Goal: Use online tool/utility: Utilize a website feature to perform a specific function

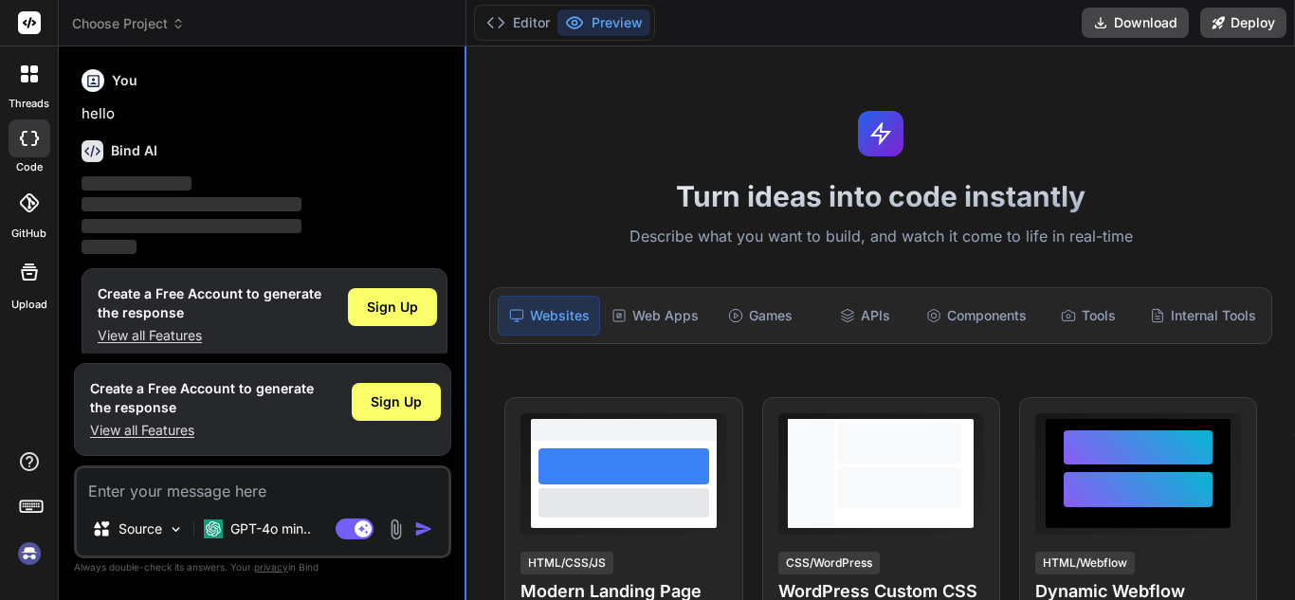
scroll to position [17, 0]
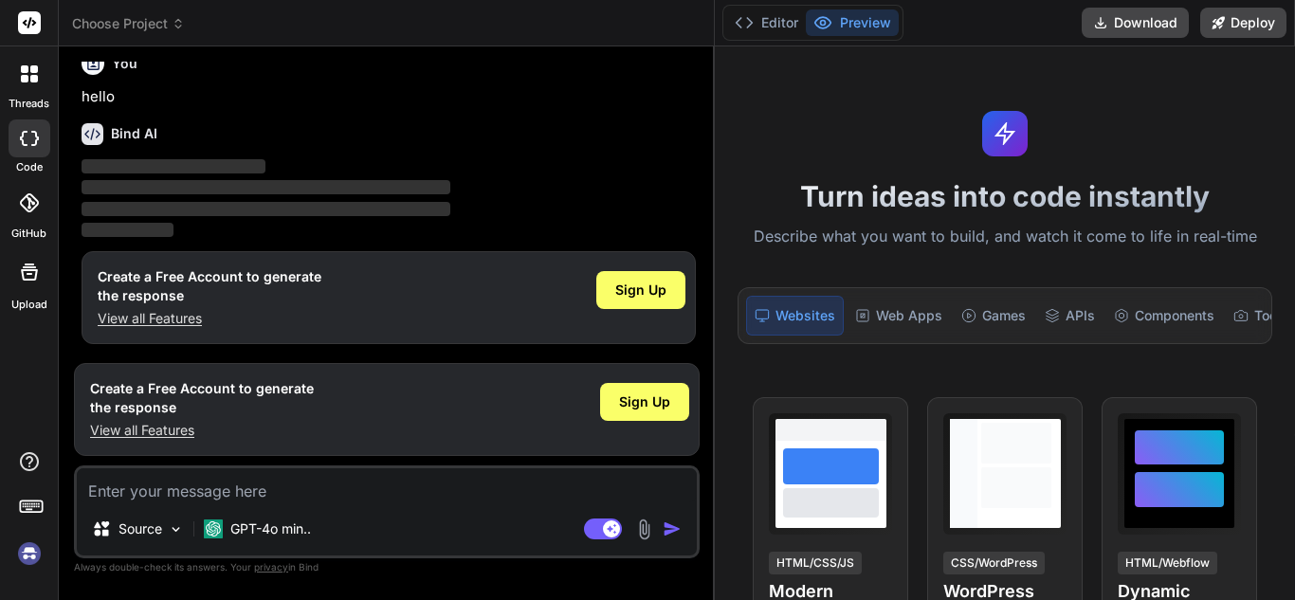
drag, startPoint x: 466, startPoint y: 273, endPoint x: 687, endPoint y: 266, distance: 222.0
click at [687, 266] on div "Bind AI Web Search Created with Pixso. Code Generator You hello Bind AI ‌ ‌ ‌ ‌…" at bounding box center [387, 323] width 656 height 554
click at [26, 554] on img at bounding box center [29, 554] width 32 height 32
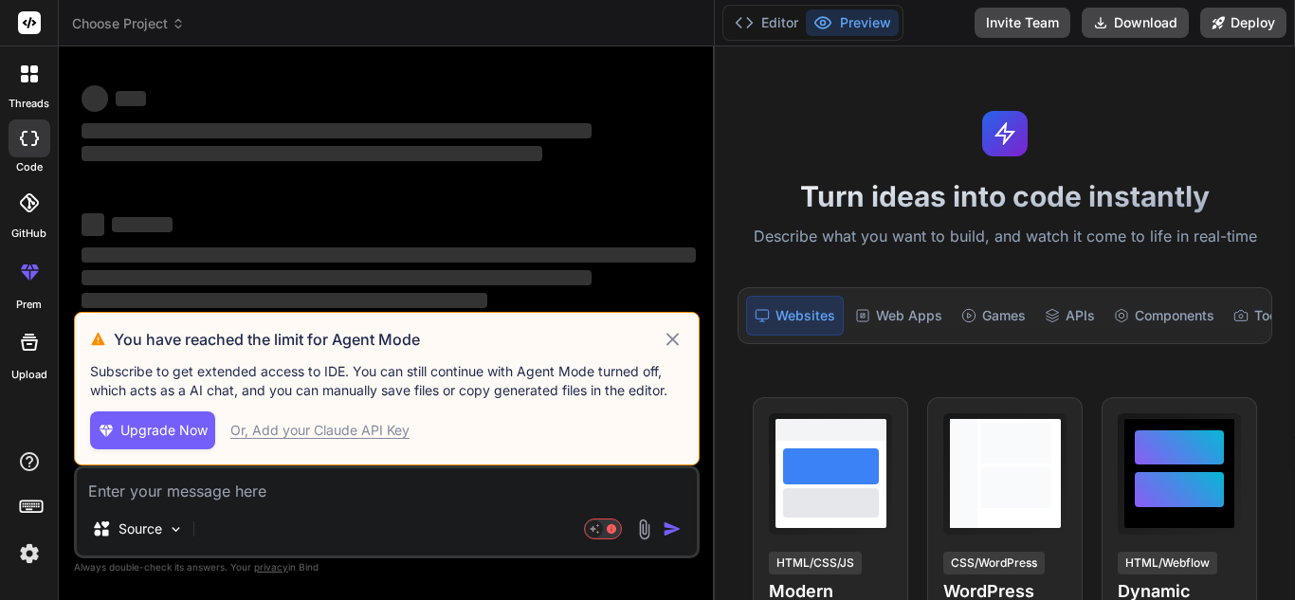
scroll to position [0, 0]
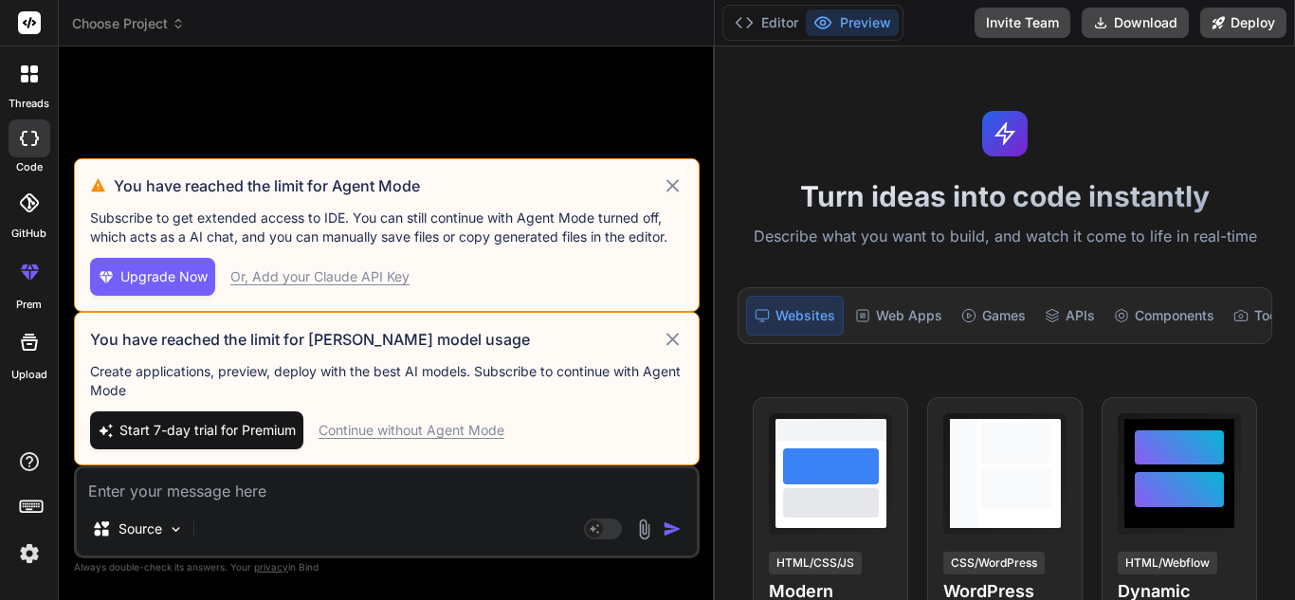
click at [370, 431] on div "Continue without Agent Mode" at bounding box center [412, 430] width 186 height 19
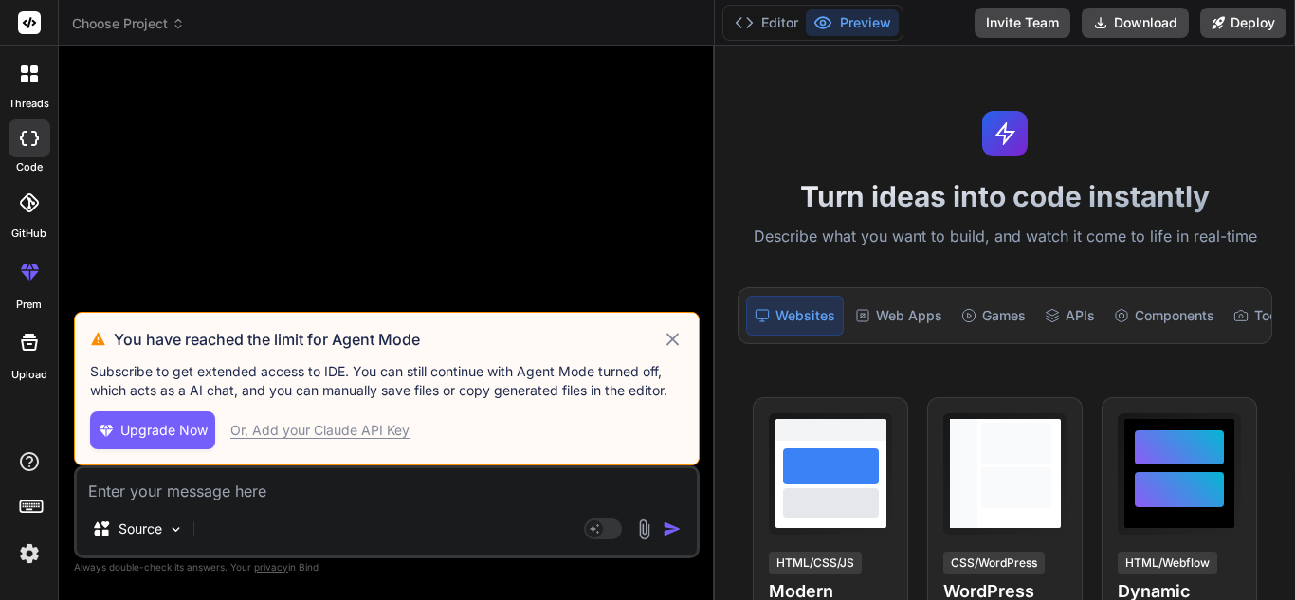
click at [670, 342] on icon at bounding box center [673, 339] width 12 height 12
type textarea "x"
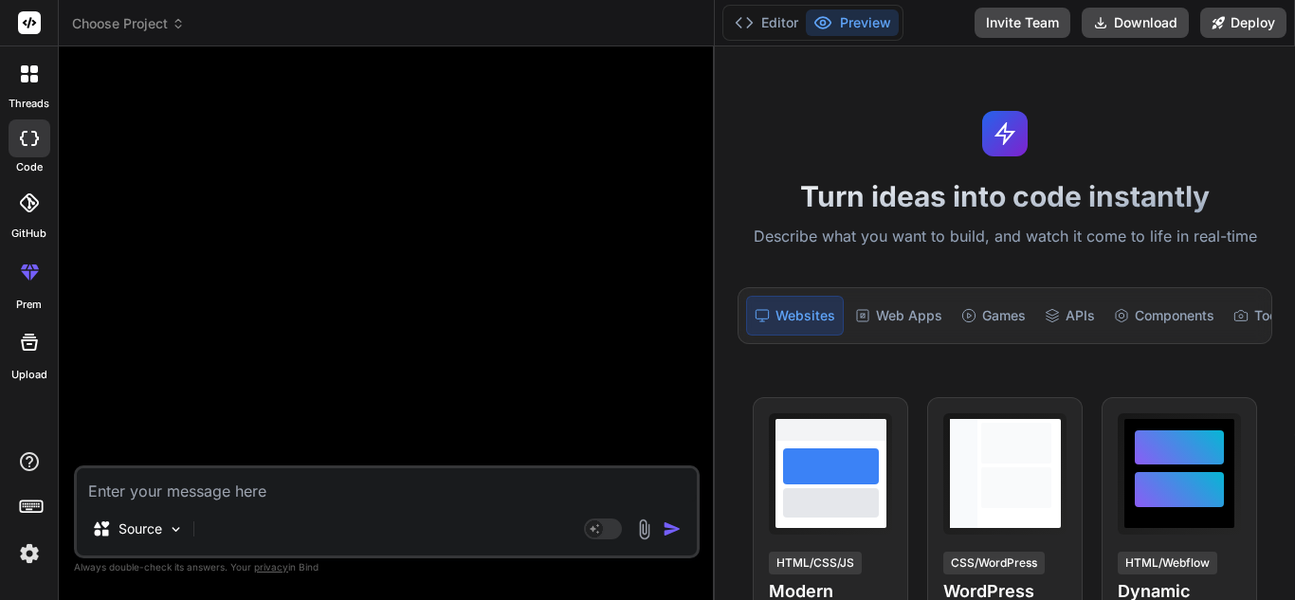
click at [261, 487] on textarea at bounding box center [387, 485] width 620 height 34
paste textarea "const worksheet = XLSX.utils.json_to_sheet(denialWorklist);"
type textarea "const worksheet = XLSX.utils.json_to_sheet(denialWorklist);"
type textarea "x"
type textarea "const worksheet = XLSX.utils.json_to_sheet(denialWorklist);"
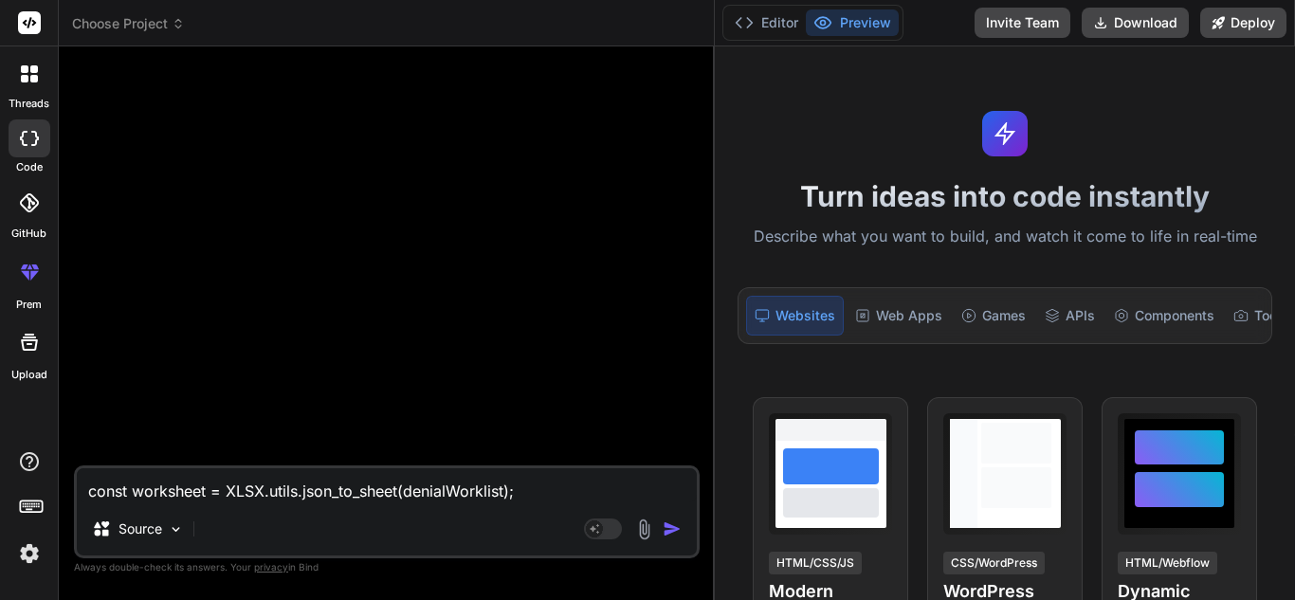
type textarea "x"
type textarea "const worksheet = XLSX.utils.json_to_sheet(denialWorklist); w"
type textarea "x"
type textarea "const worksheet = XLSX.utils.json_to_sheet(denialWorklist); wh"
type textarea "x"
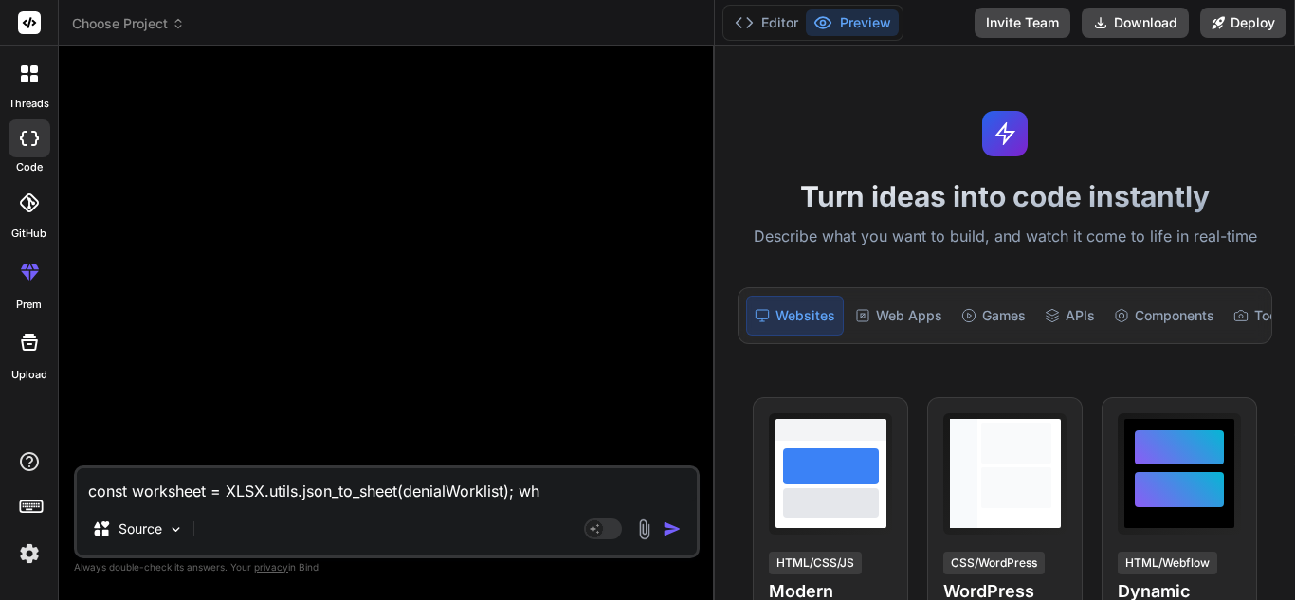
type textarea "const worksheet = XLSX.utils.json_to_sheet(denialWorklist); whe"
type textarea "x"
type textarea "const worksheet = XLSX.utils.json_to_sheet(denialWorklist); when"
type textarea "x"
type textarea "const worksheet = XLSX.utils.json_to_sheet(denialWorklist); when"
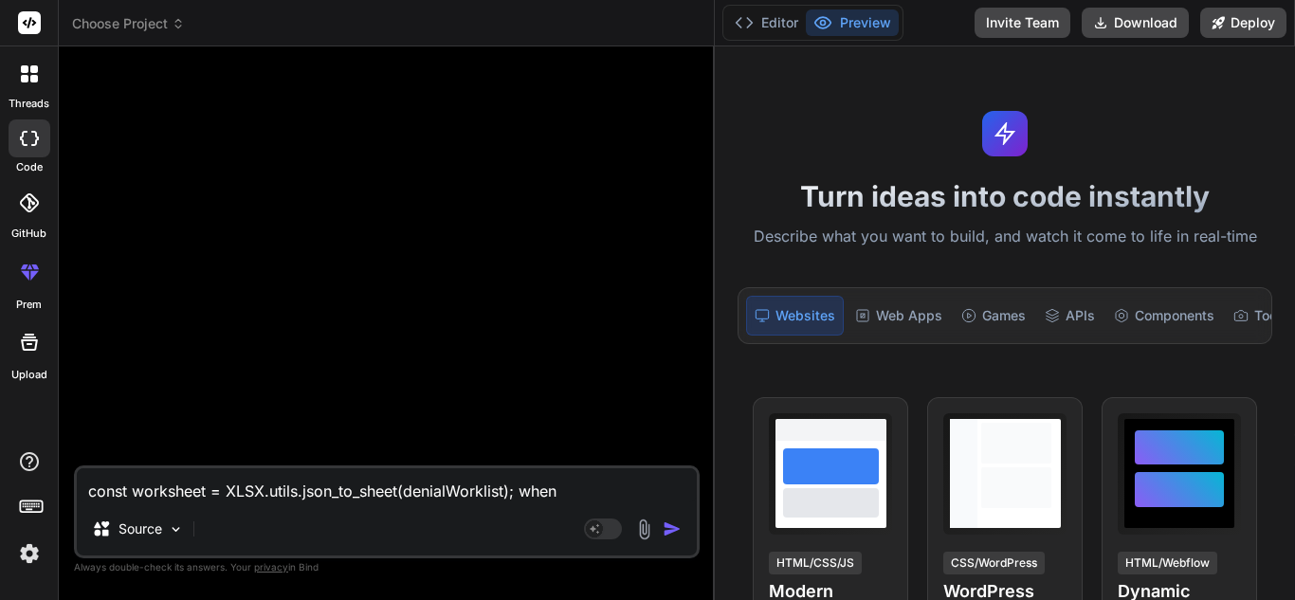
type textarea "x"
type textarea "const worksheet = XLSX.utils.json_to_sheet(denialWorklist); when i"
type textarea "x"
type textarea "const worksheet = XLSX.utils.json_to_sheet(denialWorklist); when it"
type textarea "x"
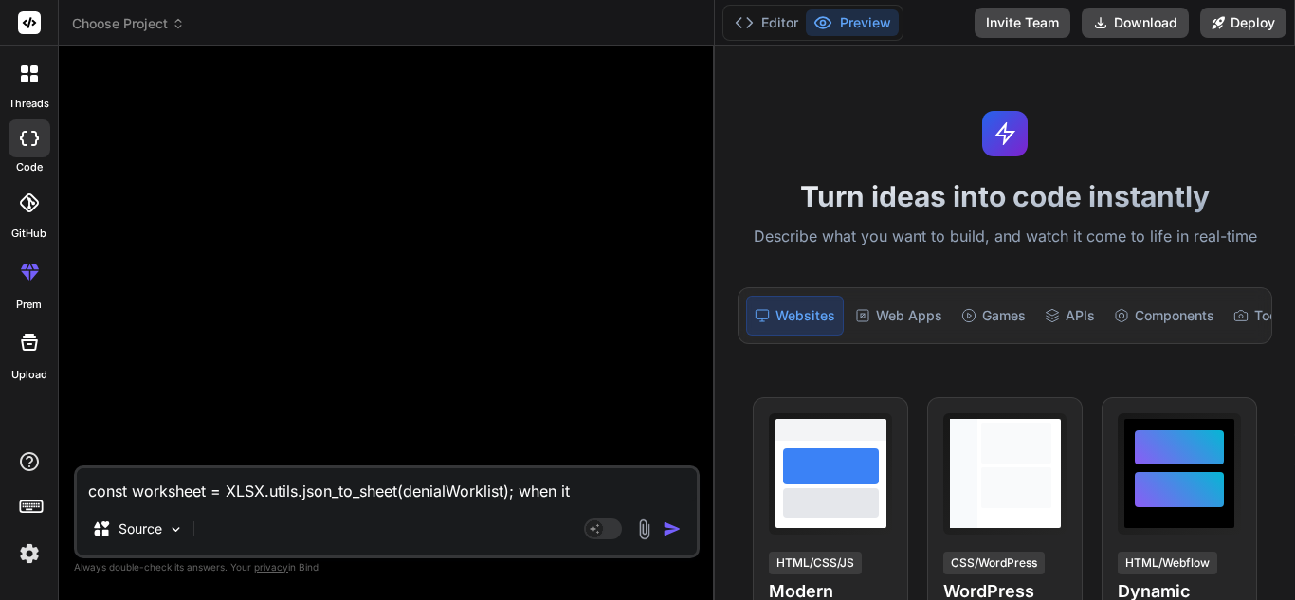
type textarea "const worksheet = XLSX.utils.json_to_sheet(denialWorklist); when its"
type textarea "x"
type textarea "const worksheet = XLSX.utils.json_to_sheet(denialWorklist); when its"
type textarea "x"
type textarea "const worksheet = XLSX.utils.json_to_sheet(denialWorklist); when its e"
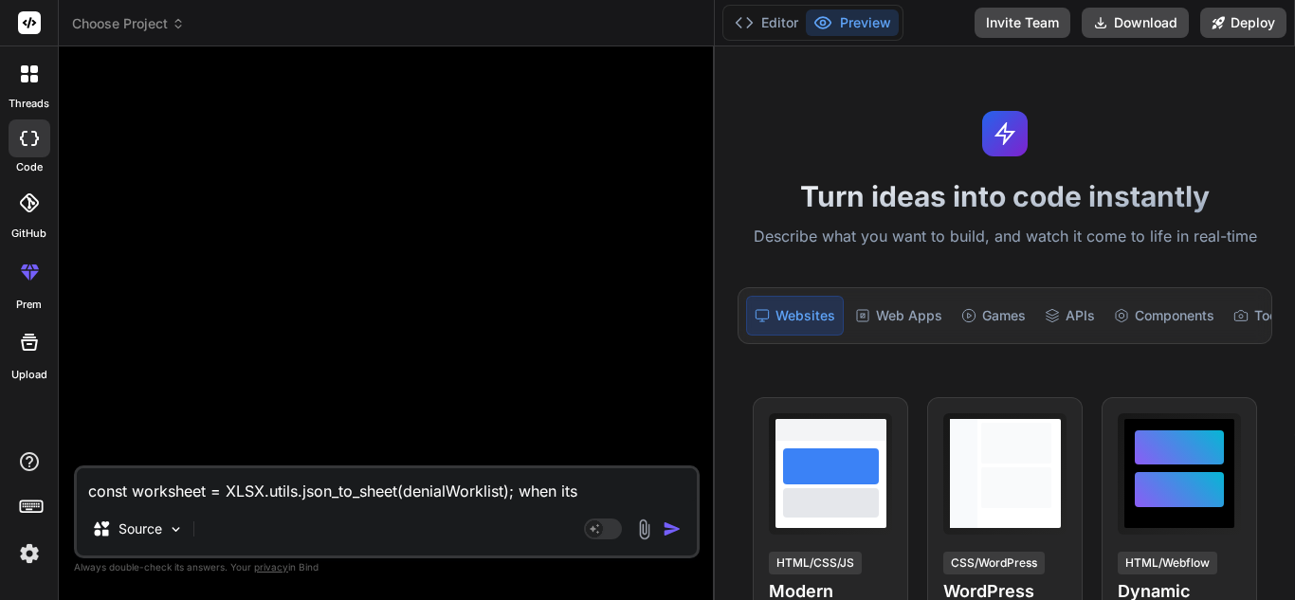
type textarea "x"
type textarea "const worksheet = XLSX.utils.json_to_sheet(denialWorklist); when its ex"
type textarea "x"
type textarea "const worksheet = XLSX.utils.json_to_sheet(denialWorklist); when its exp"
type textarea "x"
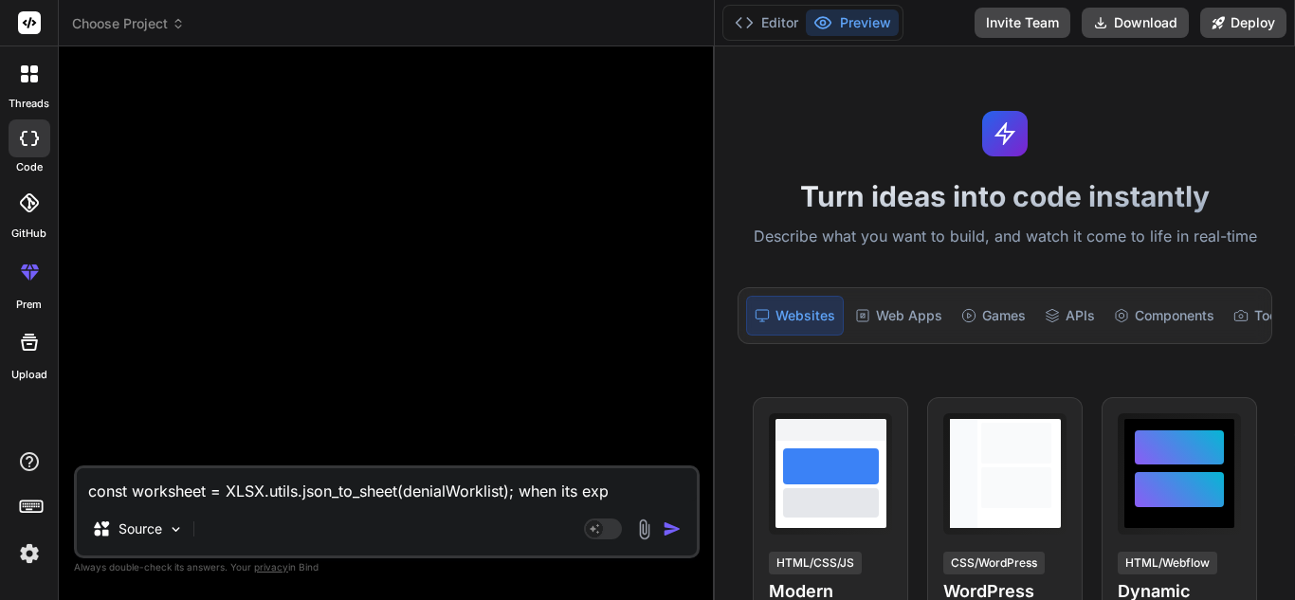
type textarea "const worksheet = XLSX.utils.json_to_sheet(denialWorklist); when its expo"
type textarea "x"
type textarea "const worksheet = XLSX.utils.json_to_sheet(denialWorklist); when its expor"
type textarea "x"
type textarea "const worksheet = XLSX.utils.json_to_sheet(denialWorklist); when its export"
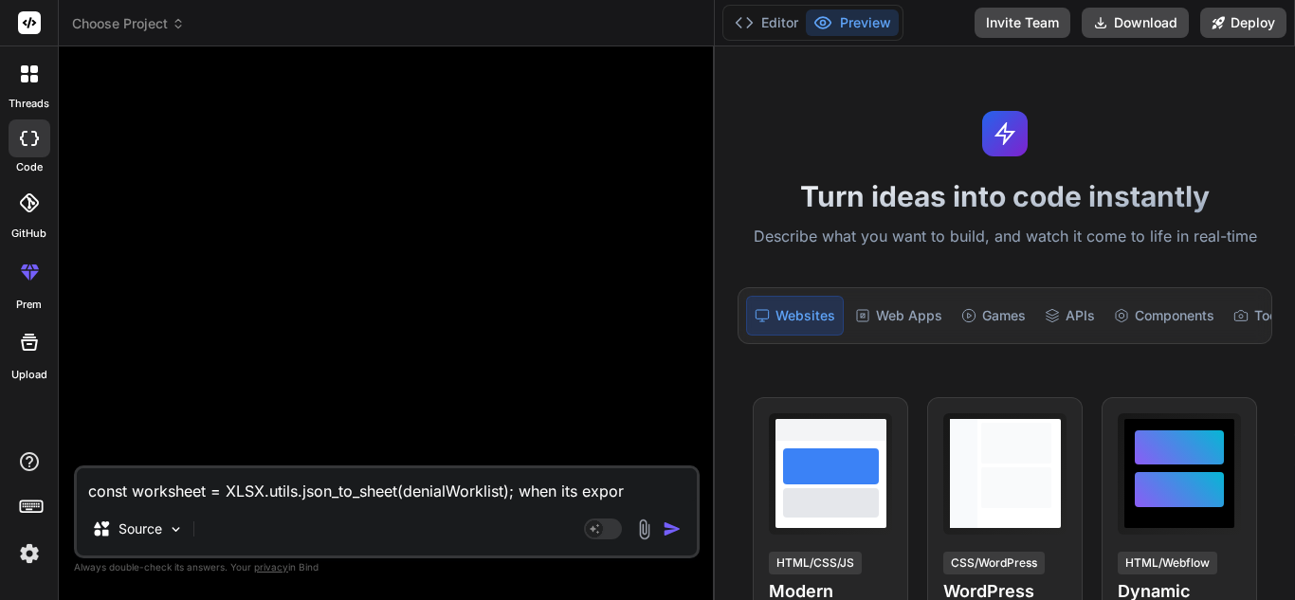
type textarea "x"
type textarea "const worksheet = XLSX.utils.json_to_sheet(denialWorklist); when its export"
type textarea "x"
type textarea "const worksheet = XLSX.utils.json_to_sheet(denialWorklist); when its export d"
type textarea "x"
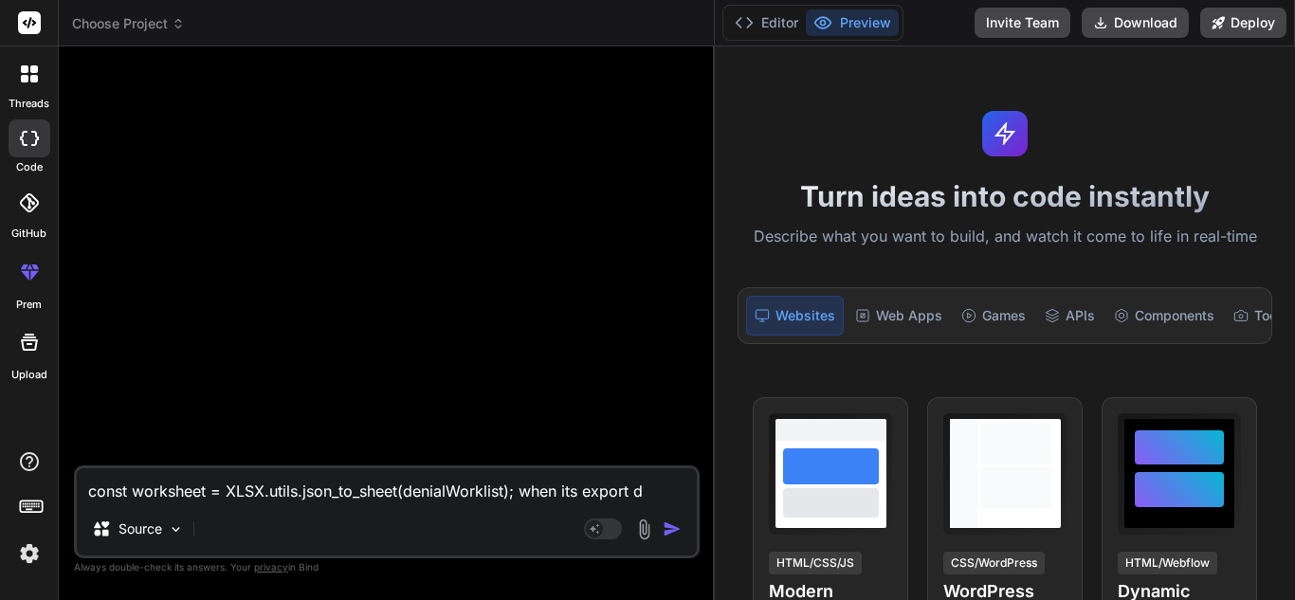
type textarea "const worksheet = XLSX.utils.json_to_sheet(denialWorklist); when its export dA"
type textarea "x"
type textarea "const worksheet = XLSX.utils.json_to_sheet(denialWorklist); when its export dAt"
type textarea "x"
type textarea "const worksheet = XLSX.utils.json_to_sheet(denialWorklist); when its export dAta"
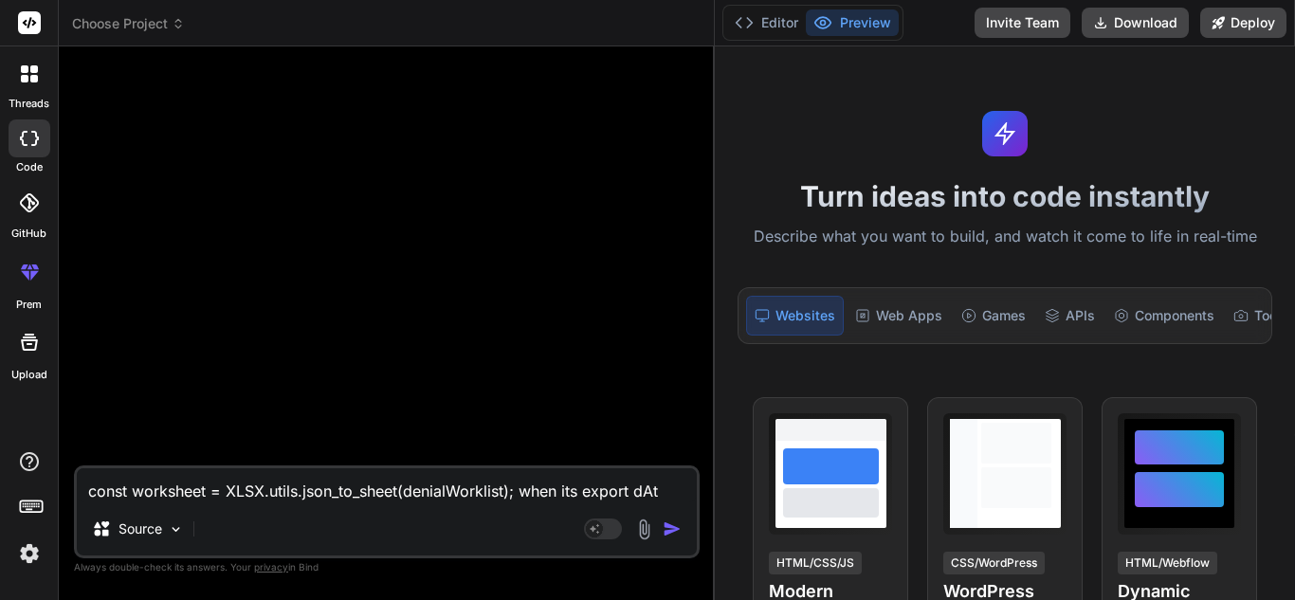
type textarea "x"
type textarea "const worksheet = XLSX.utils.json_to_sheet(denialWorklist); when its export dAt"
type textarea "x"
type textarea "const worksheet = XLSX.utils.json_to_sheet(denialWorklist); when its export dA"
type textarea "x"
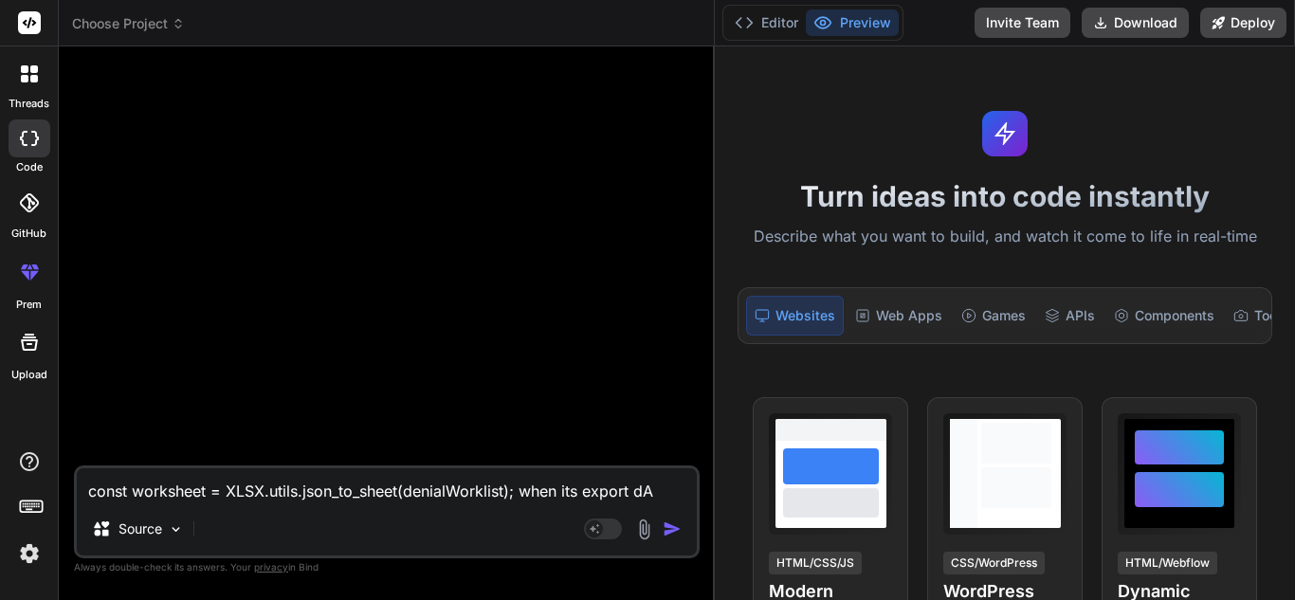
type textarea "const worksheet = XLSX.utils.json_to_sheet(denialWorklist); when its export d"
type textarea "x"
type textarea "const worksheet = XLSX.utils.json_to_sheet(denialWorklist); when its export da"
type textarea "x"
type textarea "const worksheet = XLSX.utils.json_to_sheet(denialWorklist); when its export dat"
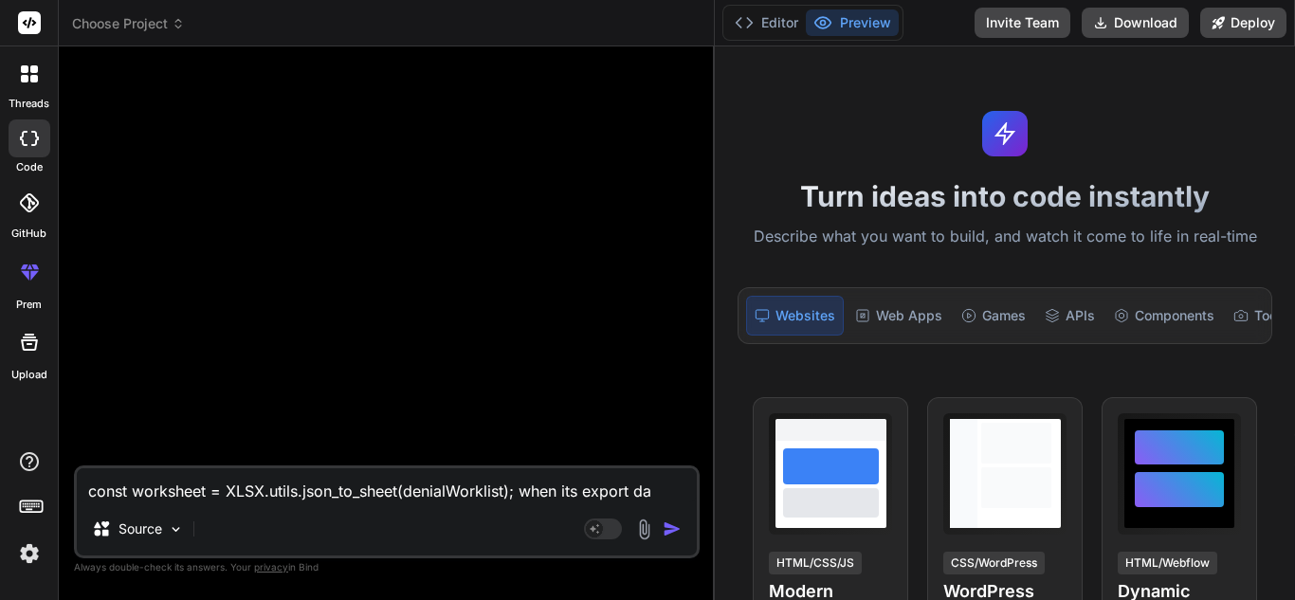
type textarea "x"
type textarea "const worksheet = XLSX.utils.json_to_sheet(denialWorklist); when its export data"
type textarea "x"
type textarea "const worksheet = XLSX.utils.json_to_sheet(denialWorklist); when its export data"
type textarea "x"
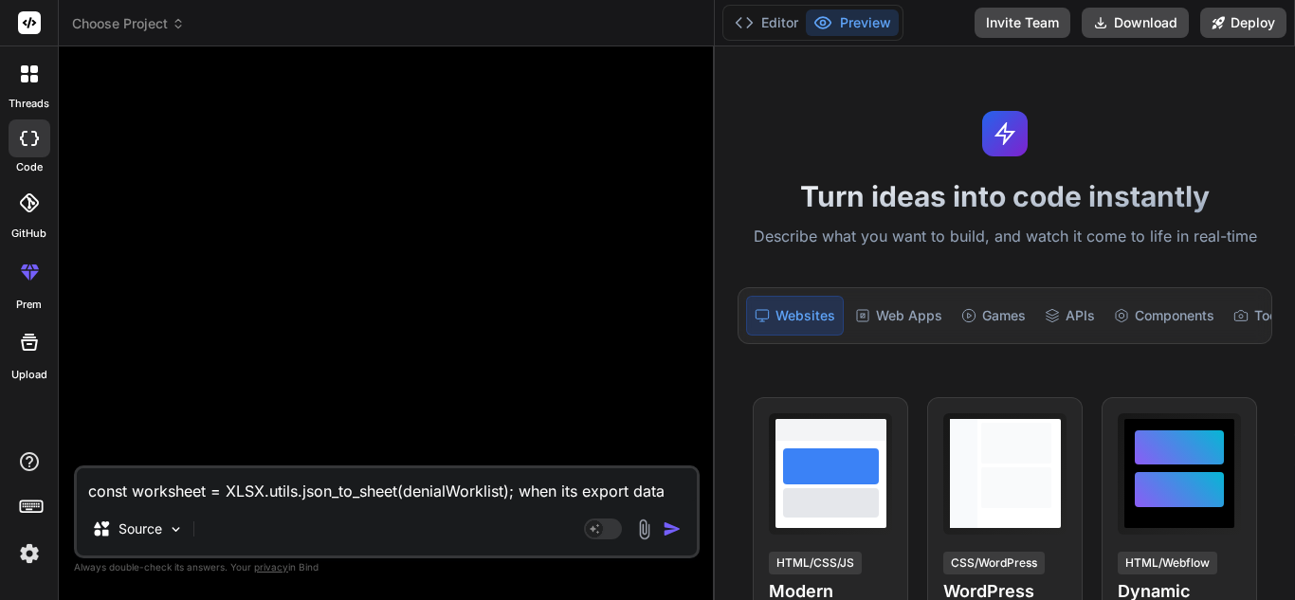
type textarea "const worksheet = XLSX.utils.json_to_sheet(denialWorklist); when its export dat…"
type textarea "x"
type textarea "const worksheet = XLSX.utils.json_to_sheet(denialWorklist); when its export dat…"
type textarea "x"
type textarea "const worksheet = XLSX.utils.json_to_sheet(denialWorklist); when its export dat…"
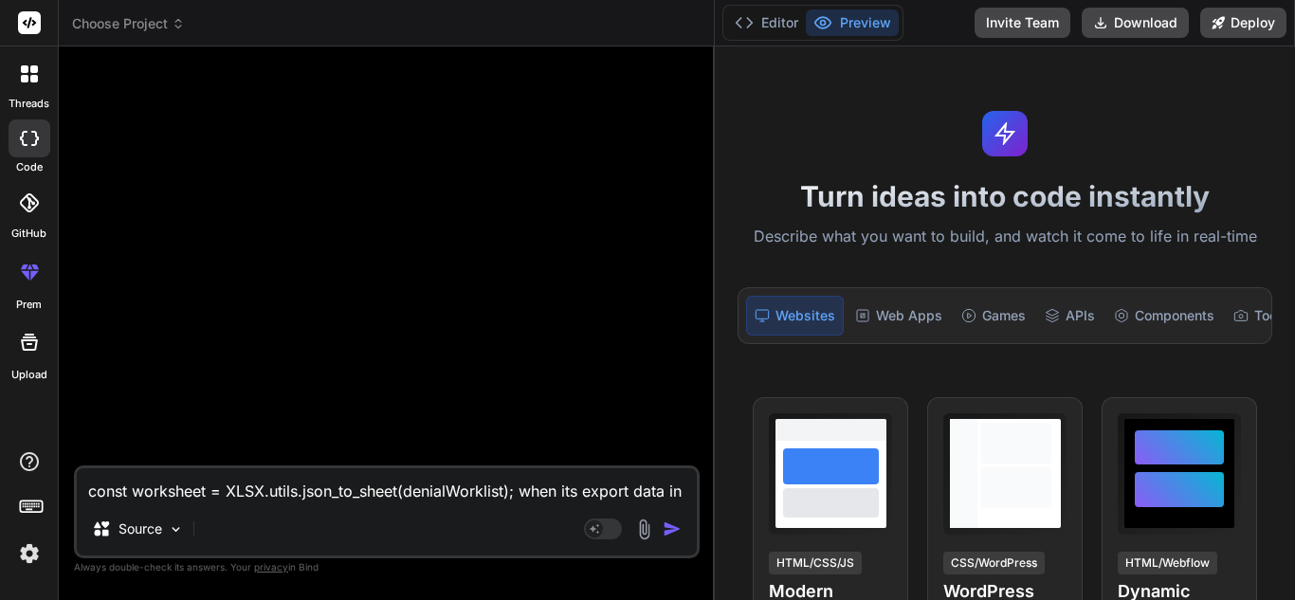
type textarea "x"
type textarea "const worksheet = XLSX.utils.json_to_sheet(denialWorklist); when its export dat…"
type textarea "x"
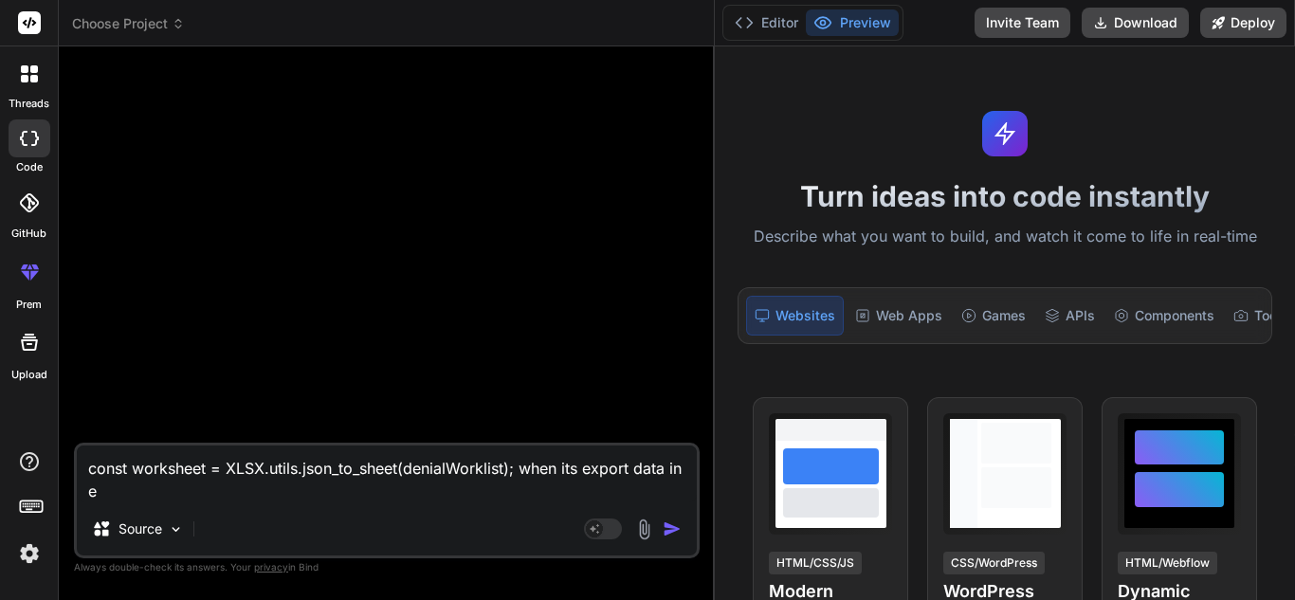
type textarea "const worksheet = XLSX.utils.json_to_sheet(denialWorklist); when its export dat…"
type textarea "x"
type textarea "const worksheet = XLSX.utils.json_to_sheet(denialWorklist); when its export dat…"
type textarea "x"
type textarea "const worksheet = XLSX.utils.json_to_sheet(denialWorklist); when its export dat…"
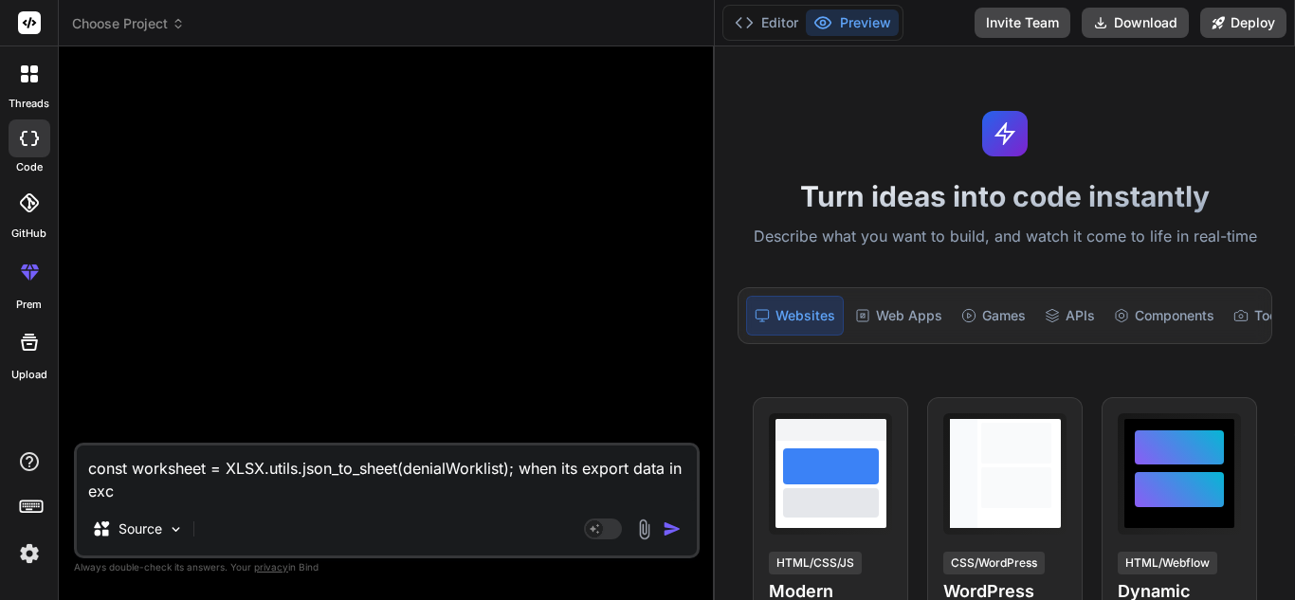
type textarea "x"
type textarea "const worksheet = XLSX.utils.json_to_sheet(denialWorklist); when its export dat…"
type textarea "x"
type textarea "const worksheet = XLSX.utils.json_to_sheet(denialWorklist); when its export dat…"
type textarea "x"
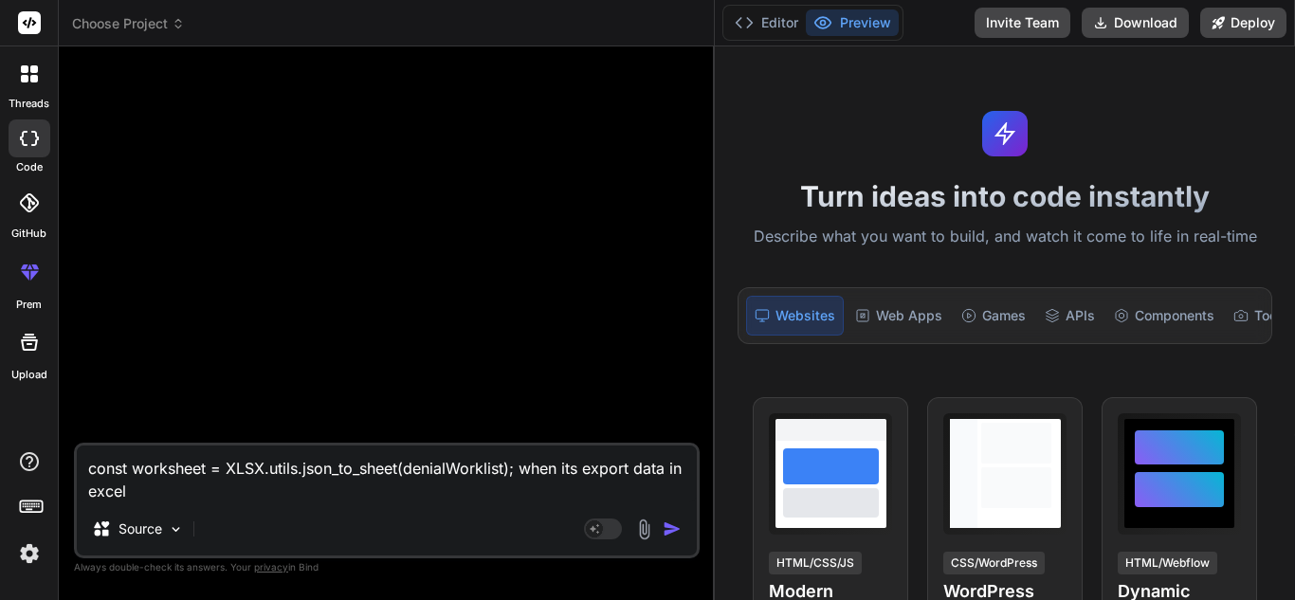
type textarea "const worksheet = XLSX.utils.json_to_sheet(denialWorklist); when its export dat…"
type textarea "x"
type textarea "const worksheet = XLSX.utils.json_to_sheet(denialWorklist); when its export dat…"
type textarea "x"
type textarea "const worksheet = XLSX.utils.json_to_sheet(denialWorklist); when its export dat…"
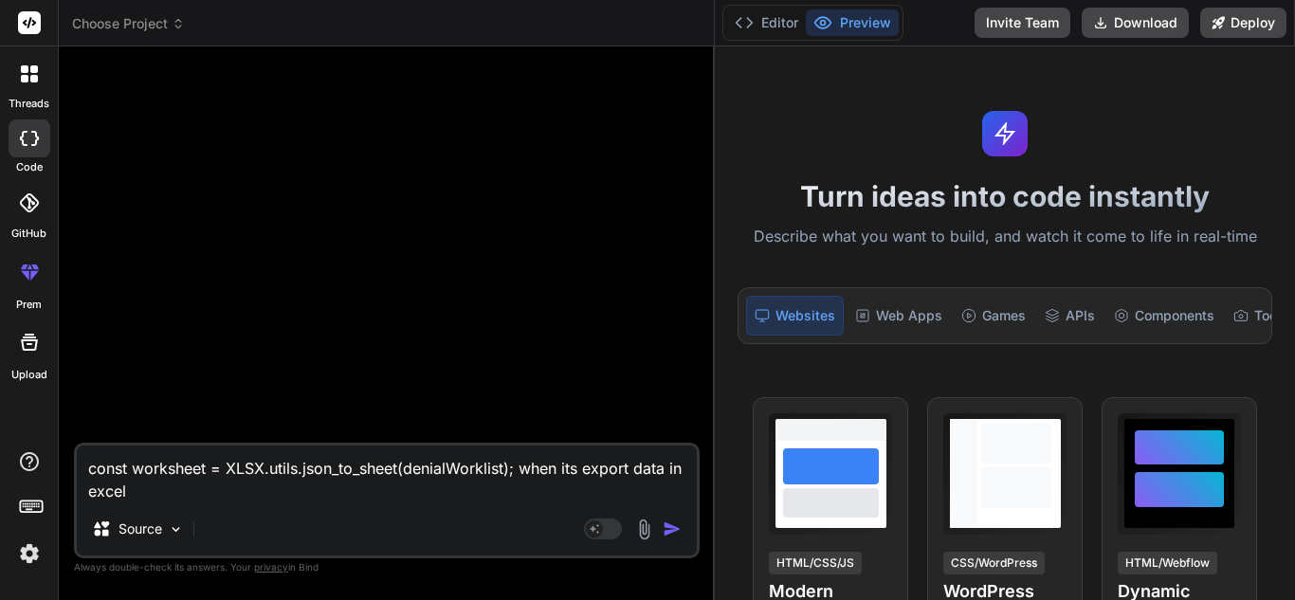
type textarea "x"
type textarea "const worksheet = XLSX.utils.json_to_sheet(denialWorklist); when its export dat…"
type textarea "x"
type textarea "const worksheet = XLSX.utils.json_to_sheet(denialWorklist); when its export dat…"
type textarea "x"
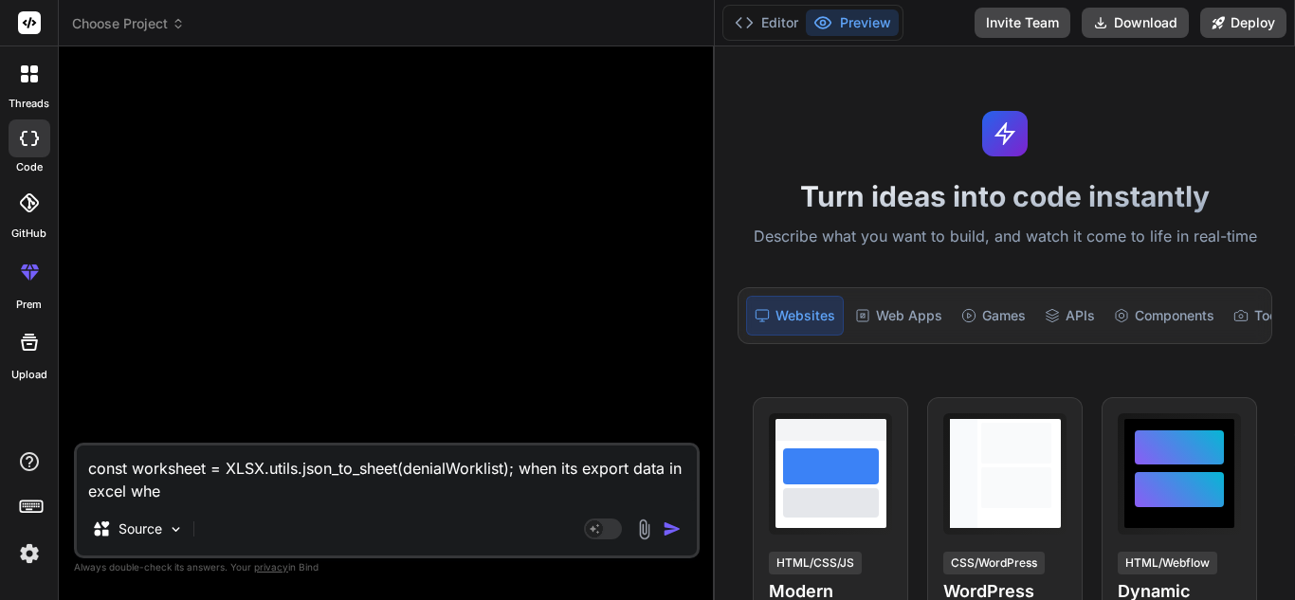
type textarea "const worksheet = XLSX.utils.json_to_sheet(denialWorklist); when its export dat…"
type textarea "x"
type textarea "const worksheet = XLSX.utils.json_to_sheet(denialWorklist); when its export dat…"
type textarea "x"
type textarea "const worksheet = XLSX.utils.json_to_sheet(denialWorklist); when its export dat…"
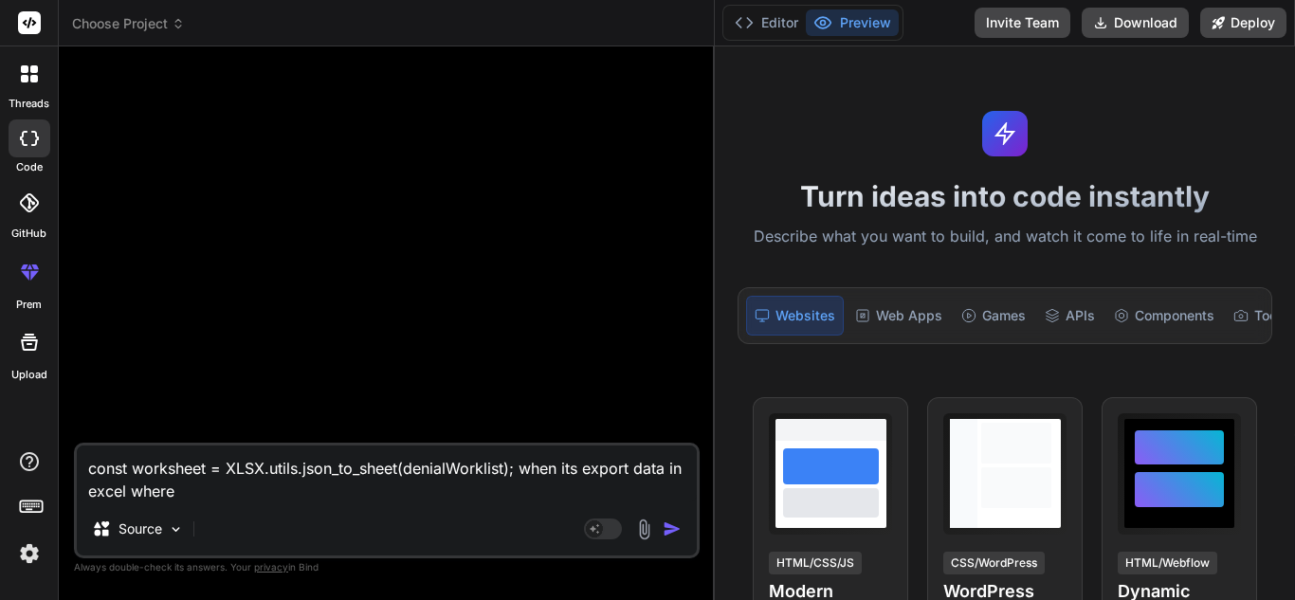
type textarea "x"
type textarea "const worksheet = XLSX.utils.json_to_sheet(denialWorklist); when its export dat…"
type textarea "x"
type textarea "const worksheet = XLSX.utils.json_to_sheet(denialWorklist); when its export dat…"
type textarea "x"
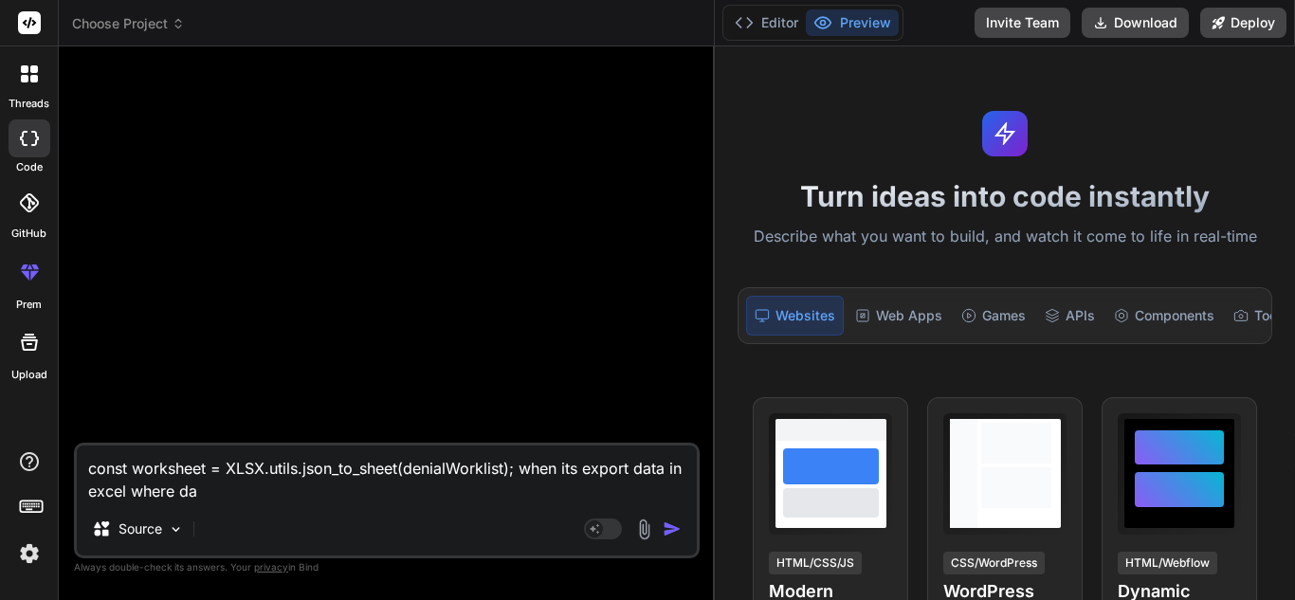
type textarea "const worksheet = XLSX.utils.json_to_sheet(denialWorklist); when its export dat…"
type textarea "x"
type textarea "const worksheet = XLSX.utils.json_to_sheet(denialWorklist); when its export dat…"
type textarea "x"
type textarea "const worksheet = XLSX.utils.json_to_sheet(denialWorklist); when its export dat…"
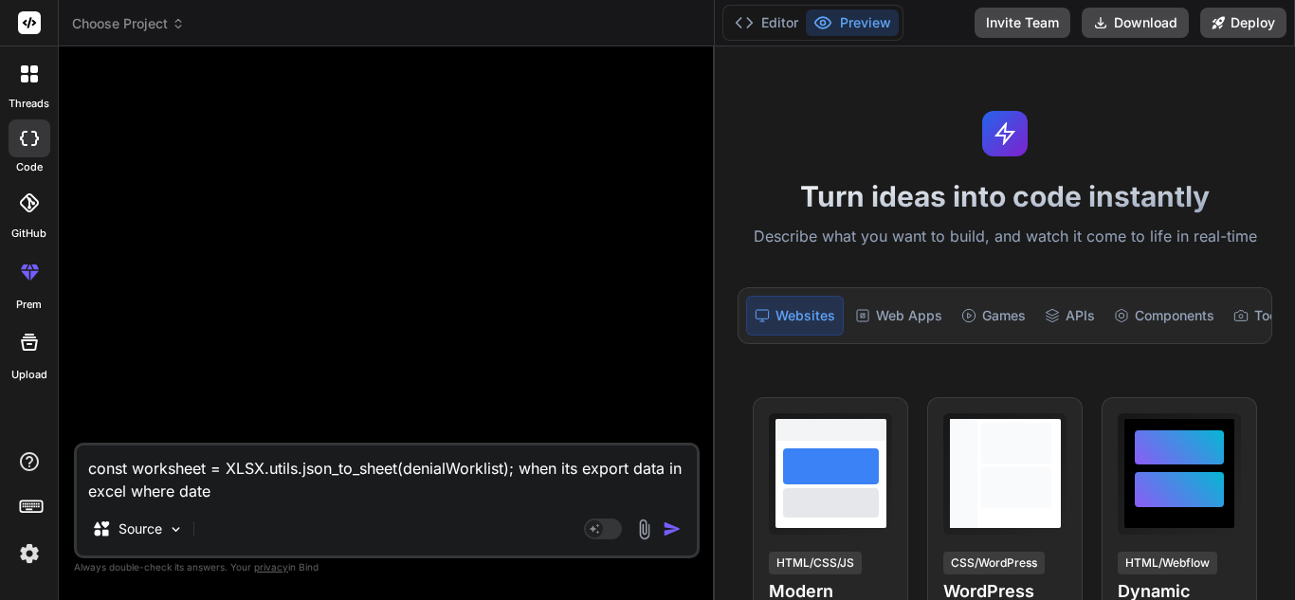
type textarea "x"
type textarea "const worksheet = XLSX.utils.json_to_sheet(denialWorklist); when its export dat…"
type textarea "x"
type textarea "const worksheet = XLSX.utils.json_to_sheet(denialWorklist); when its export dat…"
type textarea "x"
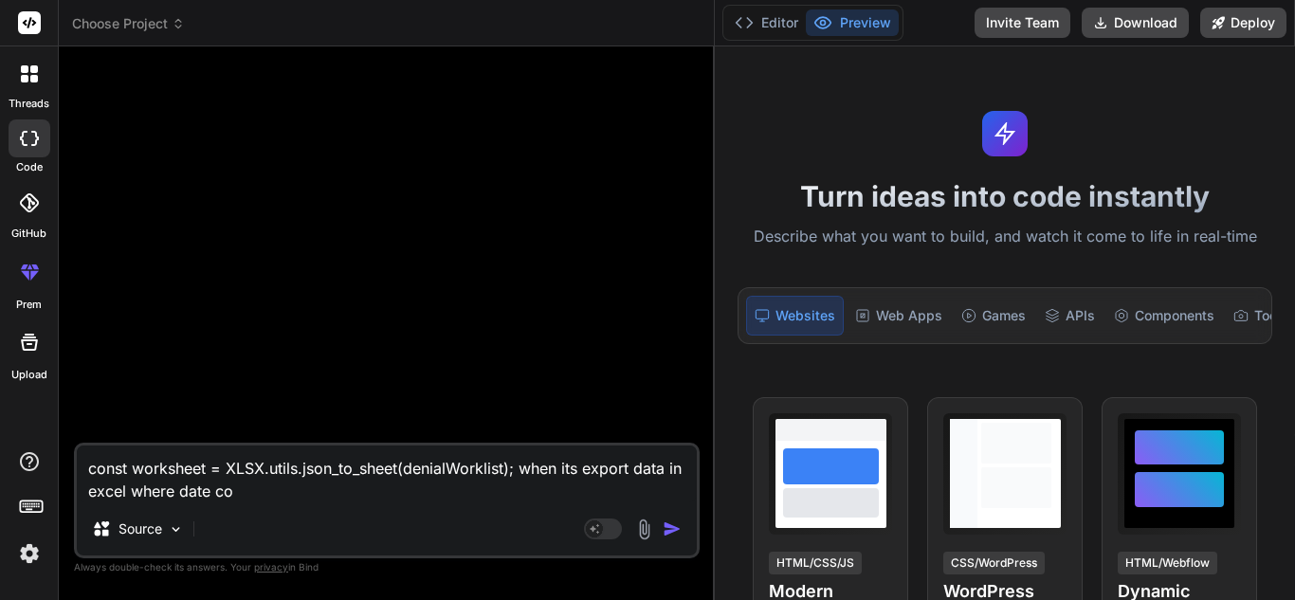
type textarea "const worksheet = XLSX.utils.json_to_sheet(denialWorklist); when its export dat…"
type textarea "x"
type textarea "const worksheet = XLSX.utils.json_to_sheet(denialWorklist); when its export dat…"
type textarea "x"
type textarea "const worksheet = XLSX.utils.json_to_sheet(denialWorklist); when its export dat…"
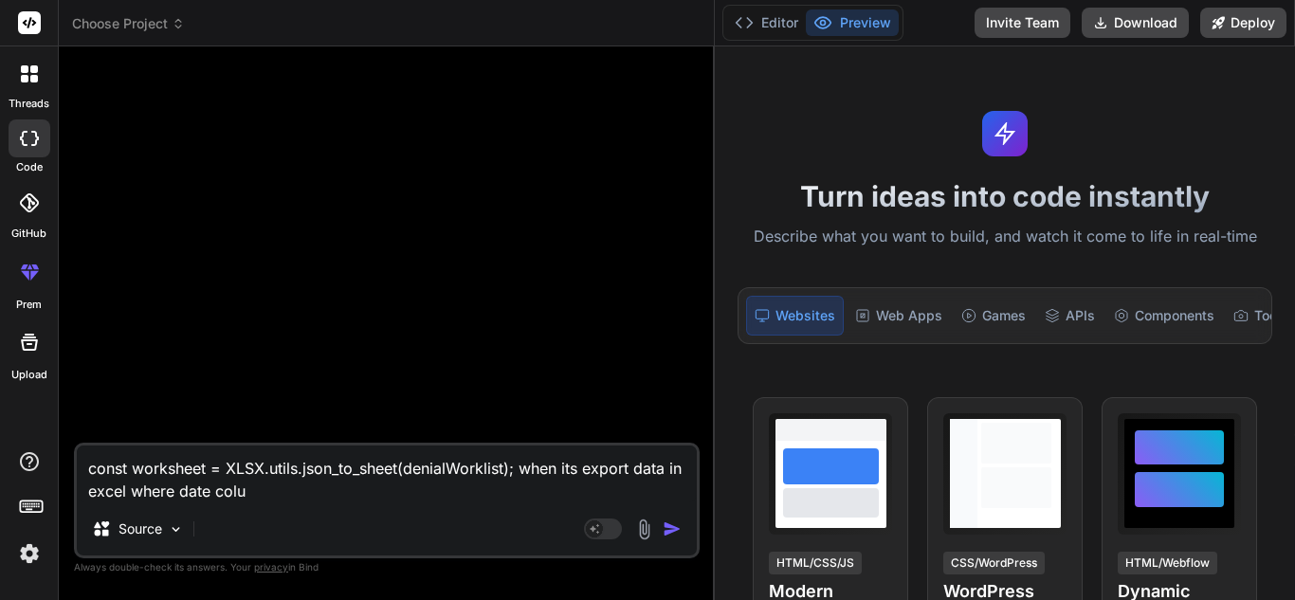
type textarea "x"
type textarea "const worksheet = XLSX.utils.json_to_sheet(denialWorklist); when its export dat…"
type textarea "x"
type textarea "const worksheet = XLSX.utils.json_to_sheet(denialWorklist); when its export dat…"
type textarea "x"
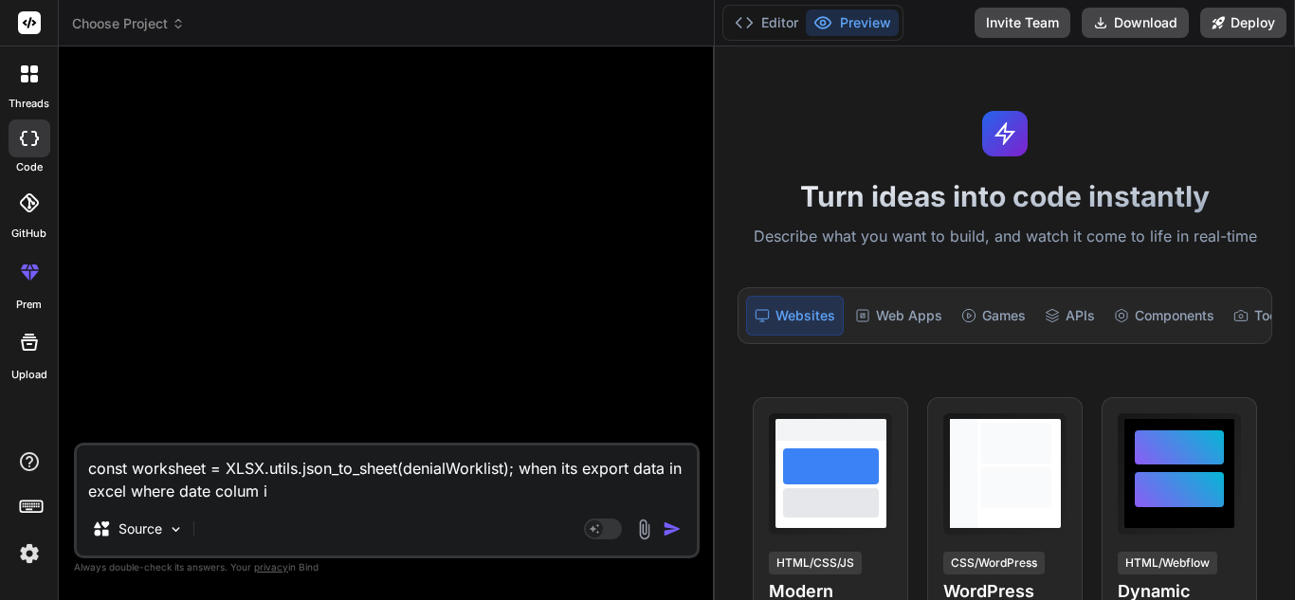
type textarea "const worksheet = XLSX.utils.json_to_sheet(denialWorklist); when its export dat…"
type textarea "x"
type textarea "const worksheet = XLSX.utils.json_to_sheet(denialWorklist); when its export dat…"
type textarea "x"
type textarea "const worksheet = XLSX.utils.json_to_sheet(denialWorklist); when its export dat…"
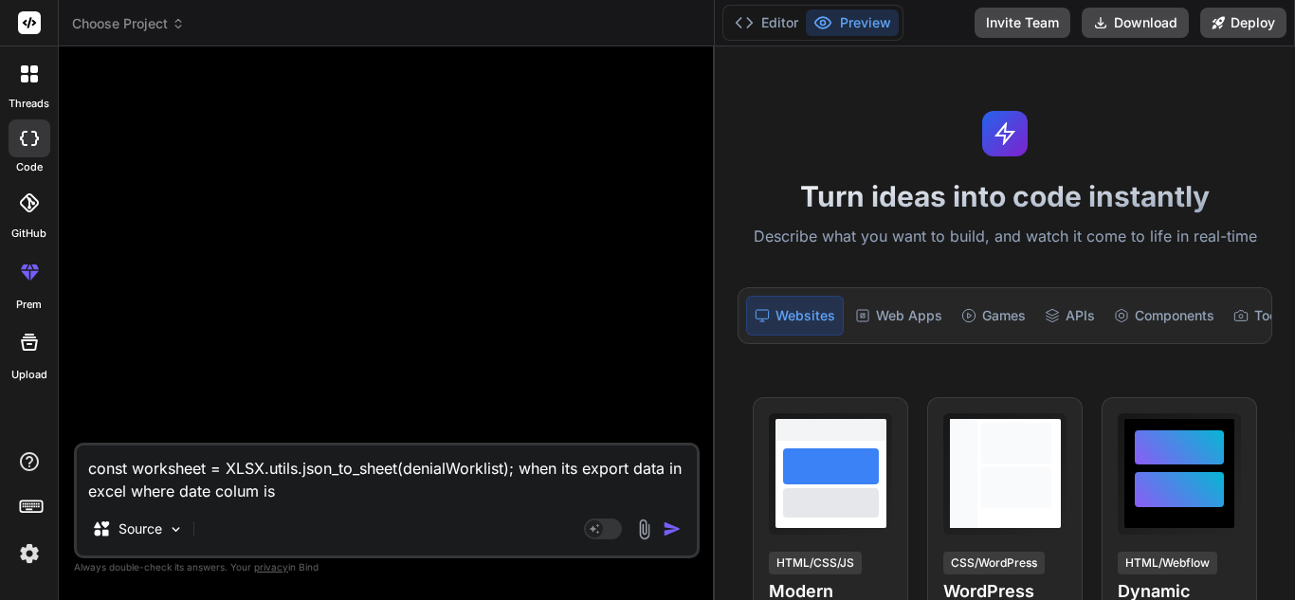
type textarea "x"
type textarea "const worksheet = XLSX.utils.json_to_sheet(denialWorklist); when its export dat…"
type textarea "x"
type textarea "const worksheet = XLSX.utils.json_to_sheet(denialWorklist); when its export dat…"
type textarea "x"
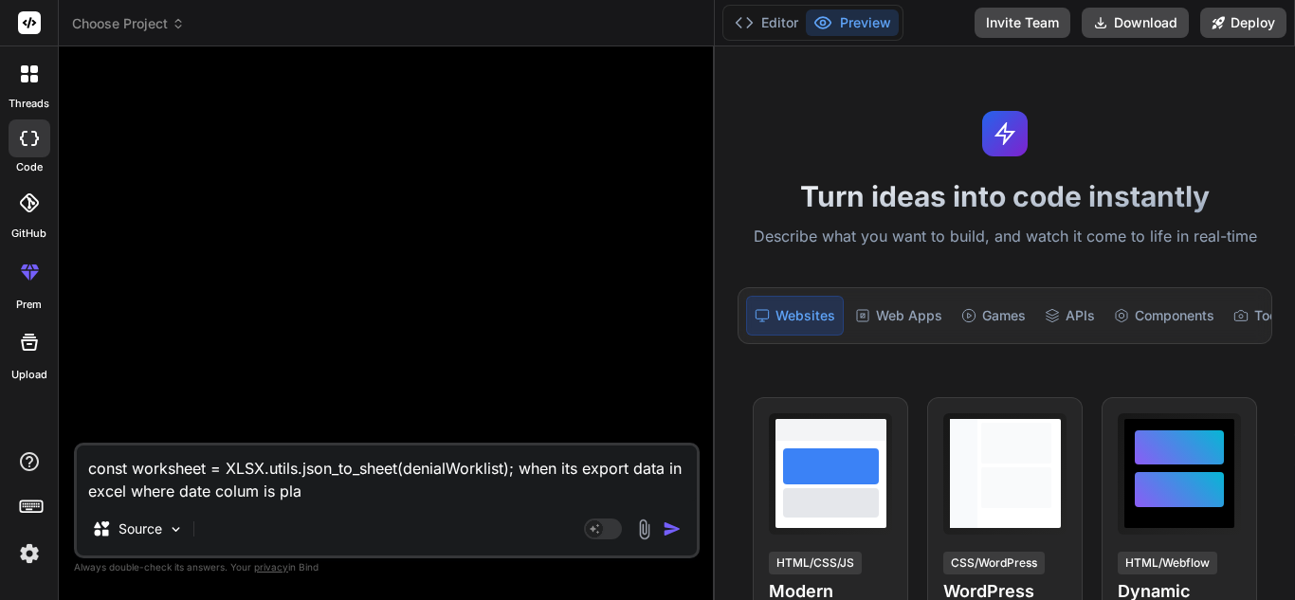
type textarea "const worksheet = XLSX.utils.json_to_sheet(denialWorklist); when its export dat…"
type textarea "x"
type textarea "const worksheet = XLSX.utils.json_to_sheet(denialWorklist); when its export dat…"
type textarea "x"
type textarea "const worksheet = XLSX.utils.json_to_sheet(denialWorklist); when its export dat…"
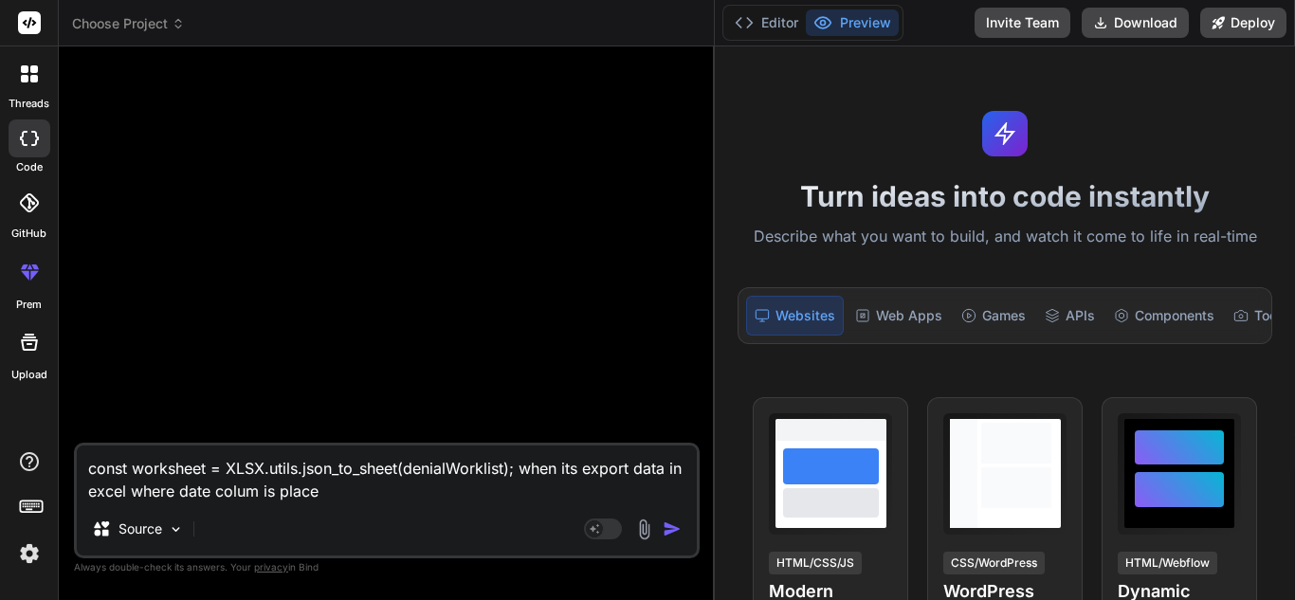
type textarea "x"
type textarea "const worksheet = XLSX.utils.json_to_sheet(denialWorklist); when its export dat…"
type textarea "x"
type textarea "const worksheet = XLSX.utils.json_to_sheet(denialWorklist); when its export dat…"
type textarea "x"
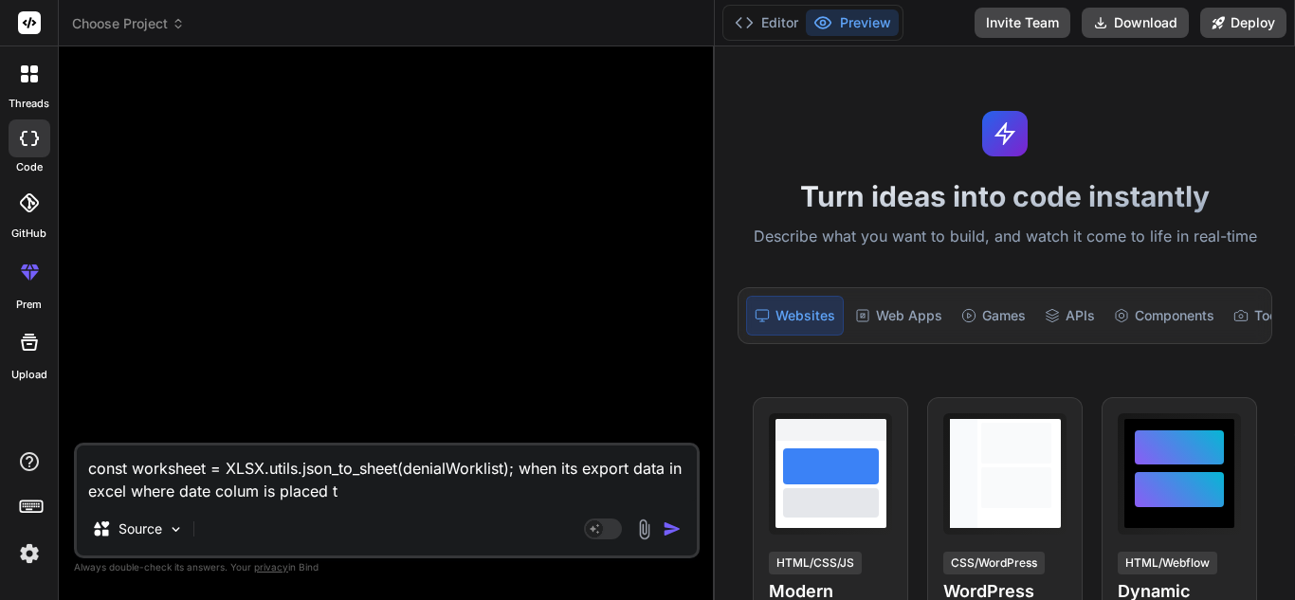
type textarea "const worksheet = XLSX.utils.json_to_sheet(denialWorklist); when its export dat…"
type textarea "x"
type textarea "const worksheet = XLSX.utils.json_to_sheet(denialWorklist); when its export dat…"
type textarea "x"
type textarea "const worksheet = XLSX.utils.json_to_sheet(denialWorklist); when its export dat…"
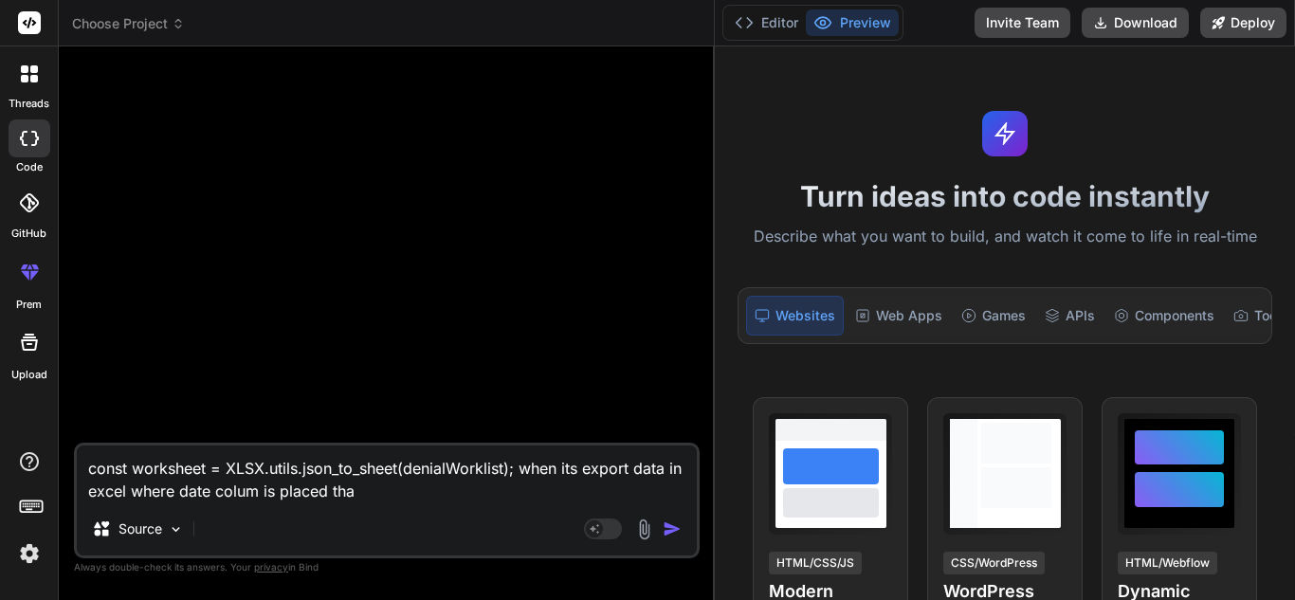
type textarea "x"
type textarea "const worksheet = XLSX.utils.json_to_sheet(denialWorklist); when its export dat…"
type textarea "x"
type textarea "const worksheet = XLSX.utils.json_to_sheet(denialWorklist); when its export dat…"
type textarea "x"
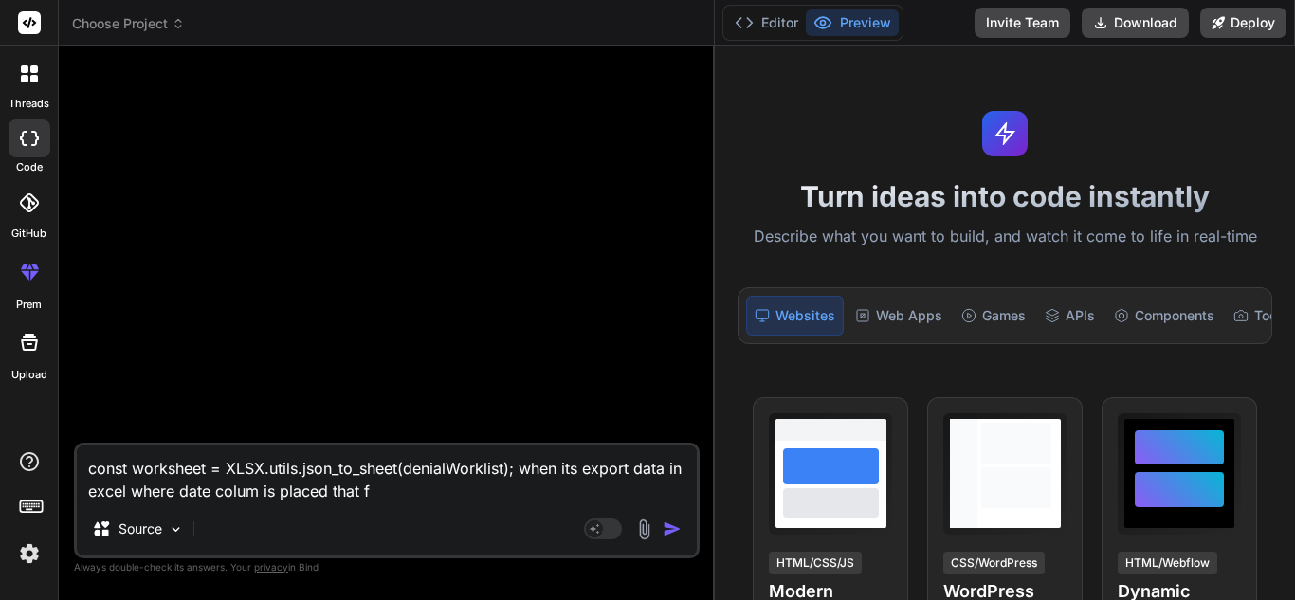
type textarea "const worksheet = XLSX.utils.json_to_sheet(denialWorklist); when its export dat…"
type textarea "x"
type textarea "const worksheet = XLSX.utils.json_to_sheet(denialWorklist); when its export dat…"
type textarea "x"
type textarea "const worksheet = XLSX.utils.json_to_sheet(denialWorklist); when its export dat…"
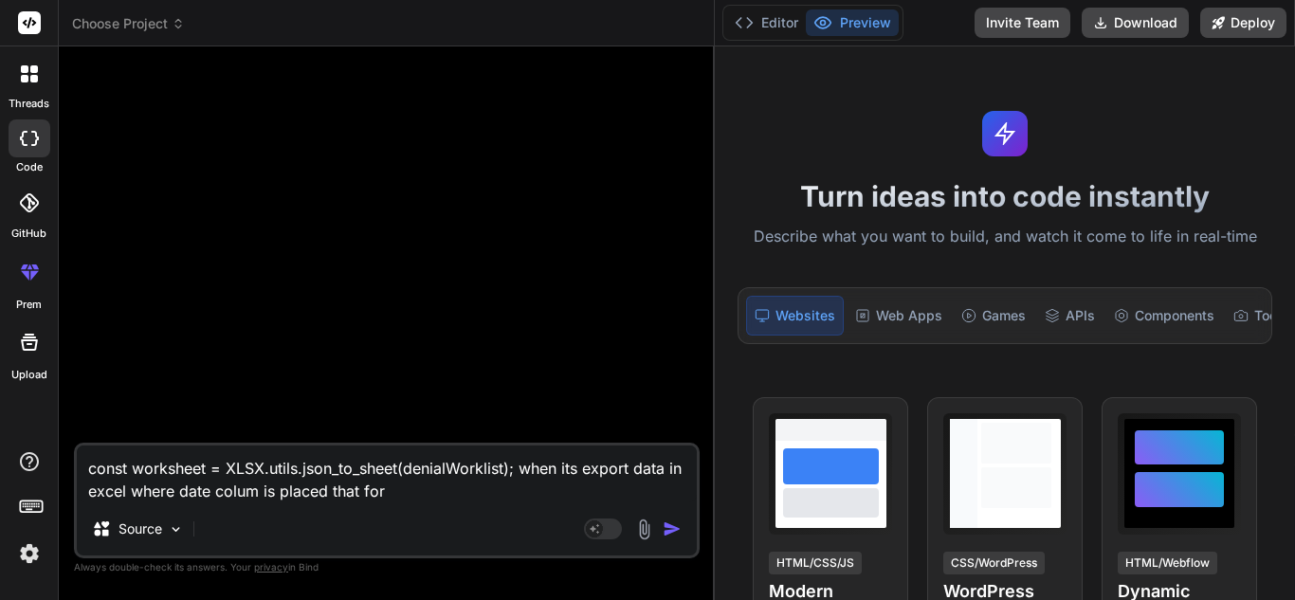
type textarea "x"
type textarea "const worksheet = XLSX.utils.json_to_sheet(denialWorklist); when its export dat…"
type textarea "x"
type textarea "const worksheet = XLSX.utils.json_to_sheet(denialWorklist); when its export dat…"
type textarea "x"
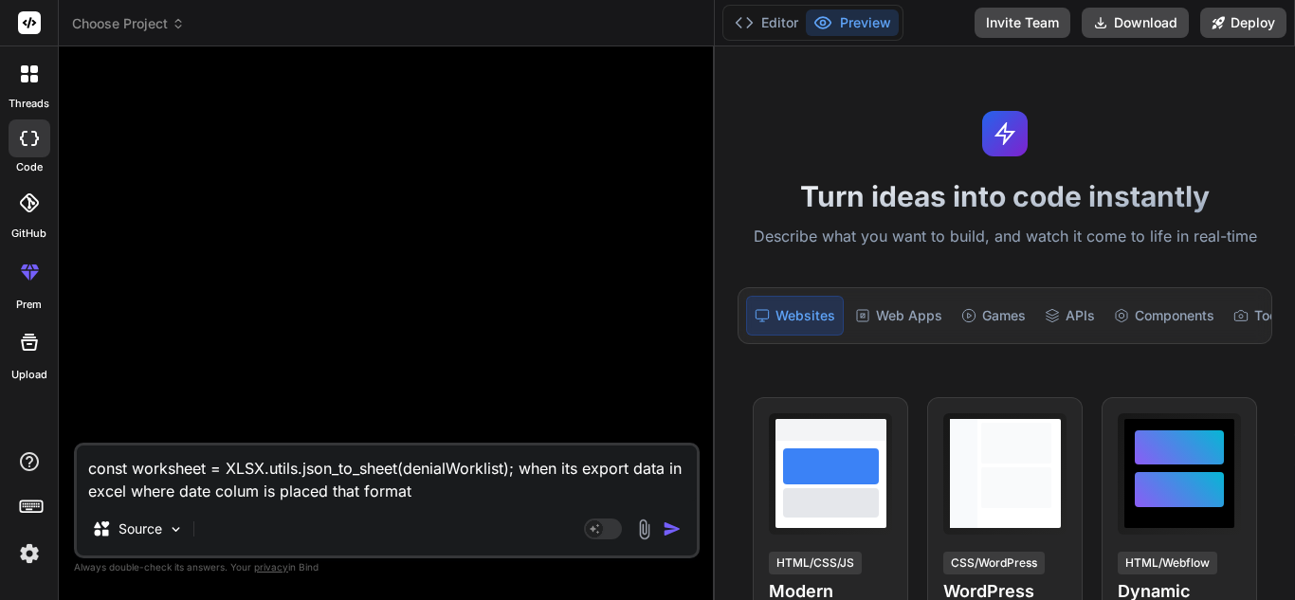
type textarea "const worksheet = XLSX.utils.json_to_sheet(denialWorklist); when its export dat…"
type textarea "x"
type textarea "const worksheet = XLSX.utils.json_to_sheet(denialWorklist); when its export dat…"
type textarea "x"
type textarea "const worksheet = XLSX.utils.json_to_sheet(denialWorklist); when its export dat…"
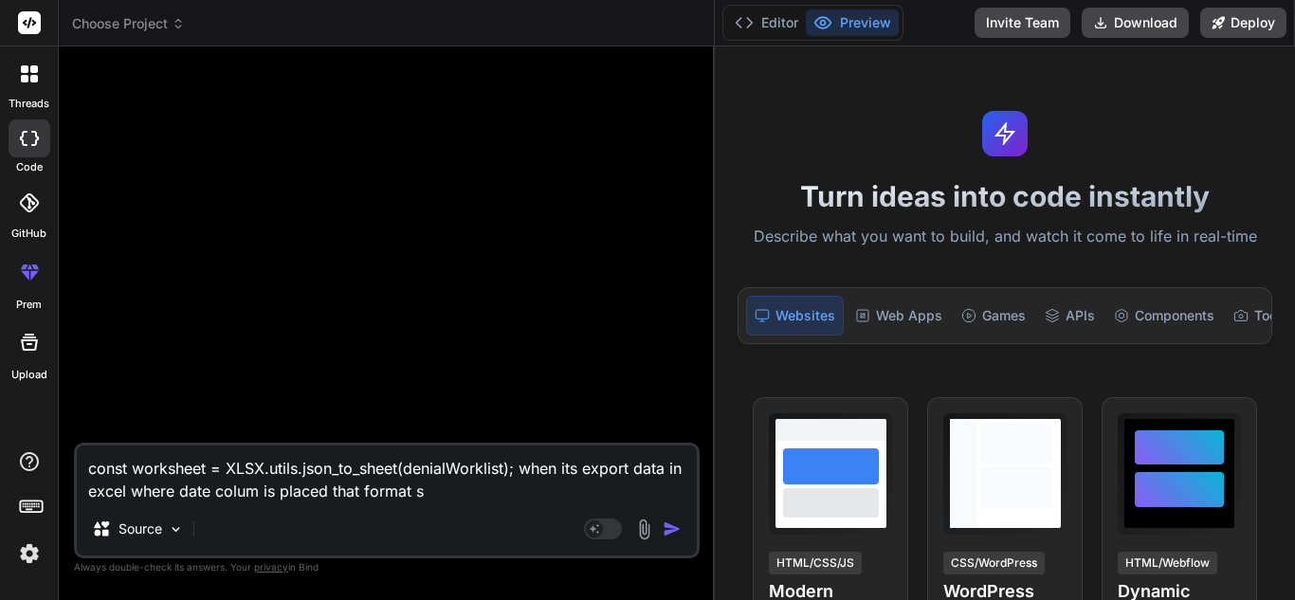
type textarea "x"
type textarea "const worksheet = XLSX.utils.json_to_sheet(denialWorklist); when its export dat…"
type textarea "x"
type textarea "const worksheet = XLSX.utils.json_to_sheet(denialWorklist); when its export dat…"
type textarea "x"
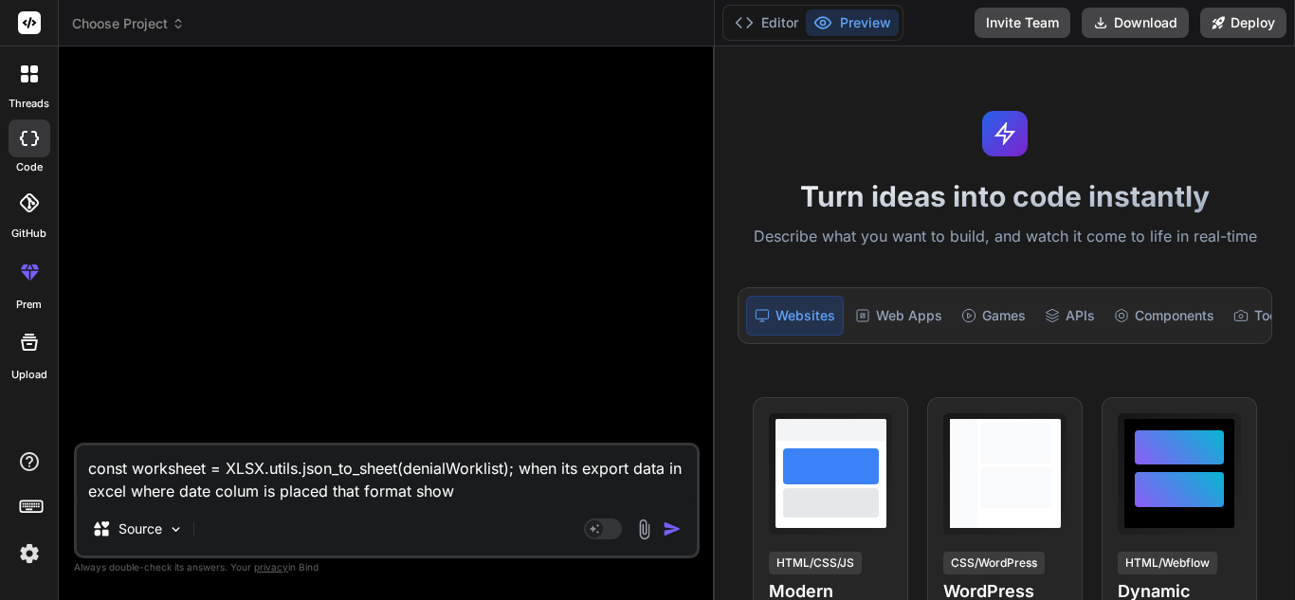
type textarea "const worksheet = XLSX.utils.json_to_sheet(denialWorklist); when its export dat…"
type textarea "x"
type textarea "const worksheet = XLSX.utils.json_to_sheet(denialWorklist); when its export dat…"
type textarea "x"
type textarea "const worksheet = XLSX.utils.json_to_sheet(denialWorklist); when its export dat…"
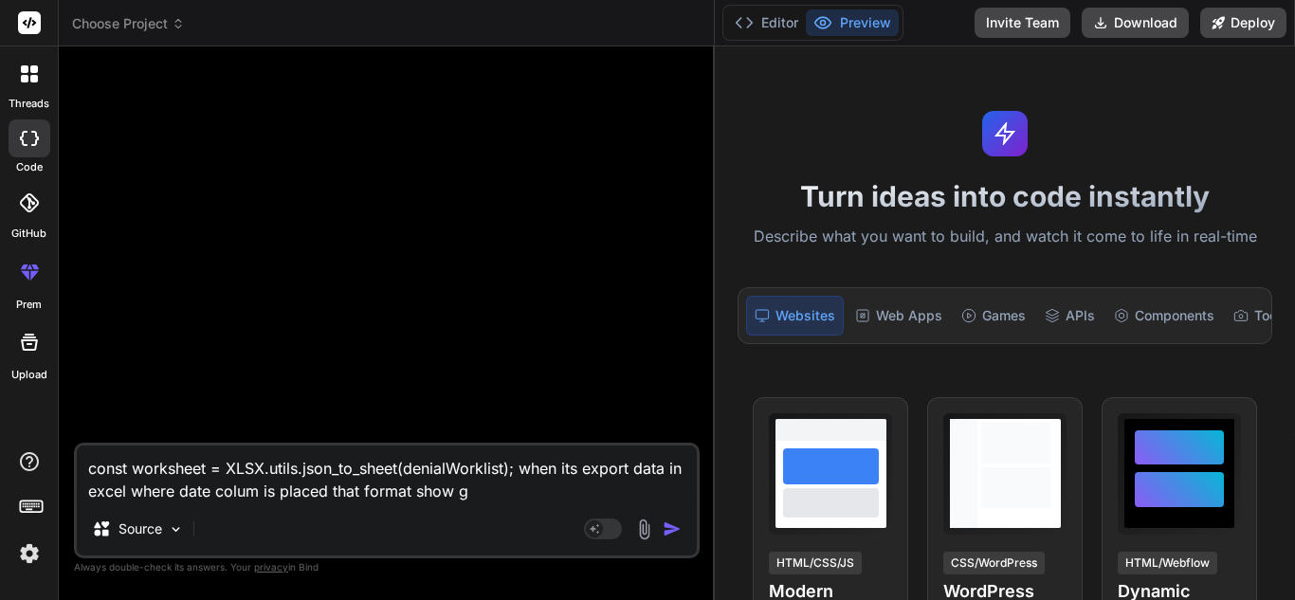
type textarea "x"
type textarea "const worksheet = XLSX.utils.json_to_sheet(denialWorklist); when its export dat…"
type textarea "x"
type textarea "const worksheet = XLSX.utils.json_to_sheet(denialWorklist); when its export dat…"
type textarea "x"
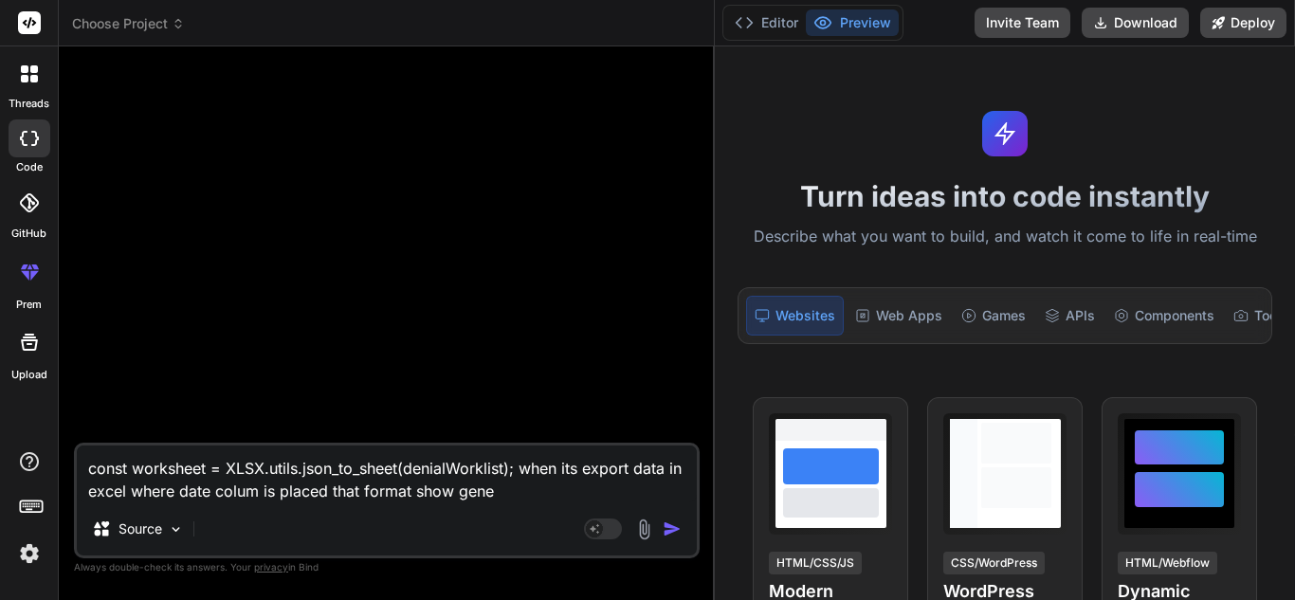
type textarea "const worksheet = XLSX.utils.json_to_sheet(denialWorklist); when its export dat…"
type textarea "x"
type textarea "const worksheet = XLSX.utils.json_to_sheet(denialWorklist); when its export dat…"
type textarea "x"
type textarea "const worksheet = XLSX.utils.json_to_sheet(denialWorklist); when its export dat…"
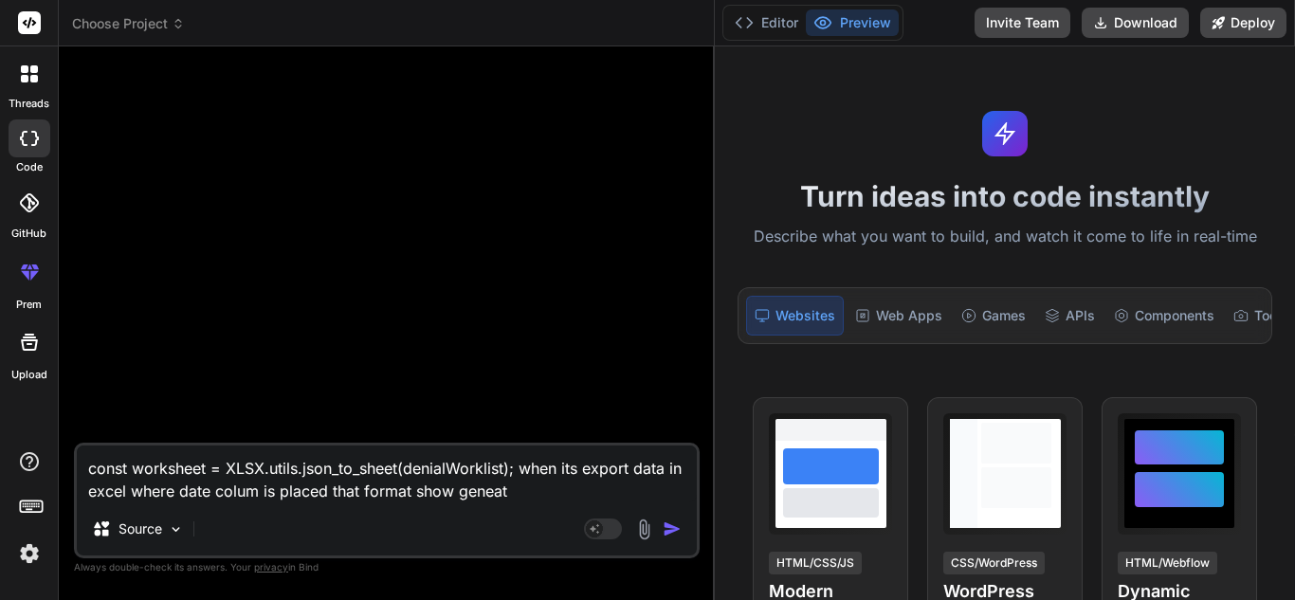
type textarea "x"
type textarea "const worksheet = XLSX.utils.json_to_sheet(denialWorklist); when its export dat…"
type textarea "x"
type textarea "const worksheet = XLSX.utils.json_to_sheet(denialWorklist); when its export dat…"
type textarea "x"
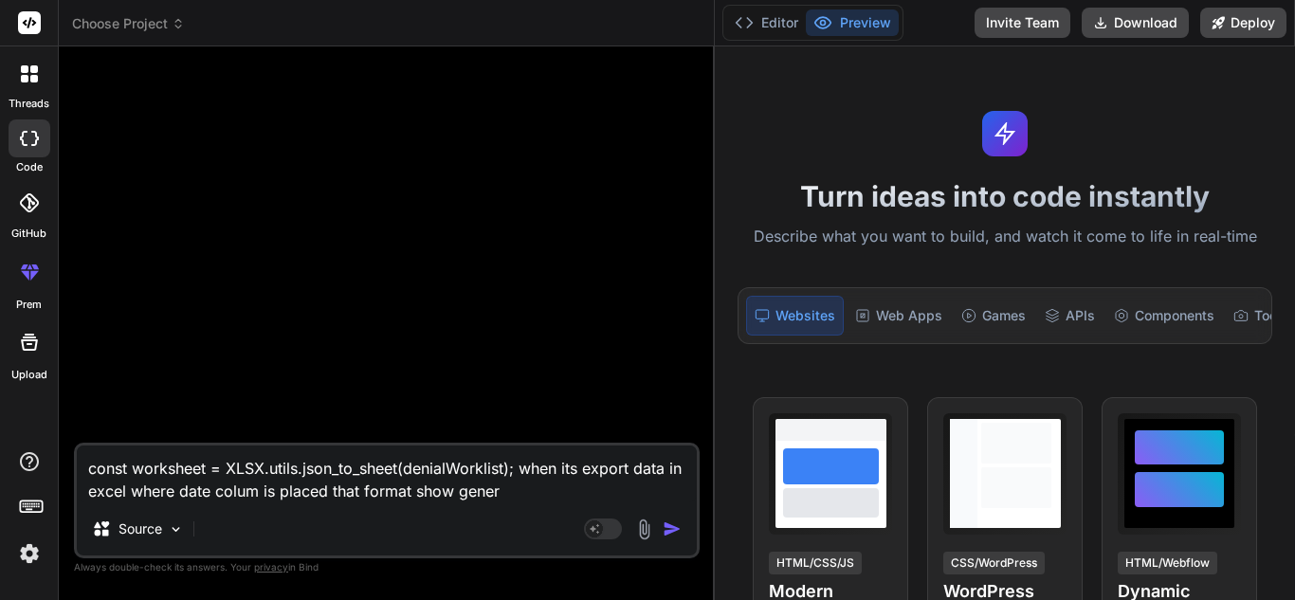
type textarea "const worksheet = XLSX.utils.json_to_sheet(denialWorklist); when its export dat…"
type textarea "x"
type textarea "const worksheet = XLSX.utils.json_to_sheet(denialWorklist); when its export dat…"
type textarea "x"
type textarea "const worksheet = XLSX.utils.json_to_sheet(denialWorklist); when its export dat…"
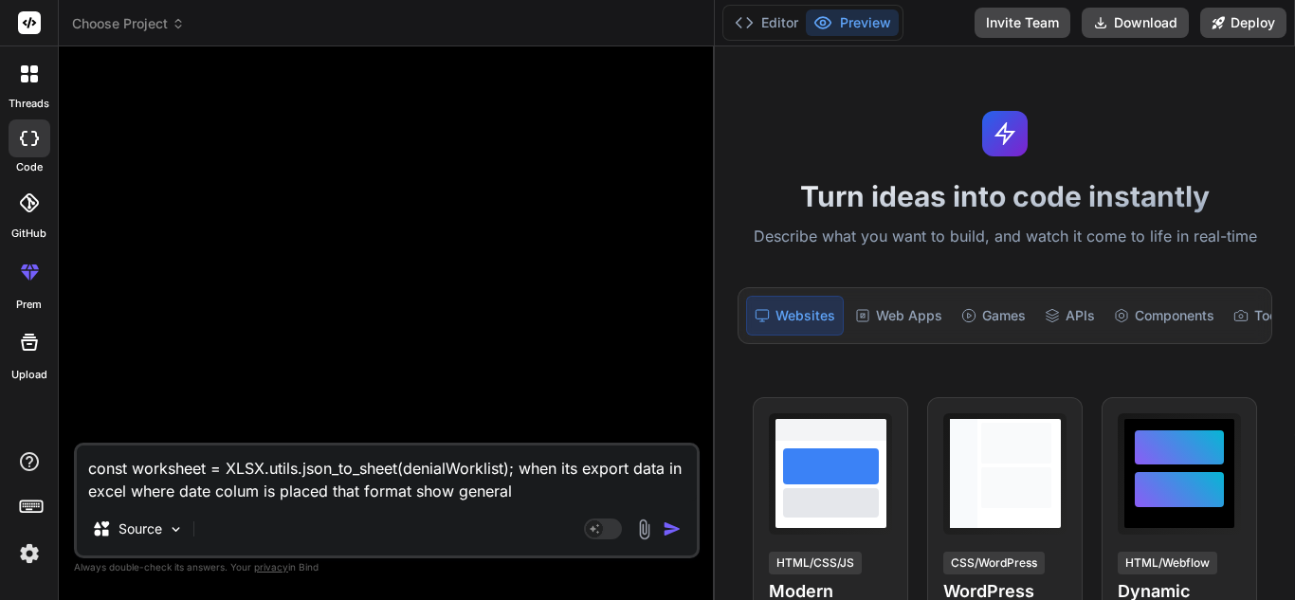
type textarea "x"
type textarea "const worksheet = XLSX.utils.json_to_sheet(denialWorklist); when its export dat…"
type textarea "x"
type textarea "const worksheet = XLSX.utils.json_to_sheet(denialWorklist); when its export dat…"
type textarea "x"
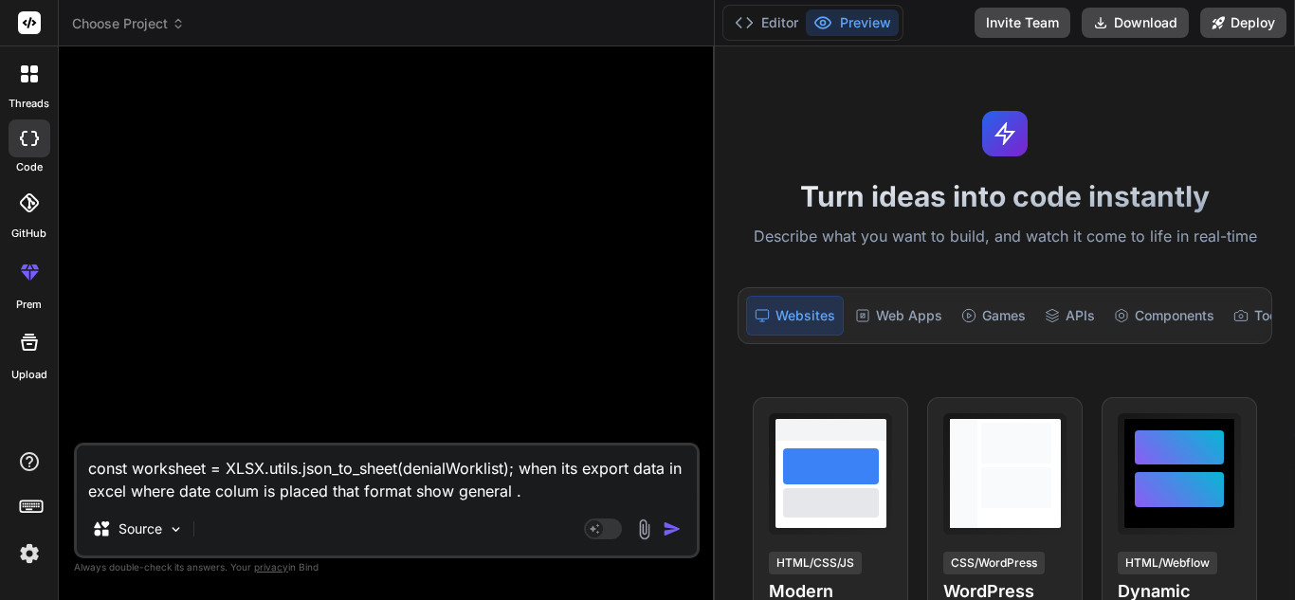
type textarea "const worksheet = XLSX.utils.json_to_sheet(denialWorklist); when its export dat…"
type textarea "x"
type textarea "const worksheet = XLSX.utils.json_to_sheet(denialWorklist); when its export dat…"
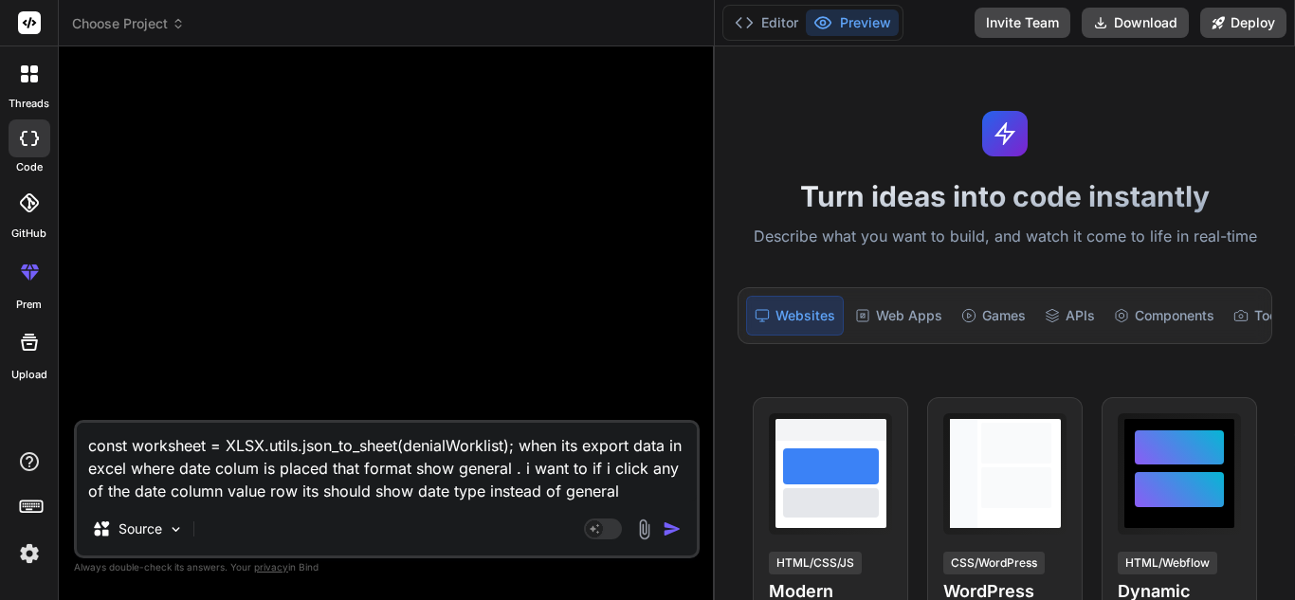
click at [670, 527] on img "button" at bounding box center [672, 529] width 19 height 19
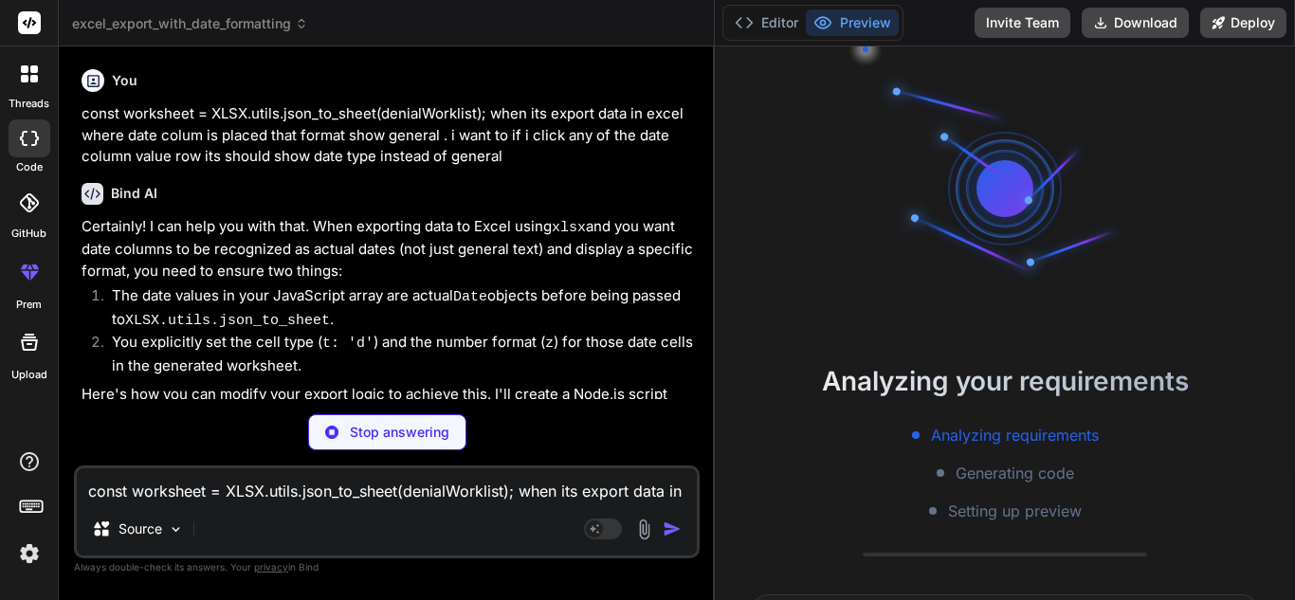
scroll to position [54, 0]
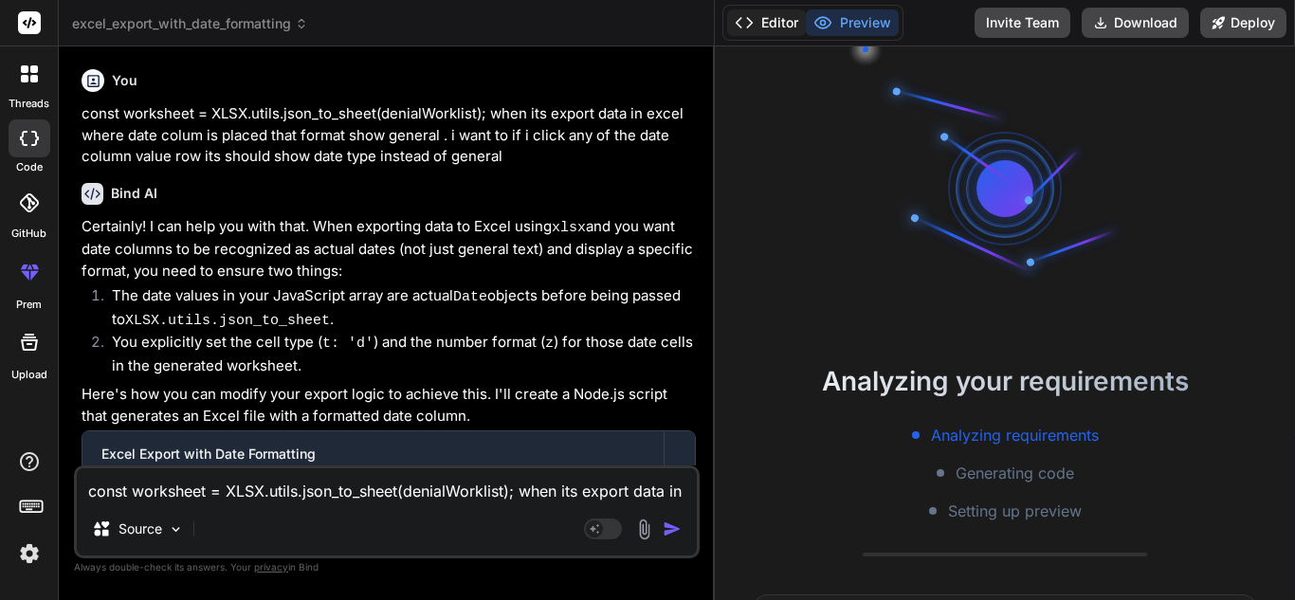
click at [766, 20] on button "Editor" at bounding box center [766, 22] width 79 height 27
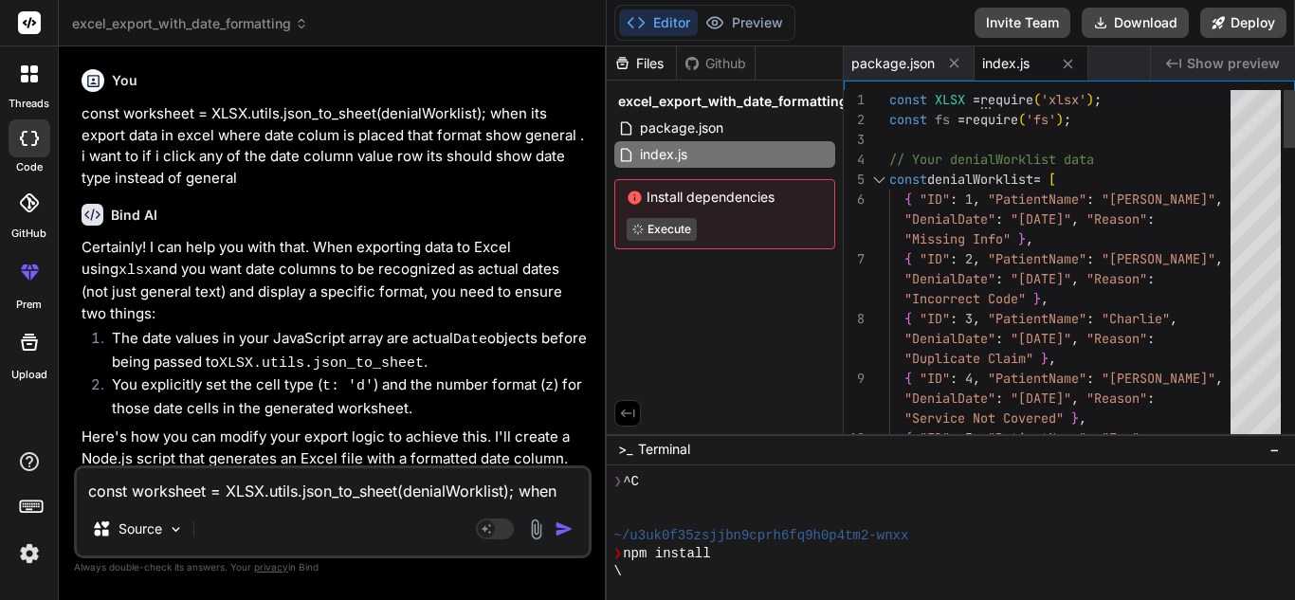
scroll to position [0, 0]
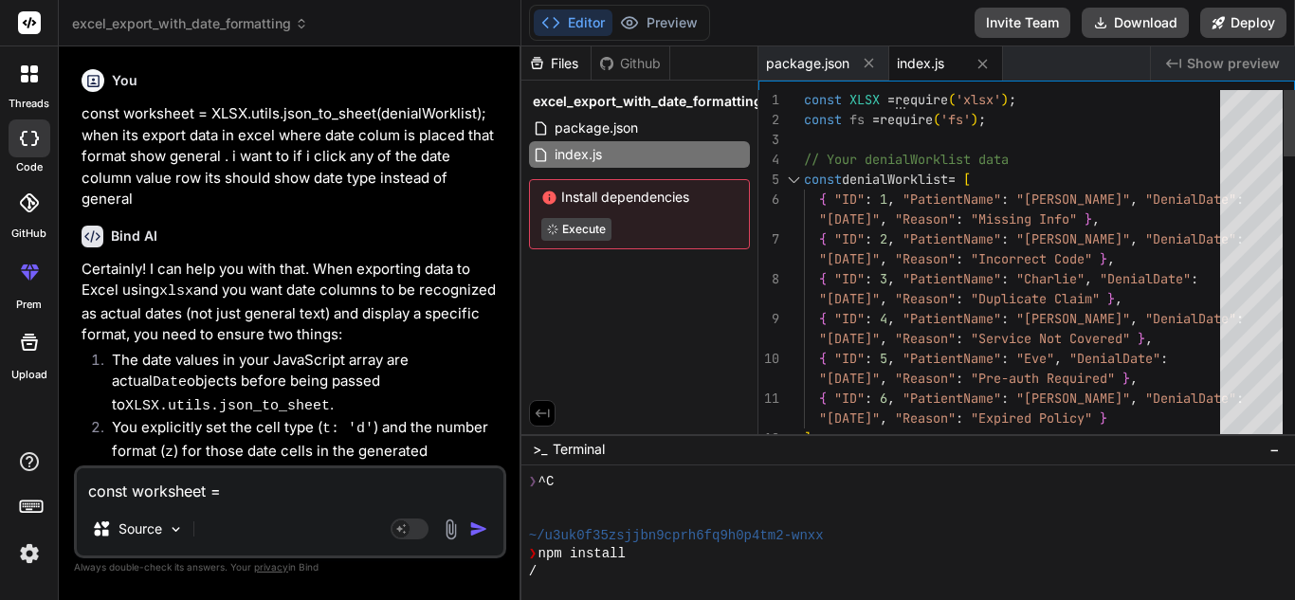
drag, startPoint x: 715, startPoint y: 246, endPoint x: 484, endPoint y: 248, distance: 231.4
click at [484, 248] on div "Bind AI Web Search Created with Pixso. Code Generator You const worksheet = XLS…" at bounding box center [290, 323] width 463 height 554
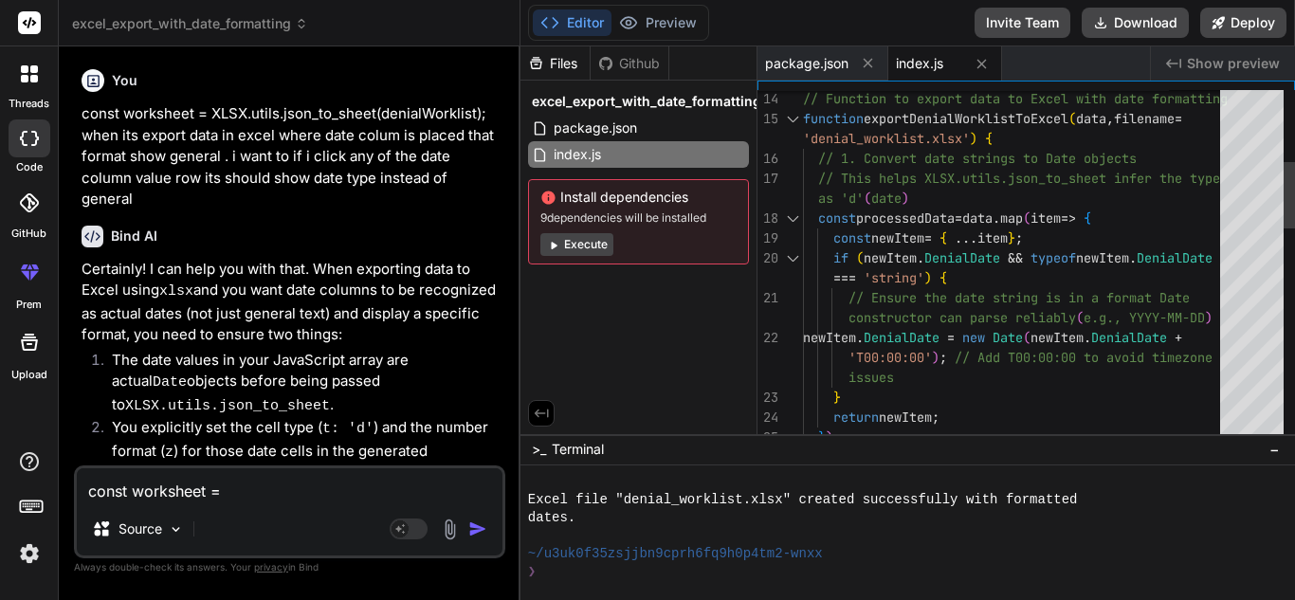
scroll to position [414, 0]
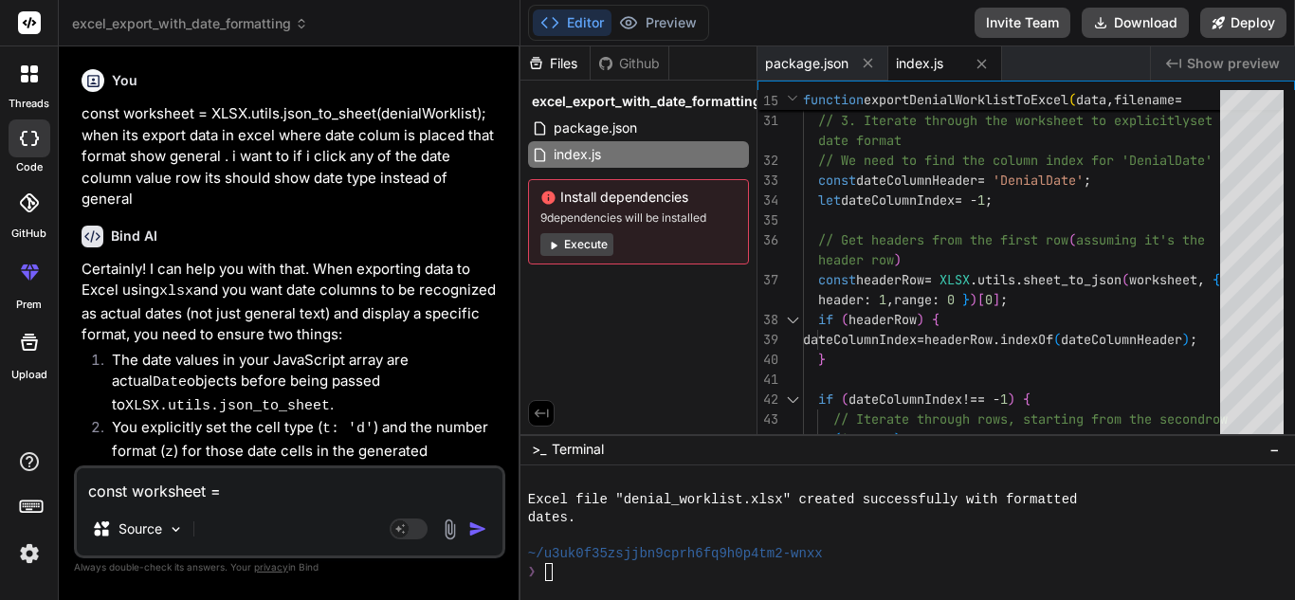
click at [238, 493] on textarea "const worksheet = XLSX.utils.json_to_sheet(denialWorklist); when its export dat…" at bounding box center [290, 485] width 426 height 34
paste textarea "// function to export denials to excel const exportDenialWorklist = () => { con…"
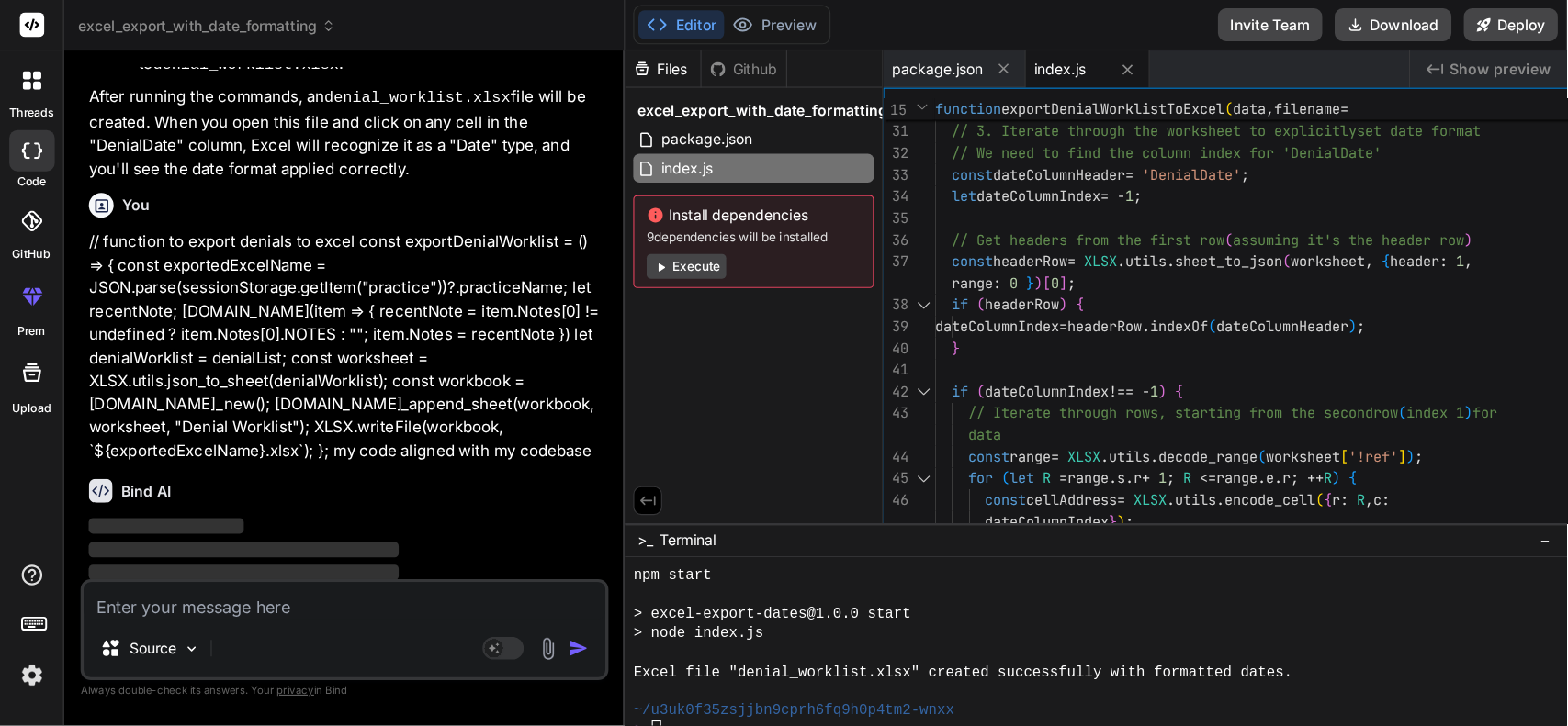
scroll to position [327, 0]
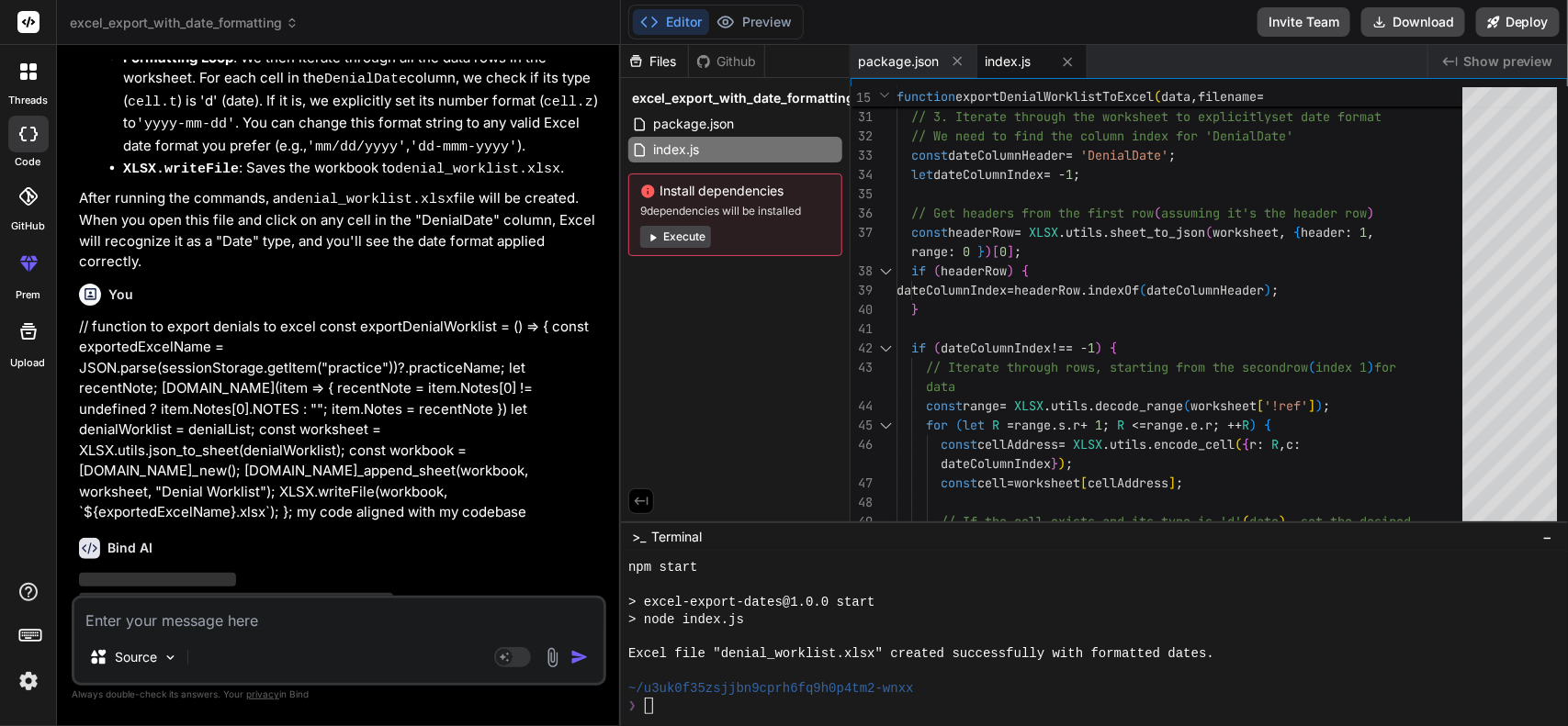
drag, startPoint x: 1211, startPoint y: 4, endPoint x: 1082, endPoint y: 280, distance: 304.7
click at [1082, 280] on div "const worksheet = XLSX . utils . json_to_sheet ( processedData ) ; // 3. Iterat…" at bounding box center [1184, 165] width 576 height 1619
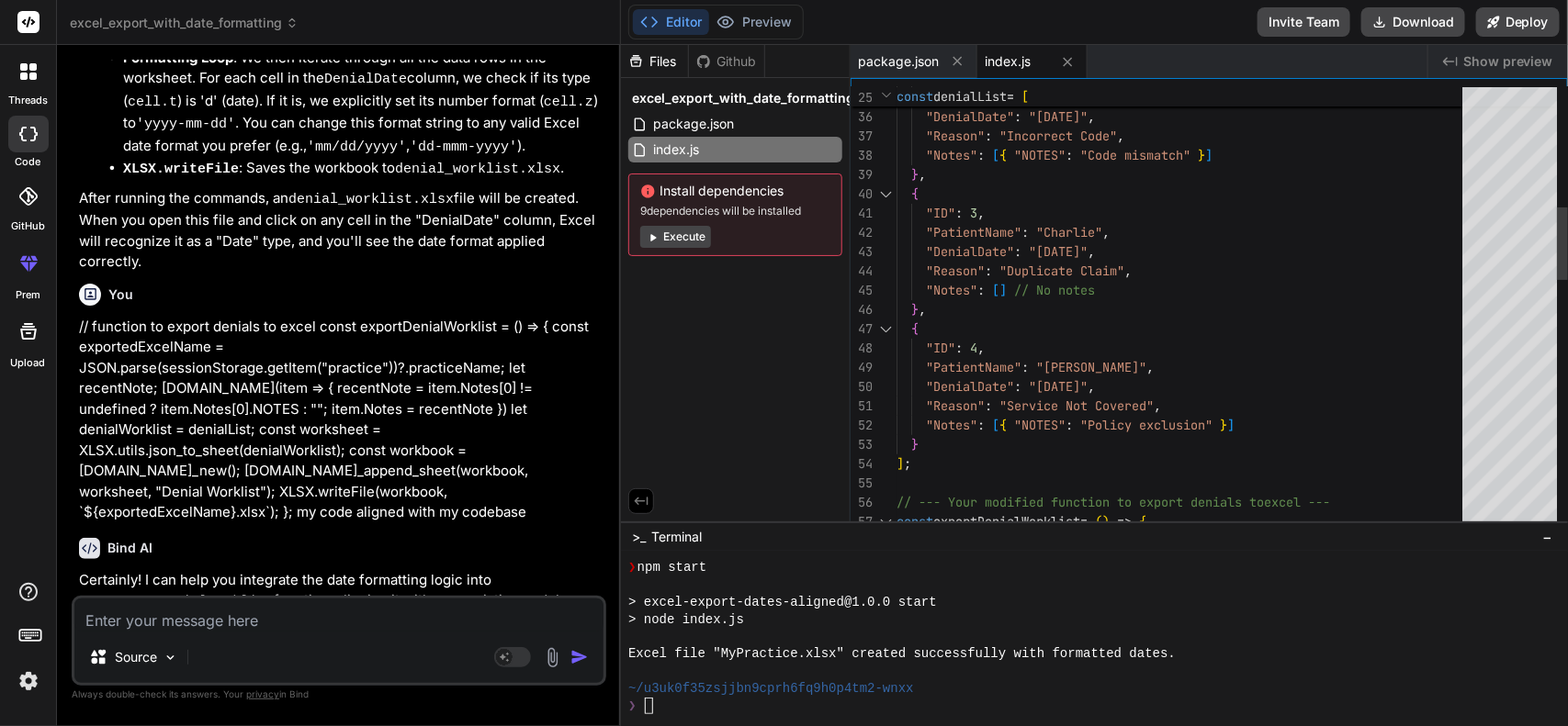
scroll to position [791, 0]
click at [907, 56] on span "package.json" at bounding box center [898, 61] width 80 height 18
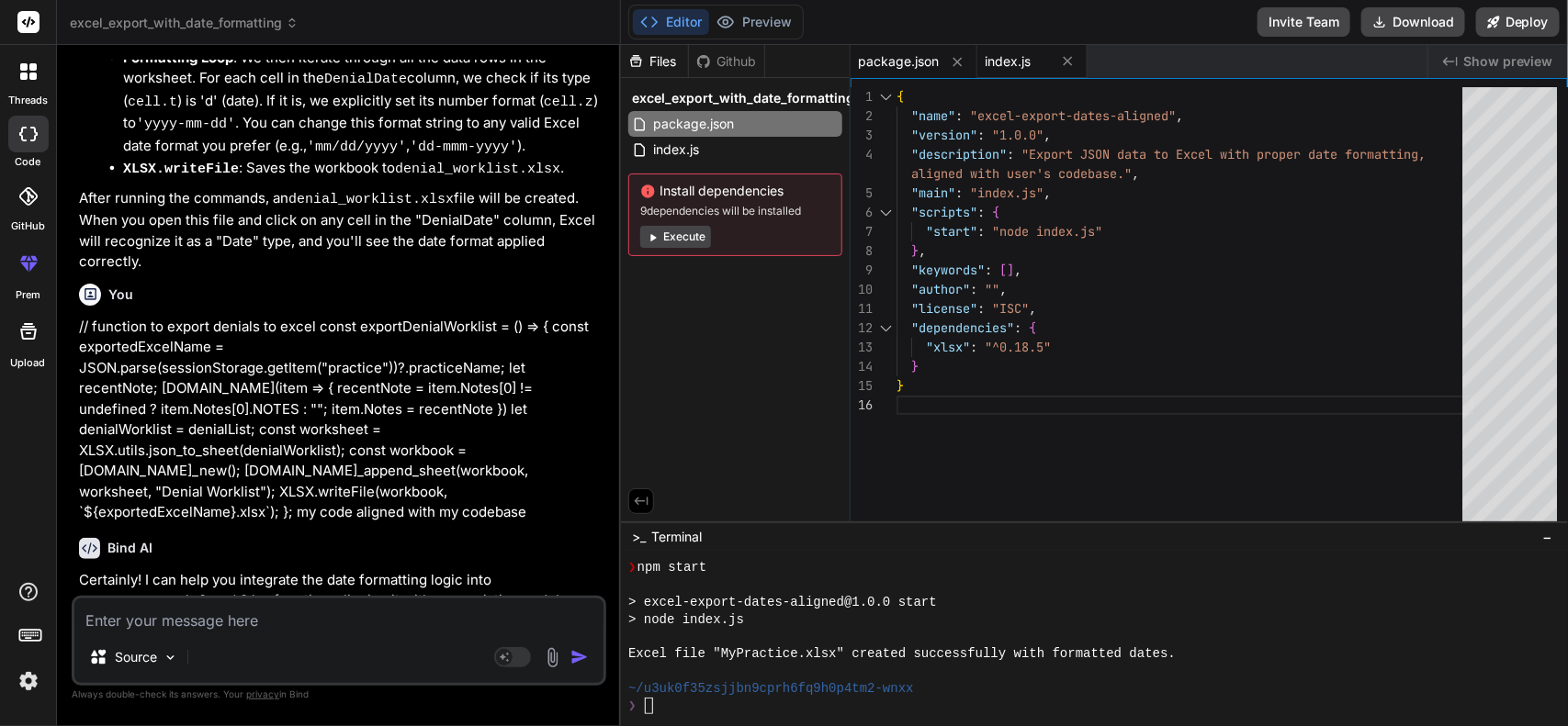
click at [999, 56] on span "index.js" at bounding box center [1006, 61] width 46 height 18
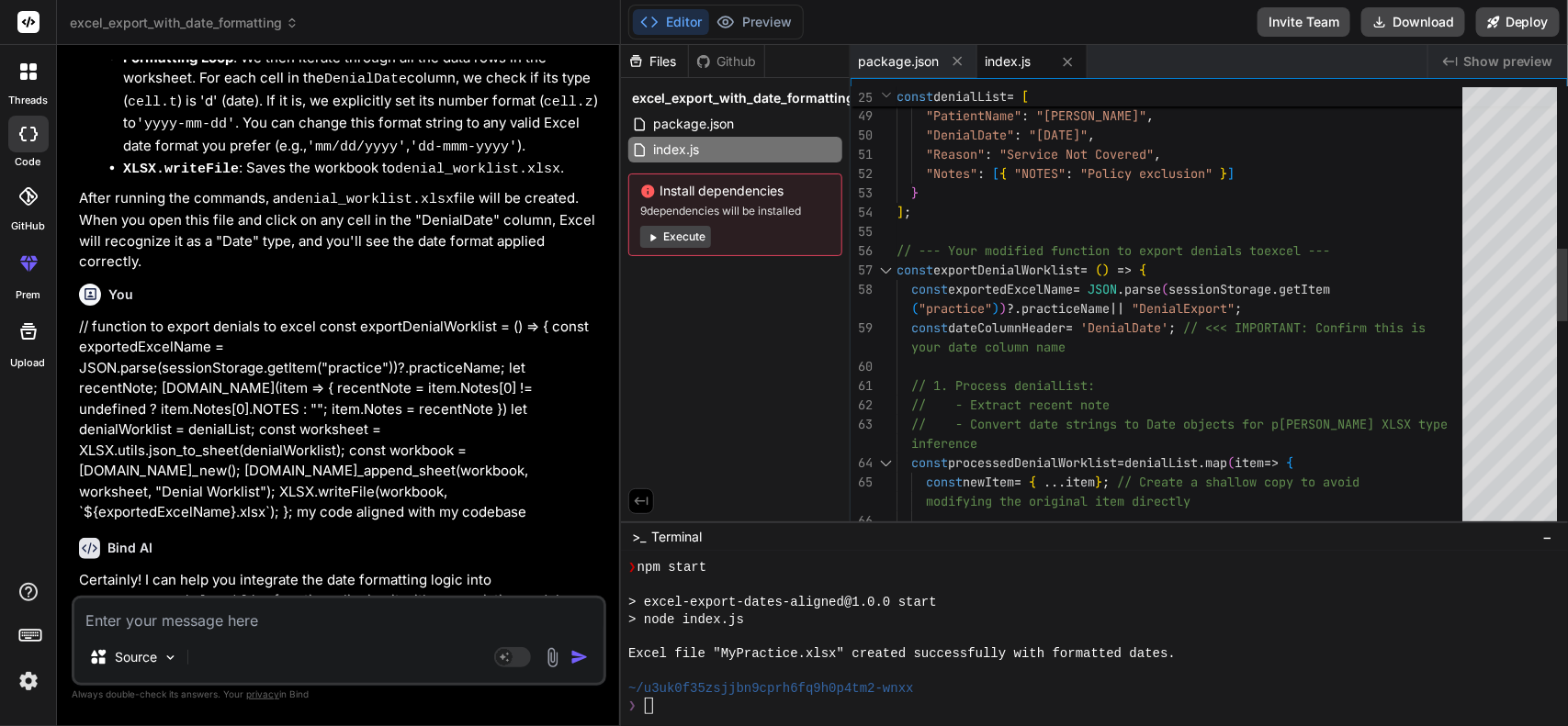
click at [881, 271] on div at bounding box center [886, 270] width 24 height 19
click at [889, 271] on div at bounding box center [886, 270] width 24 height 19
click at [883, 464] on div at bounding box center [886, 463] width 24 height 19
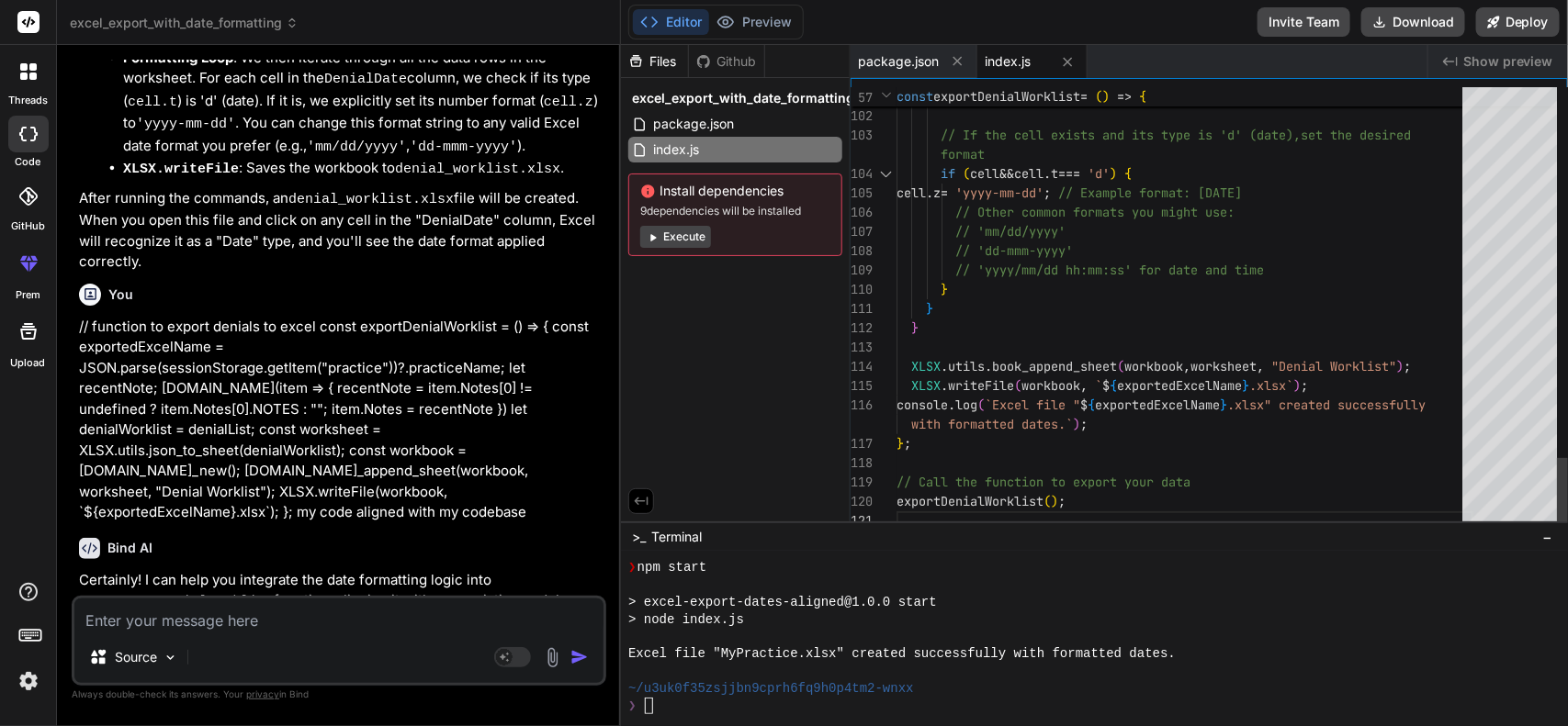
scroll to position [0, 0]
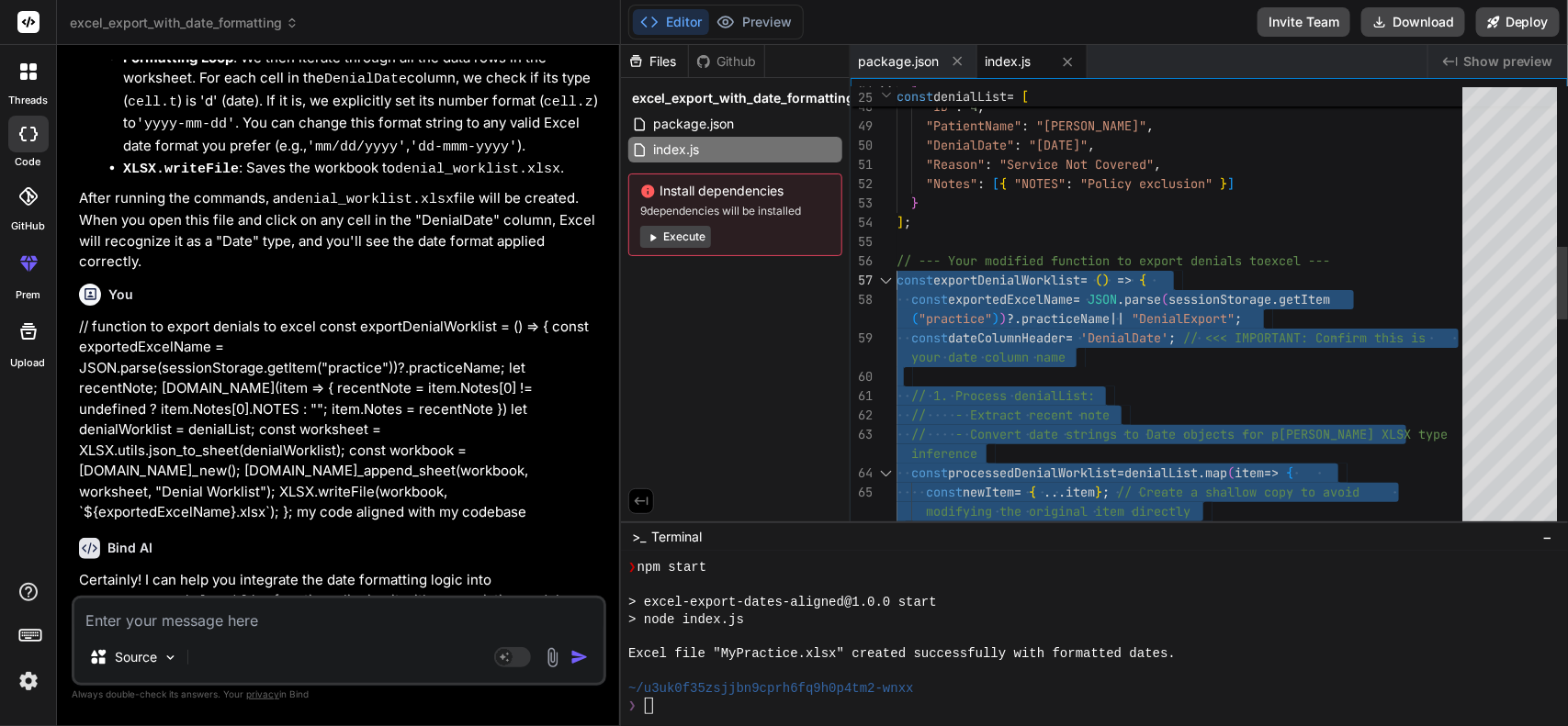
drag, startPoint x: 914, startPoint y: 445, endPoint x: 873, endPoint y: 274, distance: 175.8
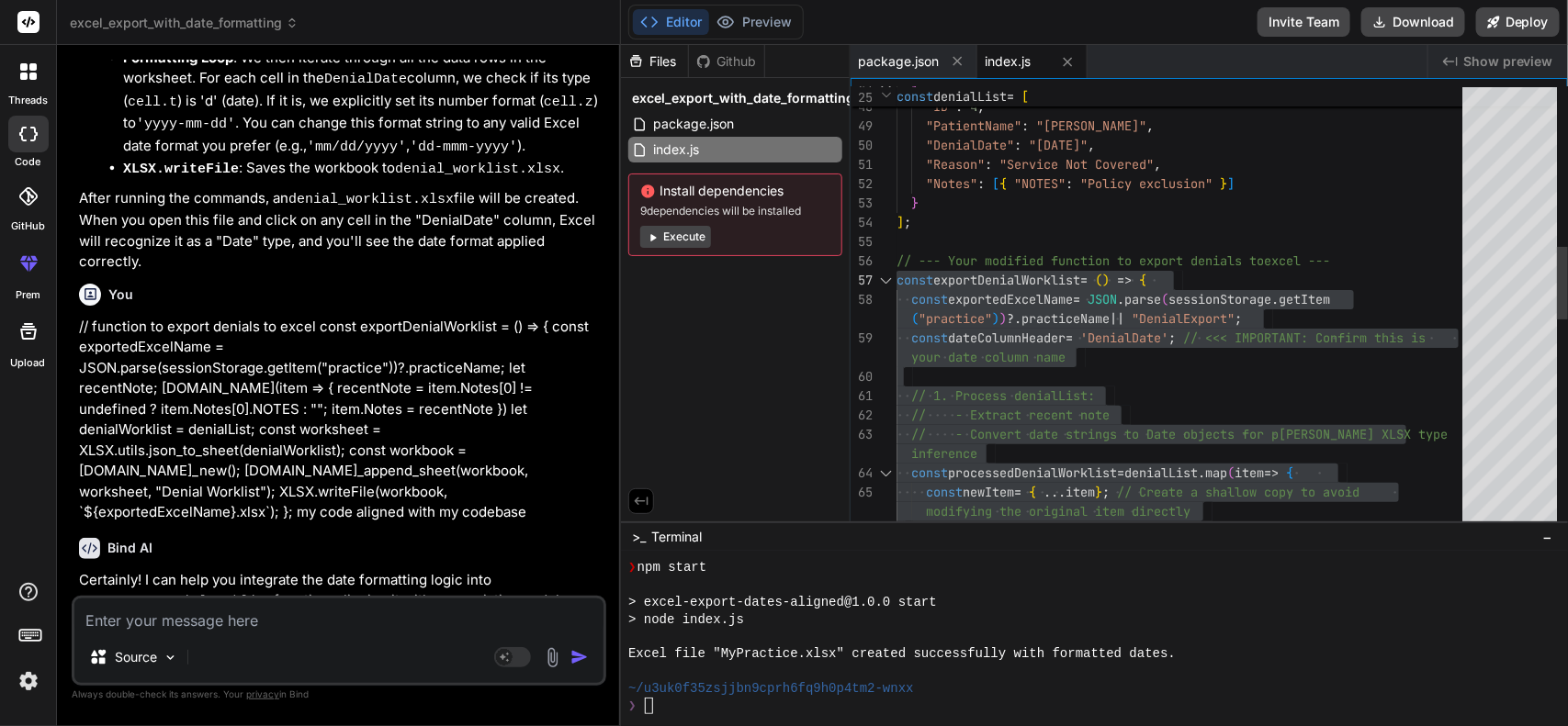
click at [1210, 396] on div "const exportedExcelName = JSON . parse ( sessionStorage . getItem ( "practice" …" at bounding box center [1184, 464] width 576 height 2699
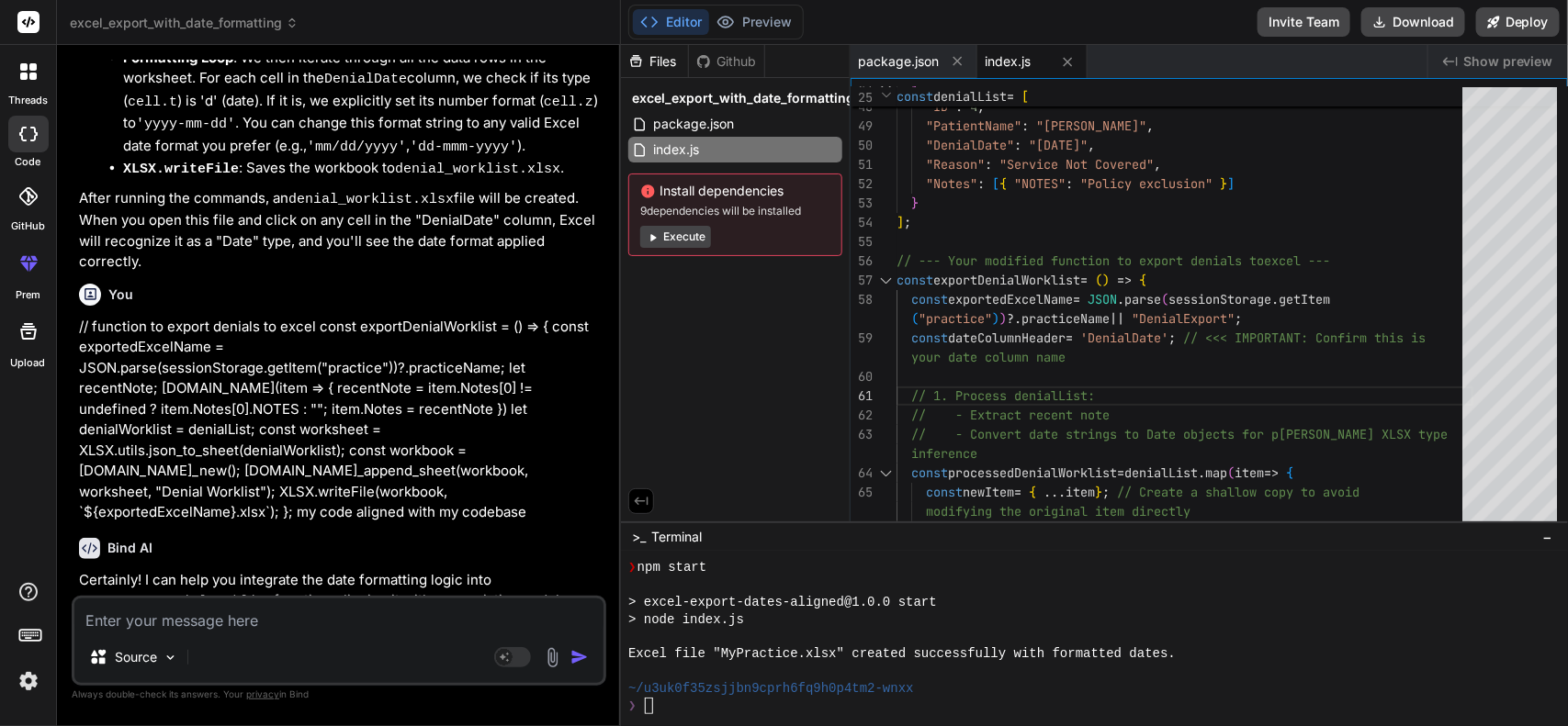
click at [372, 580] on textarea at bounding box center [339, 615] width 529 height 33
paste textarea "s"
click at [372, 580] on textarea at bounding box center [339, 615] width 529 height 33
click at [212, 580] on textarea at bounding box center [339, 615] width 529 height 33
click at [299, 580] on textarea at bounding box center [339, 615] width 529 height 33
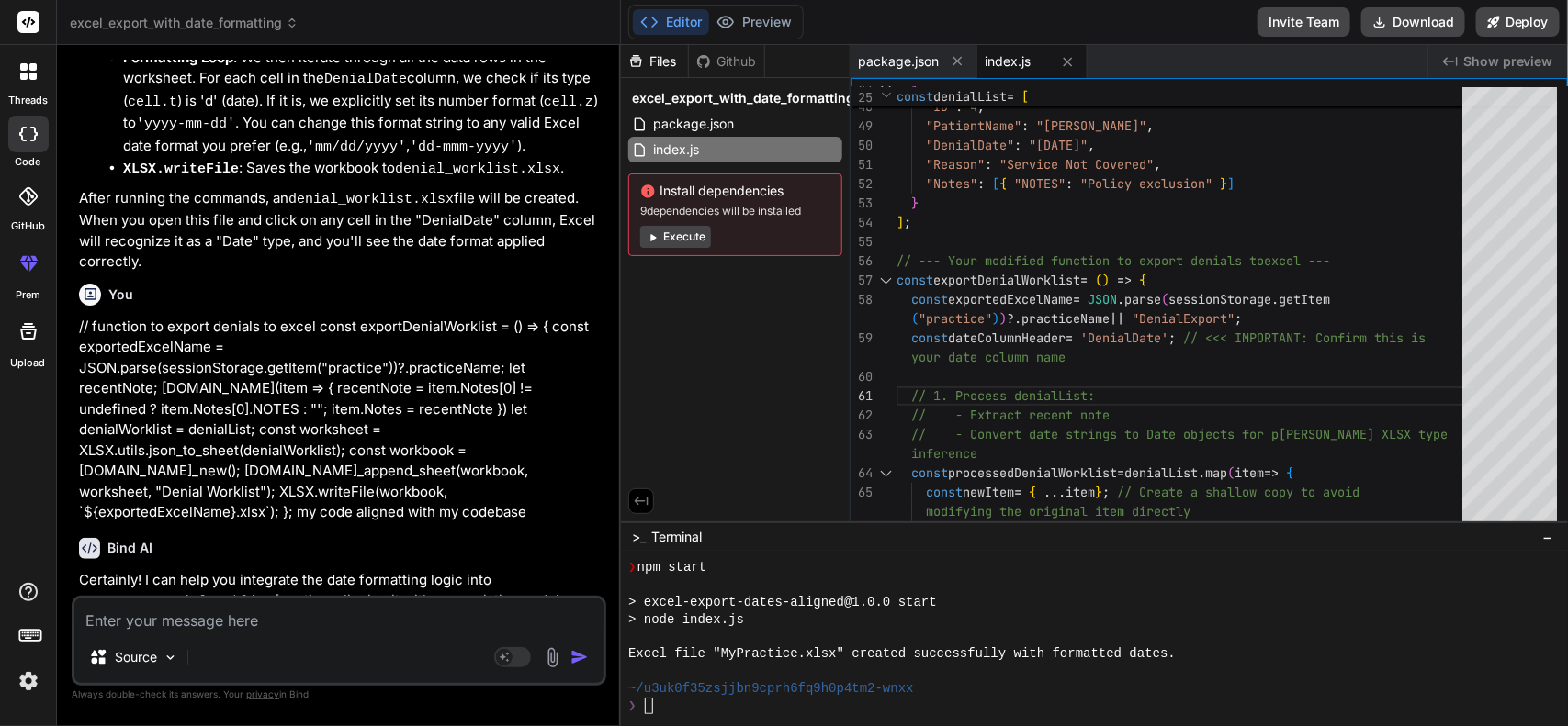
click at [541, 580] on img at bounding box center [552, 657] width 21 height 21
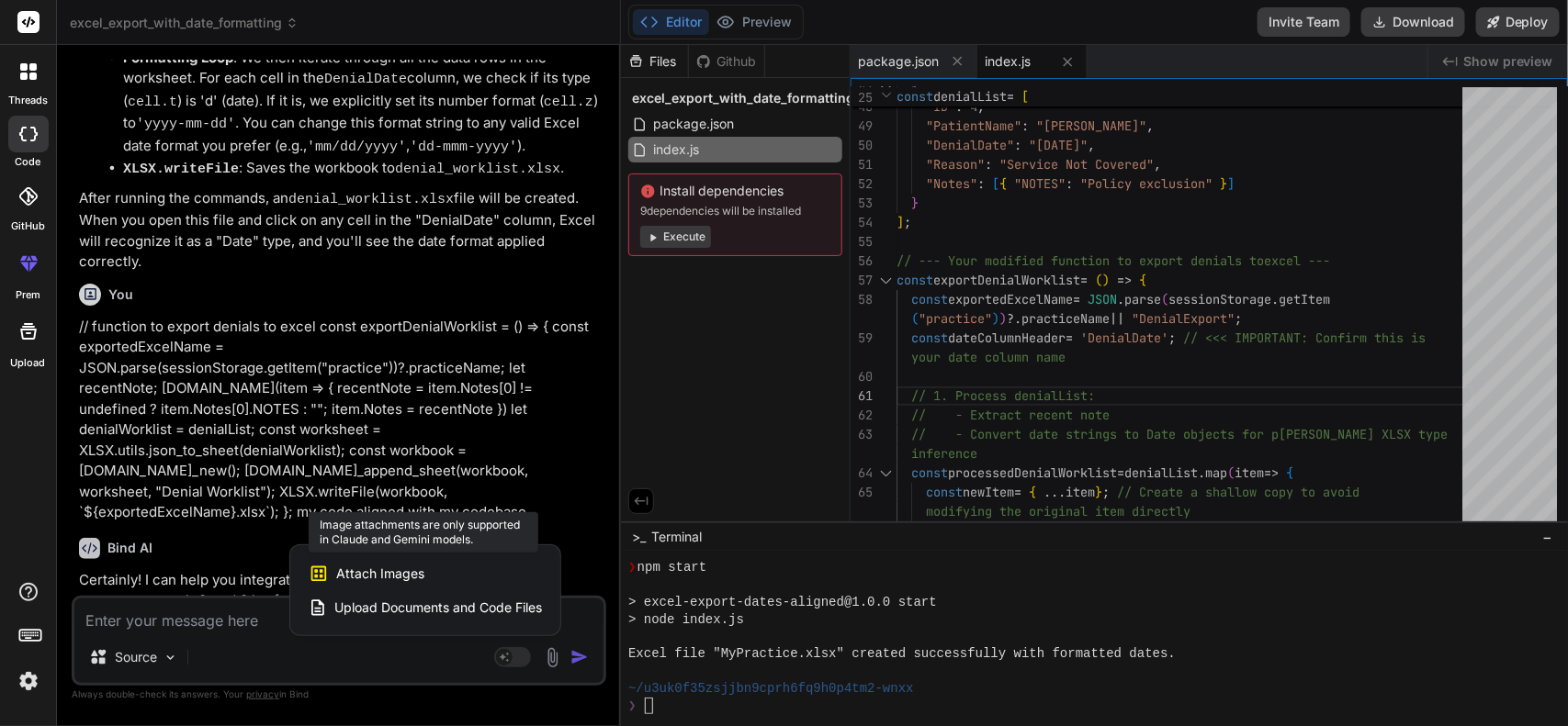
click at [387, 565] on span "Attach Images" at bounding box center [380, 573] width 88 height 18
click at [375, 578] on span "Attach Images" at bounding box center [380, 573] width 88 height 18
click at [374, 580] on span "Upload Documents and Code Files" at bounding box center [438, 607] width 207 height 18
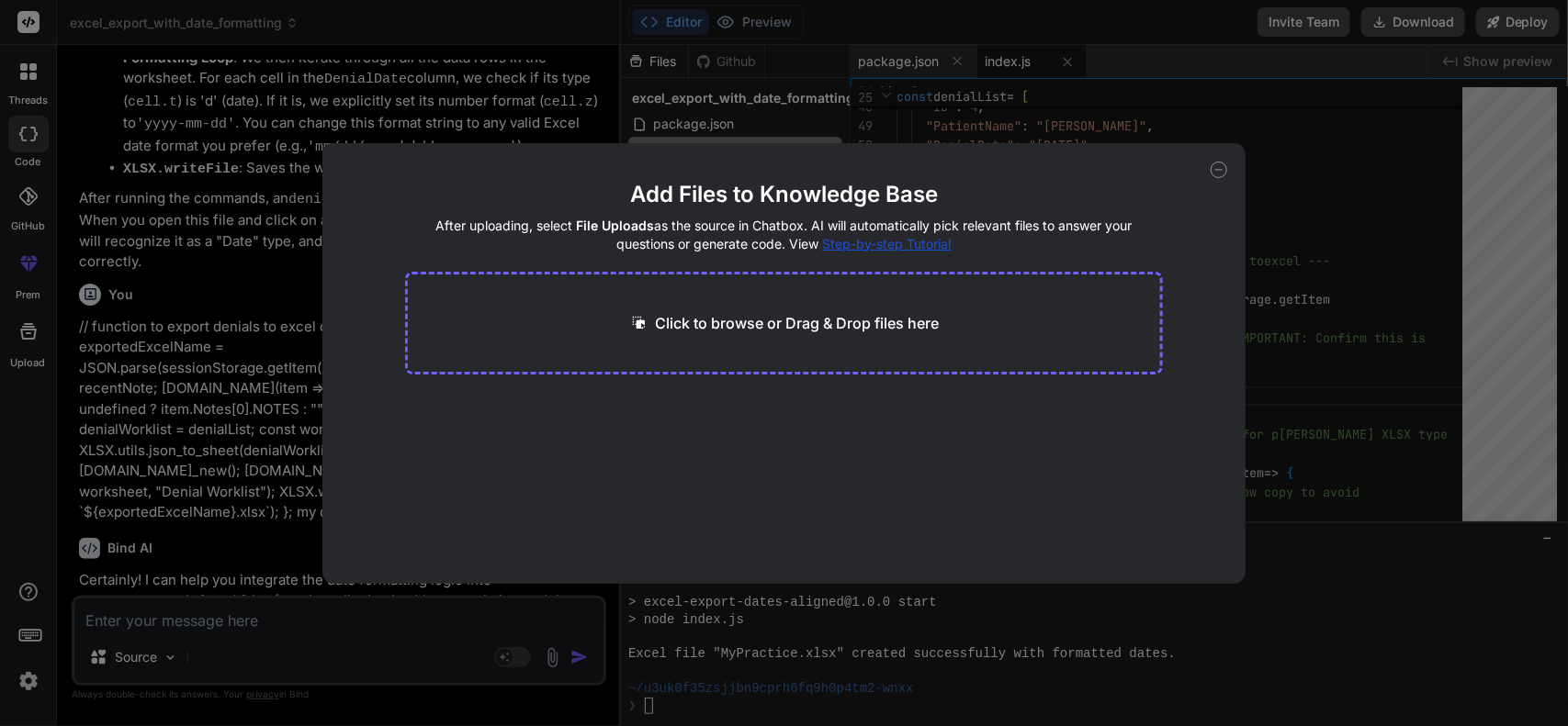
click at [865, 319] on p "Click to browse or Drag & Drop files here" at bounding box center [797, 322] width 284 height 22
click at [698, 328] on p "Click to browse or Drag & Drop files here" at bounding box center [797, 322] width 284 height 22
click at [1218, 168] on icon at bounding box center [1218, 169] width 16 height 16
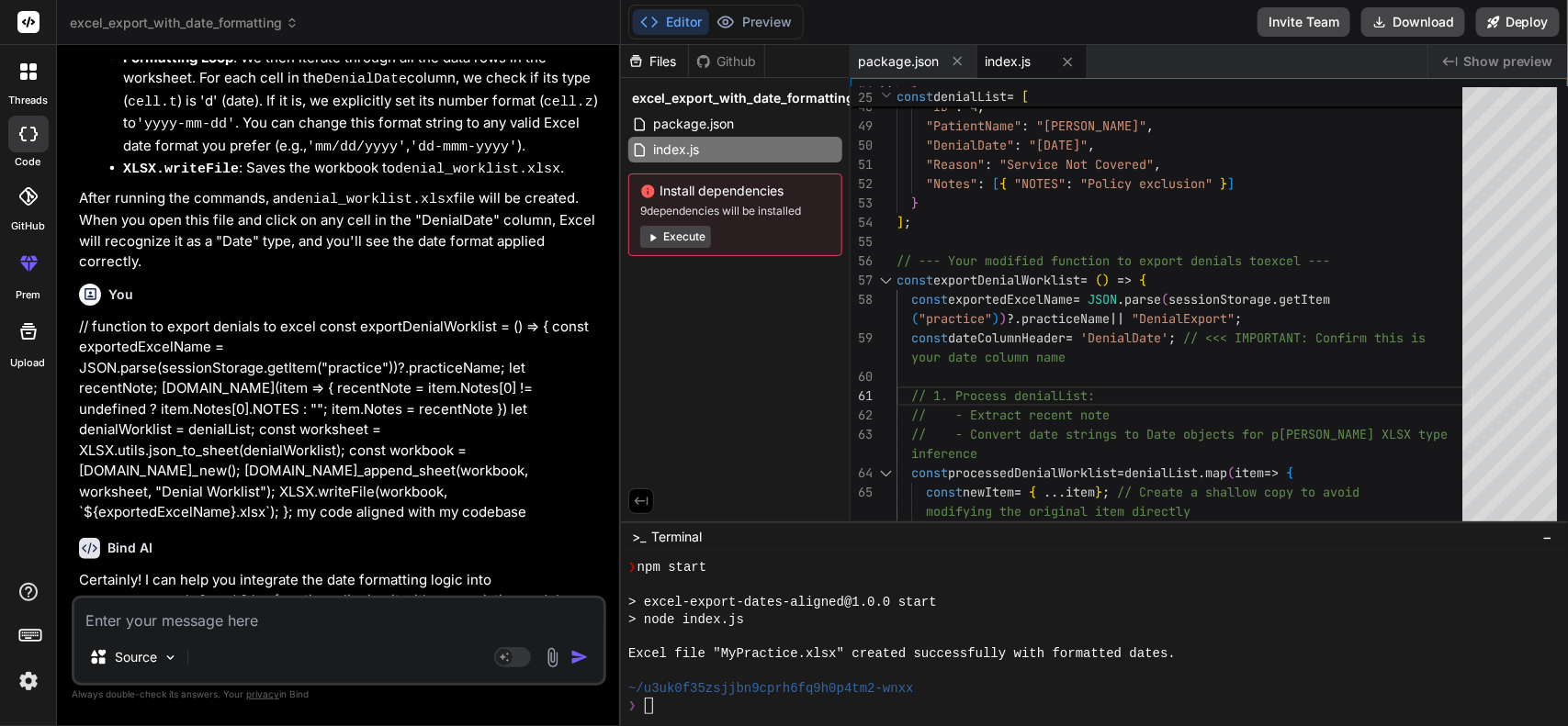
click at [273, 580] on textarea at bounding box center [339, 615] width 529 height 33
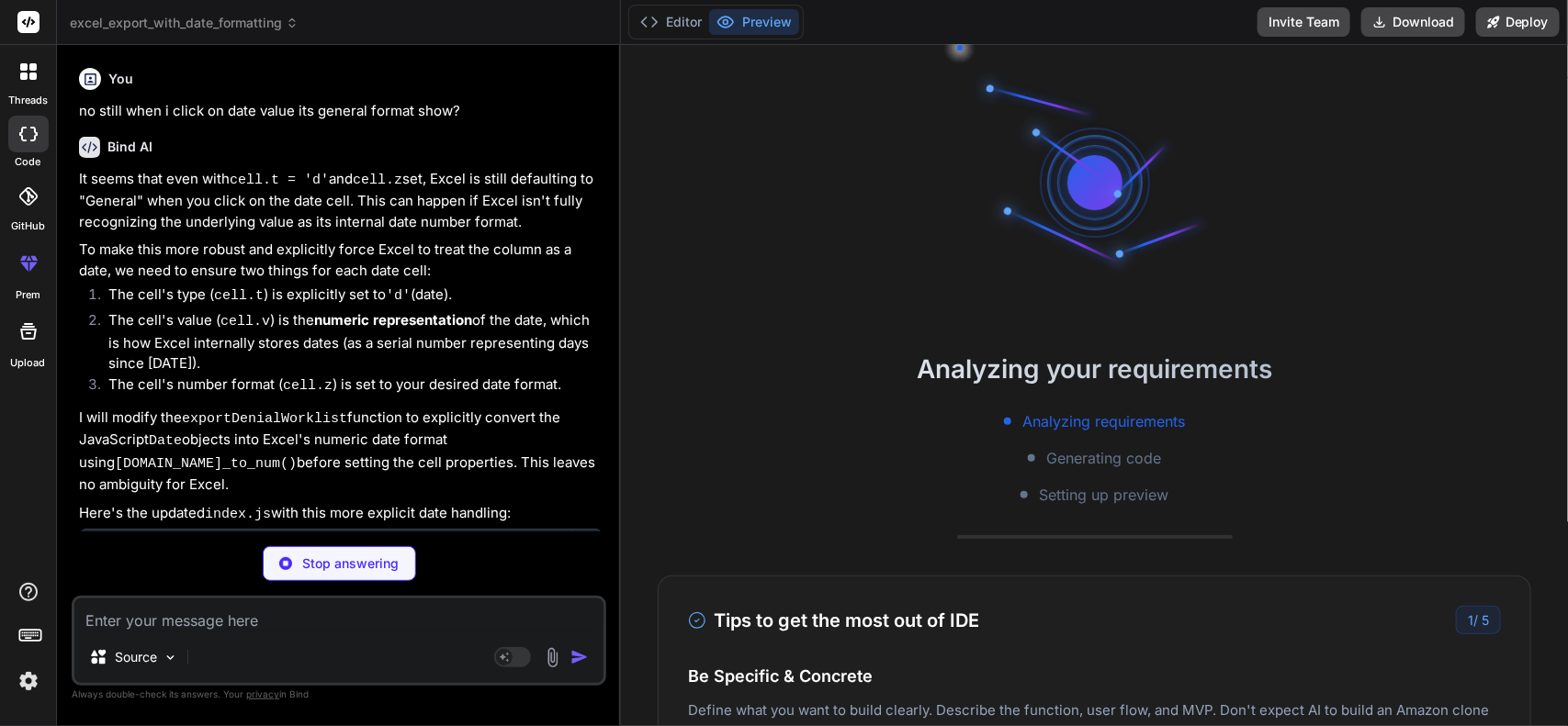
scroll to position [947, 0]
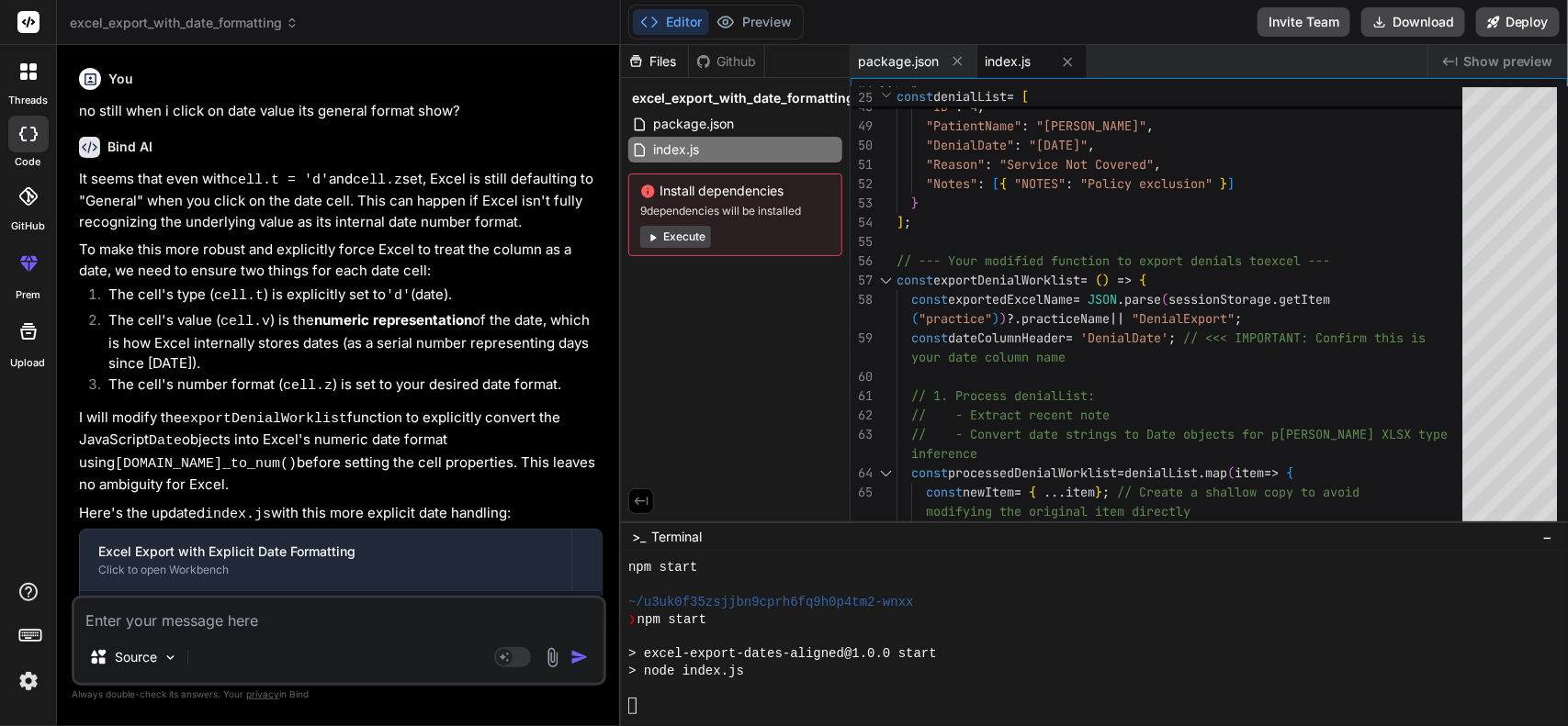
click at [673, 19] on button "Editor" at bounding box center [670, 21] width 77 height 26
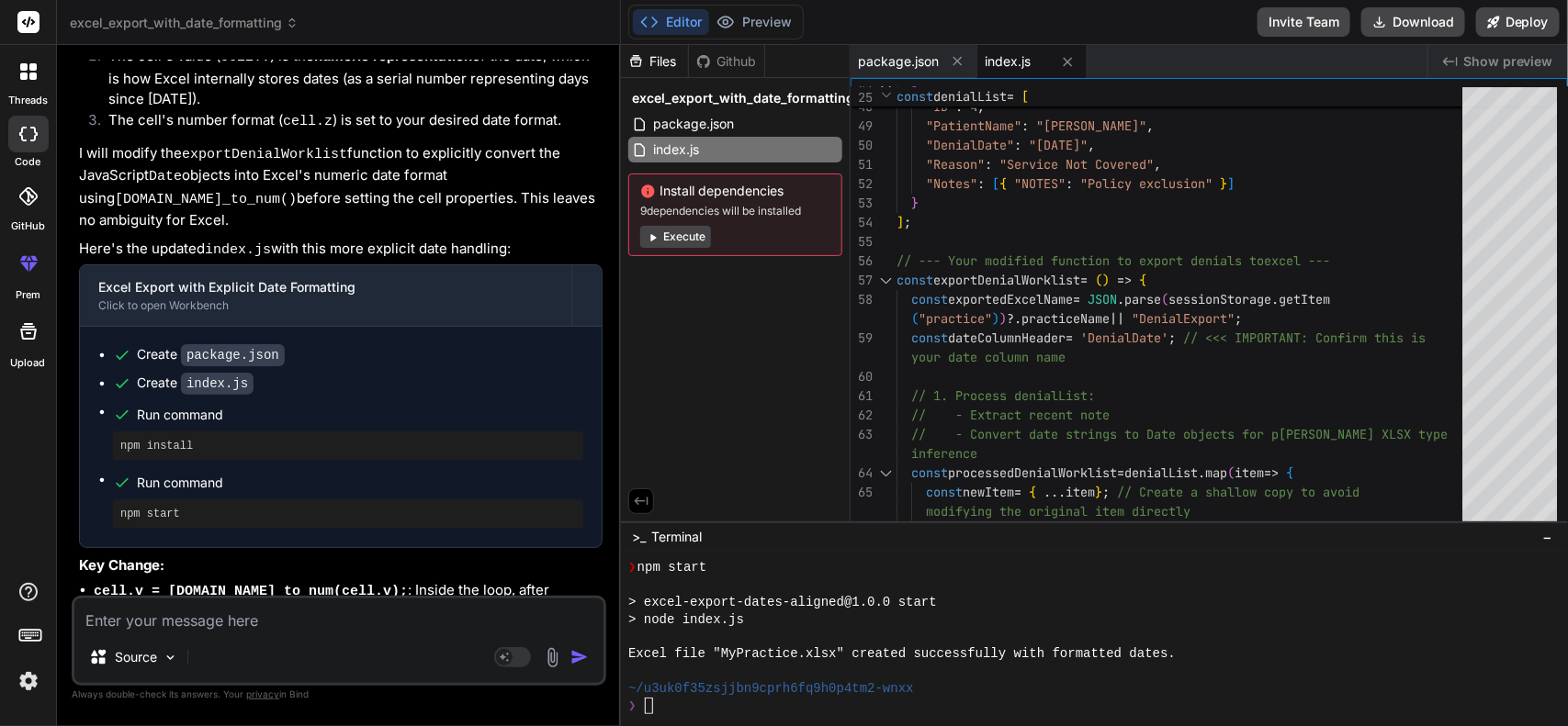
scroll to position [3210, 0]
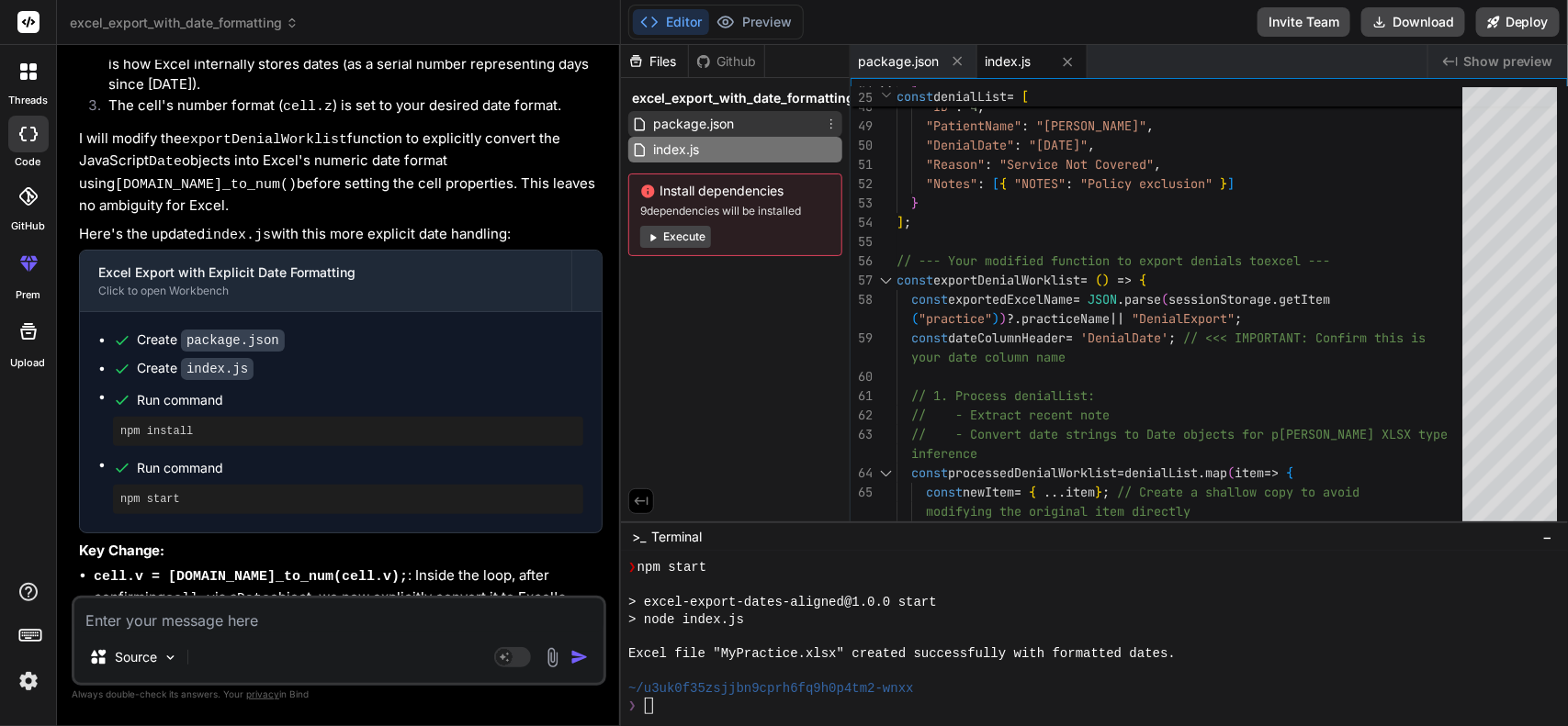
click at [755, 119] on div "package.json" at bounding box center [735, 124] width 214 height 26
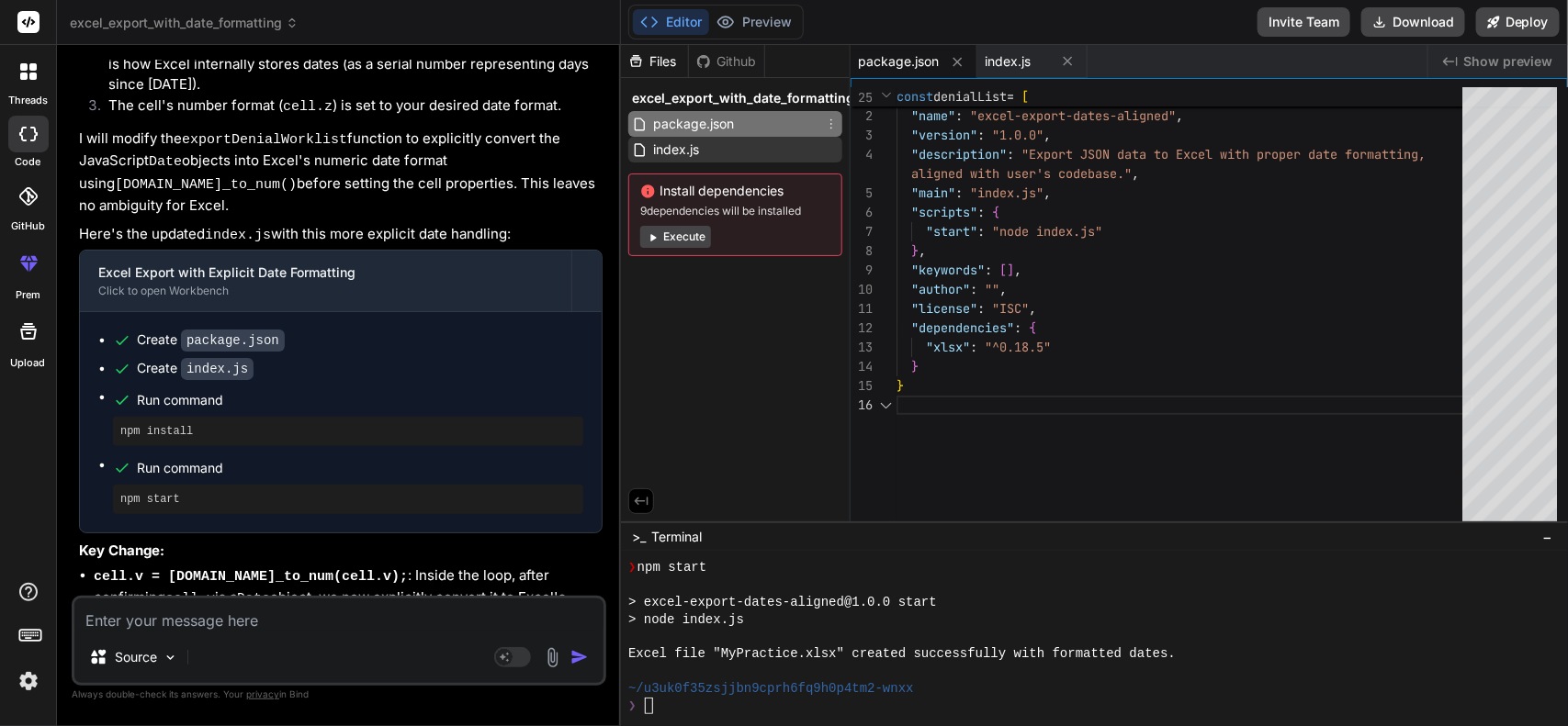
click at [744, 138] on div "index.js" at bounding box center [735, 149] width 214 height 26
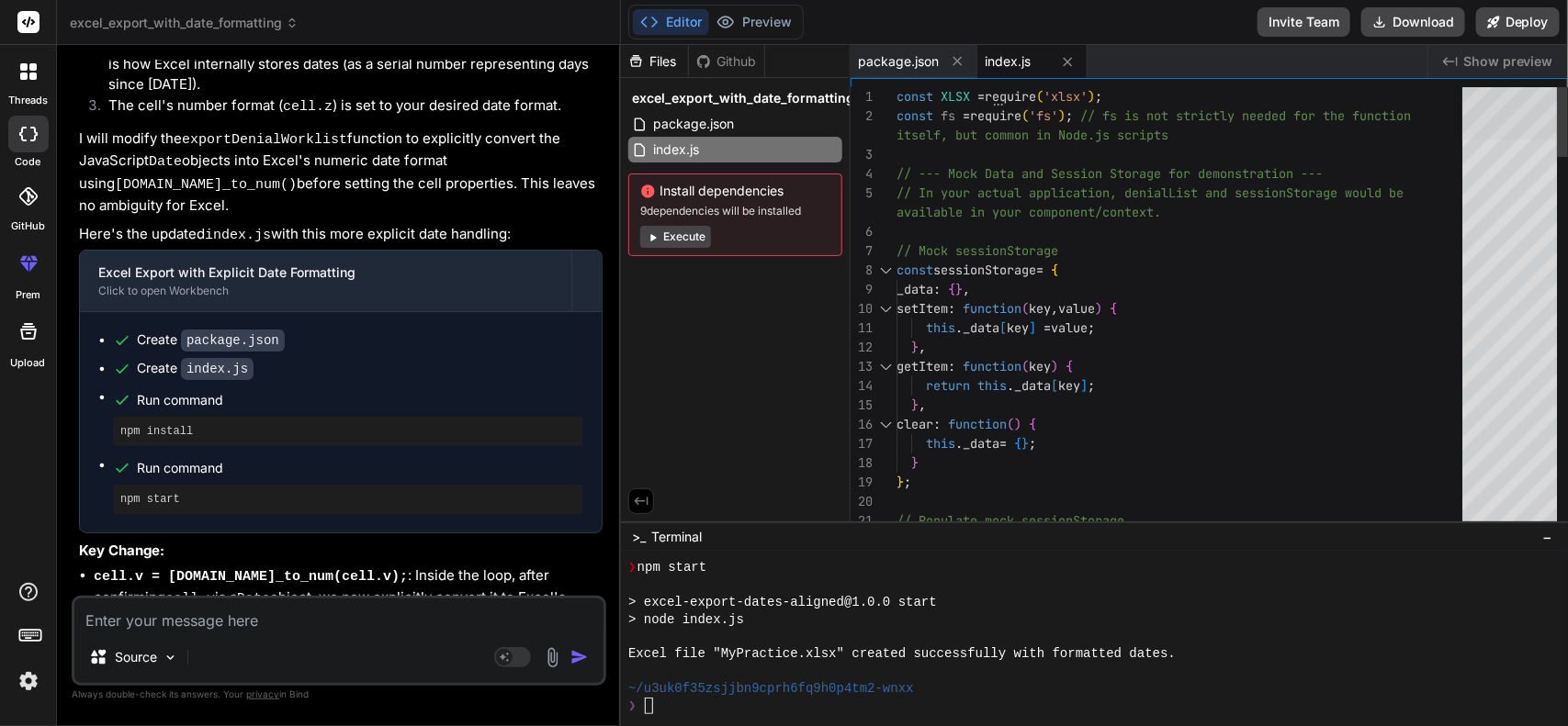
click at [1253, 87] on div at bounding box center [1510, 113] width 95 height 52
click at [185, 580] on textarea at bounding box center [339, 615] width 529 height 33
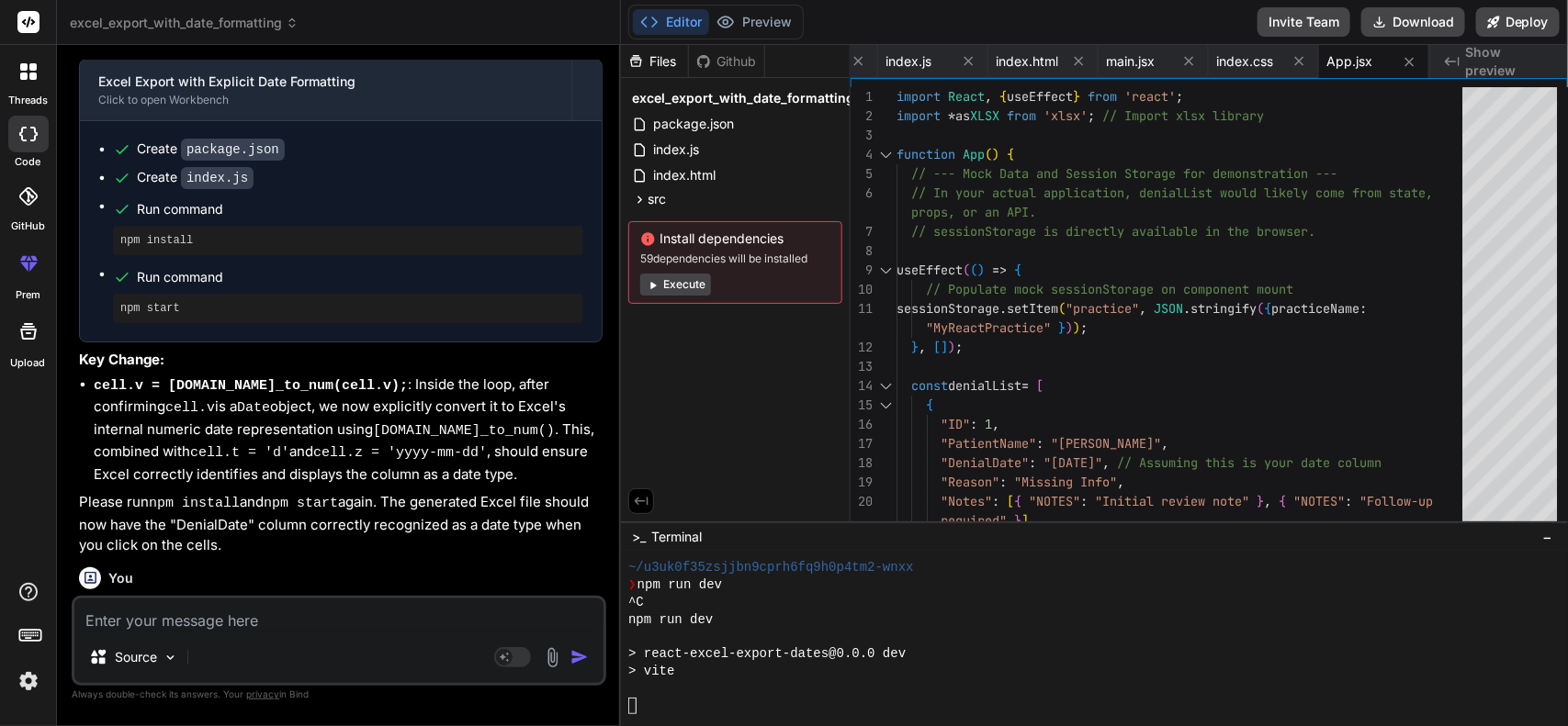
scroll to position [1805, 0]
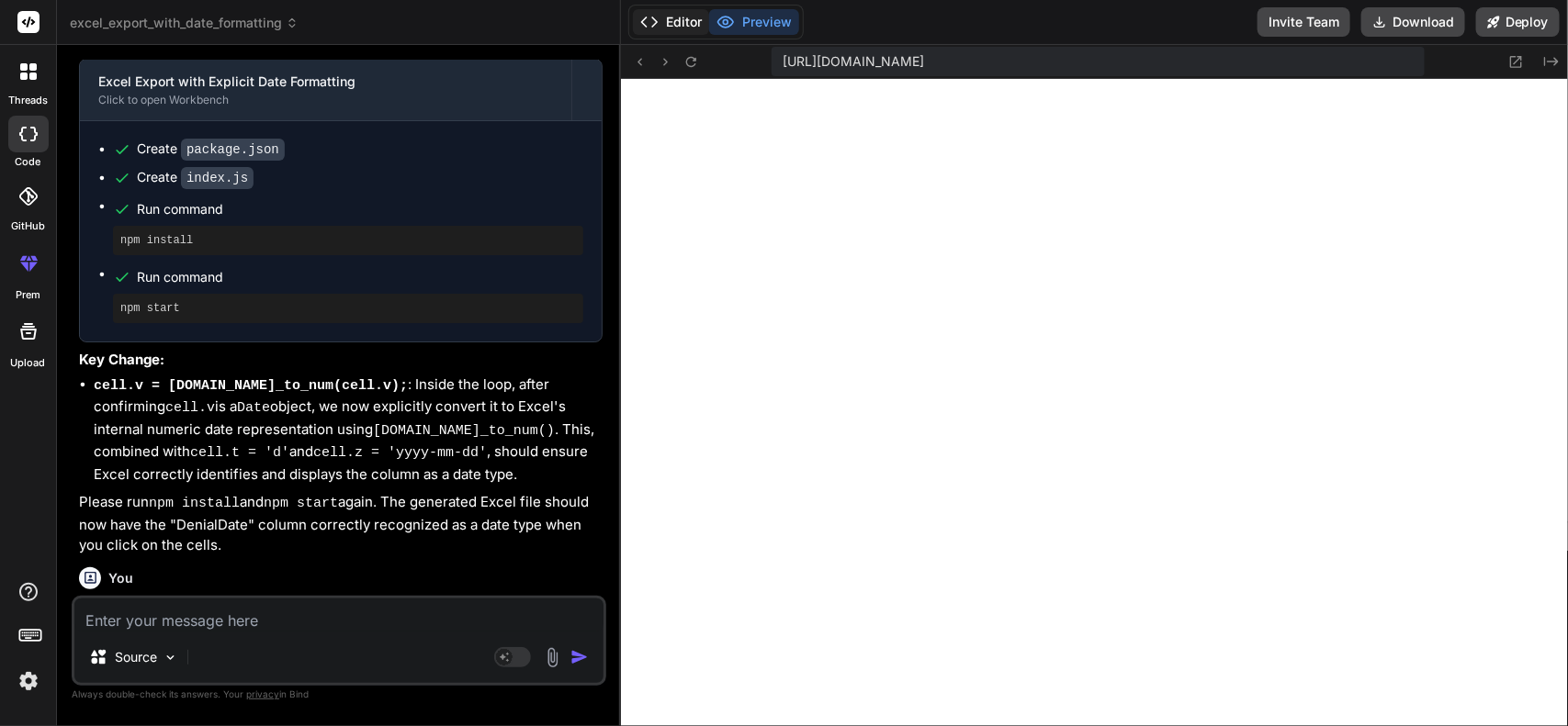
click at [678, 9] on button "Editor" at bounding box center [670, 21] width 77 height 26
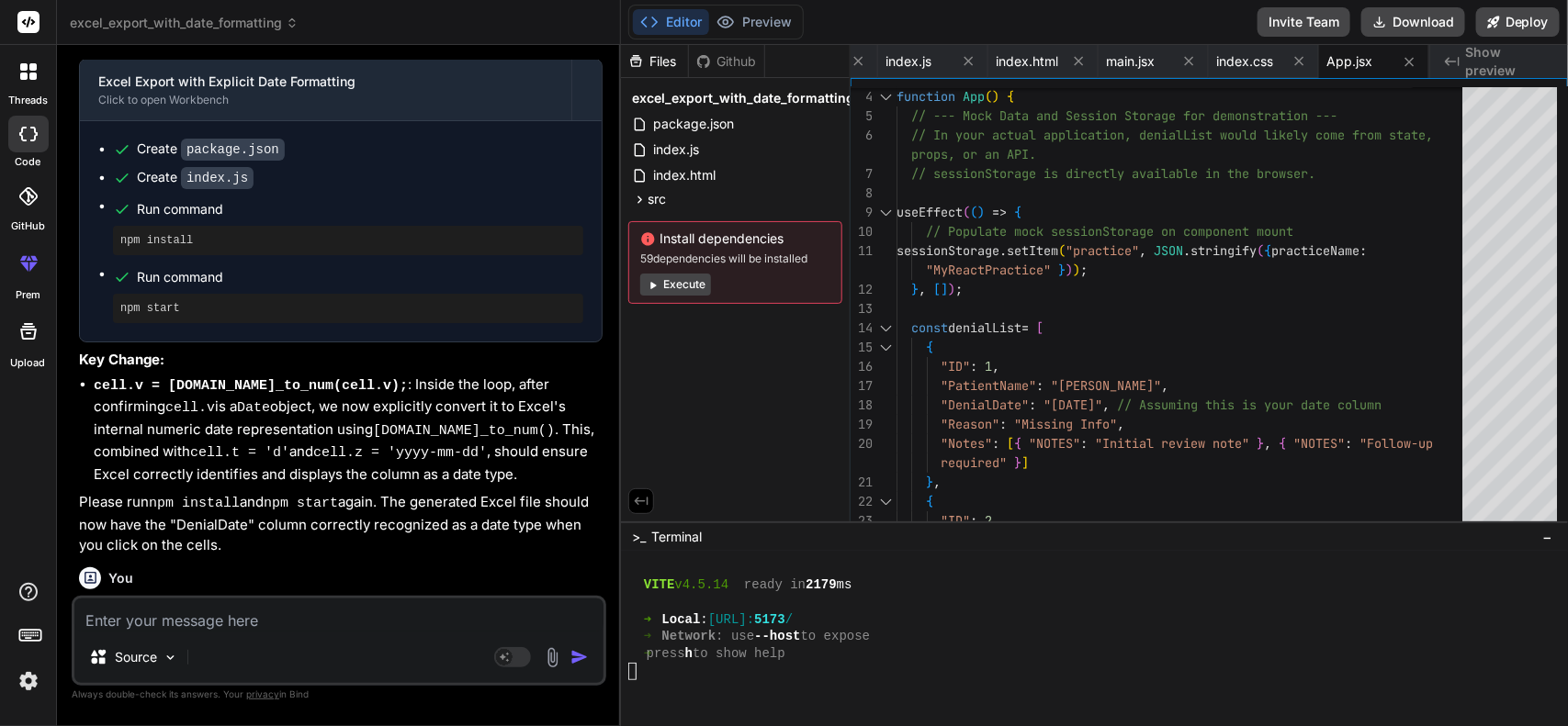
click at [200, 580] on textarea at bounding box center [339, 615] width 529 height 33
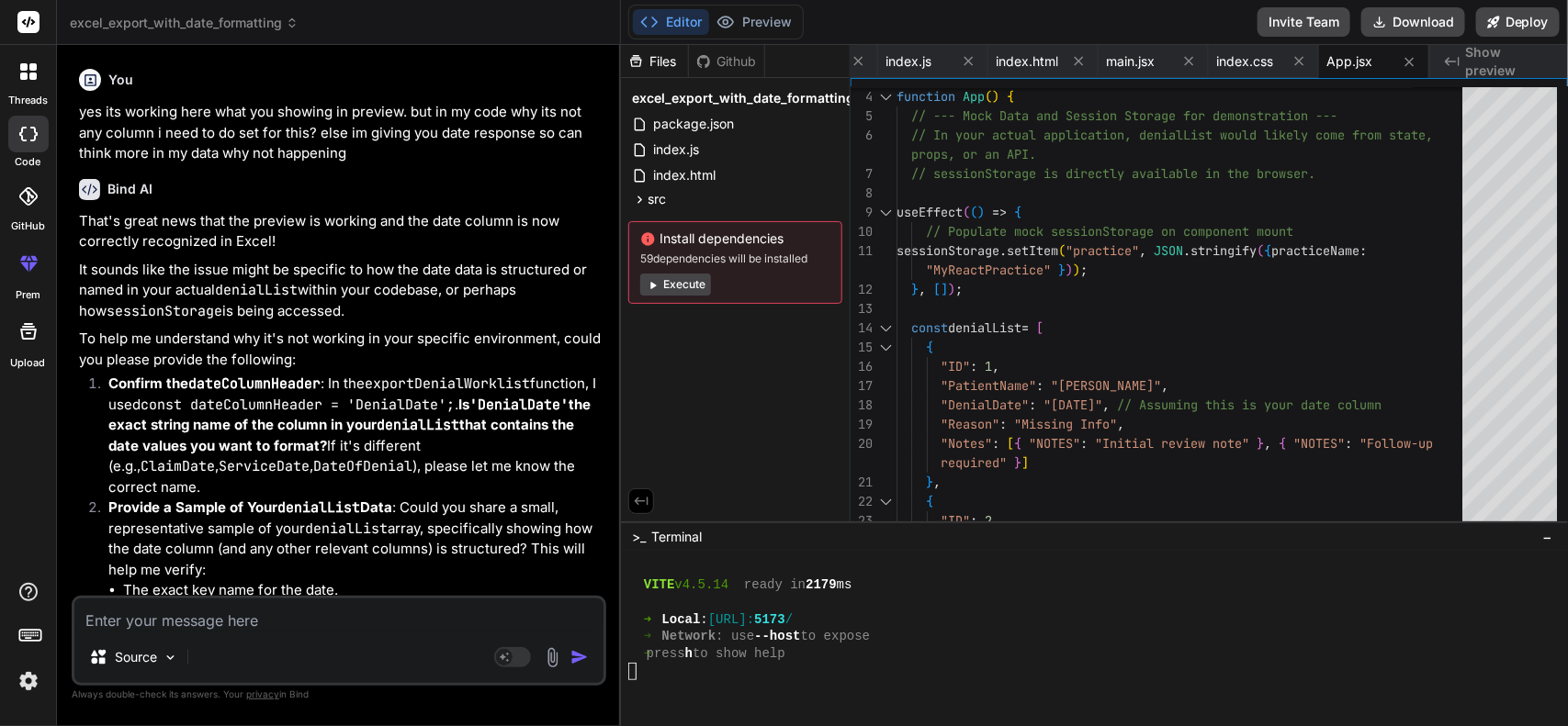
scroll to position [5200, 0]
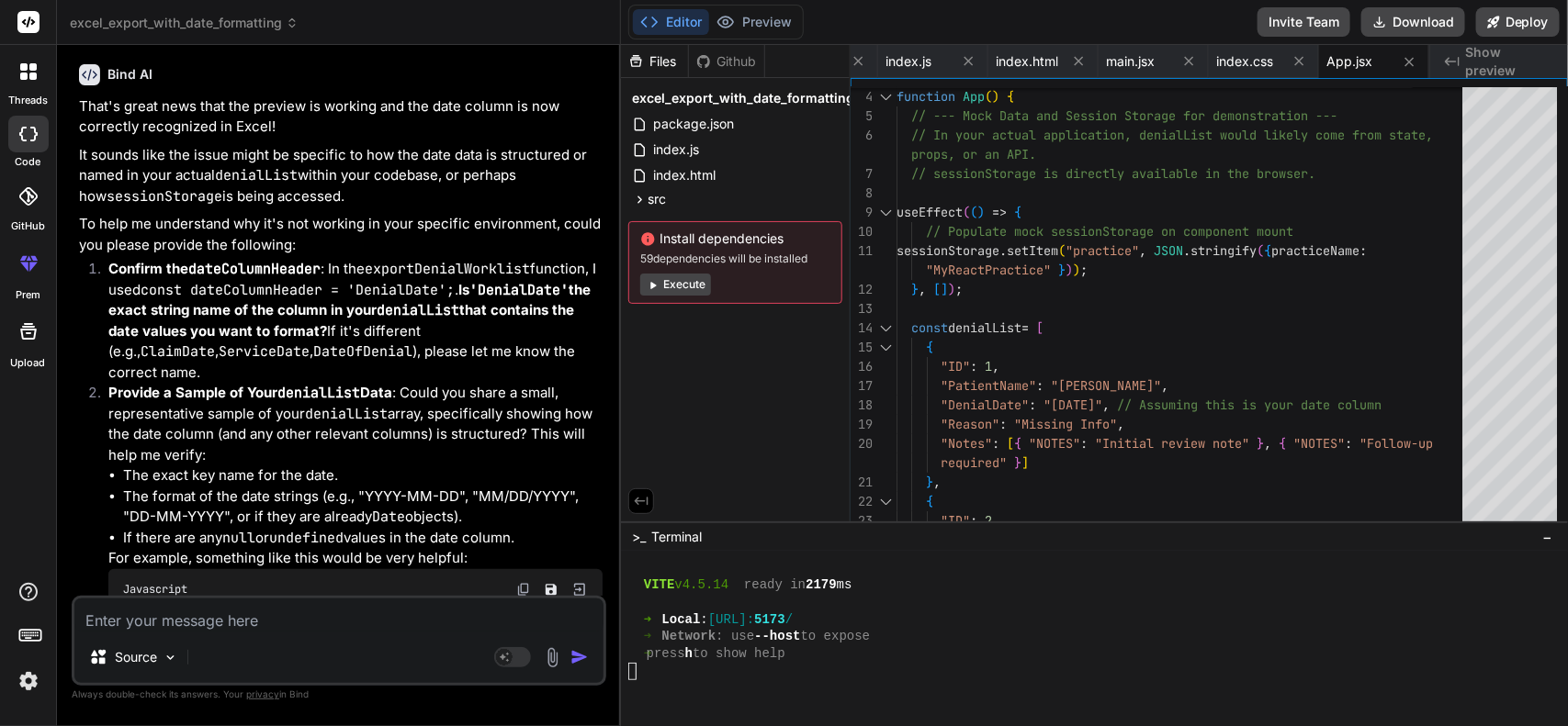
click at [409, 281] on code "const dateColumnHeader = 'DenialDate';" at bounding box center [297, 289] width 314 height 18
click at [416, 301] on code "denialList" at bounding box center [417, 310] width 82 height 18
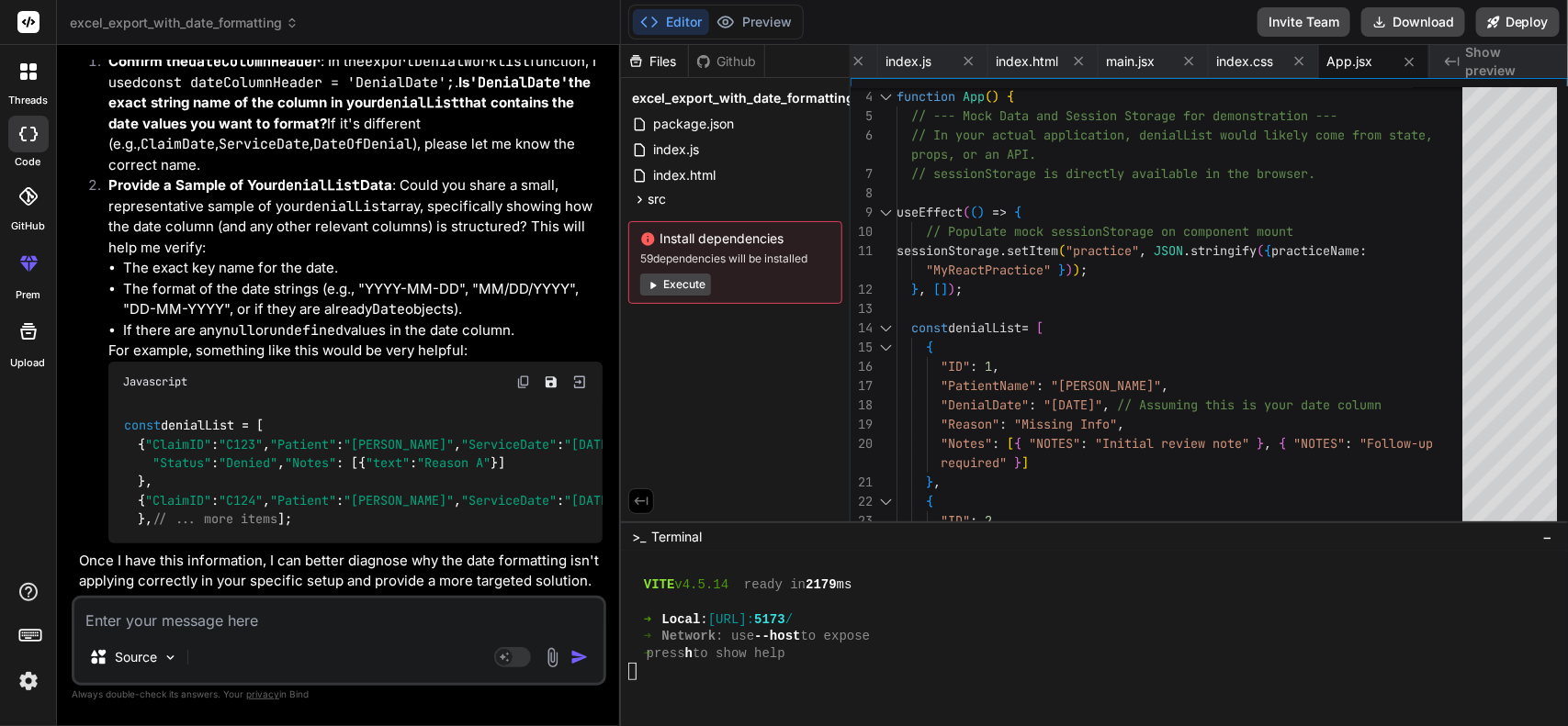
scroll to position [0, 29]
drag, startPoint x: 412, startPoint y: 301, endPoint x: 584, endPoint y: 305, distance: 172.0
click at [600, 436] on span "// <--- Is this your date column?" at bounding box center [722, 443] width 242 height 16
click at [477, 402] on div "const denialList = [ { "ClaimID" : "C123" , "Patient" : "[PERSON_NAME]" , "Serv…" at bounding box center [355, 472] width 494 height 141
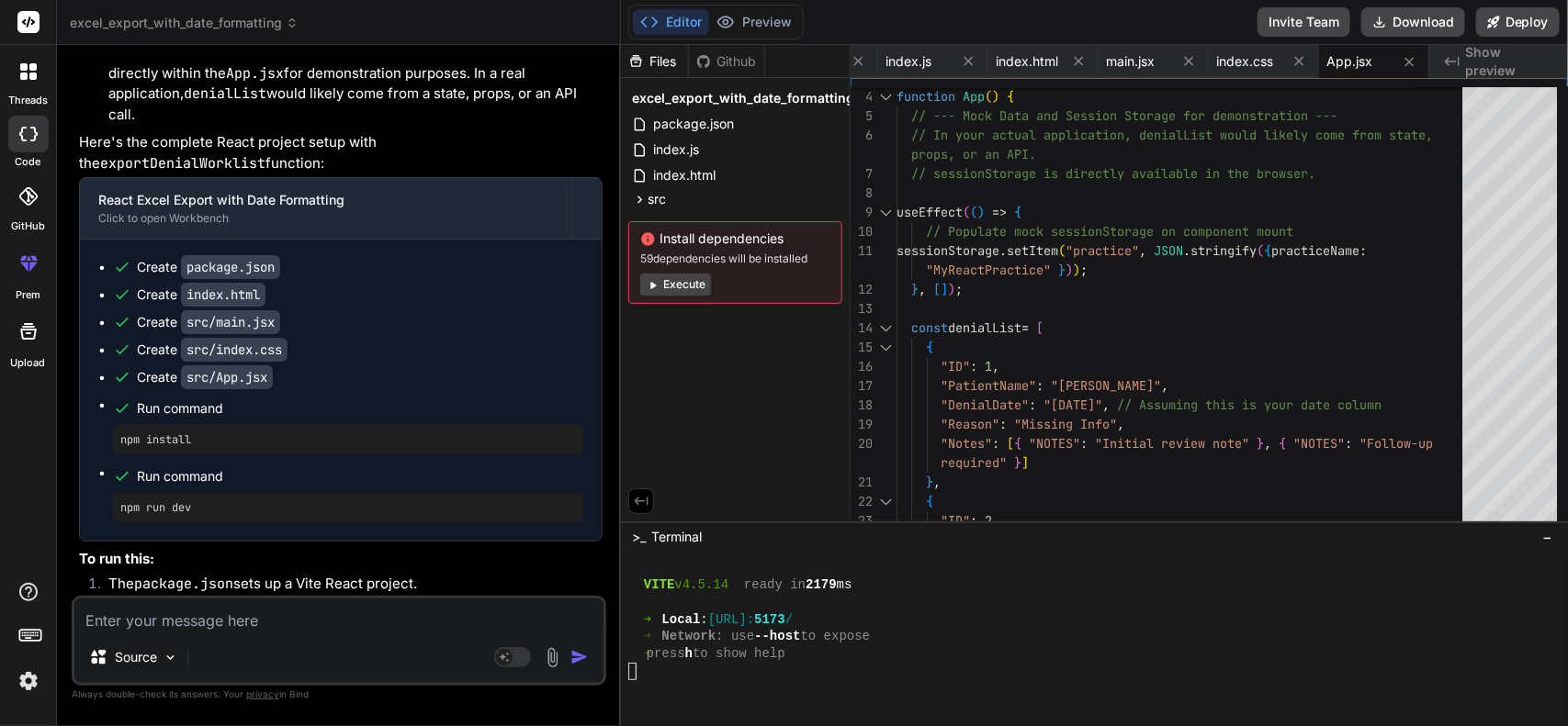
scroll to position [4076, 0]
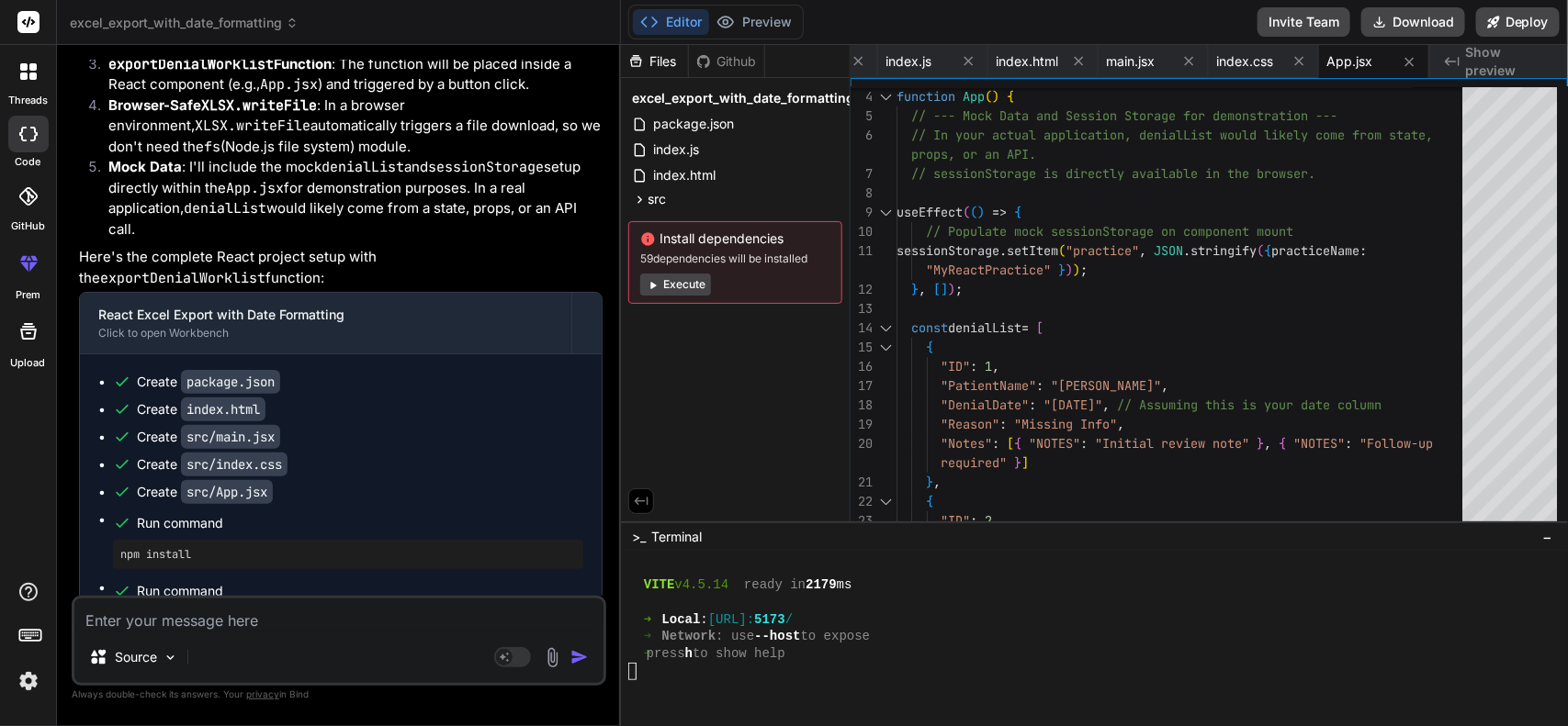
click at [236, 480] on code "src/App.jsx" at bounding box center [227, 492] width 92 height 24
click at [733, 172] on div "index.html" at bounding box center [735, 175] width 214 height 26
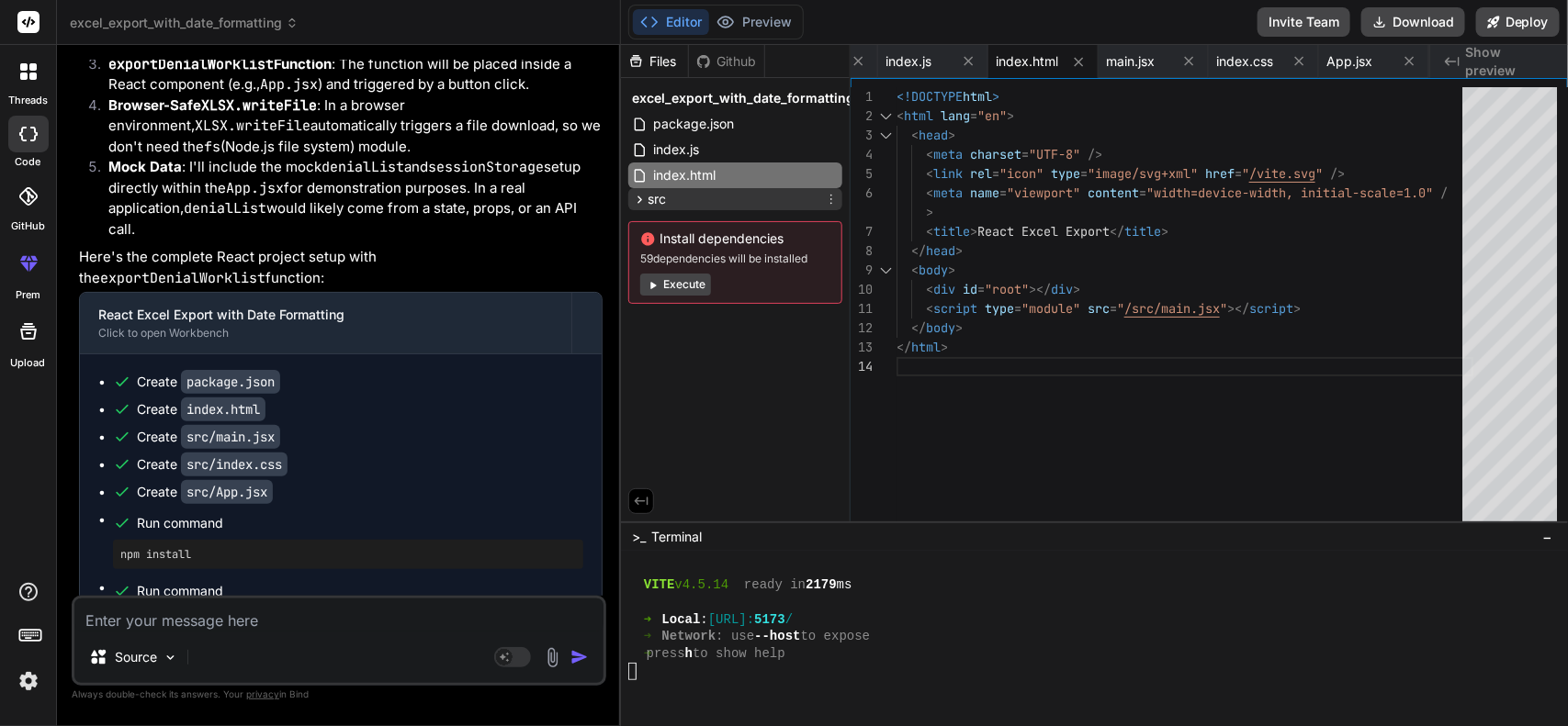
click at [712, 195] on div "src" at bounding box center [735, 198] width 214 height 22
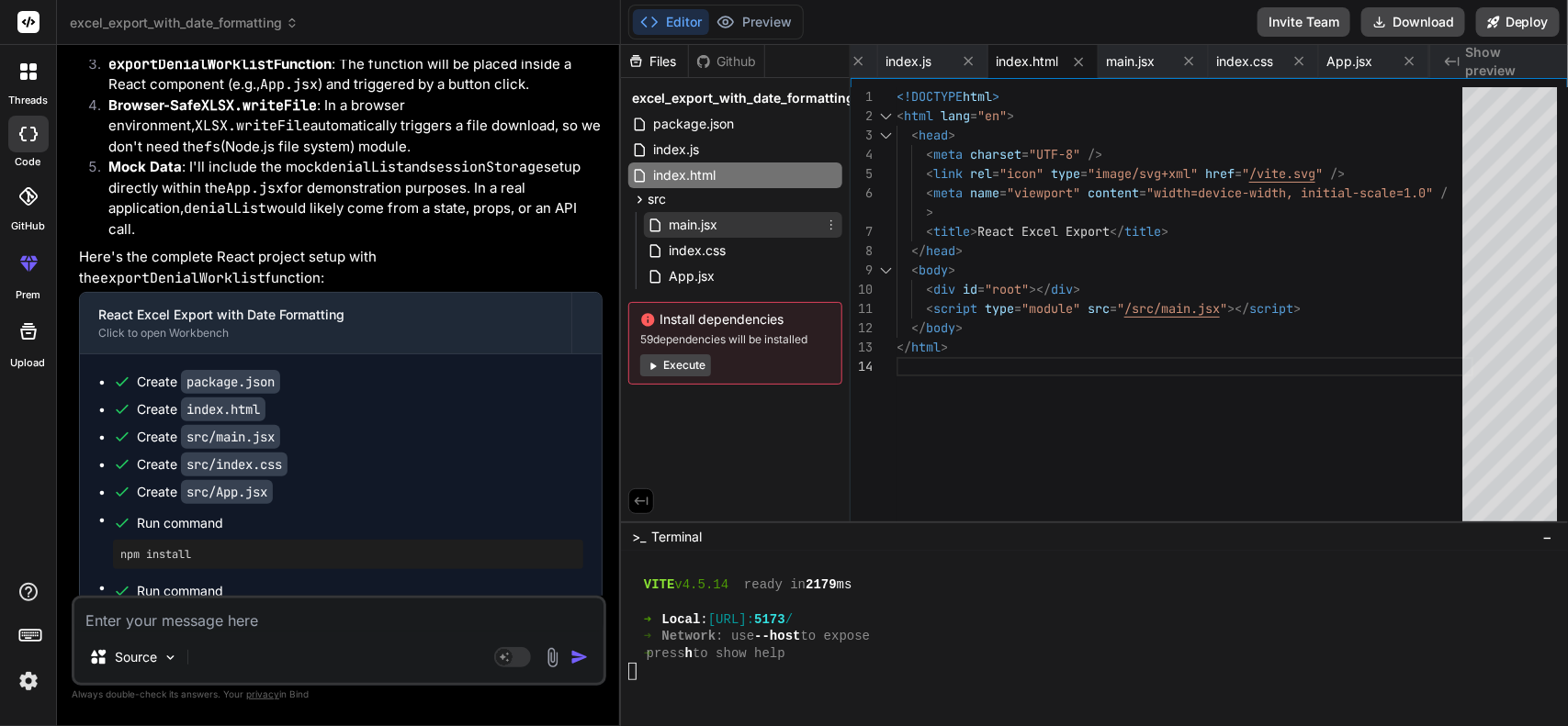
click at [726, 223] on div "main.jsx" at bounding box center [743, 225] width 199 height 26
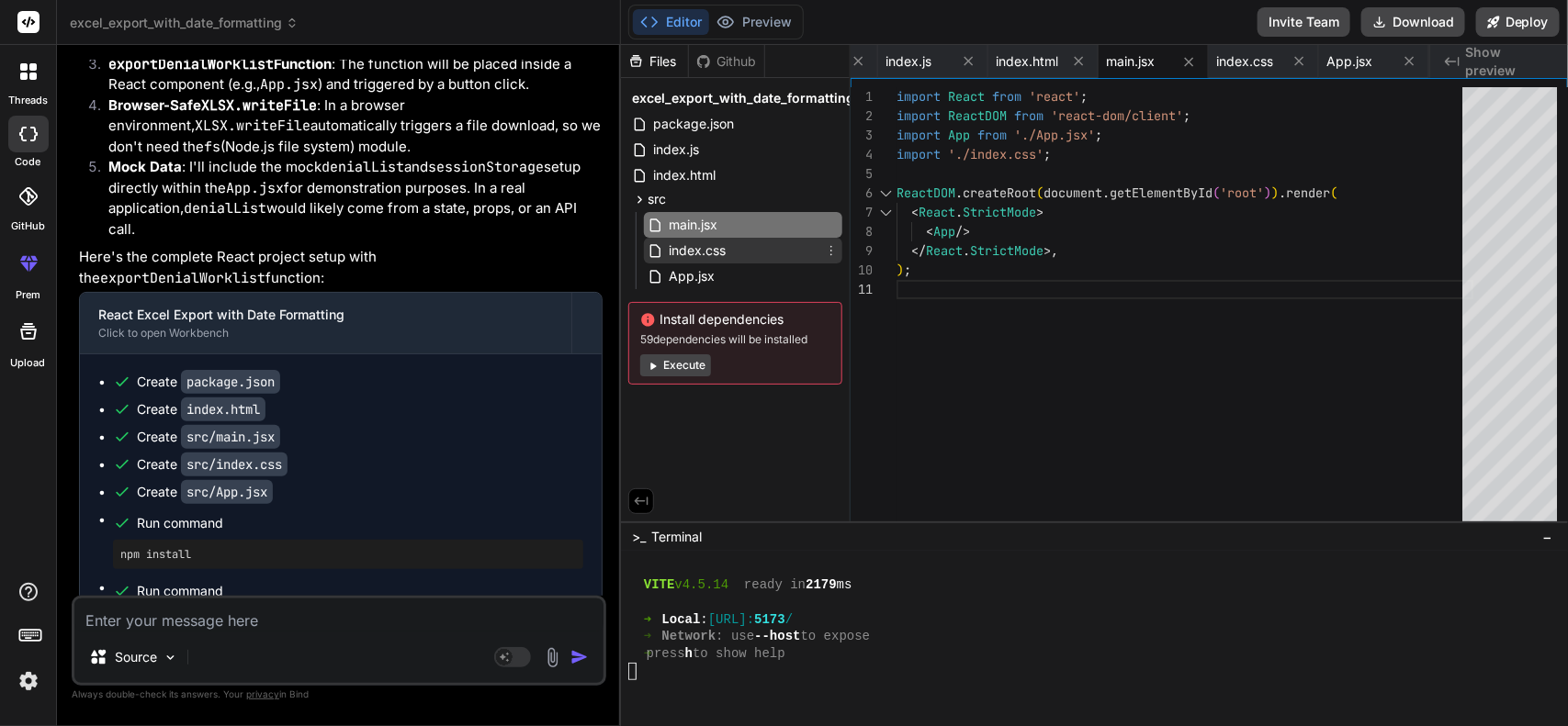
click at [732, 243] on div "index.css" at bounding box center [743, 251] width 199 height 26
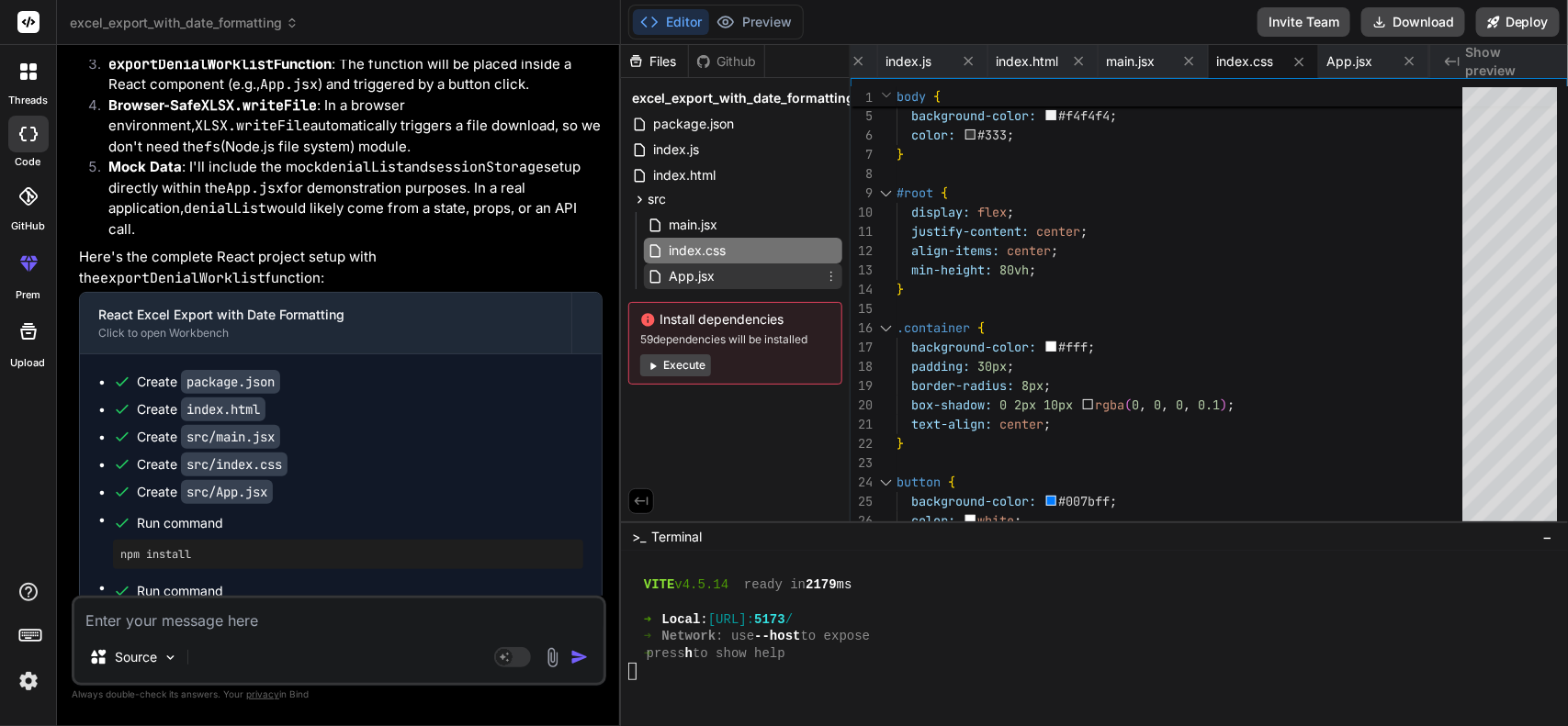
click at [733, 271] on div "App.jsx" at bounding box center [743, 276] width 199 height 26
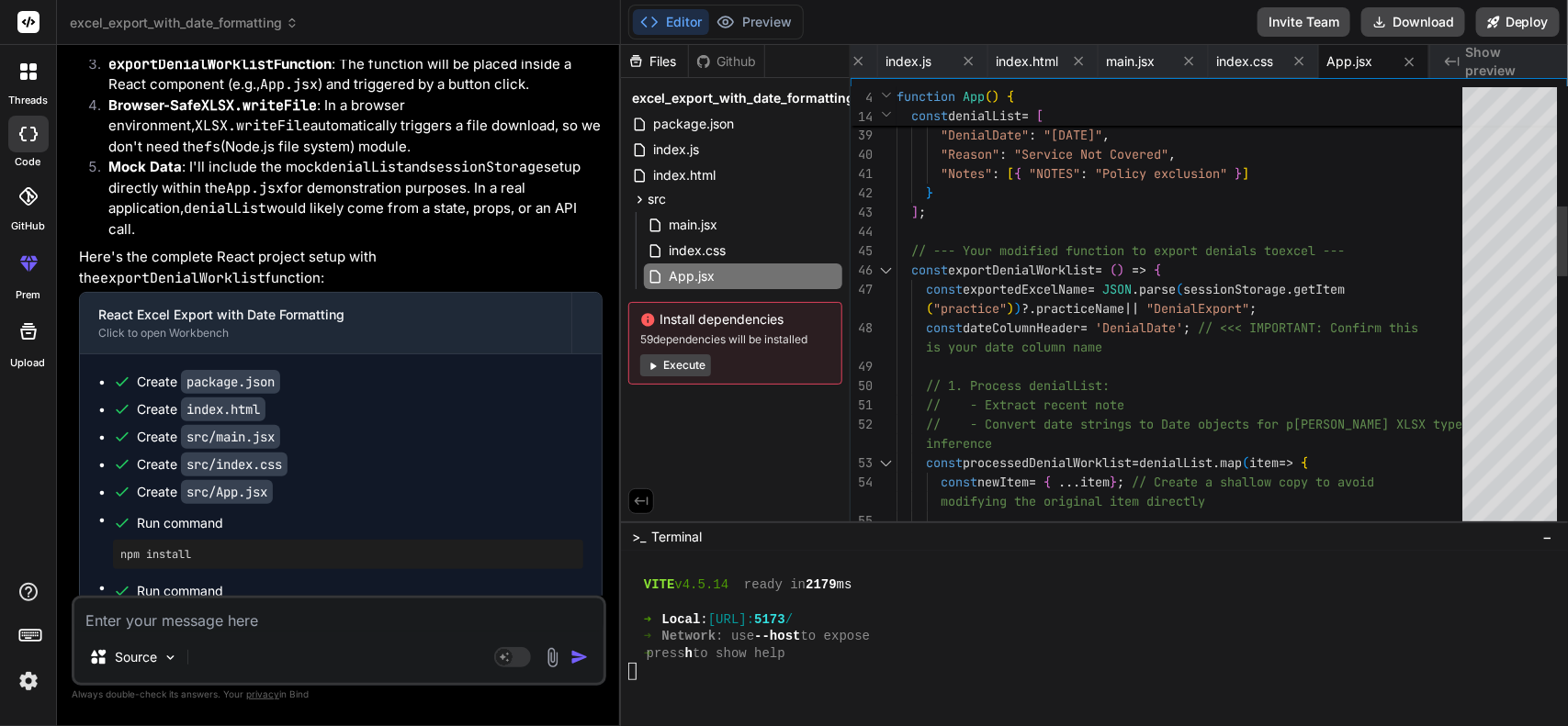
click at [887, 271] on div at bounding box center [886, 270] width 24 height 19
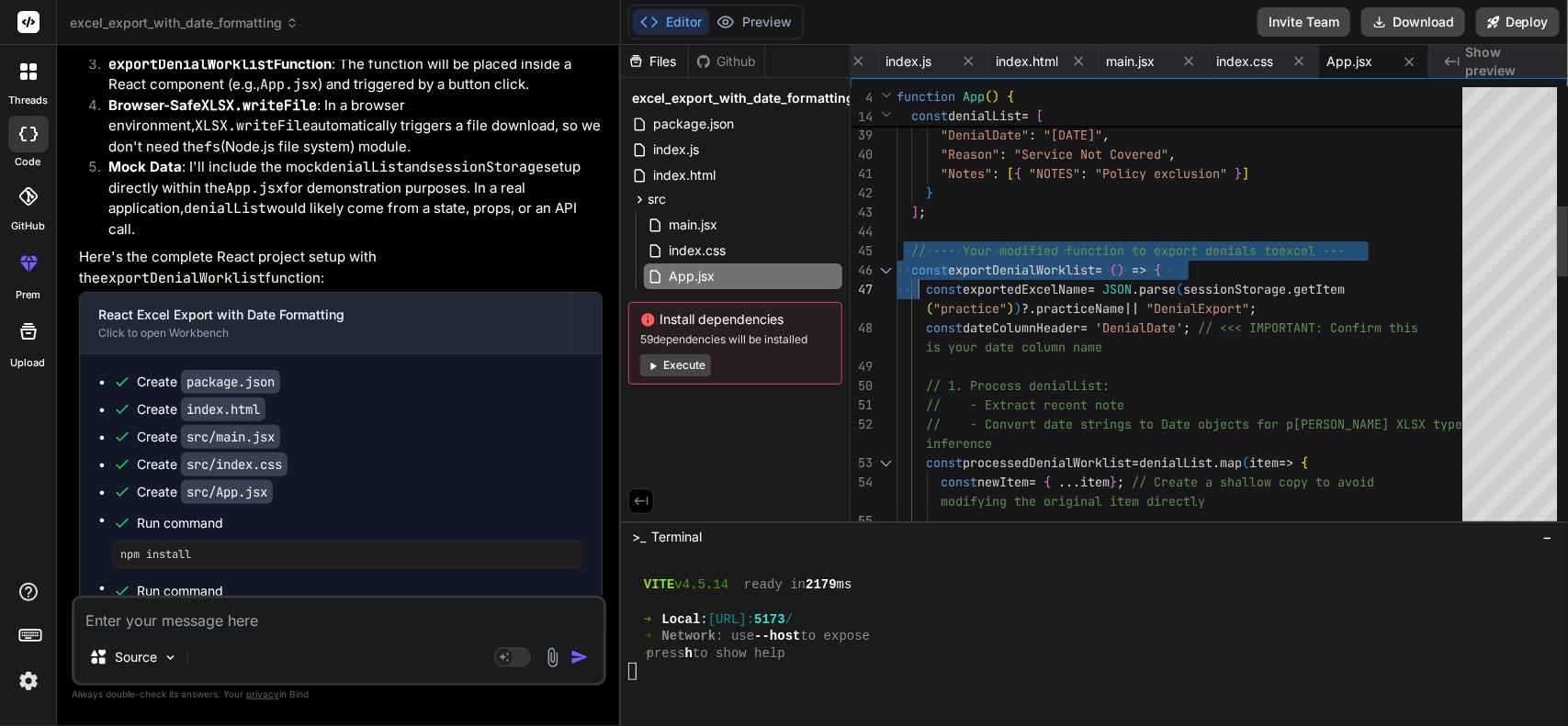
scroll to position [0, 0]
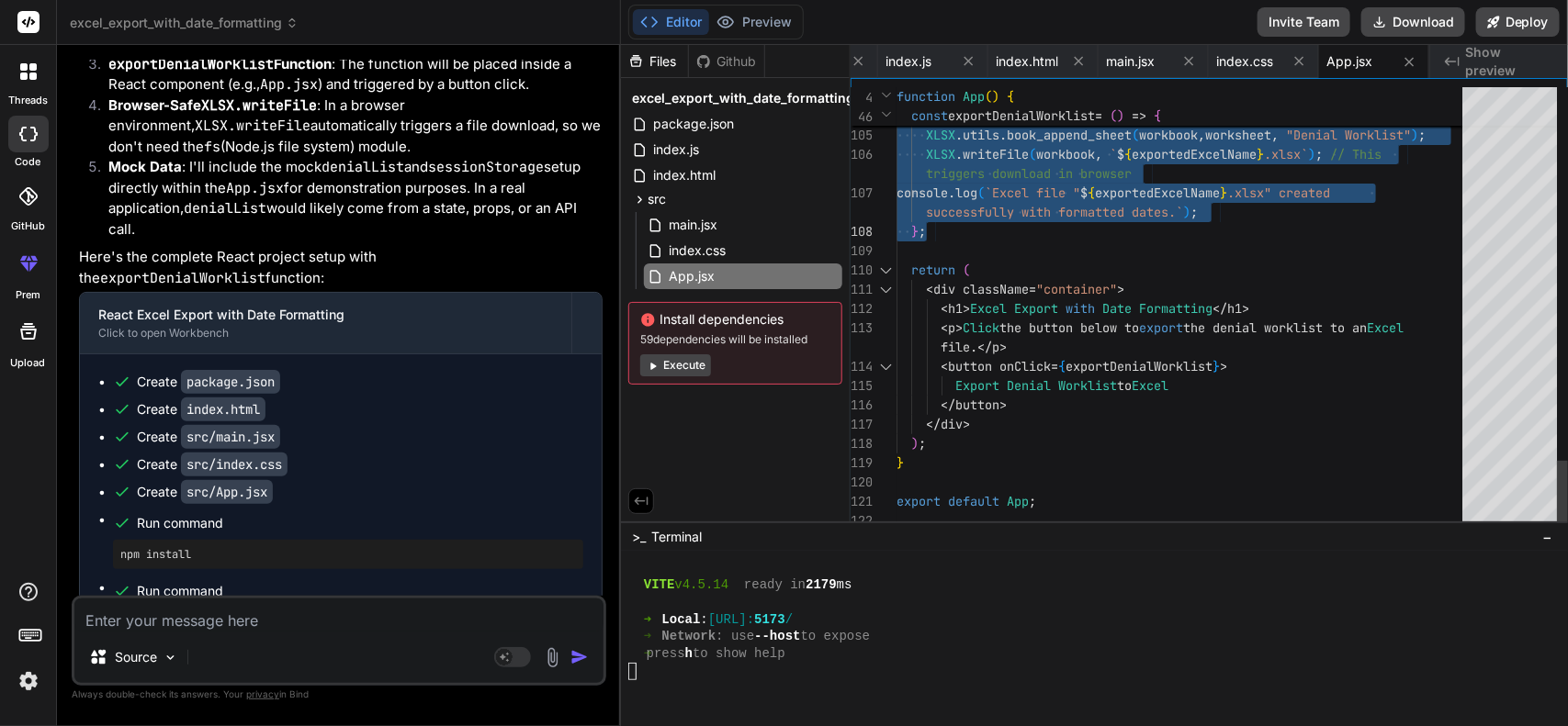
drag, startPoint x: 907, startPoint y: 248, endPoint x: 1063, endPoint y: 225, distance: 157.7
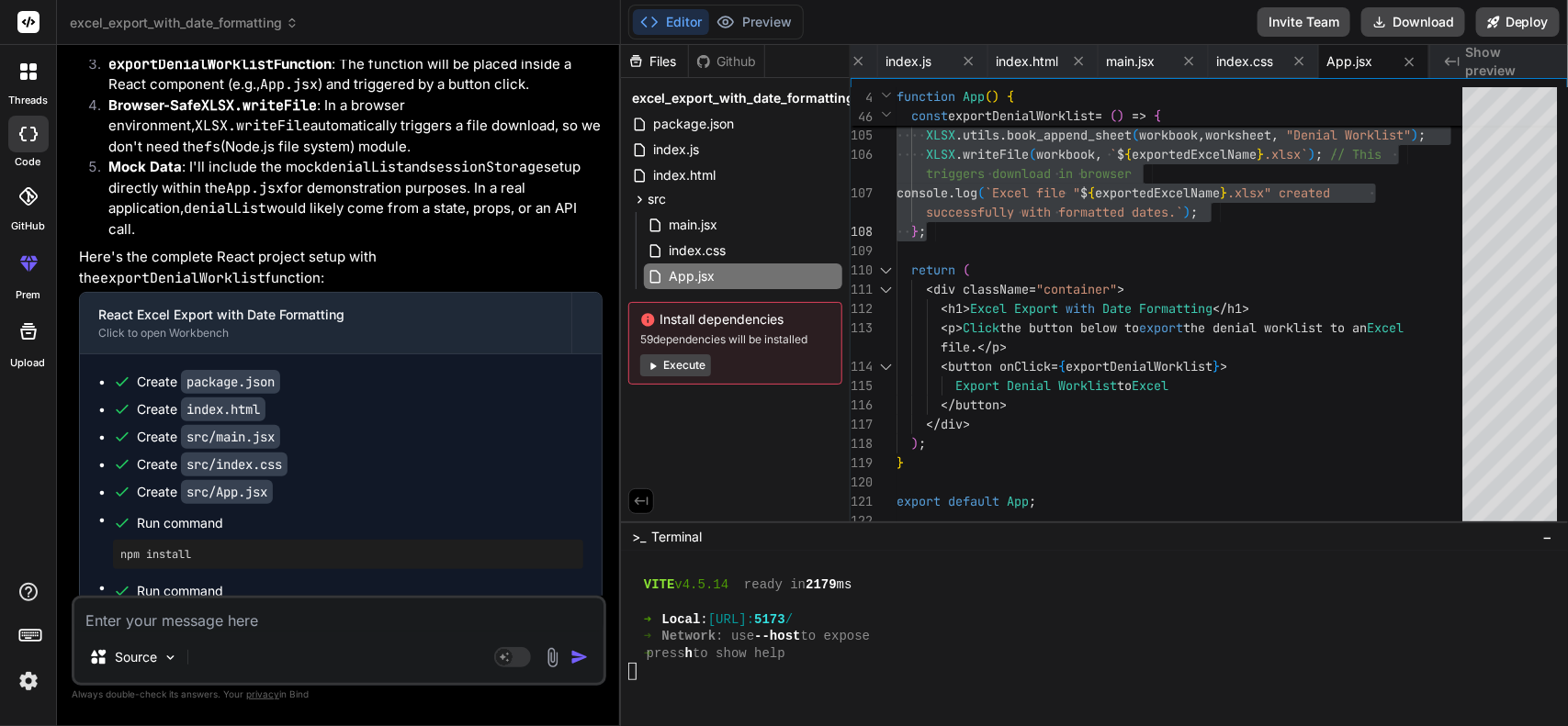
click at [354, 580] on textarea at bounding box center [339, 615] width 529 height 33
paste textarea "{ "id": 50044, "PracticeName": "All Seasons Health", "CLAIMID": "5008", "CUSTOM…"
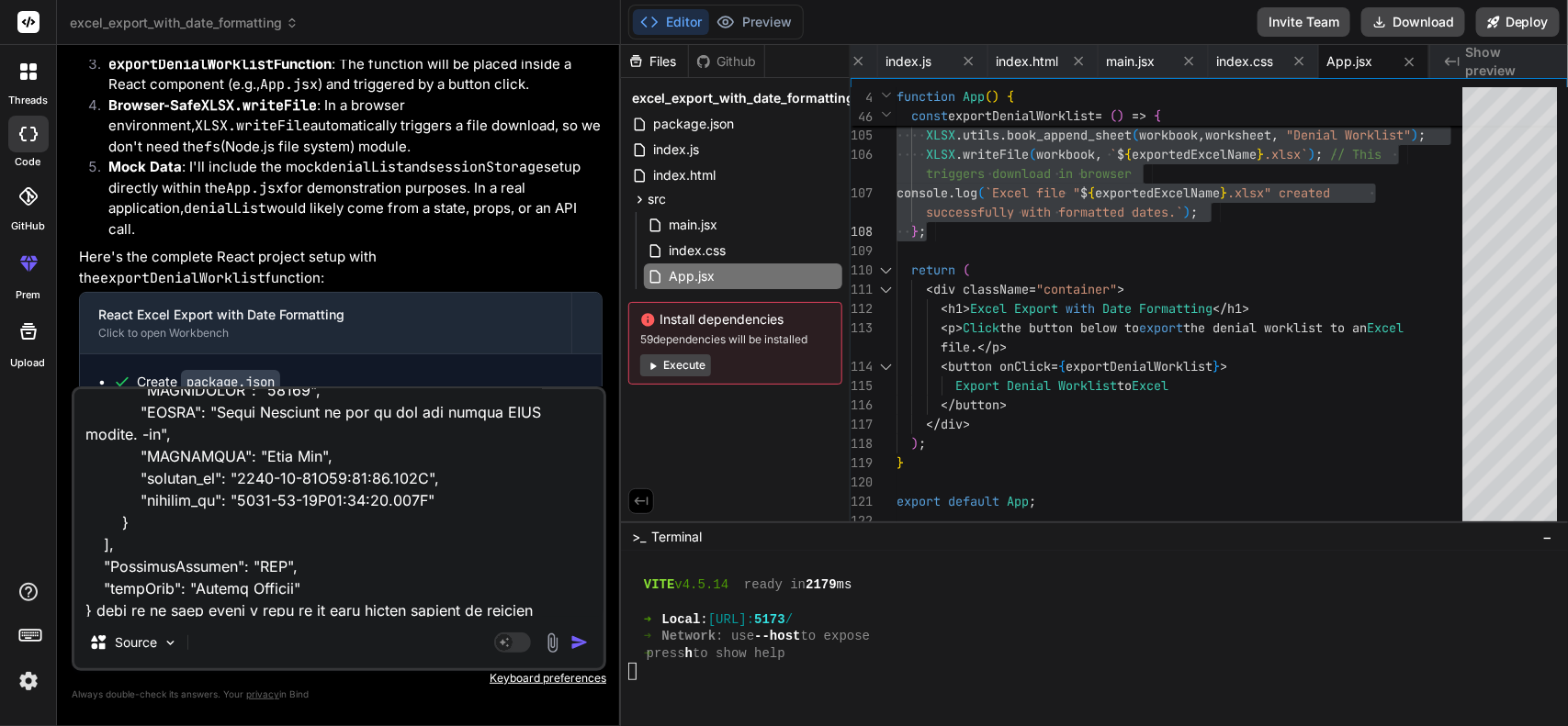
click at [565, 580] on textarea at bounding box center [339, 502] width 529 height 227
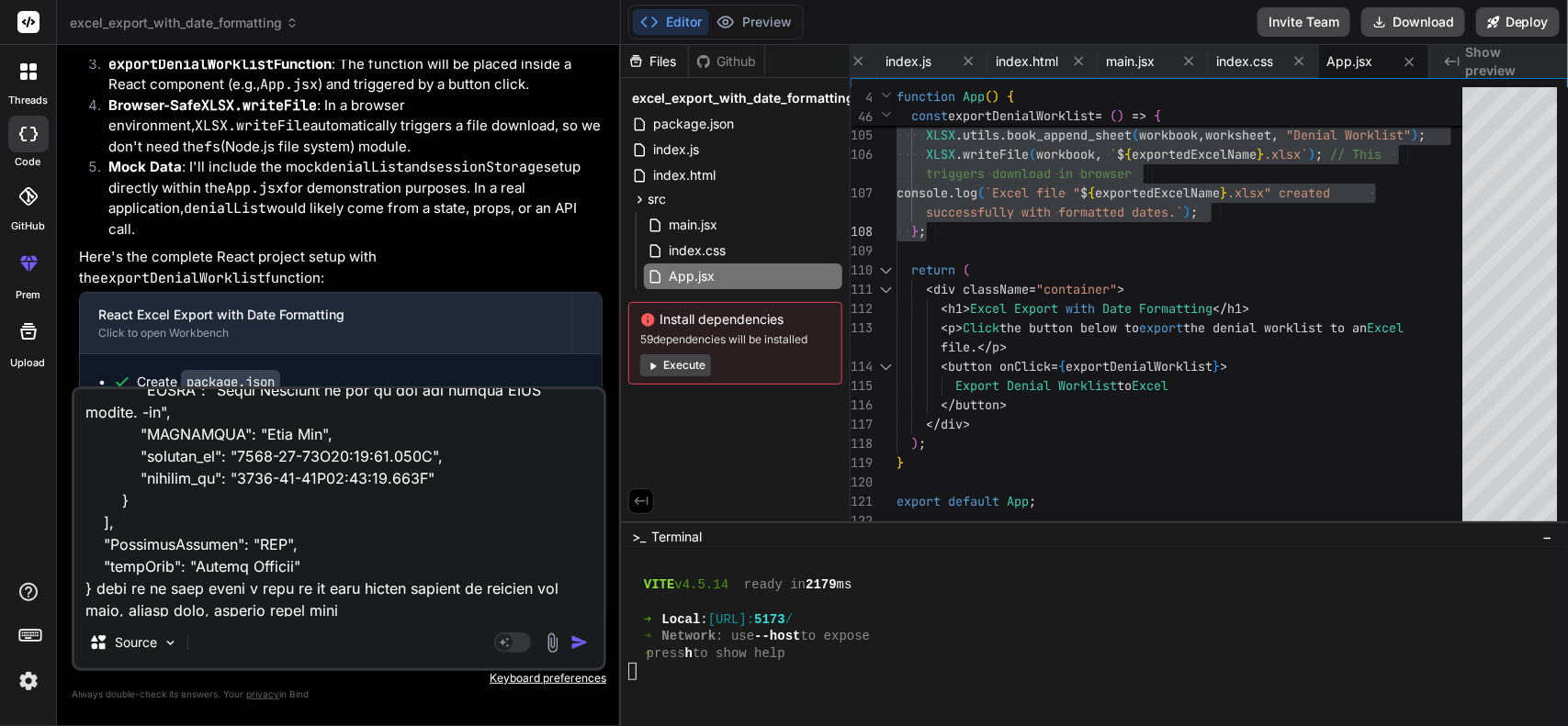
click at [352, 580] on textarea at bounding box center [339, 502] width 529 height 227
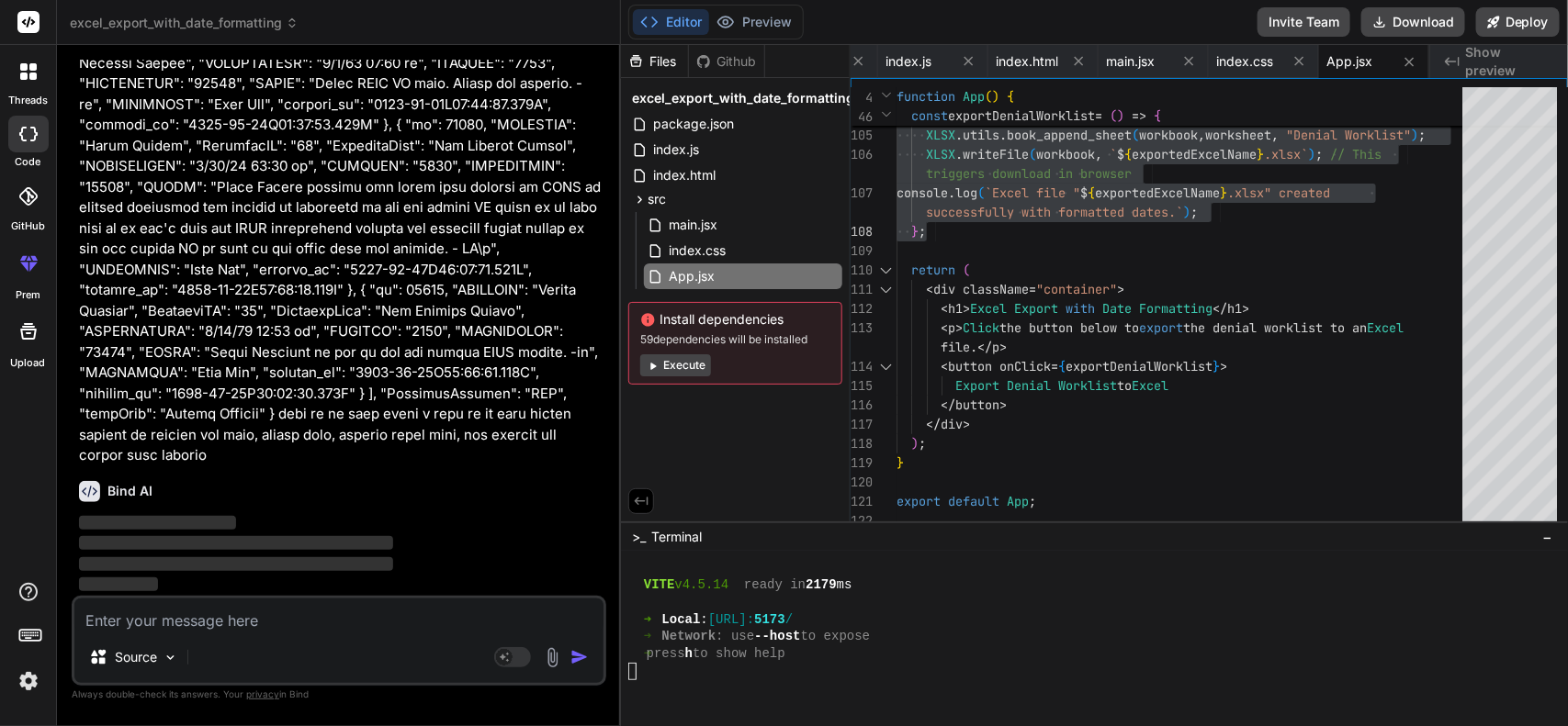
scroll to position [6852, 0]
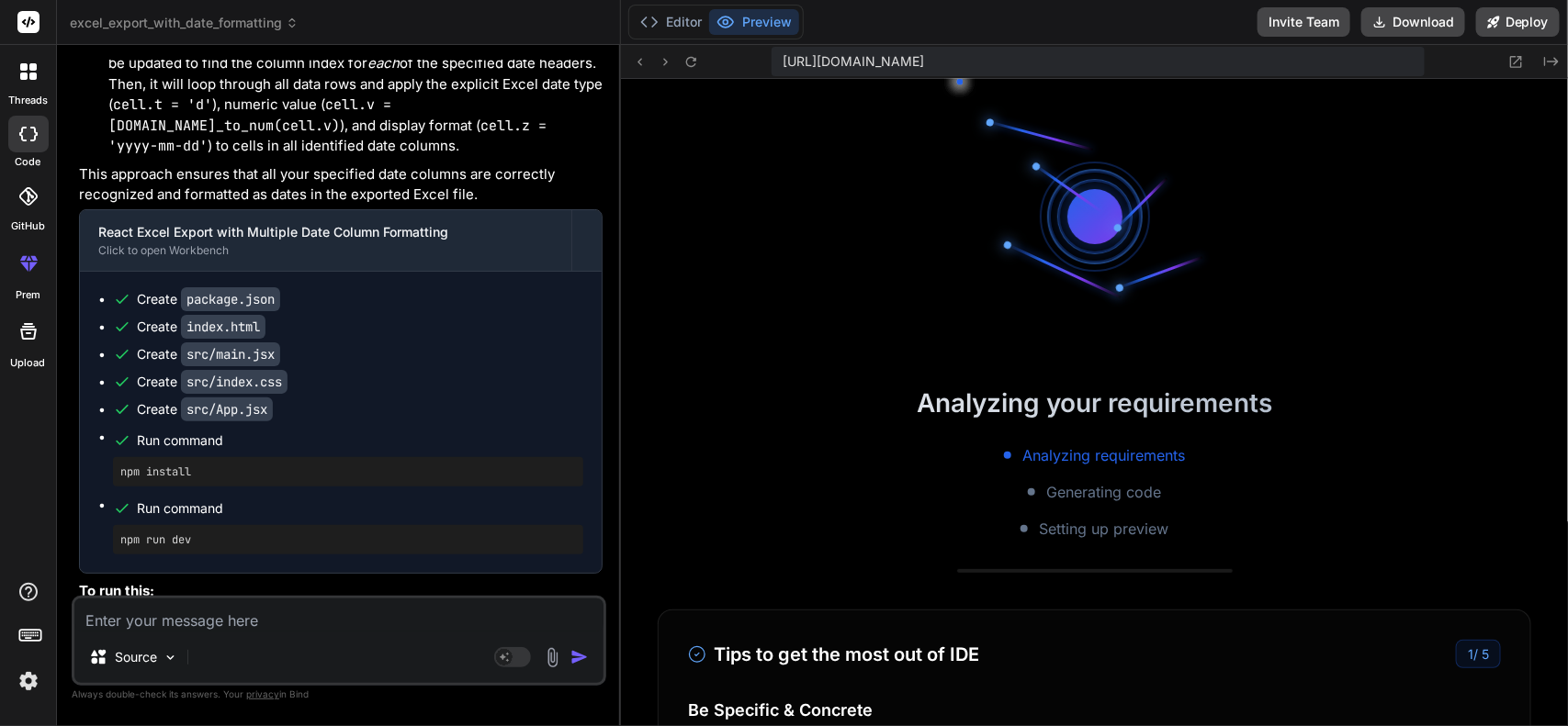
scroll to position [2392, 0]
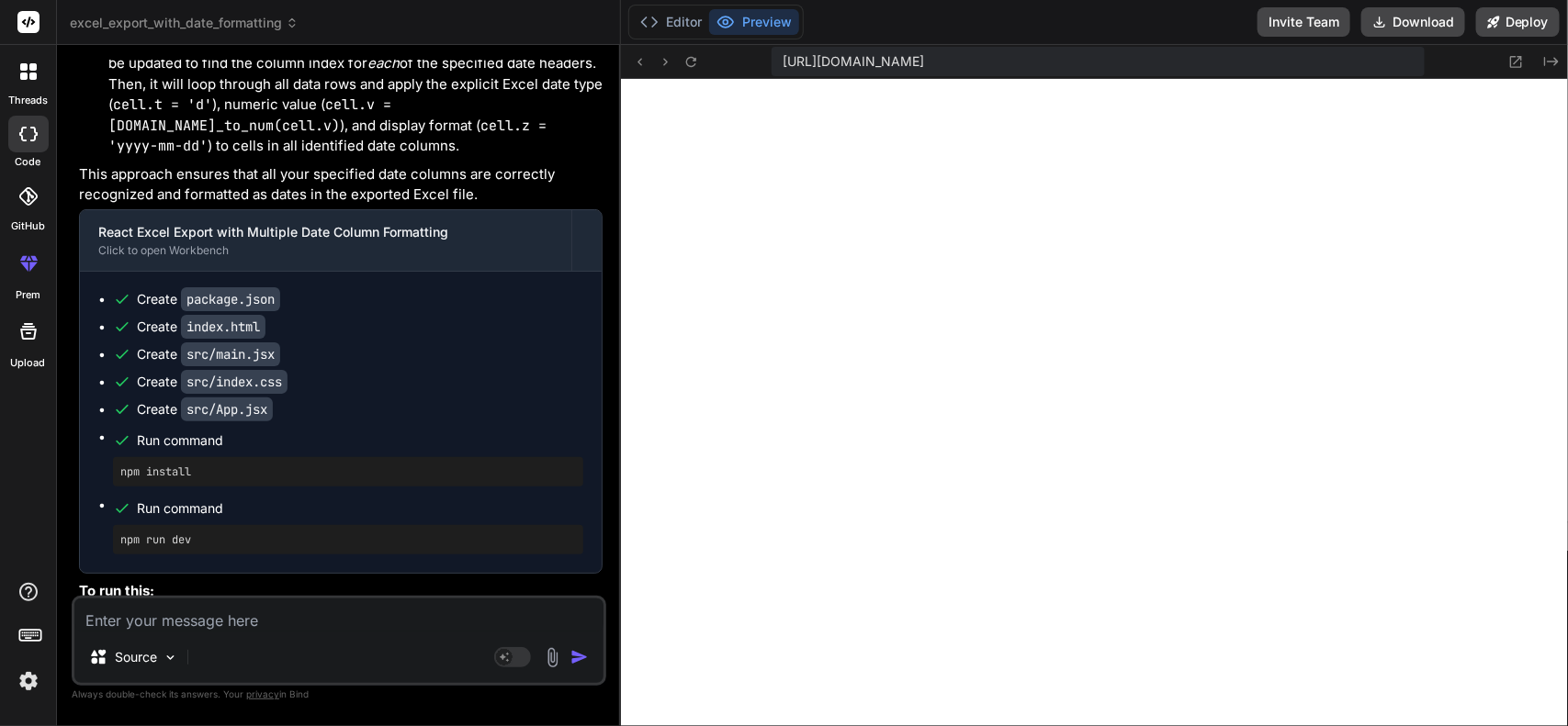
click at [292, 580] on textarea at bounding box center [339, 615] width 529 height 33
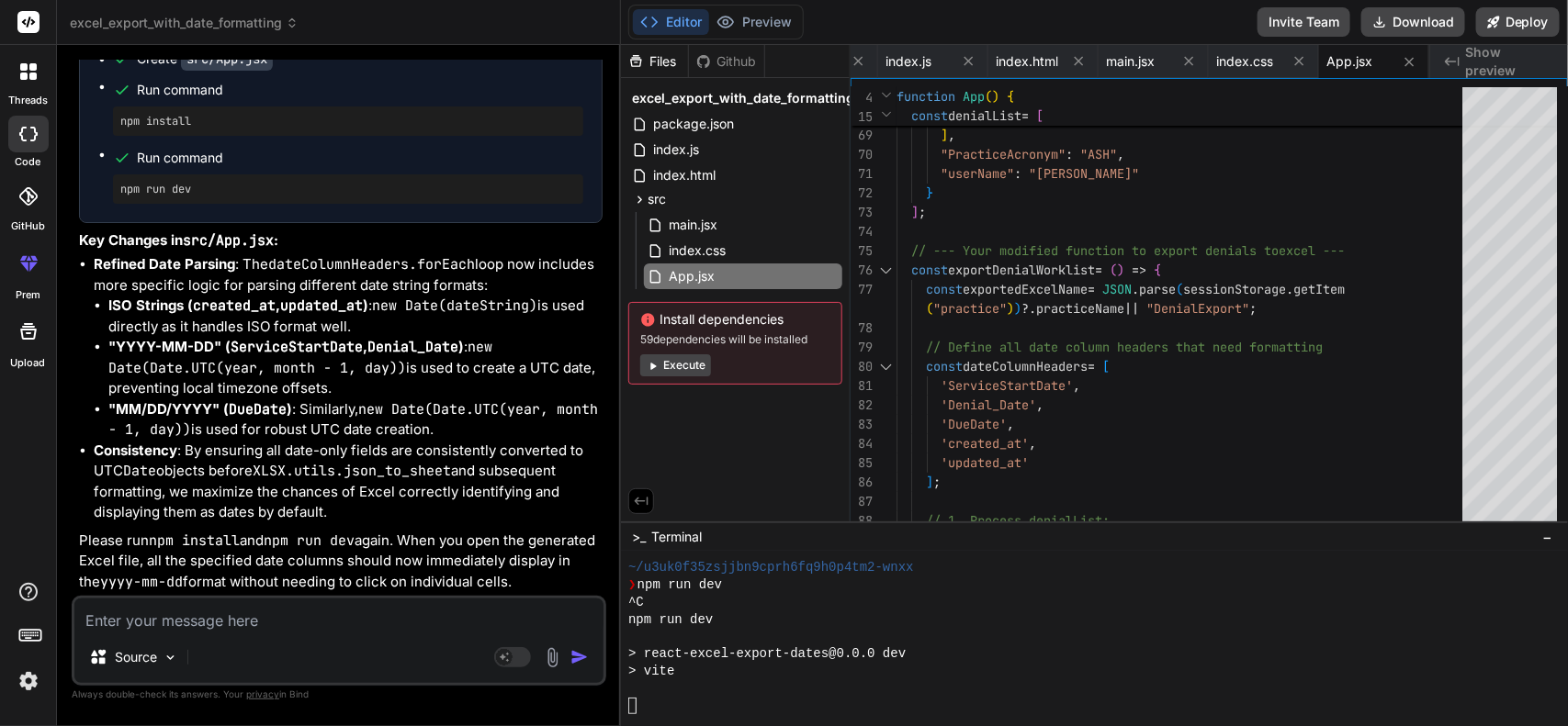
scroll to position [2960, 0]
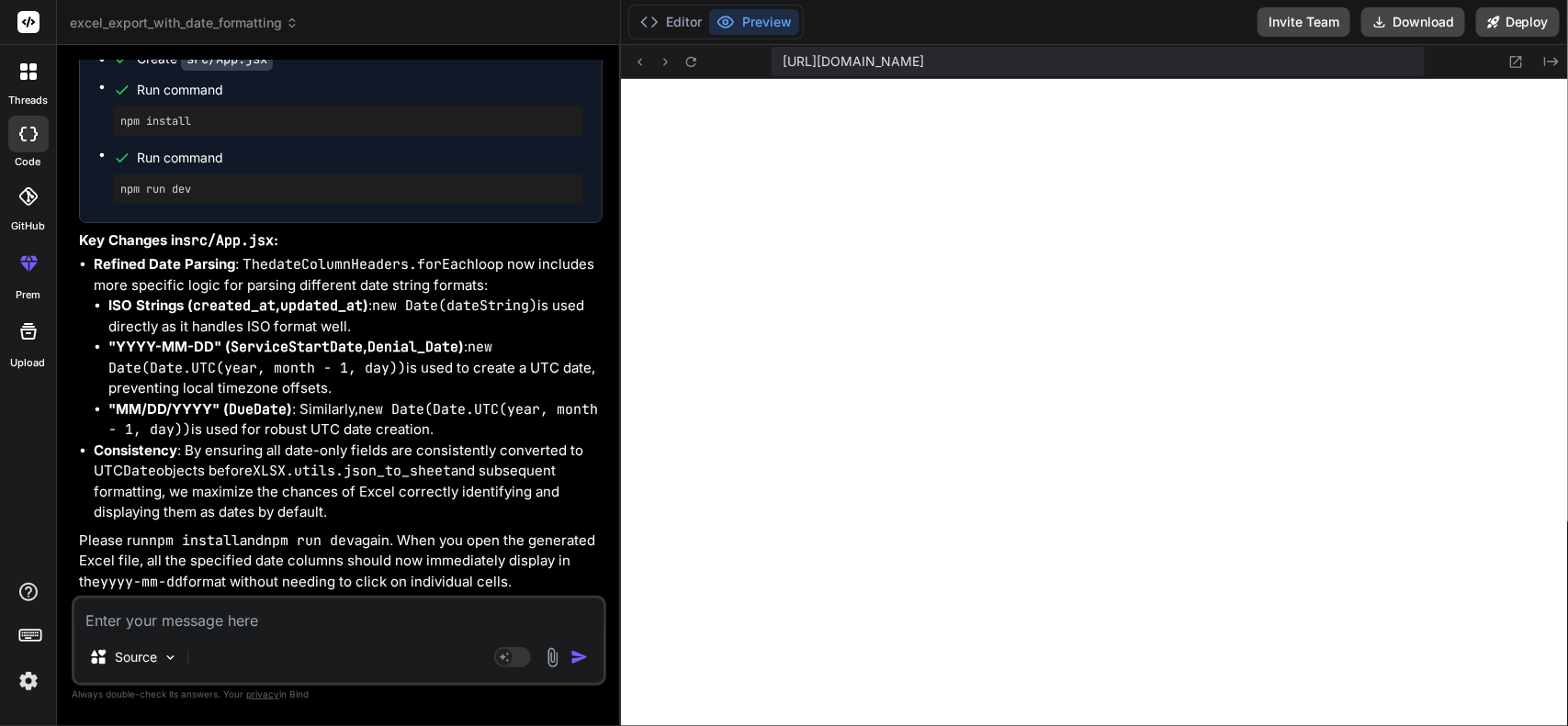
click at [412, 580] on textarea at bounding box center [339, 615] width 529 height 33
click at [487, 580] on textarea "no its not working as expected. again when i click on" at bounding box center [339, 615] width 529 height 33
click at [506, 580] on textarea "no its not working as expected. again when i click on" at bounding box center [339, 615] width 529 height 33
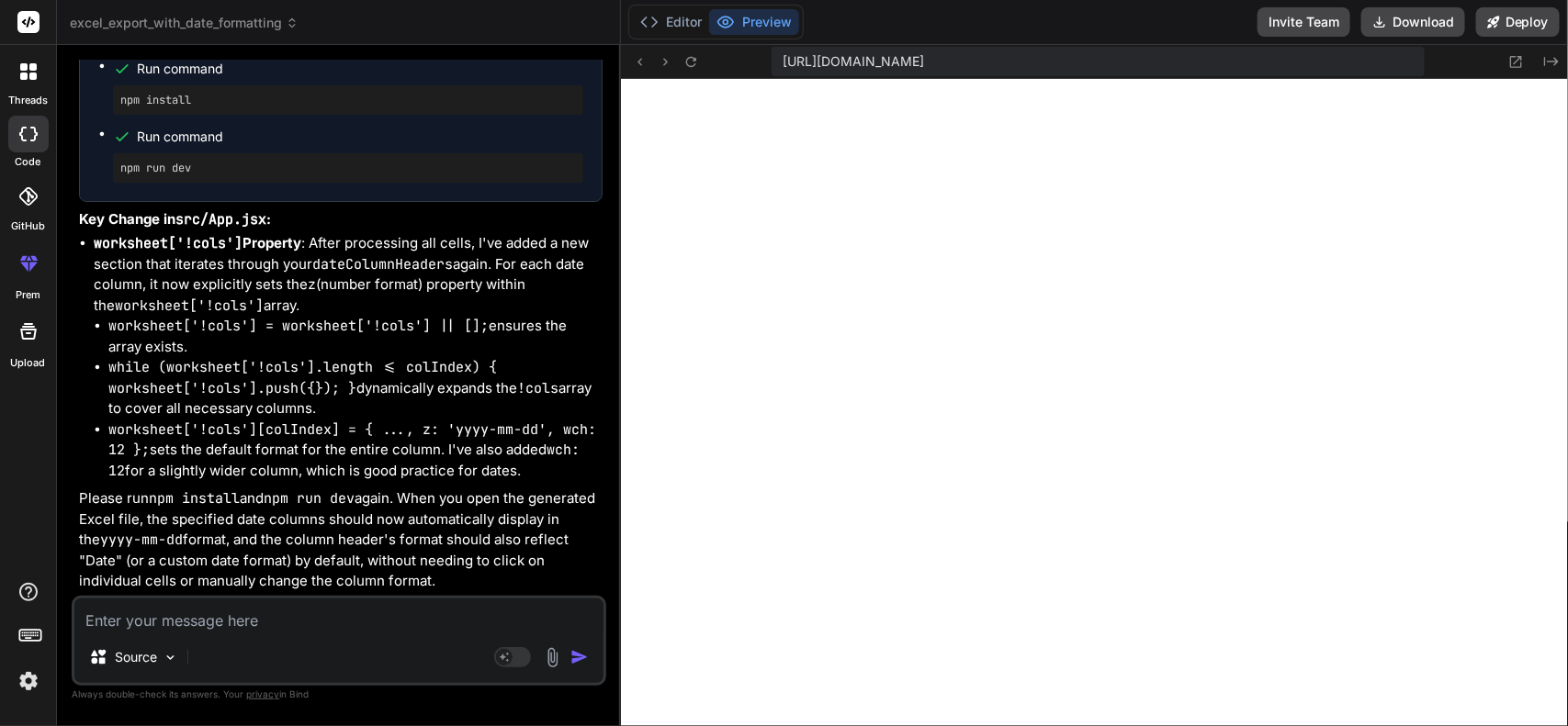
scroll to position [10767, 0]
click at [272, 580] on textarea at bounding box center [339, 615] width 529 height 33
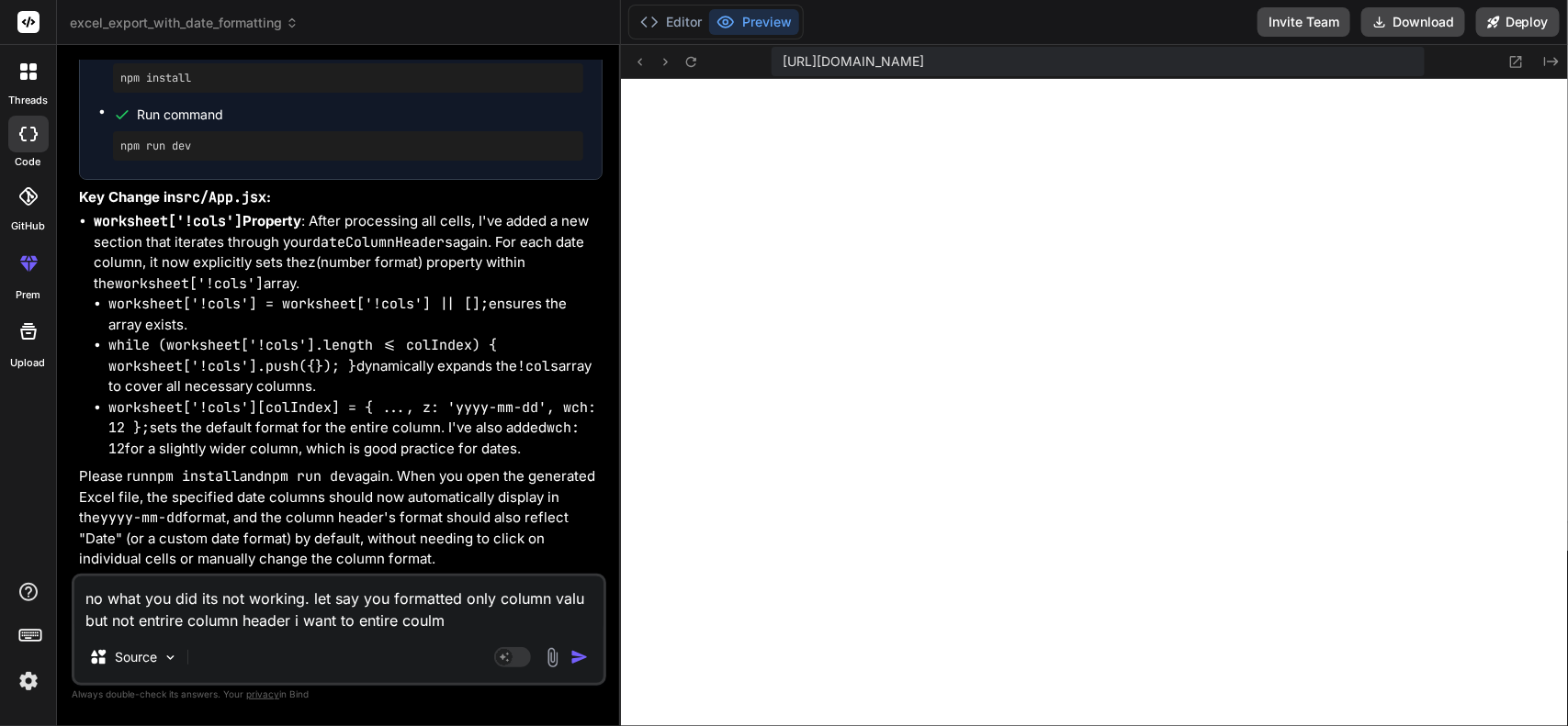
click at [164, 580] on textarea "no what you did its not working. let say you formatted only column valu but not…" at bounding box center [339, 603] width 529 height 55
click at [580, 580] on img "button" at bounding box center [579, 656] width 18 height 18
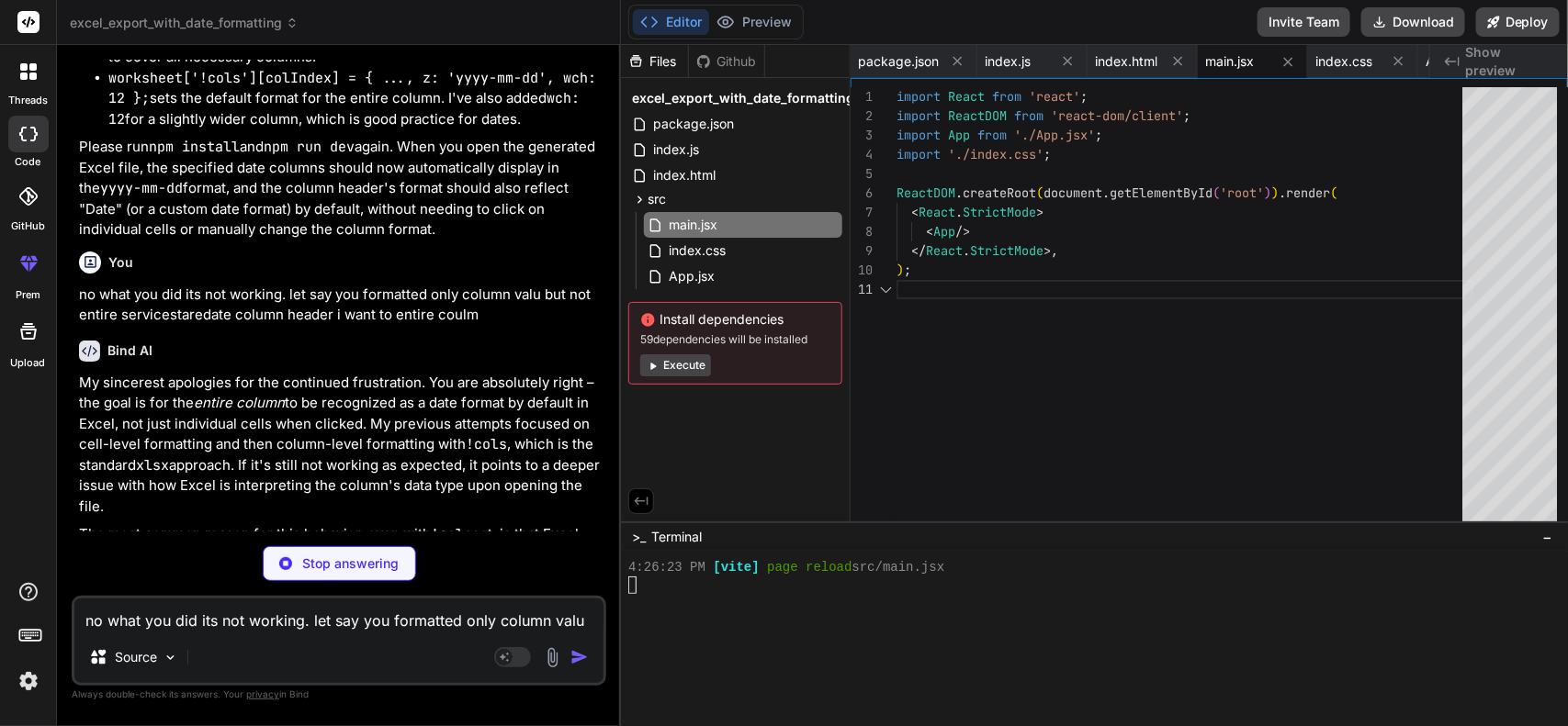
scroll to position [3648, 0]
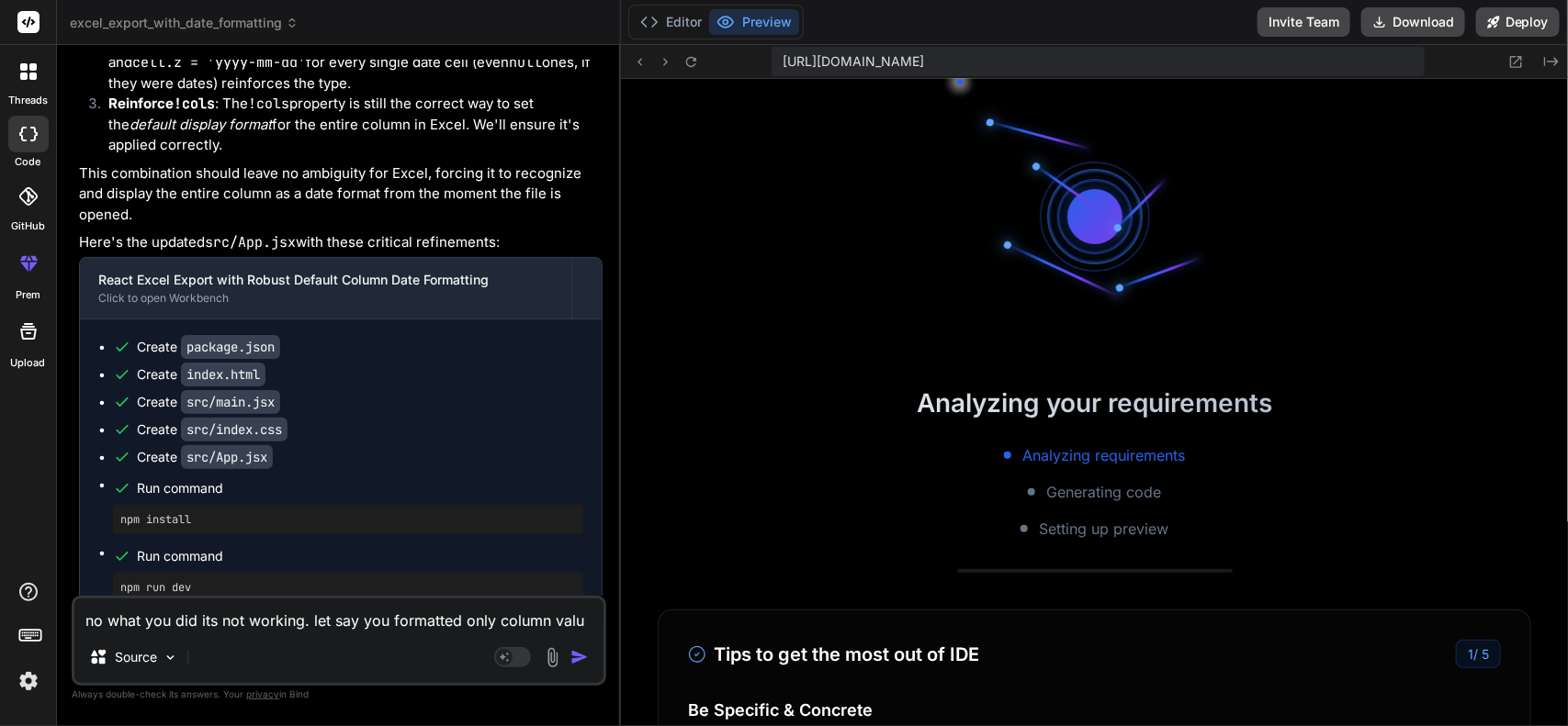
scroll to position [4096, 0]
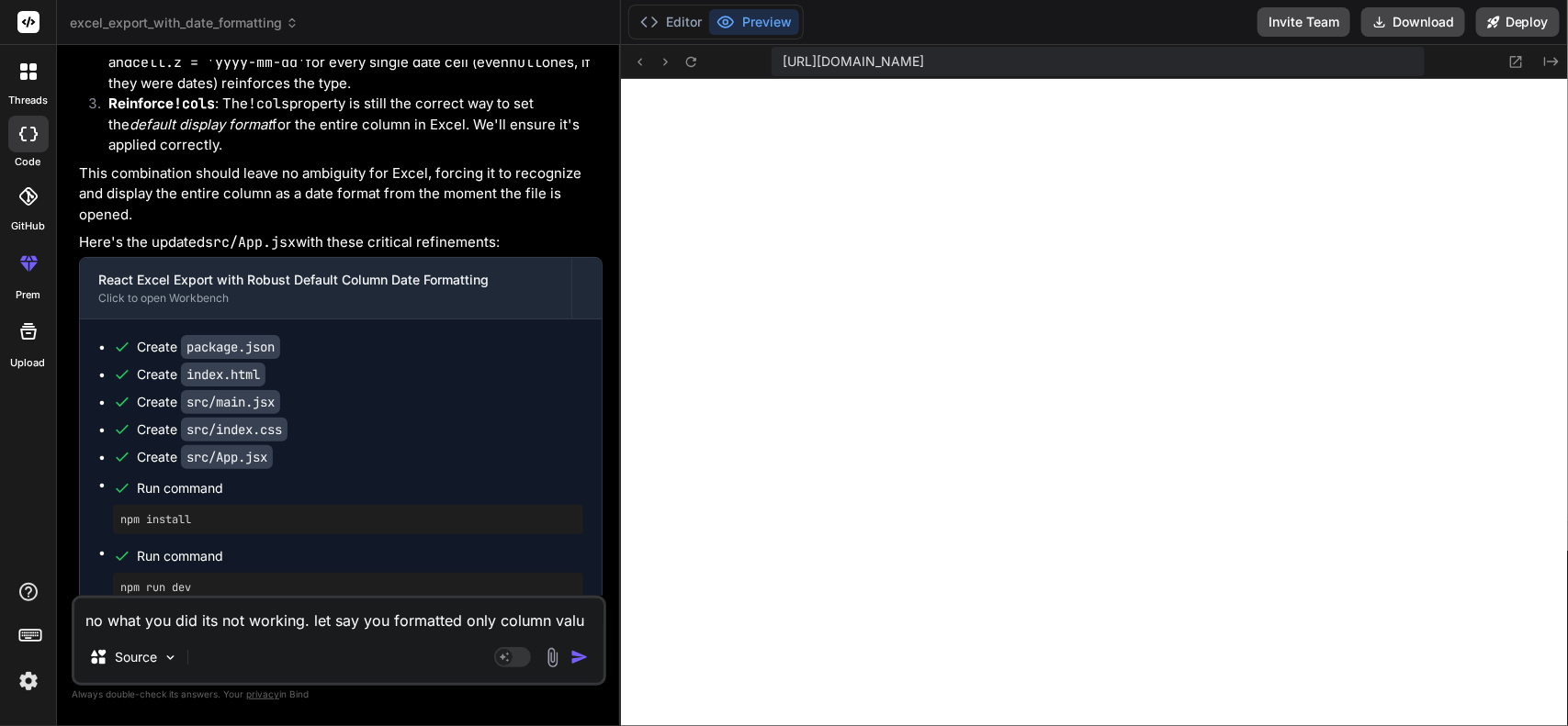
click at [299, 580] on textarea "no what you did its not working. let say you formatted only column valu but not…" at bounding box center [339, 615] width 529 height 33
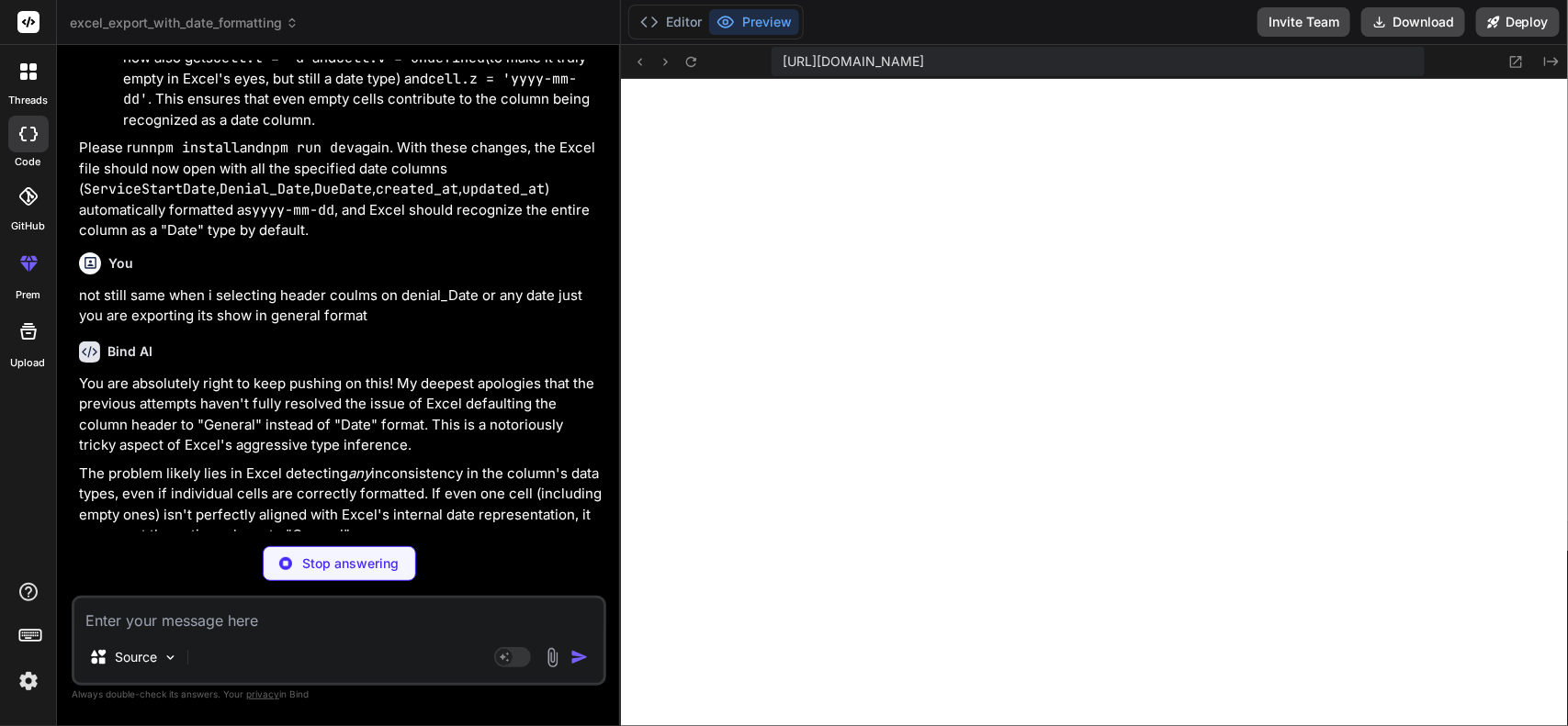
scroll to position [0, 0]
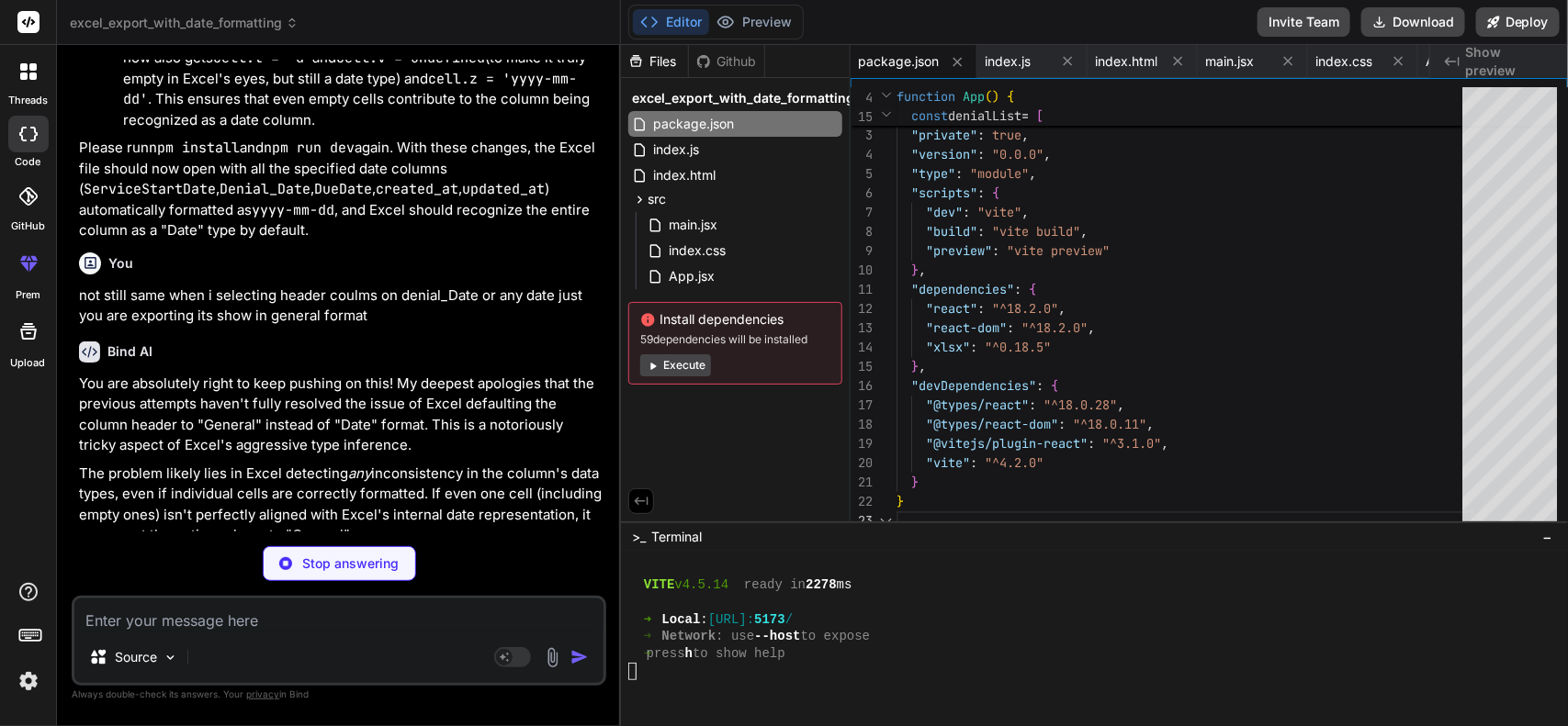
drag, startPoint x: 326, startPoint y: 480, endPoint x: 313, endPoint y: 492, distance: 17.7
click at [326, 480] on div "Bind AI You are absolutely right to keep pushing on this! My deepest apologies …" at bounding box center [341, 686] width 523 height 718
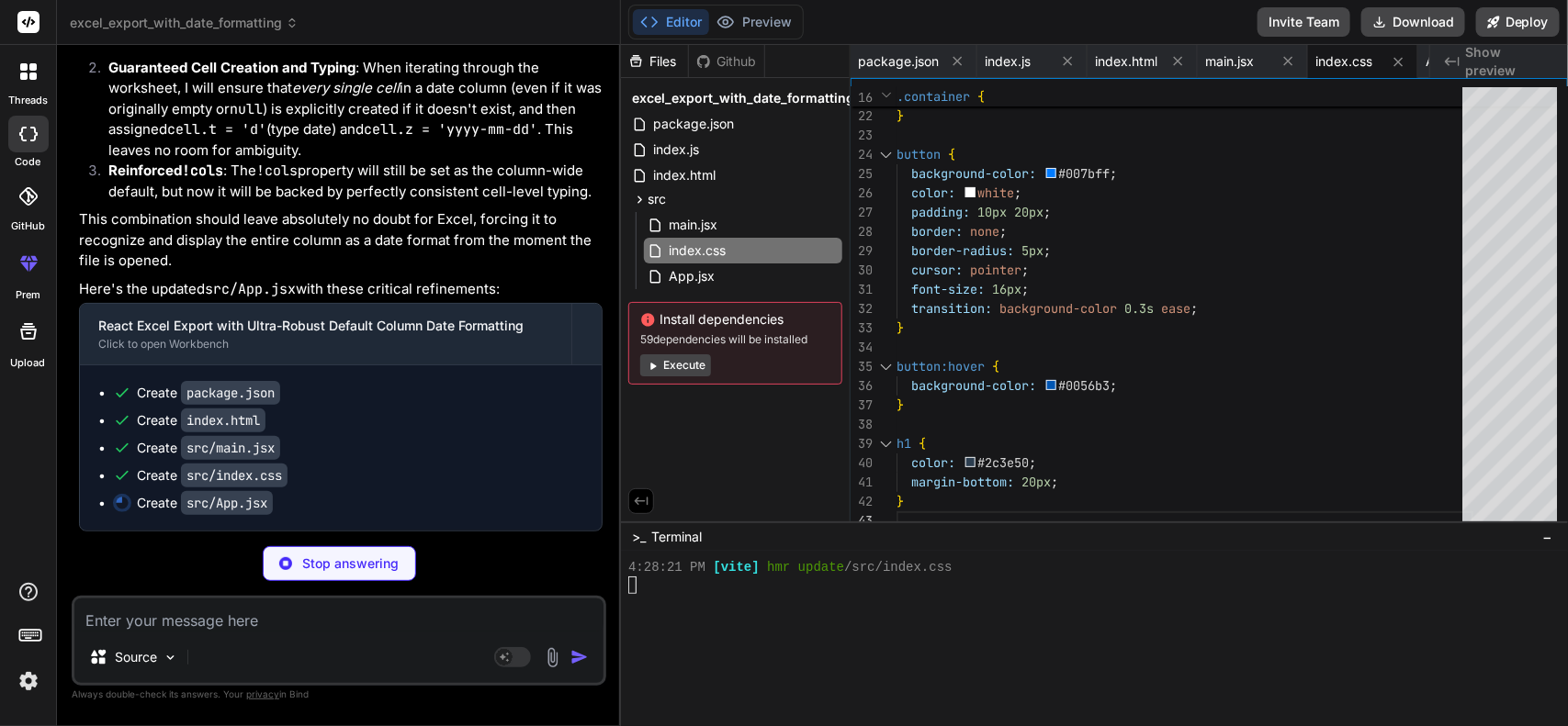
scroll to position [13387, 0]
click at [723, 221] on div "main.jsx" at bounding box center [743, 225] width 199 height 26
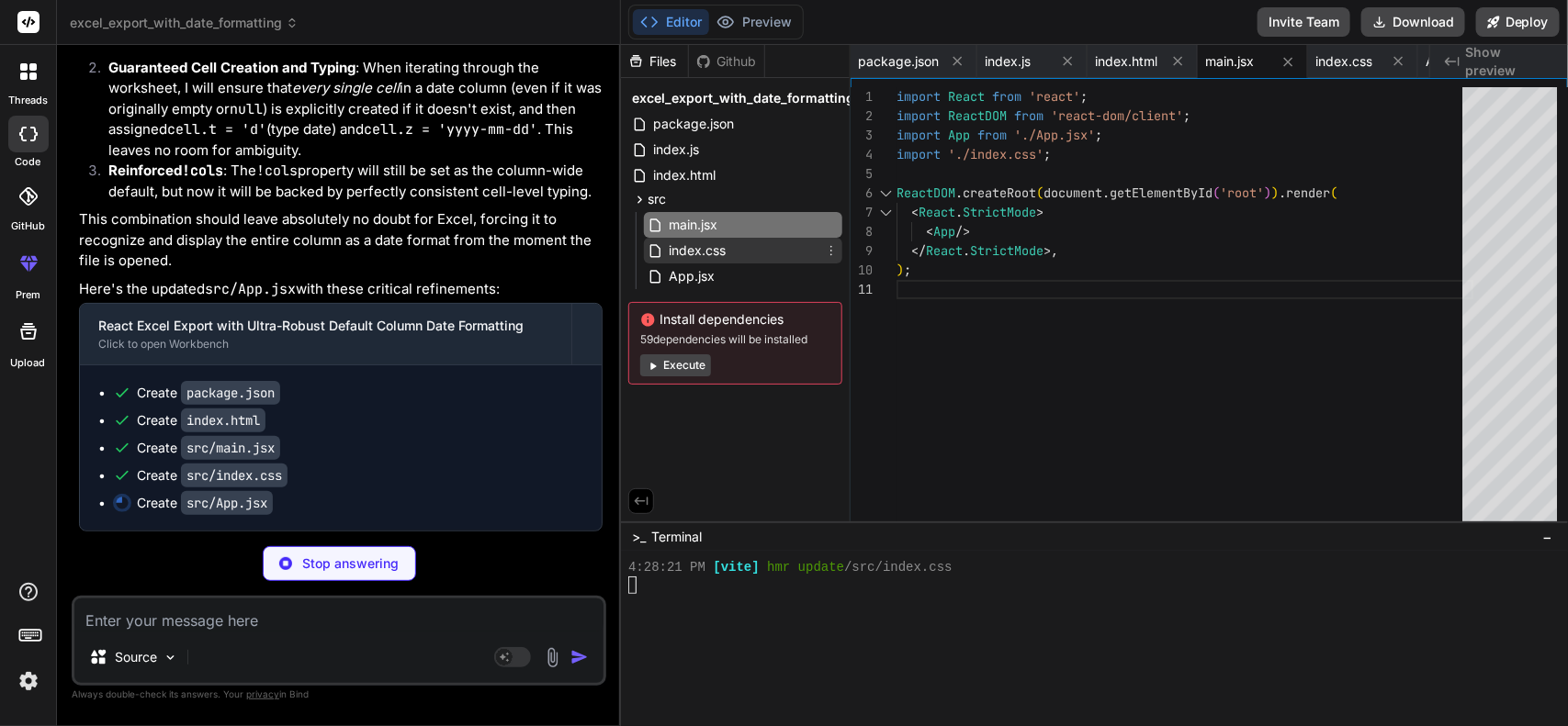
click at [733, 245] on div "index.css" at bounding box center [743, 251] width 199 height 26
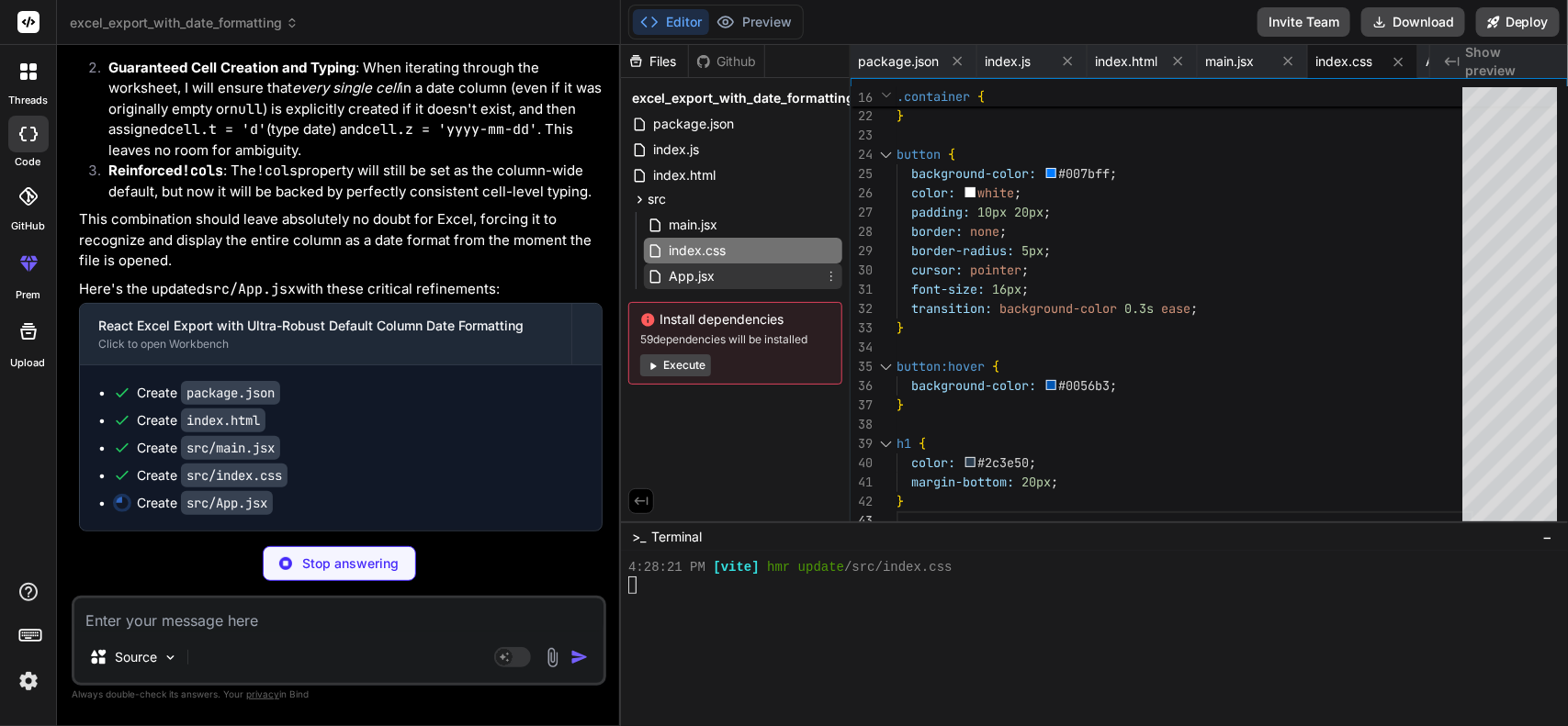
click at [732, 267] on div "App.jsx" at bounding box center [743, 276] width 199 height 26
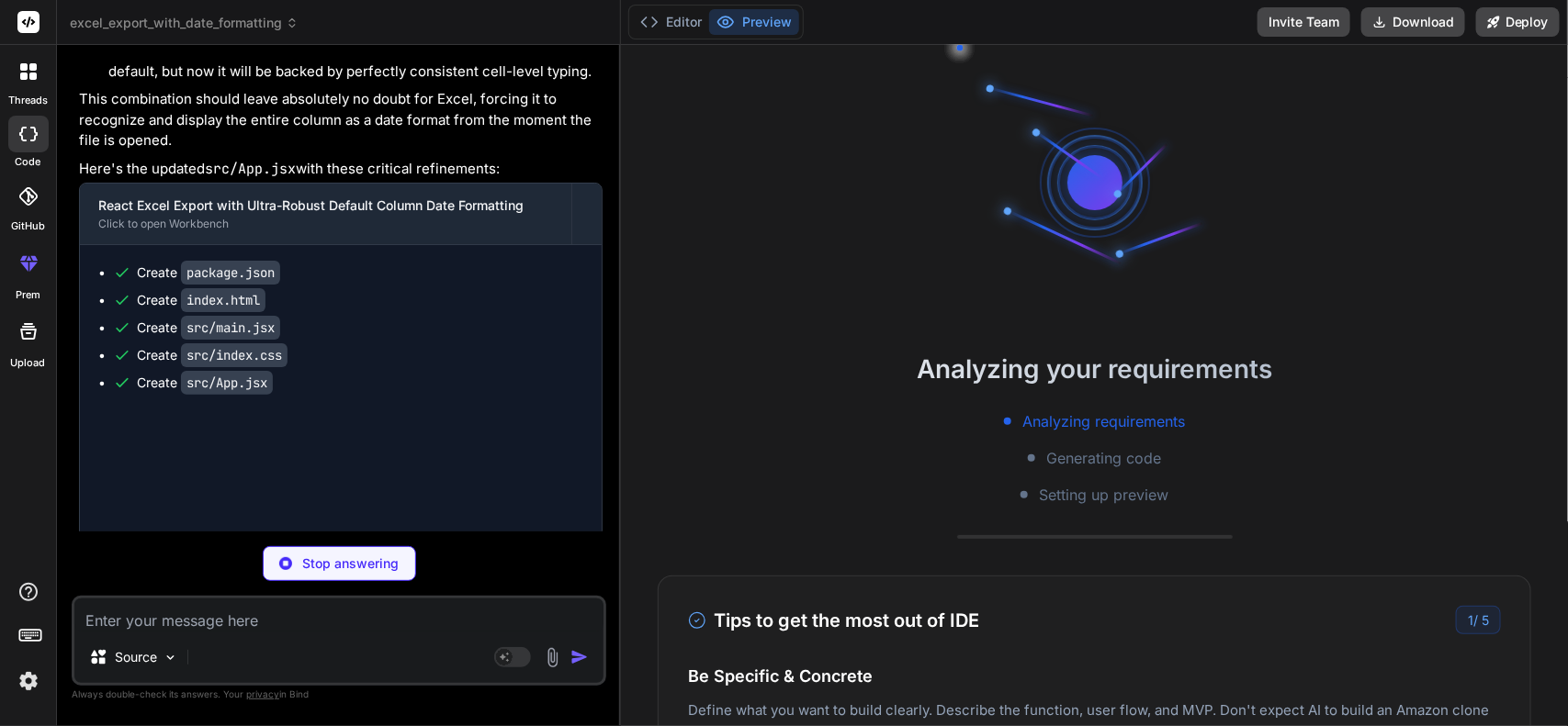
scroll to position [4319, 0]
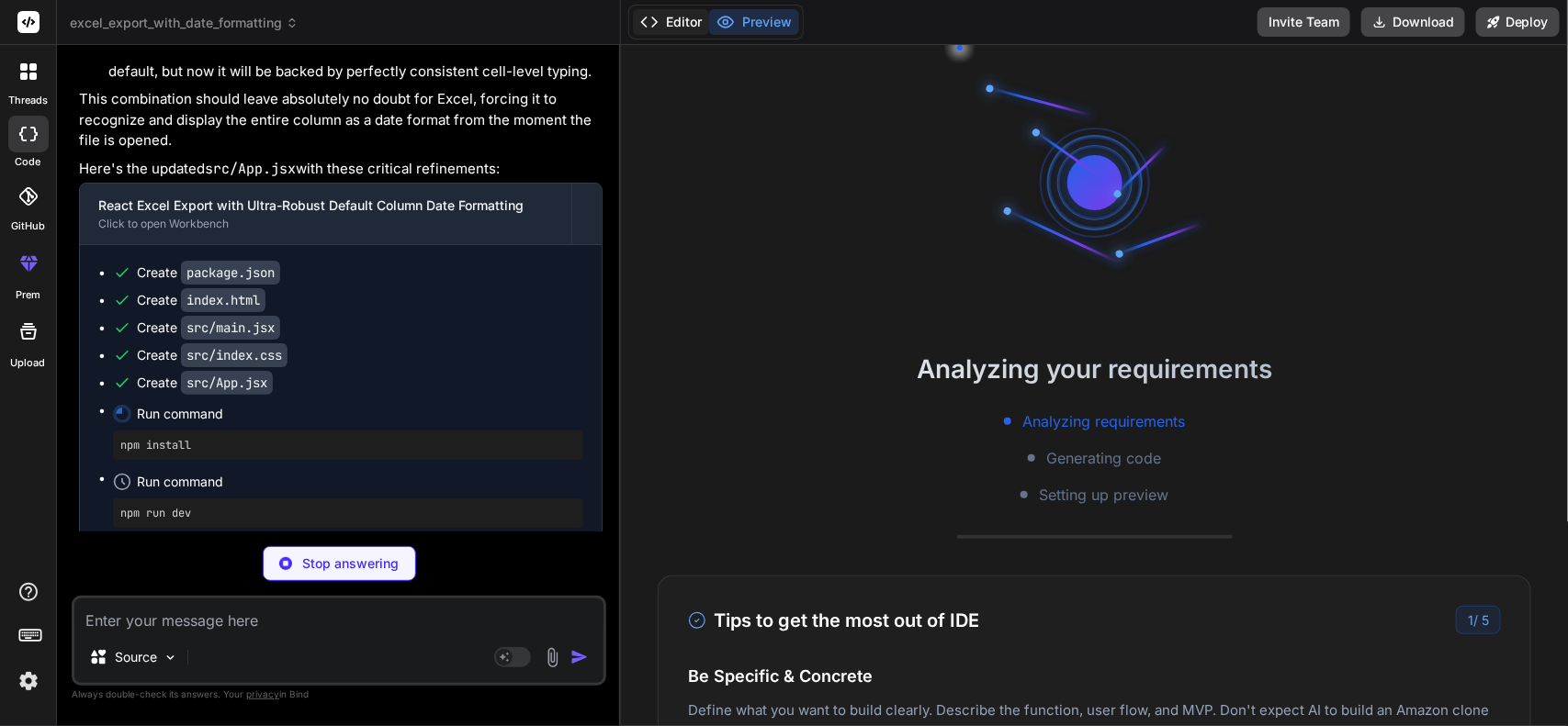
click at [686, 19] on button "Editor" at bounding box center [670, 21] width 77 height 26
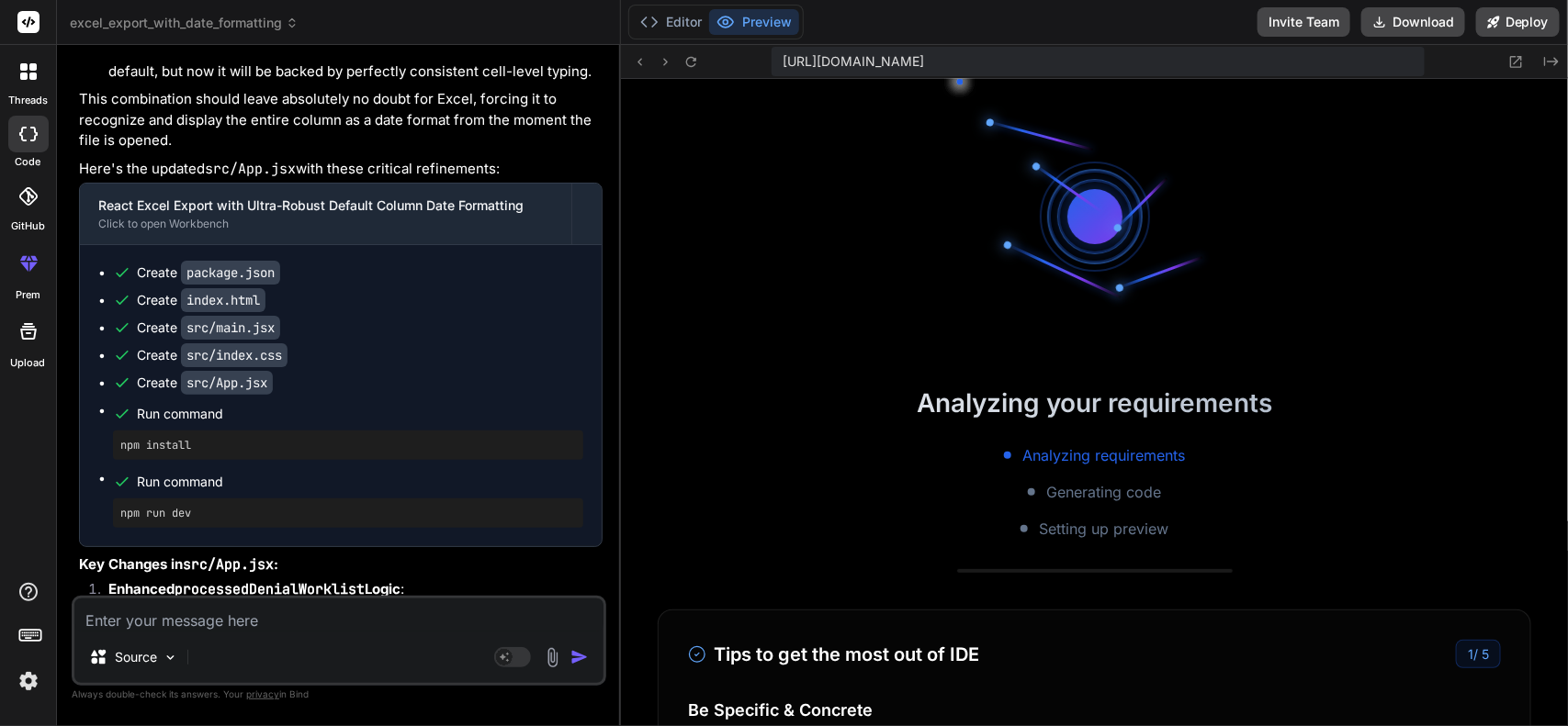
scroll to position [4664, 0]
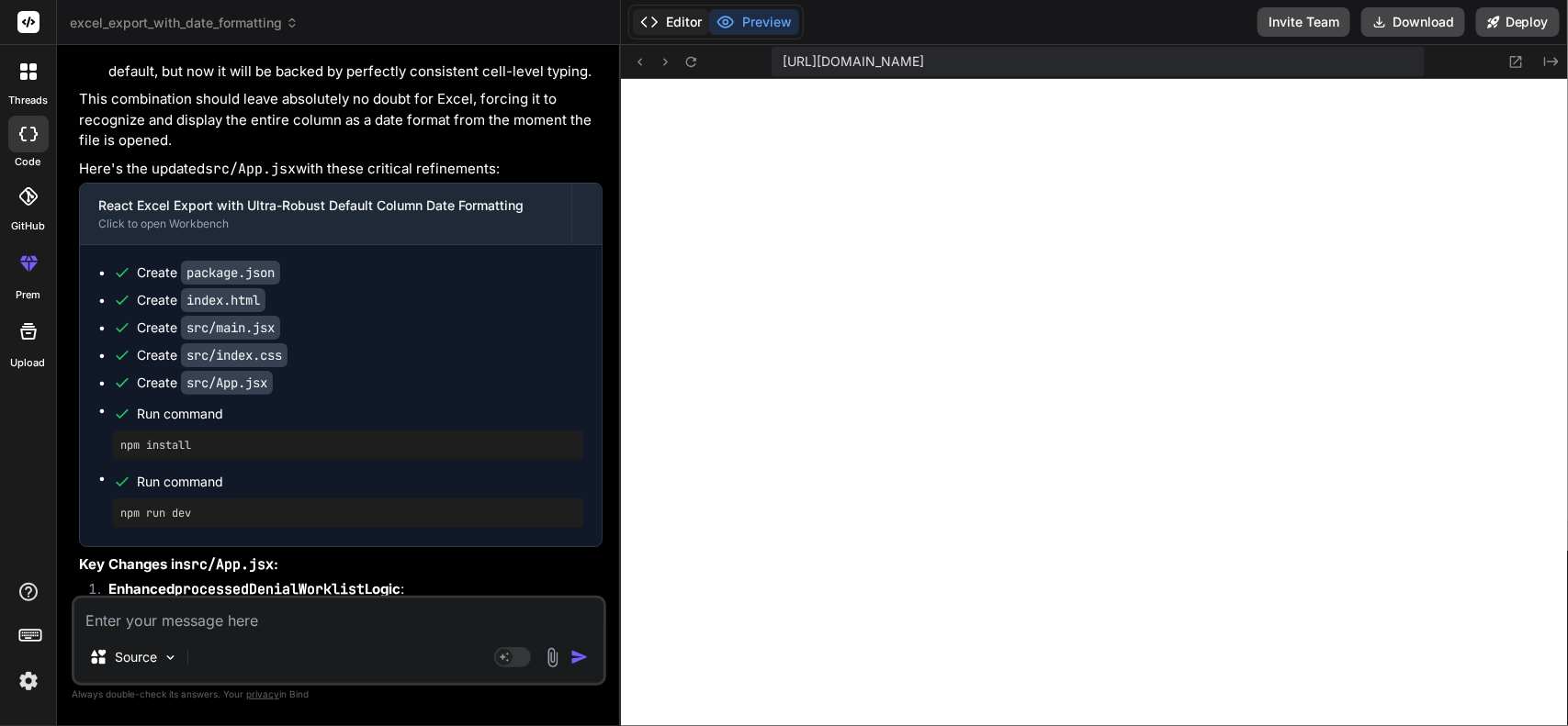
click at [673, 19] on button "Editor" at bounding box center [670, 21] width 77 height 26
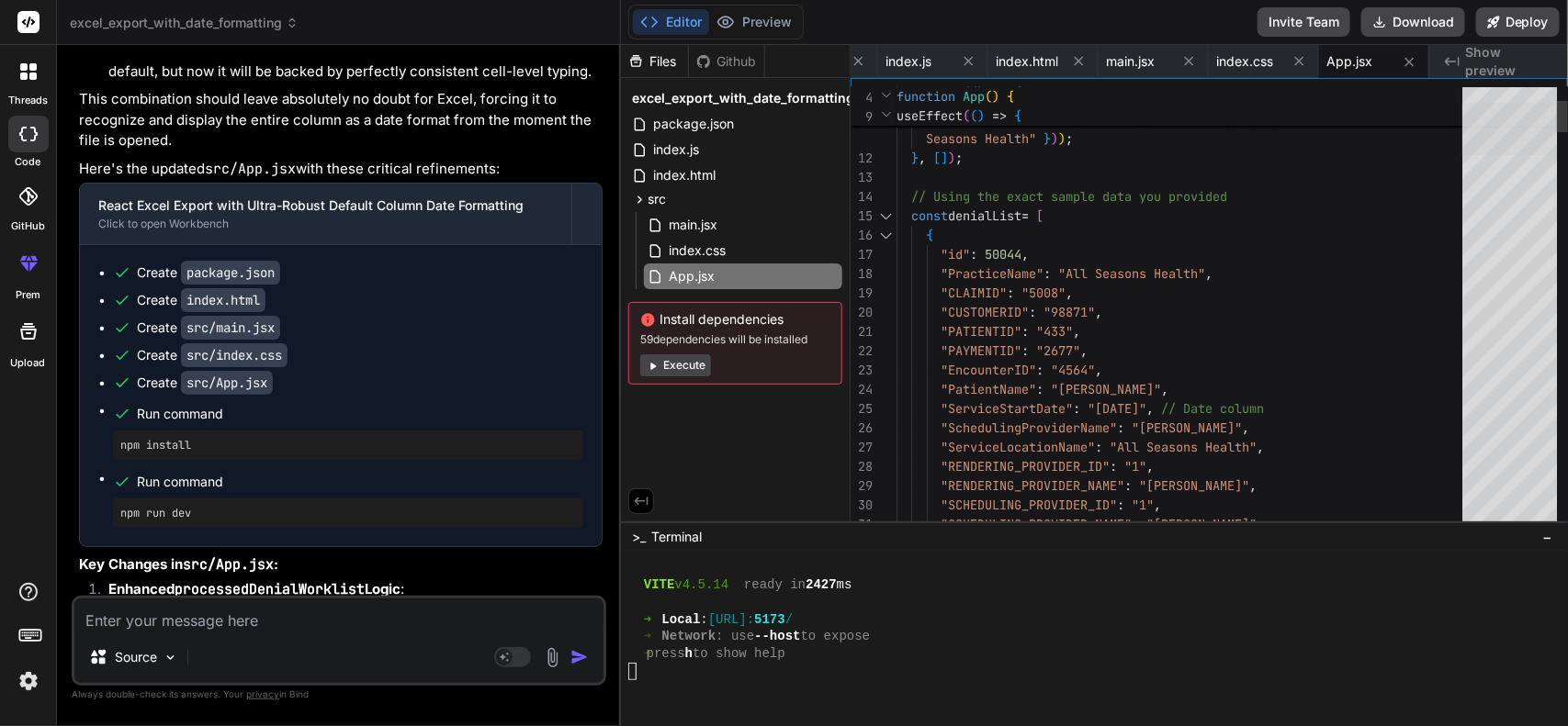
click at [1253, 111] on div at bounding box center [1510, 129] width 95 height 52
click at [887, 213] on div at bounding box center [886, 216] width 24 height 19
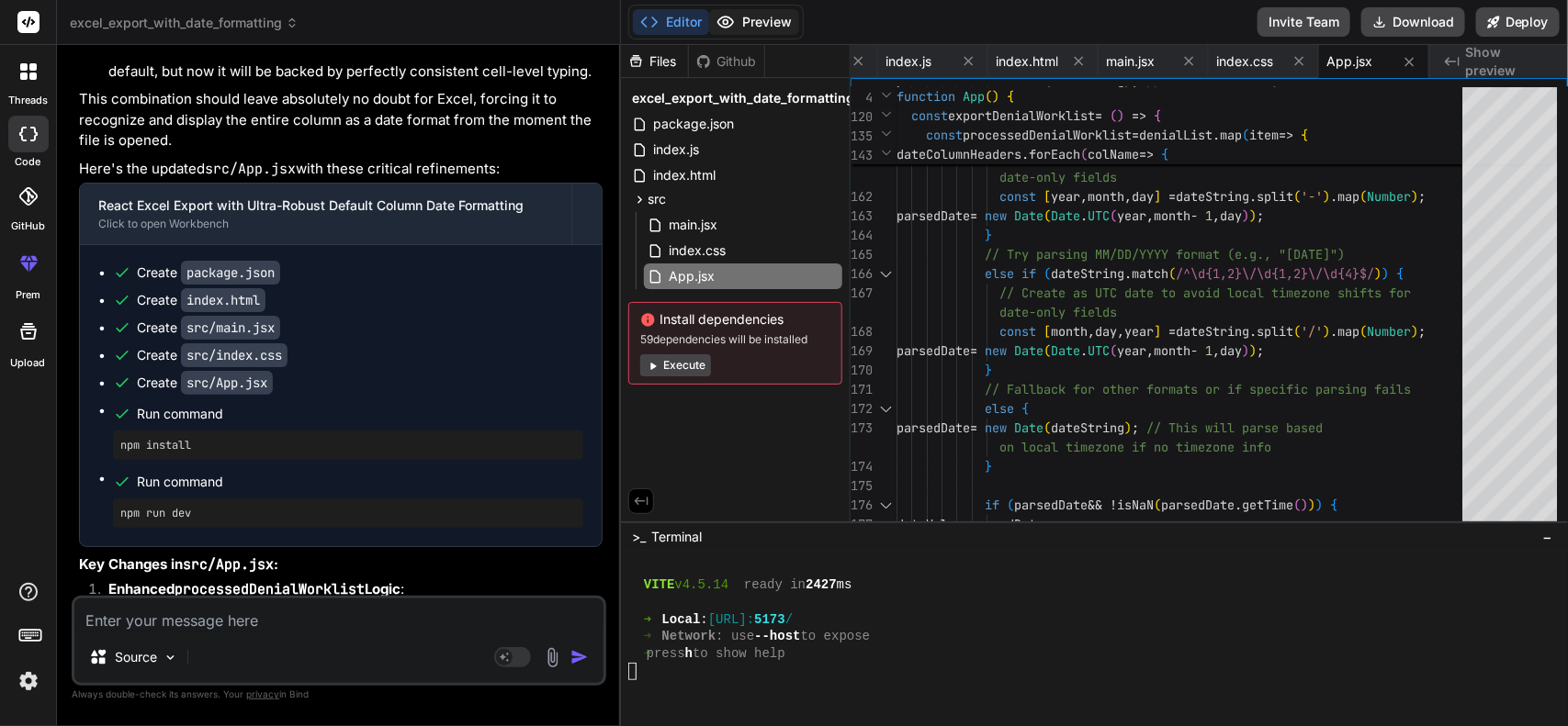
click at [758, 19] on button "Preview" at bounding box center [753, 21] width 90 height 26
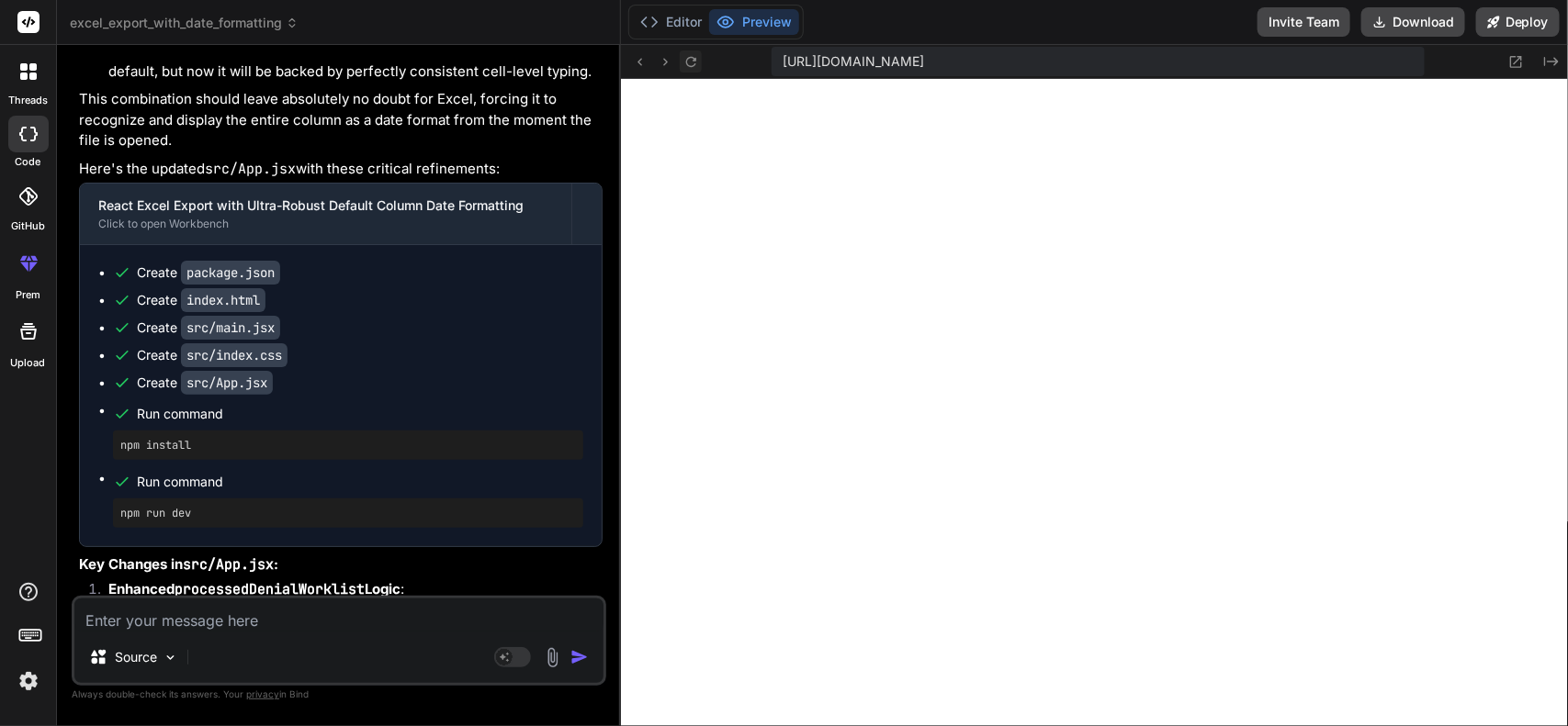
click at [689, 54] on icon at bounding box center [691, 62] width 15 height 15
click at [331, 580] on textarea at bounding box center [339, 615] width 529 height 33
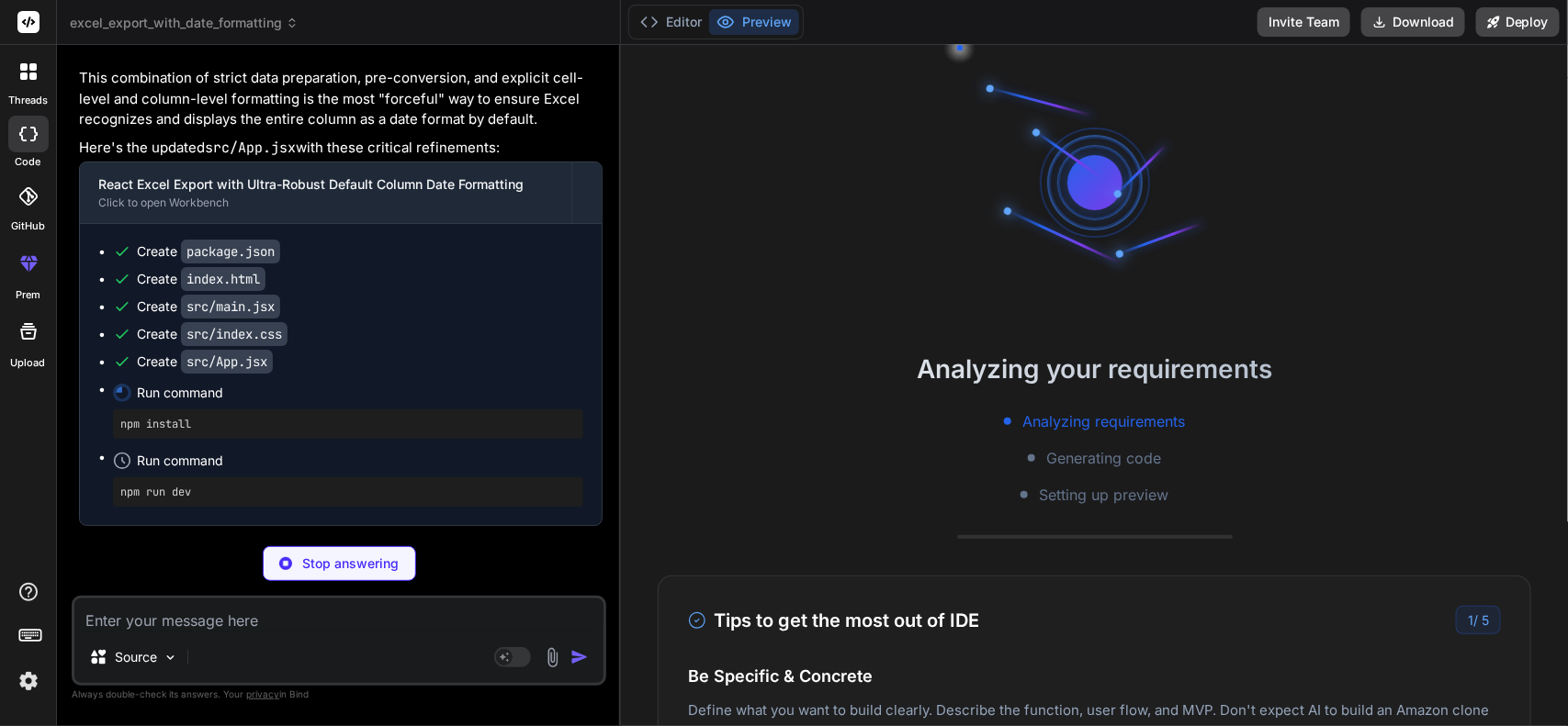
scroll to position [4903, 0]
click at [684, 18] on button "Editor" at bounding box center [670, 21] width 77 height 26
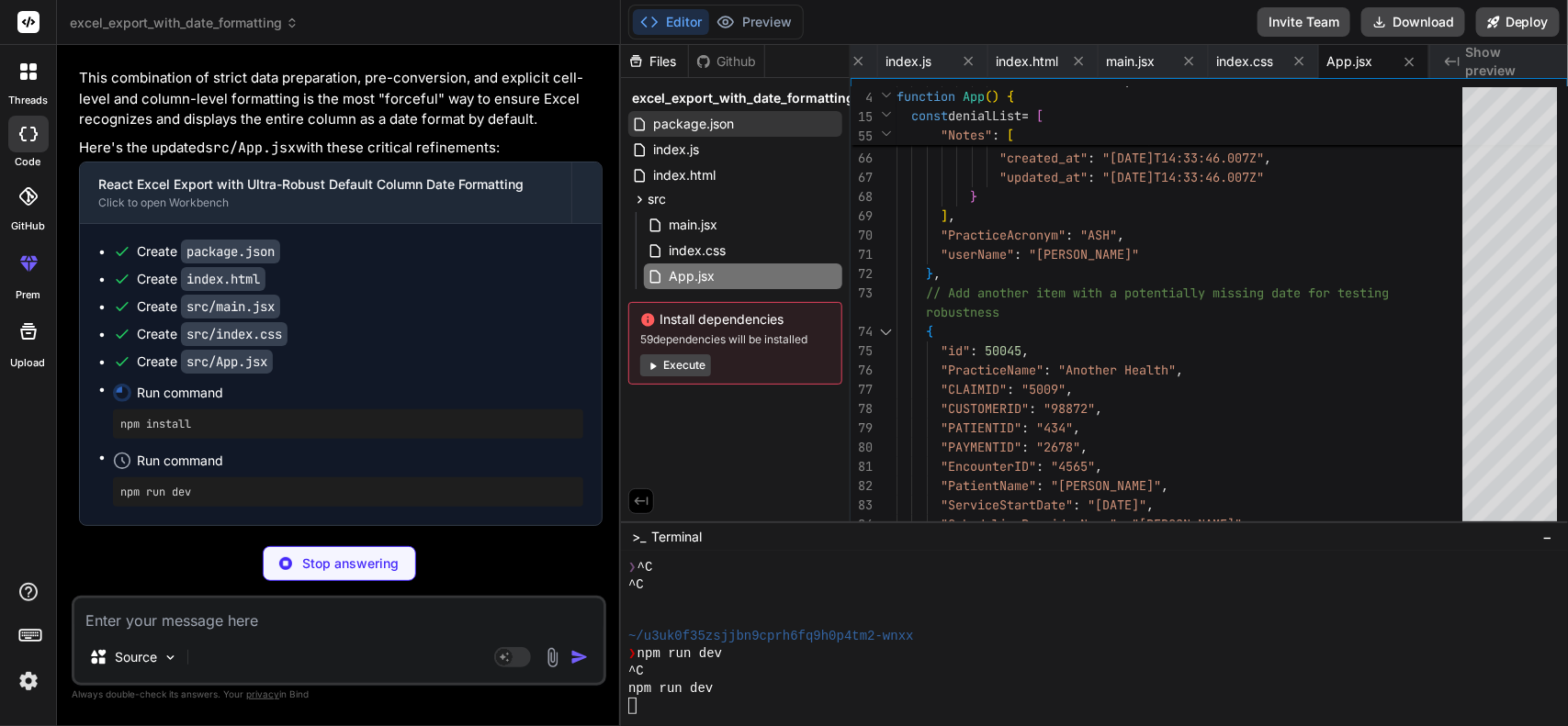
scroll to position [5110, 0]
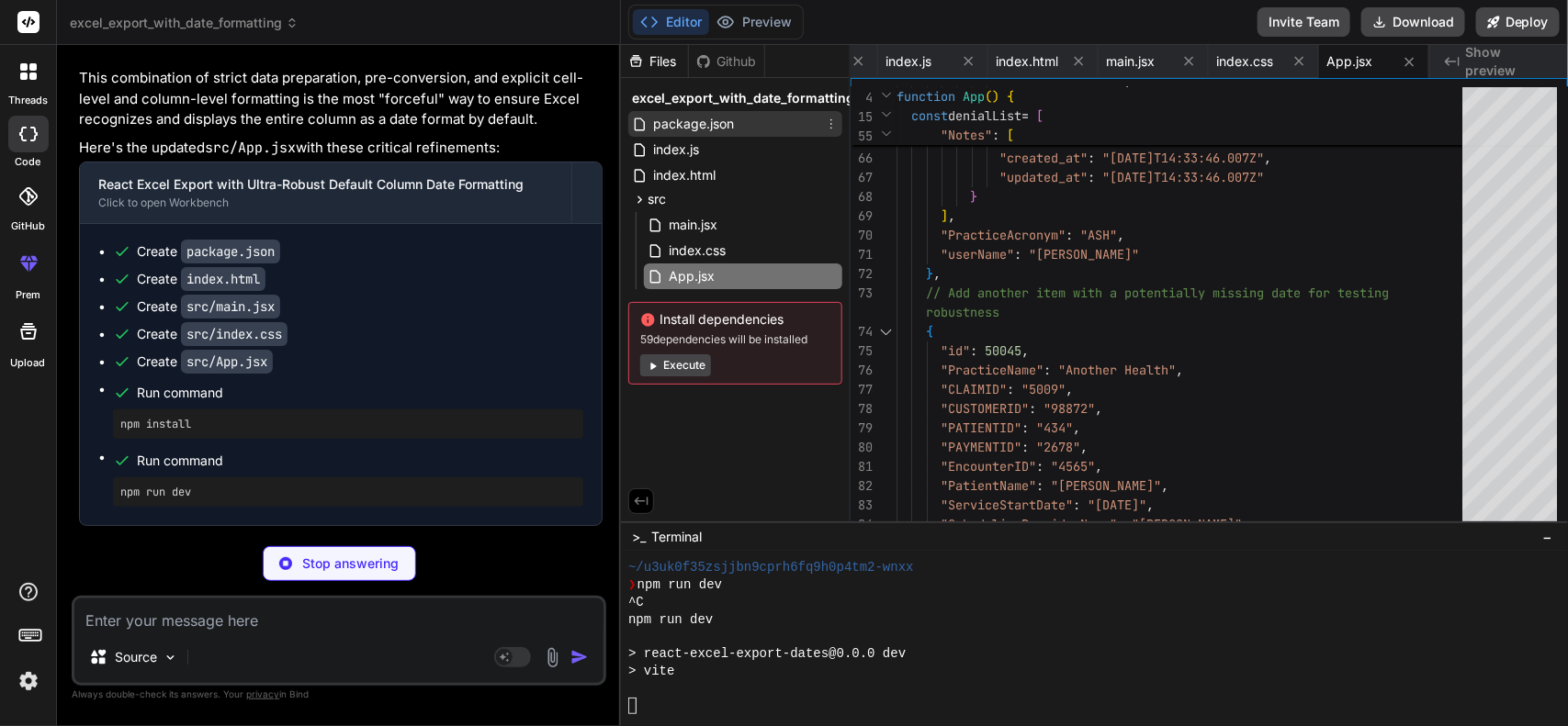
click at [739, 127] on div "package.json" at bounding box center [735, 124] width 214 height 26
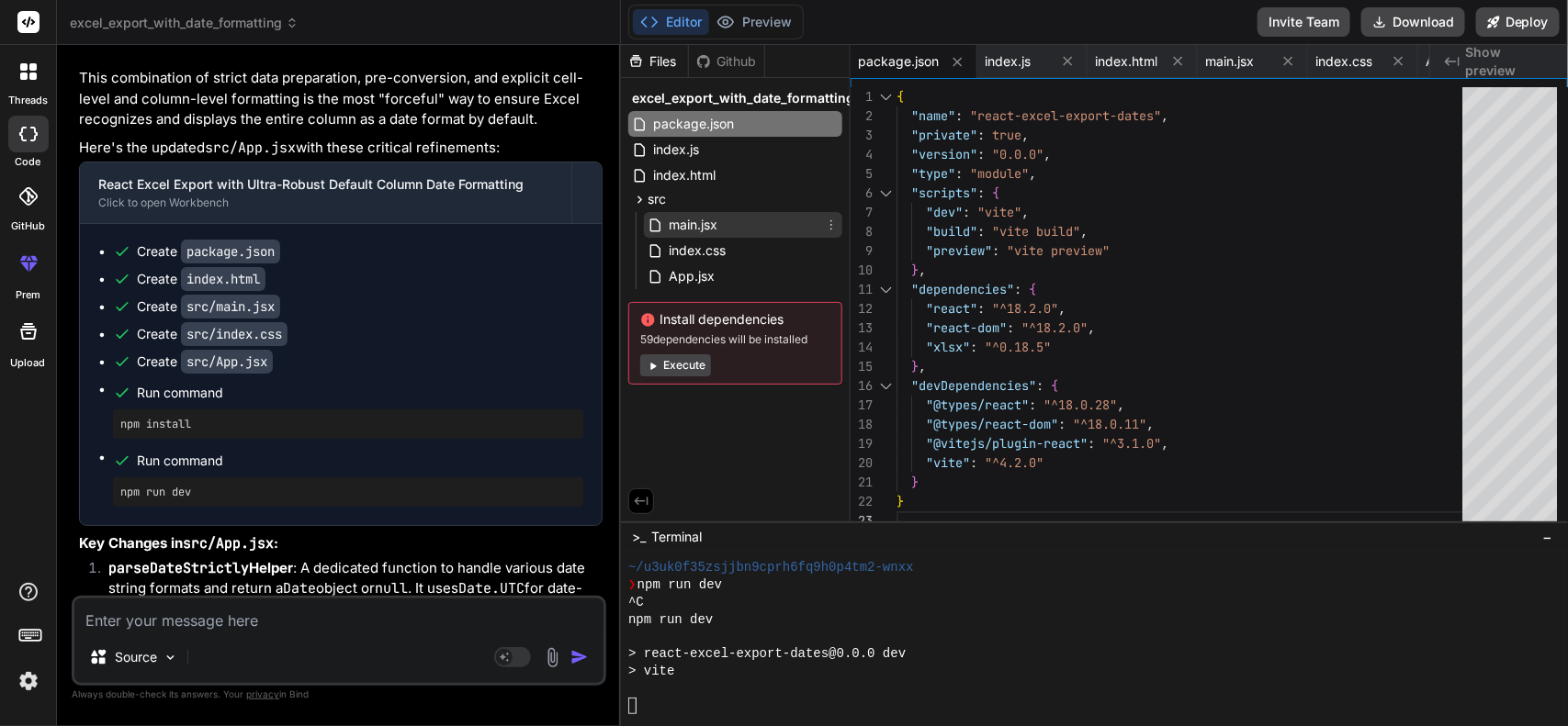
scroll to position [5248, 0]
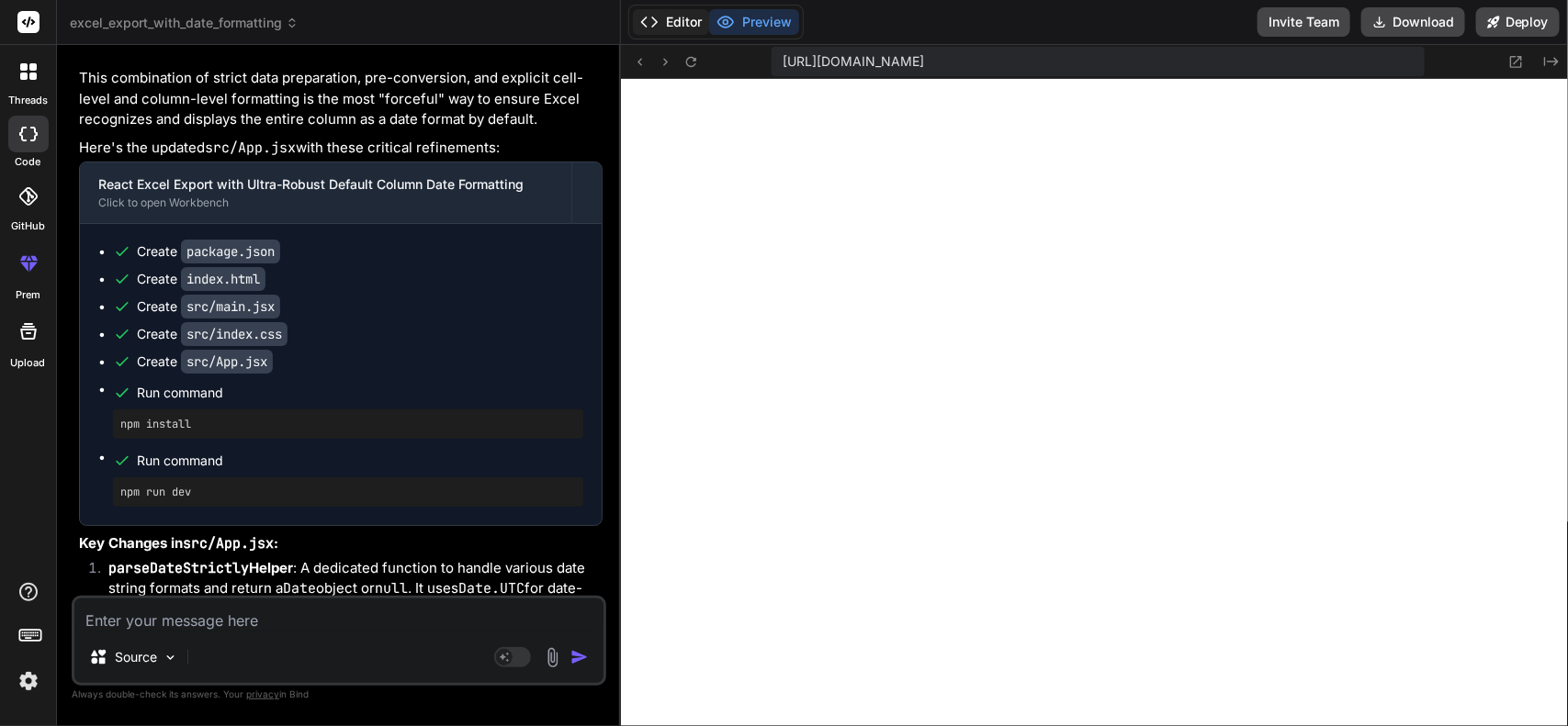
click at [685, 18] on button "Editor" at bounding box center [670, 21] width 77 height 26
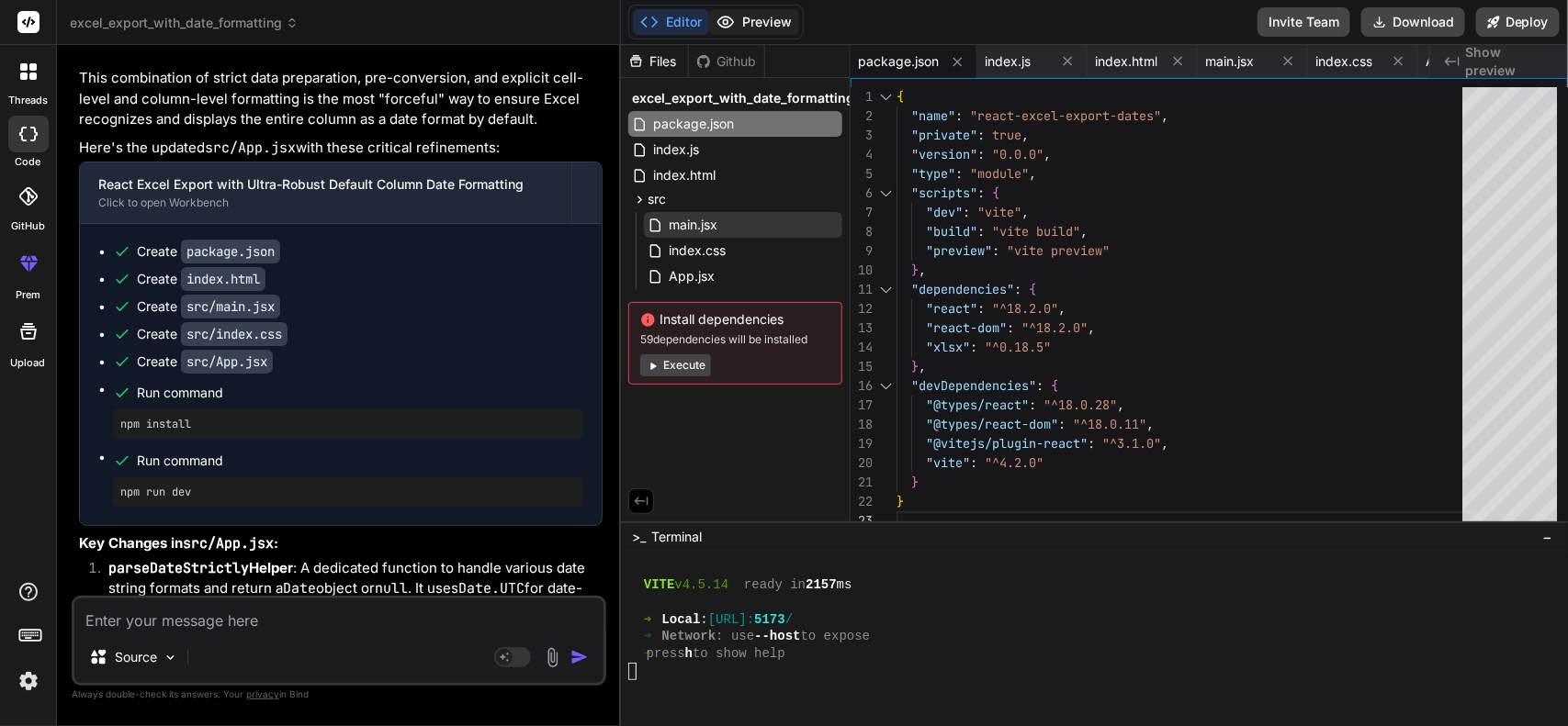
click at [753, 14] on button "Preview" at bounding box center [753, 21] width 90 height 26
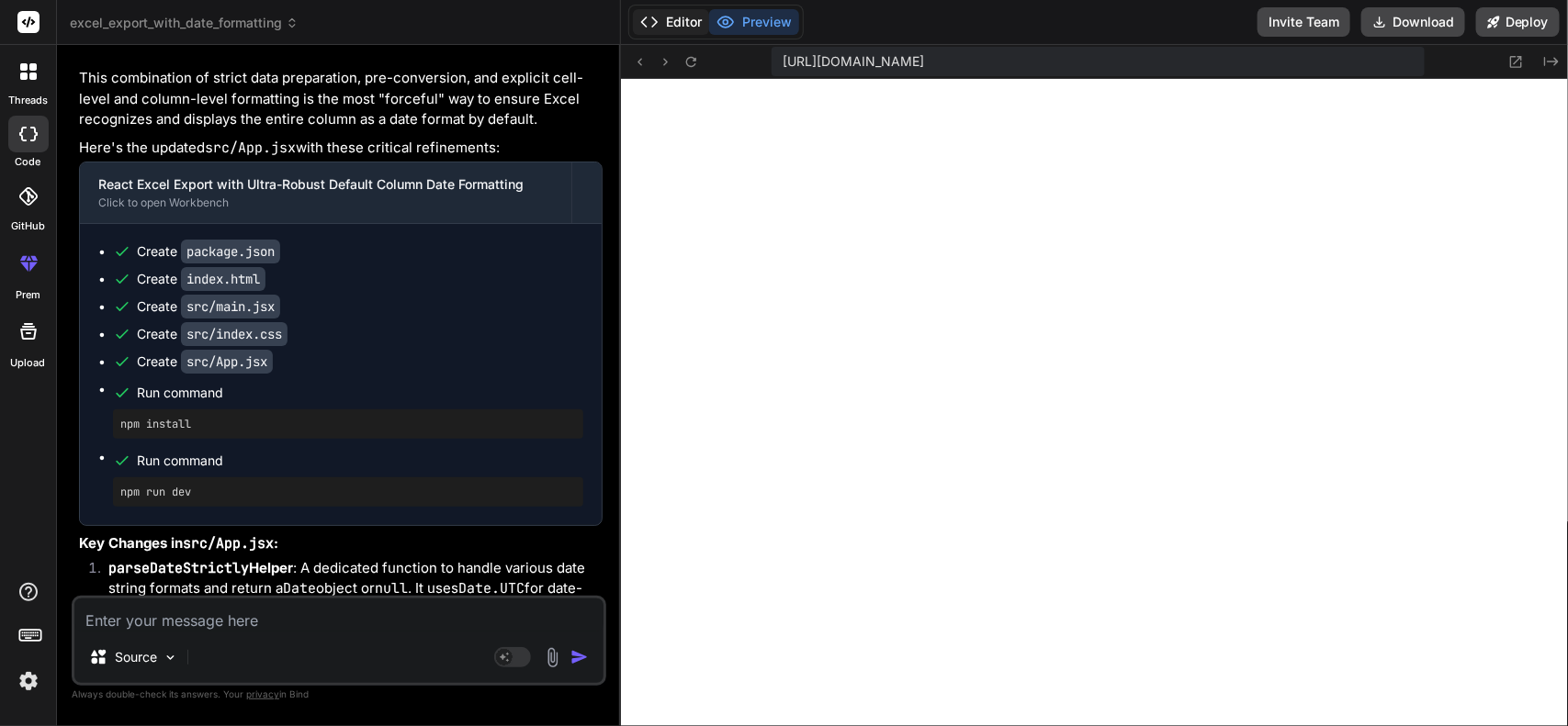
click at [670, 20] on button "Editor" at bounding box center [670, 21] width 77 height 26
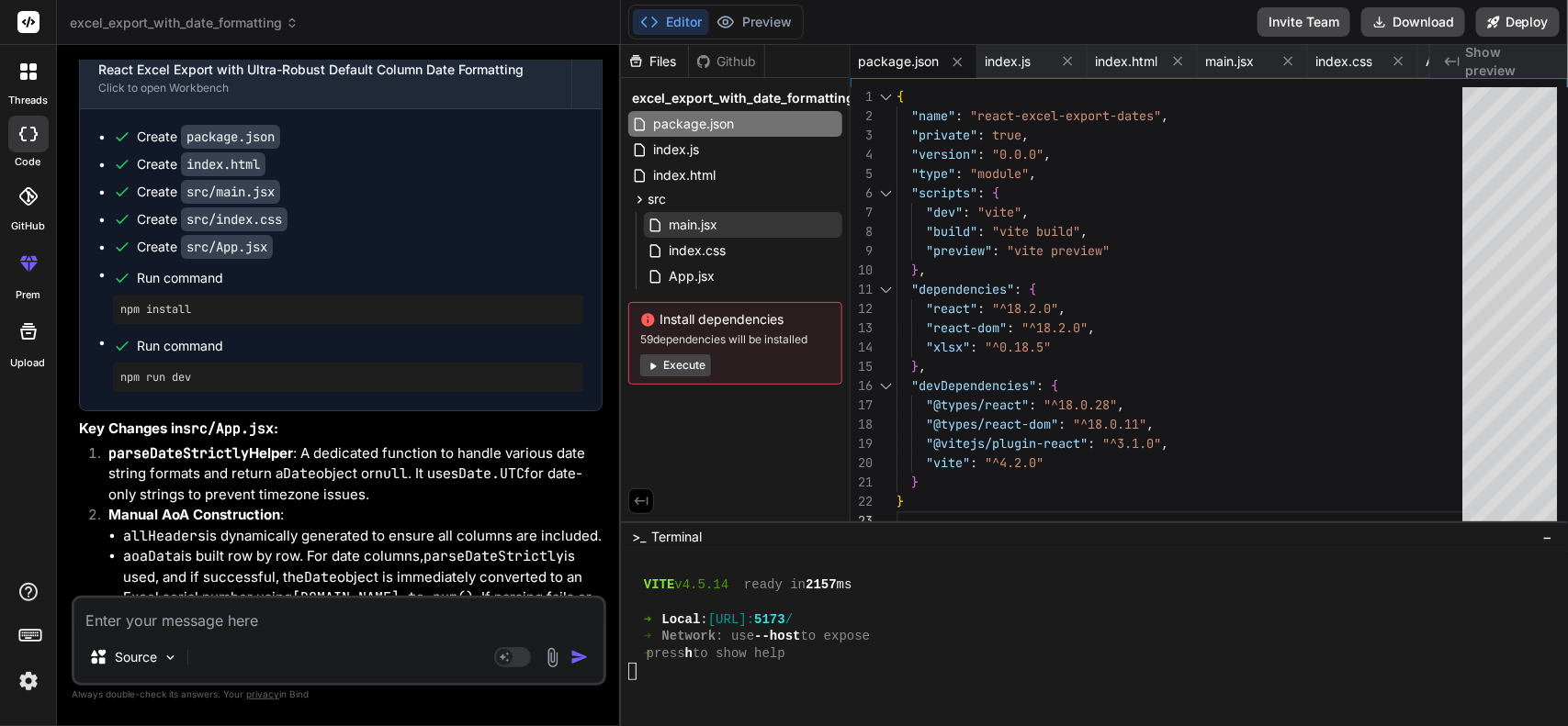
scroll to position [15347, 0]
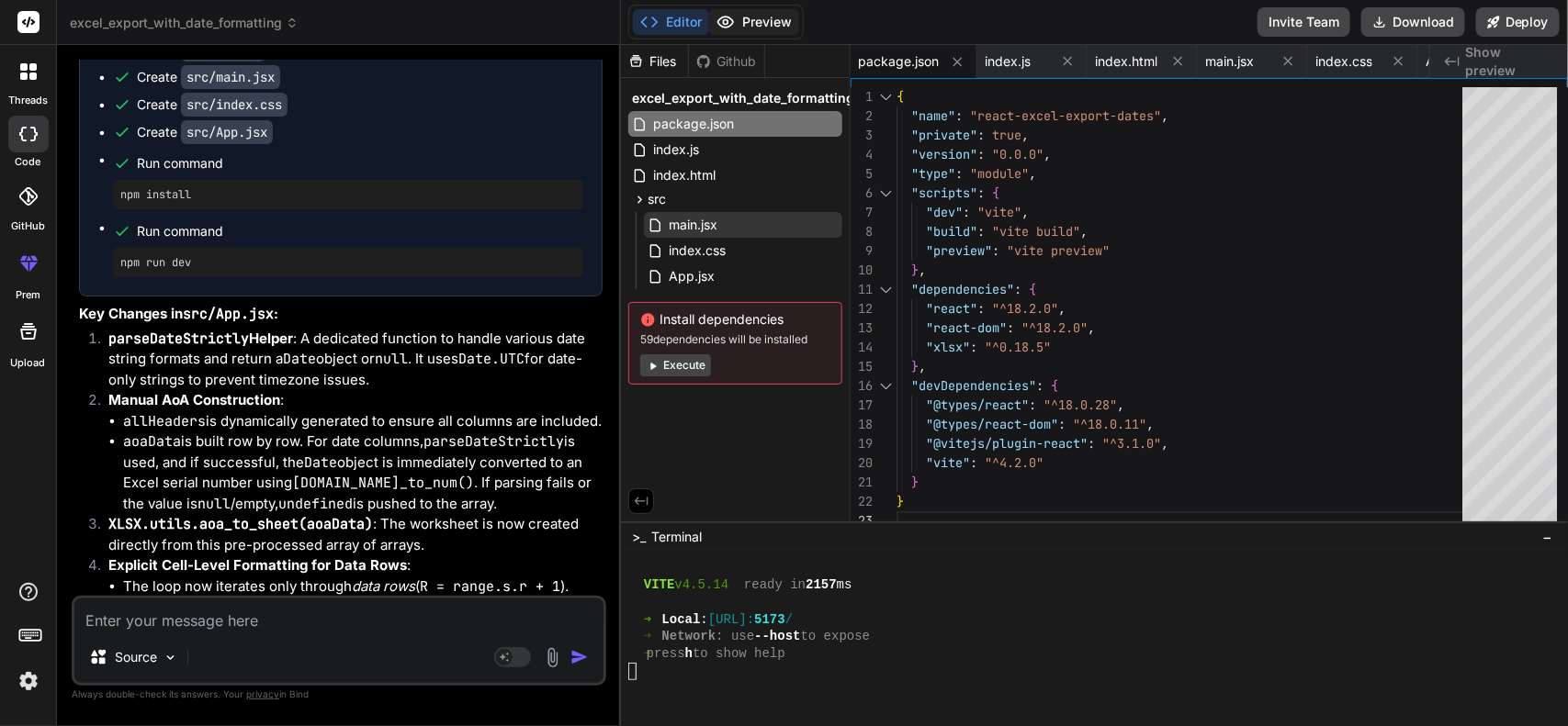
click at [753, 25] on button "Preview" at bounding box center [753, 21] width 90 height 26
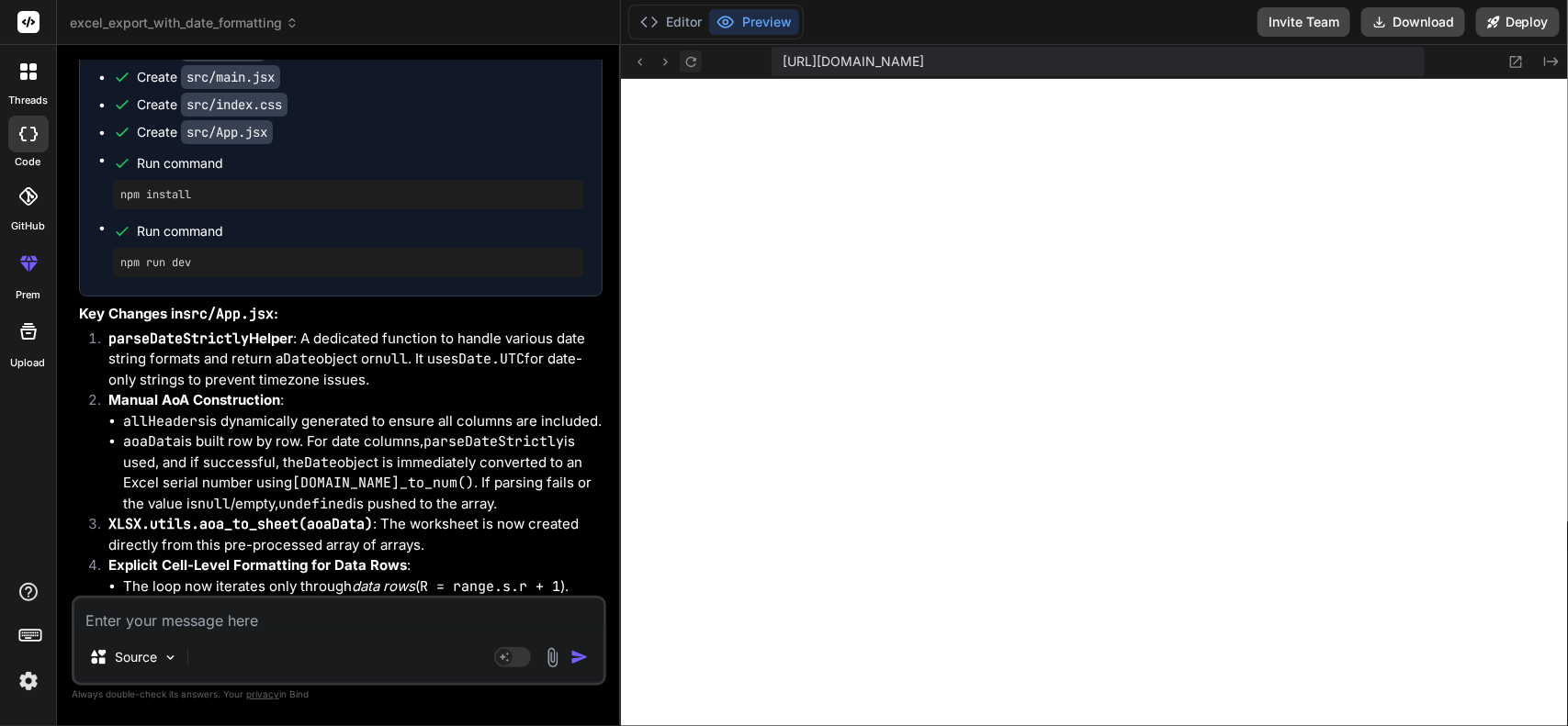
click at [680, 65] on button at bounding box center [691, 61] width 22 height 22
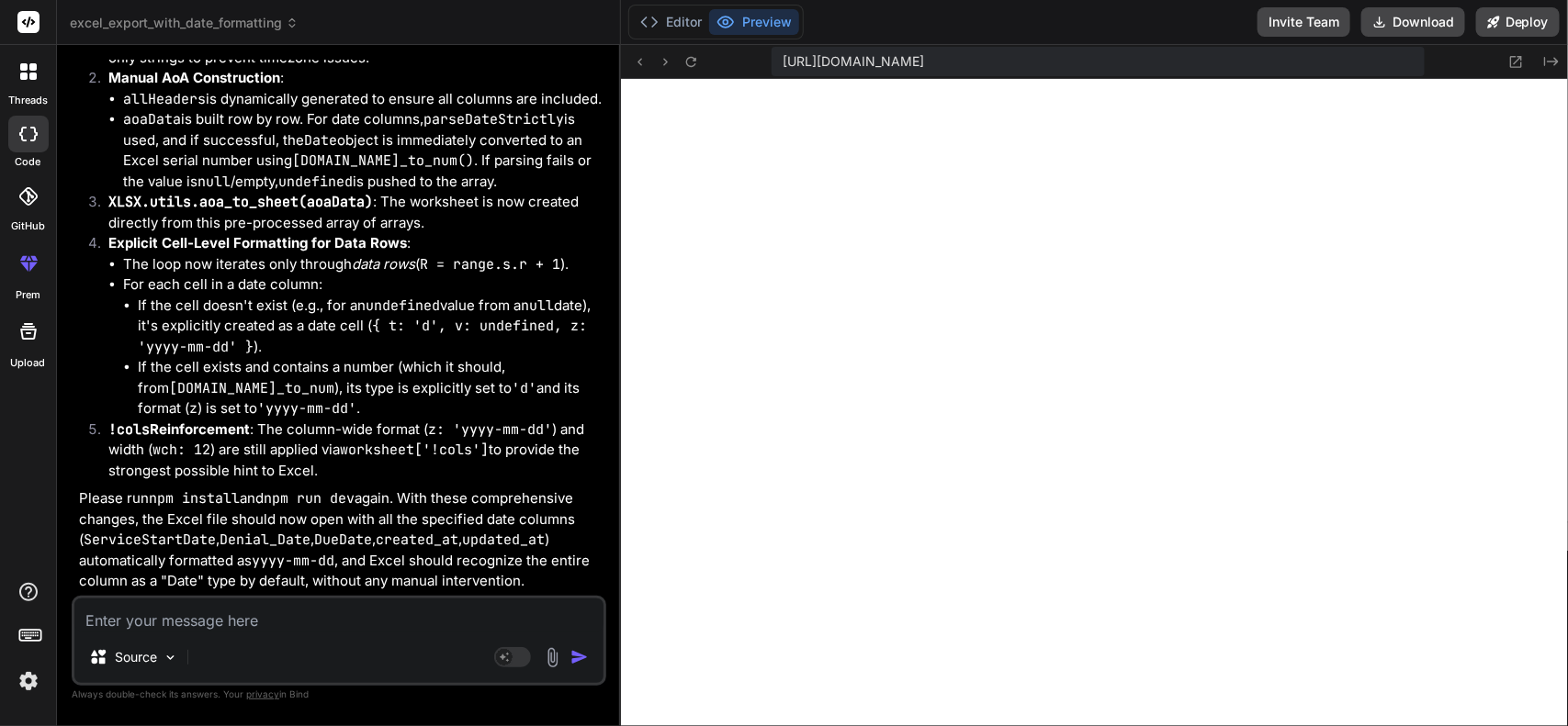
scroll to position [15808, 0]
click at [690, 54] on icon at bounding box center [691, 62] width 15 height 15
click at [668, 11] on button "Editor" at bounding box center [670, 21] width 77 height 26
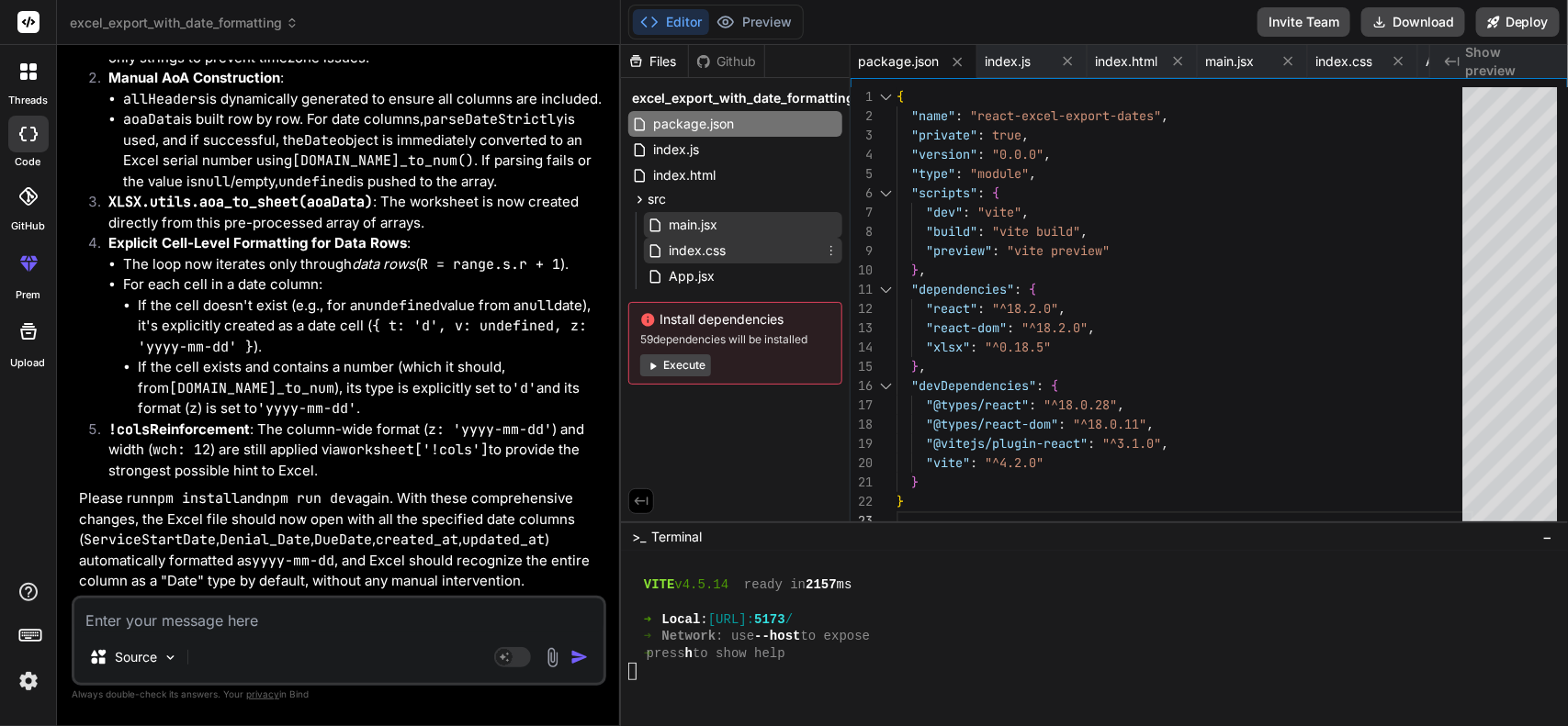
click at [714, 255] on span "index.css" at bounding box center [696, 250] width 61 height 22
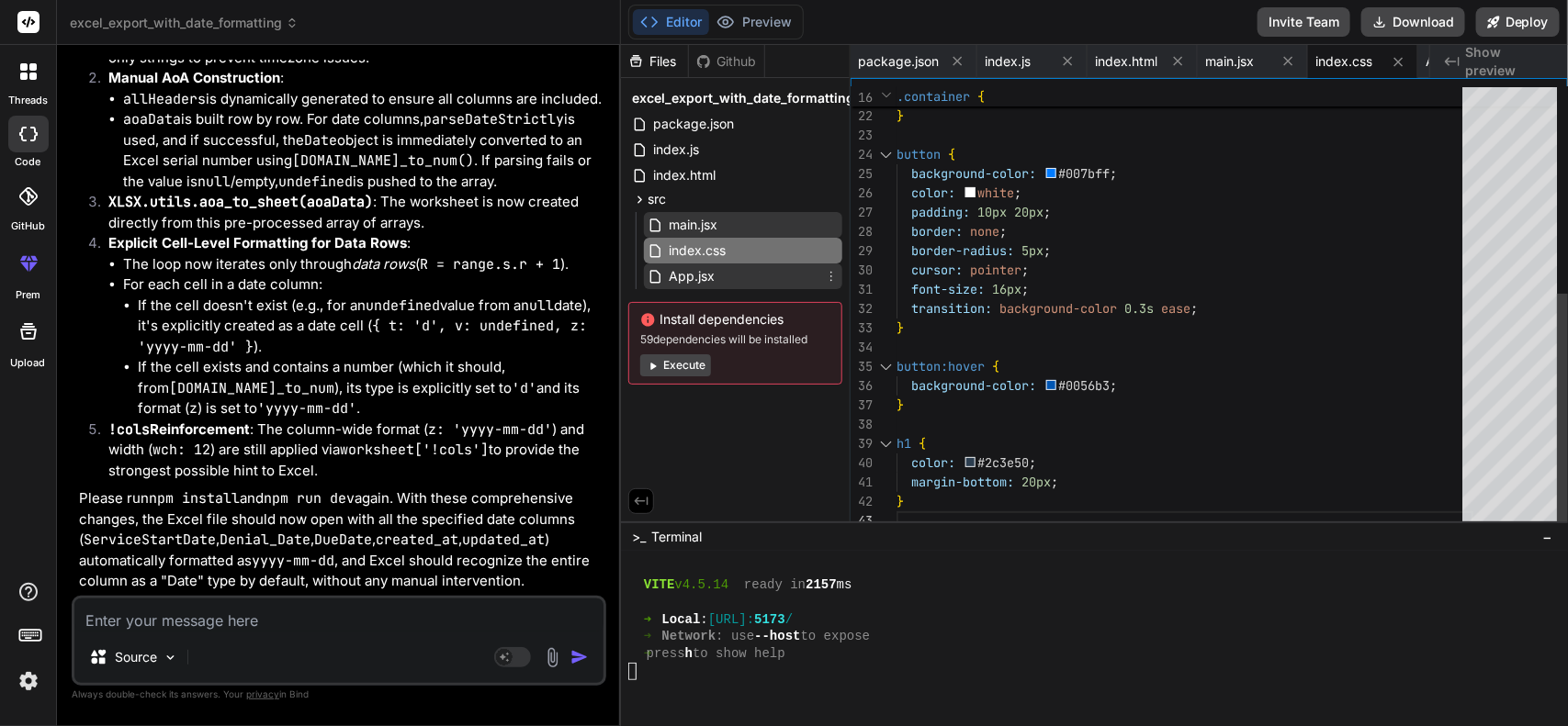
click at [718, 268] on div "App.jsx" at bounding box center [743, 276] width 199 height 26
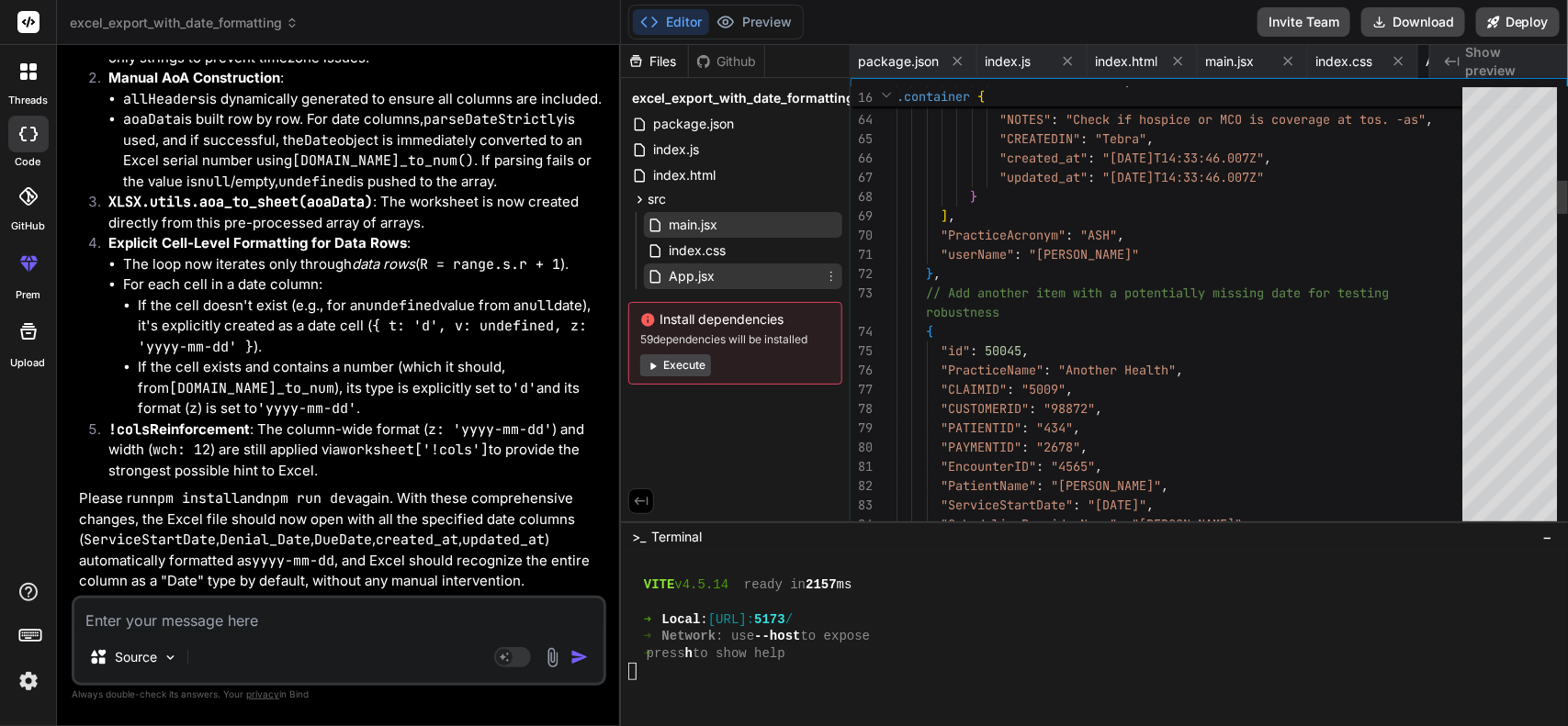
scroll to position [0, 99]
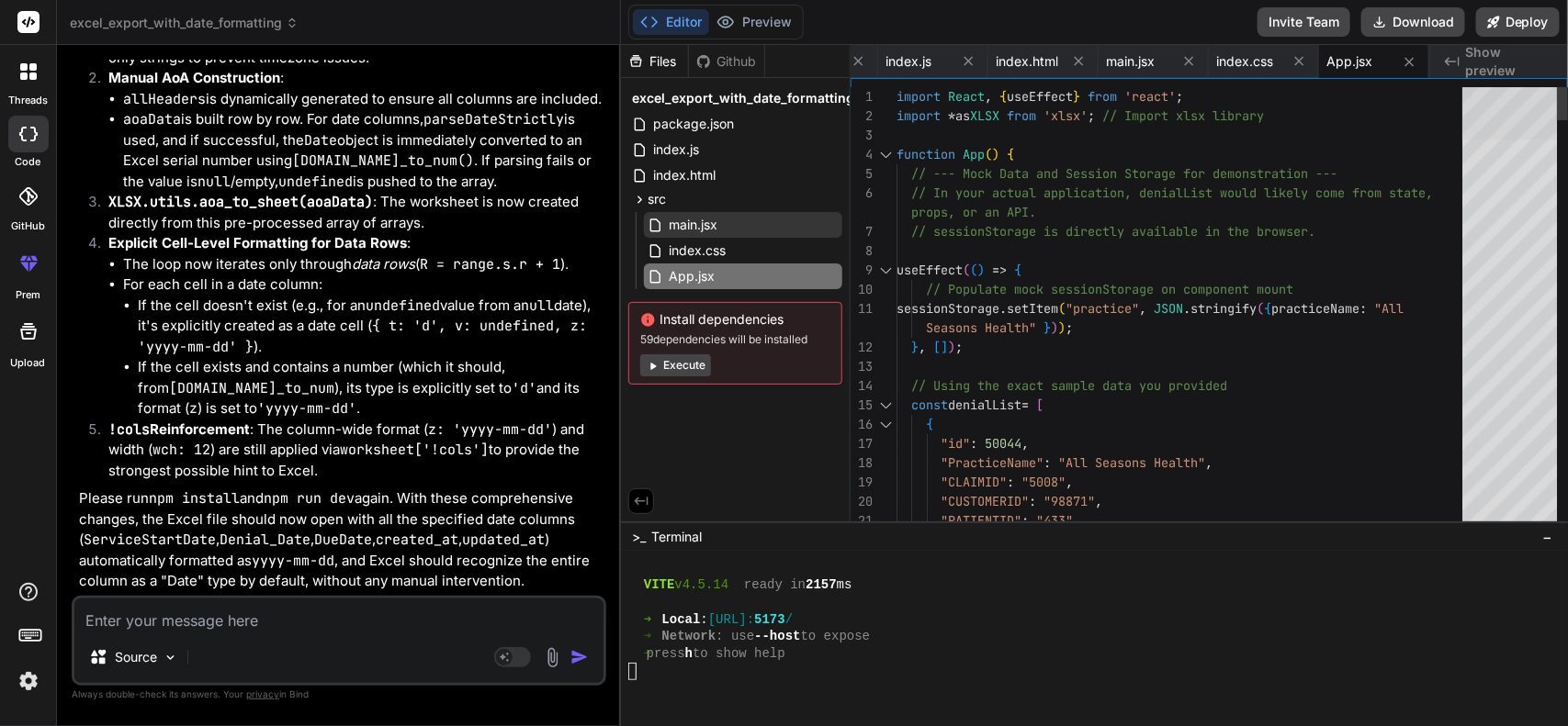
click at [1253, 102] on div at bounding box center [1510, 113] width 95 height 52
click at [887, 399] on div at bounding box center [886, 406] width 24 height 19
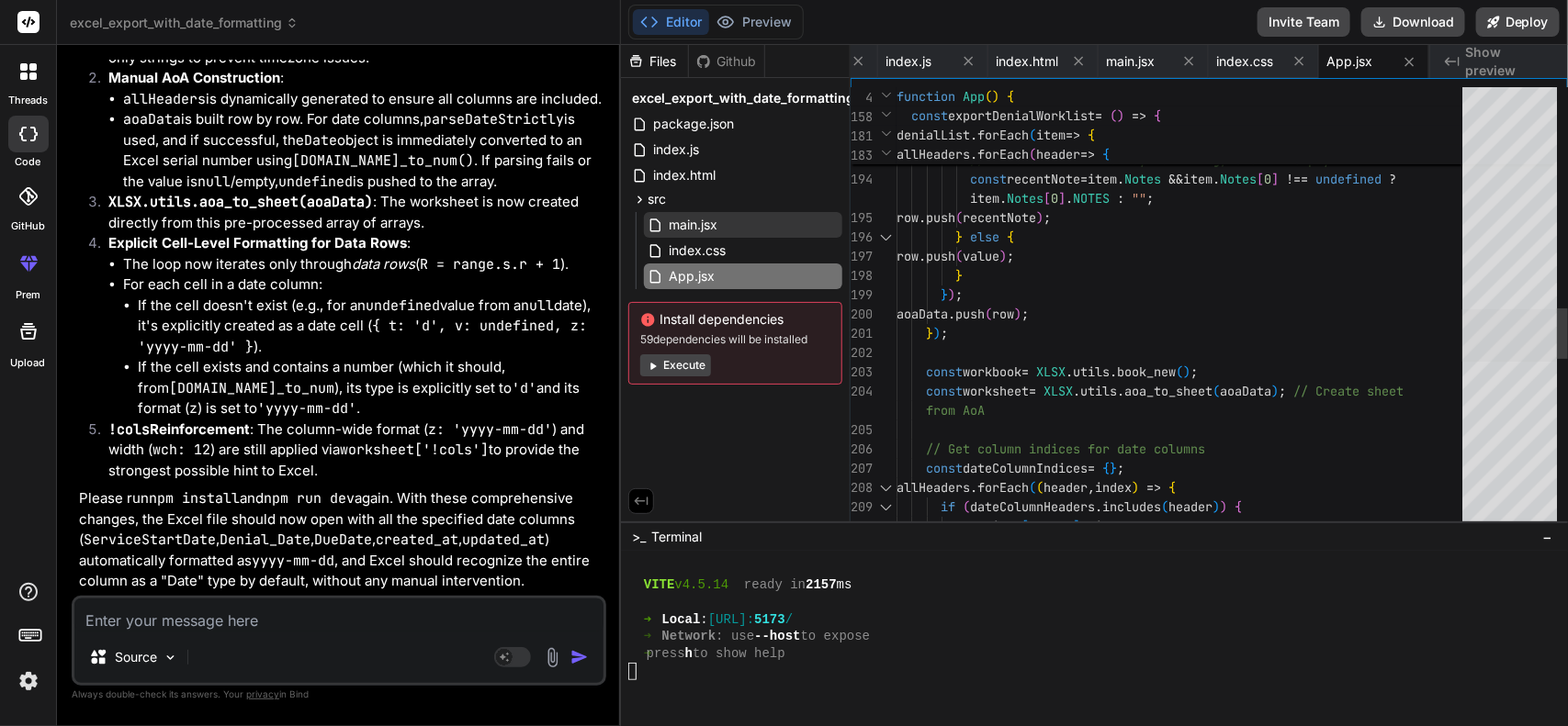
click at [1253, 328] on div at bounding box center [1510, 336] width 95 height 52
click at [993, 52] on div "index.html" at bounding box center [1043, 61] width 110 height 33
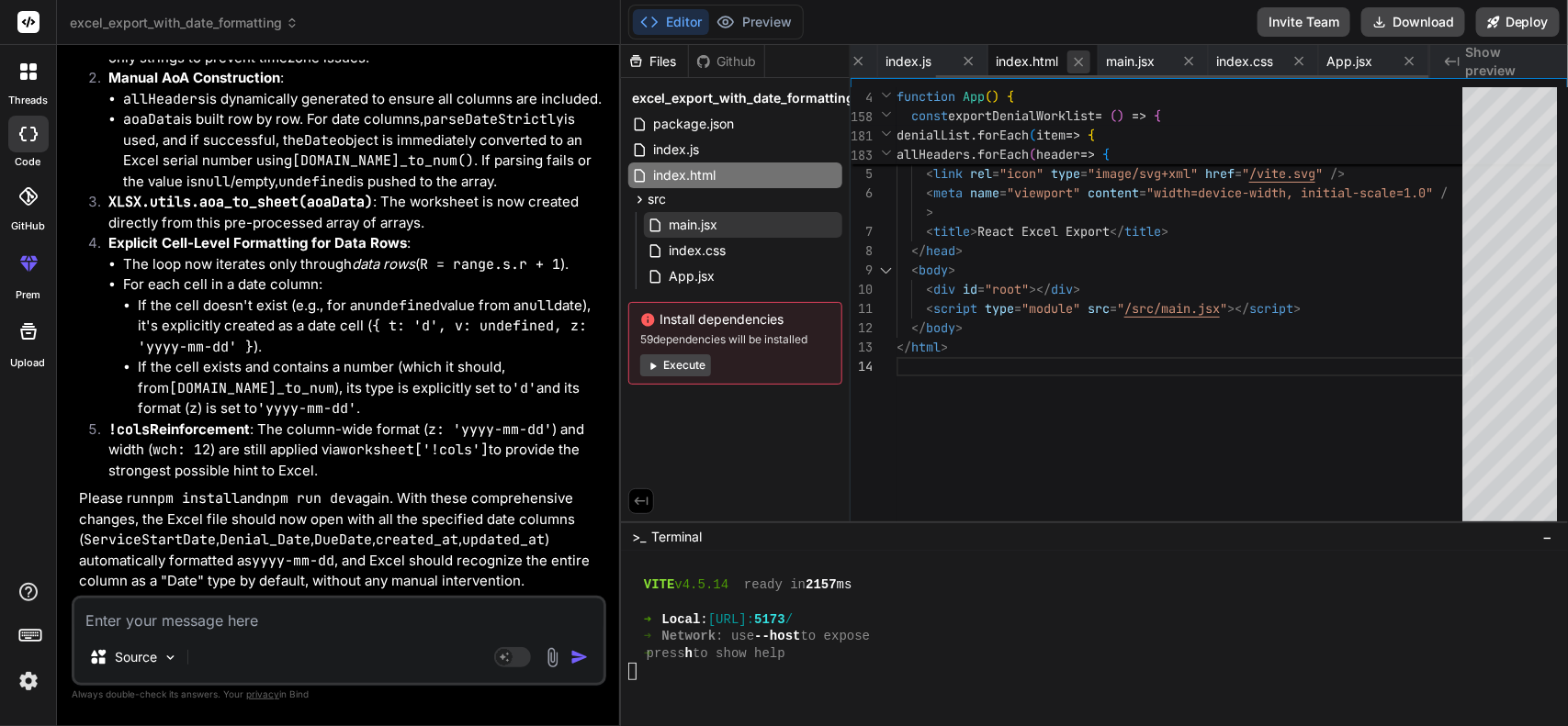
click at [1074, 62] on icon at bounding box center [1079, 62] width 15 height 15
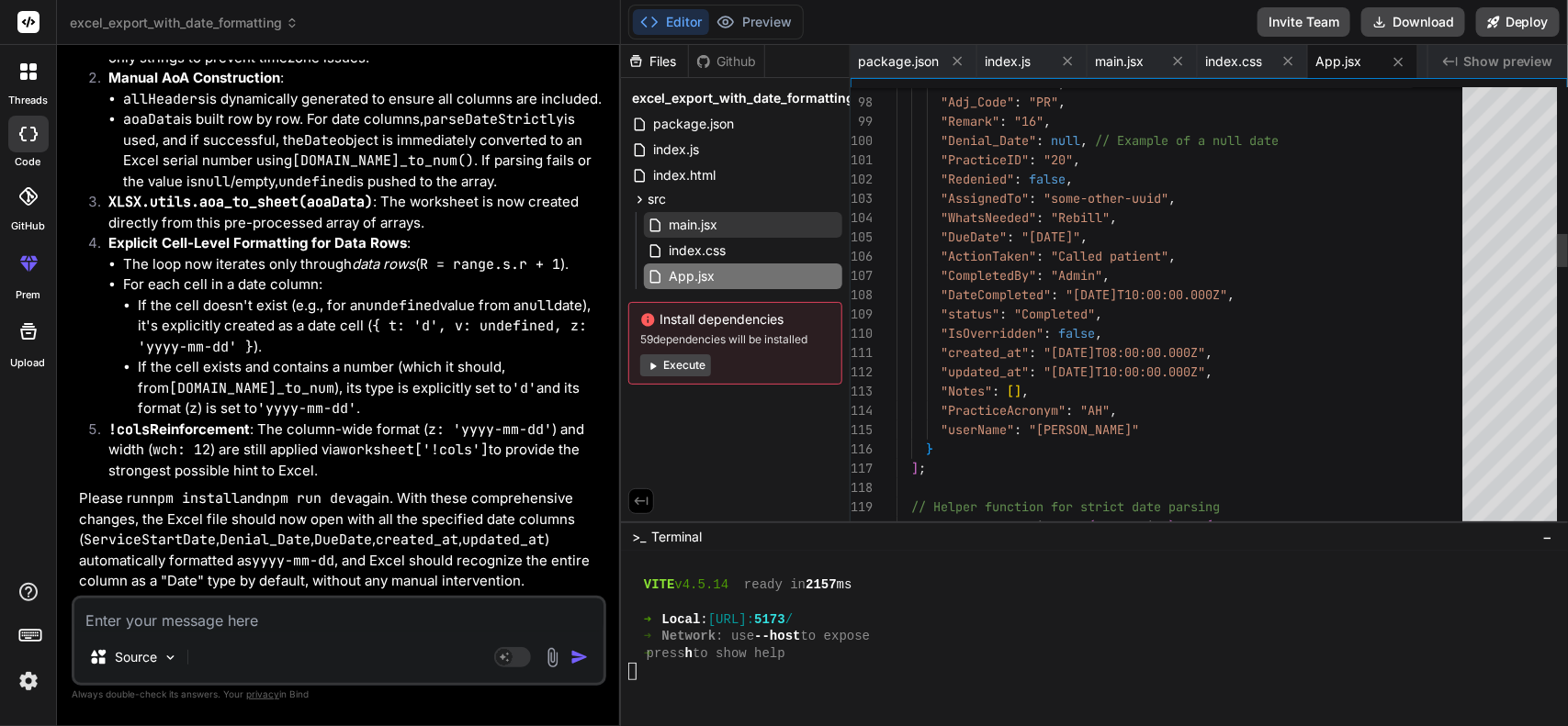
scroll to position [0, 0]
click at [1070, 62] on icon at bounding box center [1067, 61] width 9 height 9
click at [1061, 50] on button at bounding box center [1067, 62] width 23 height 23
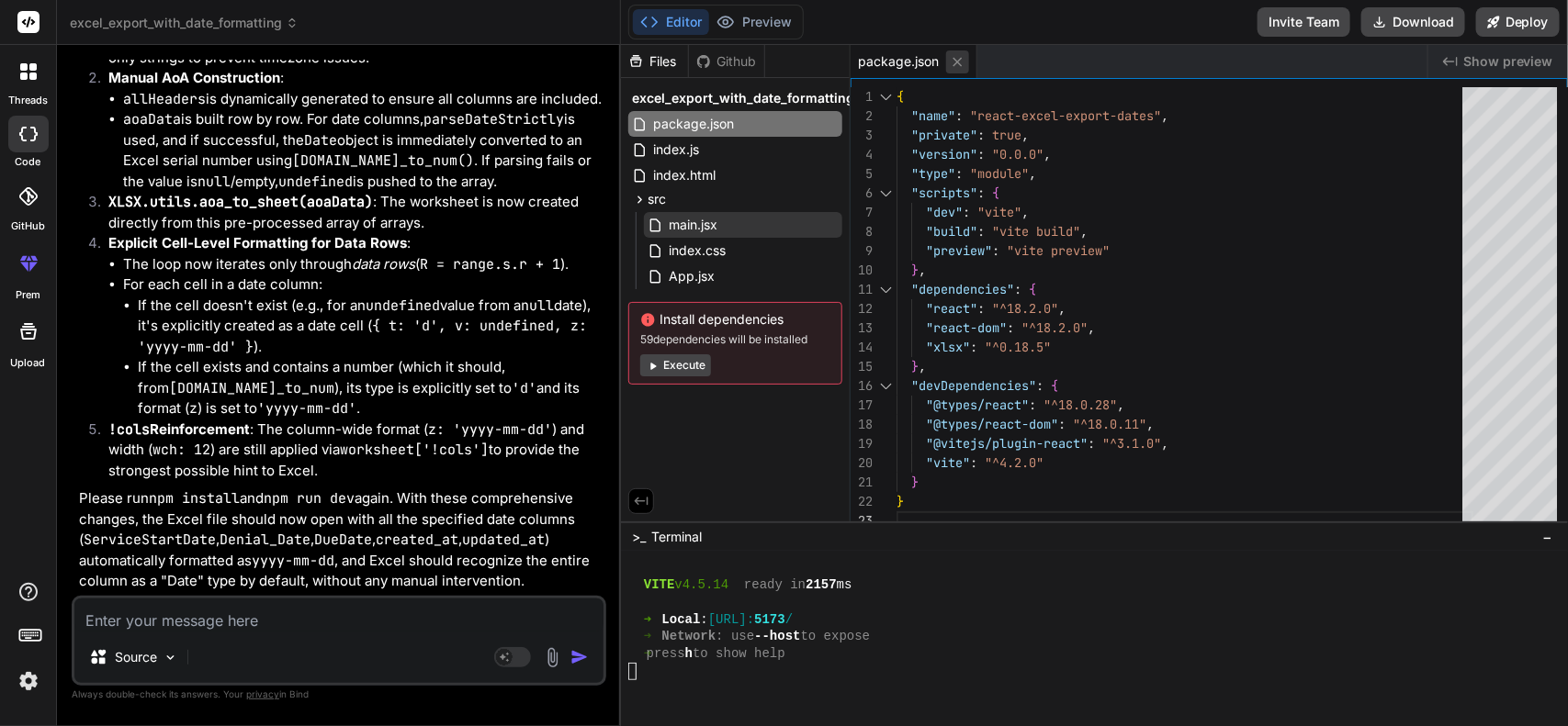
click at [947, 52] on button at bounding box center [958, 62] width 23 height 23
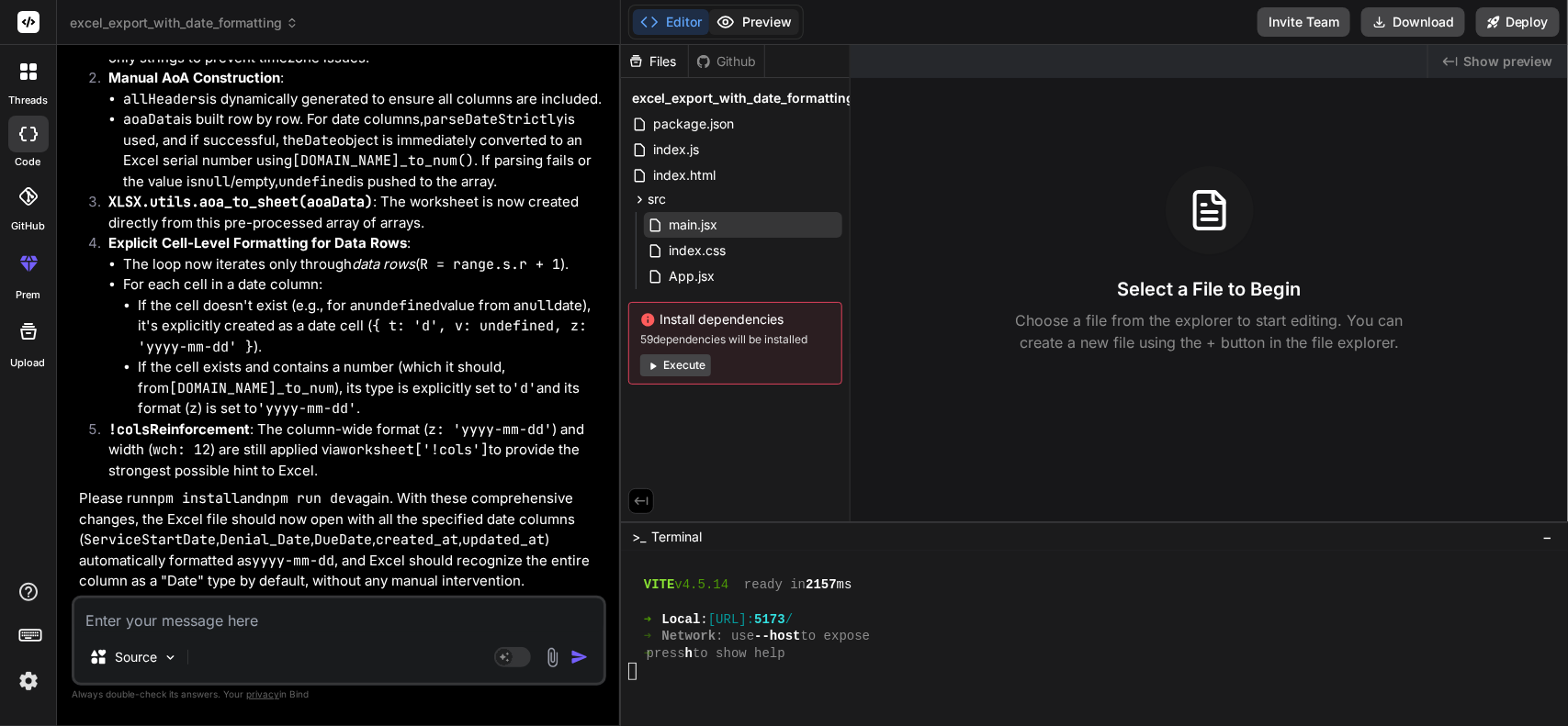
click at [736, 25] on button "Preview" at bounding box center [753, 21] width 90 height 26
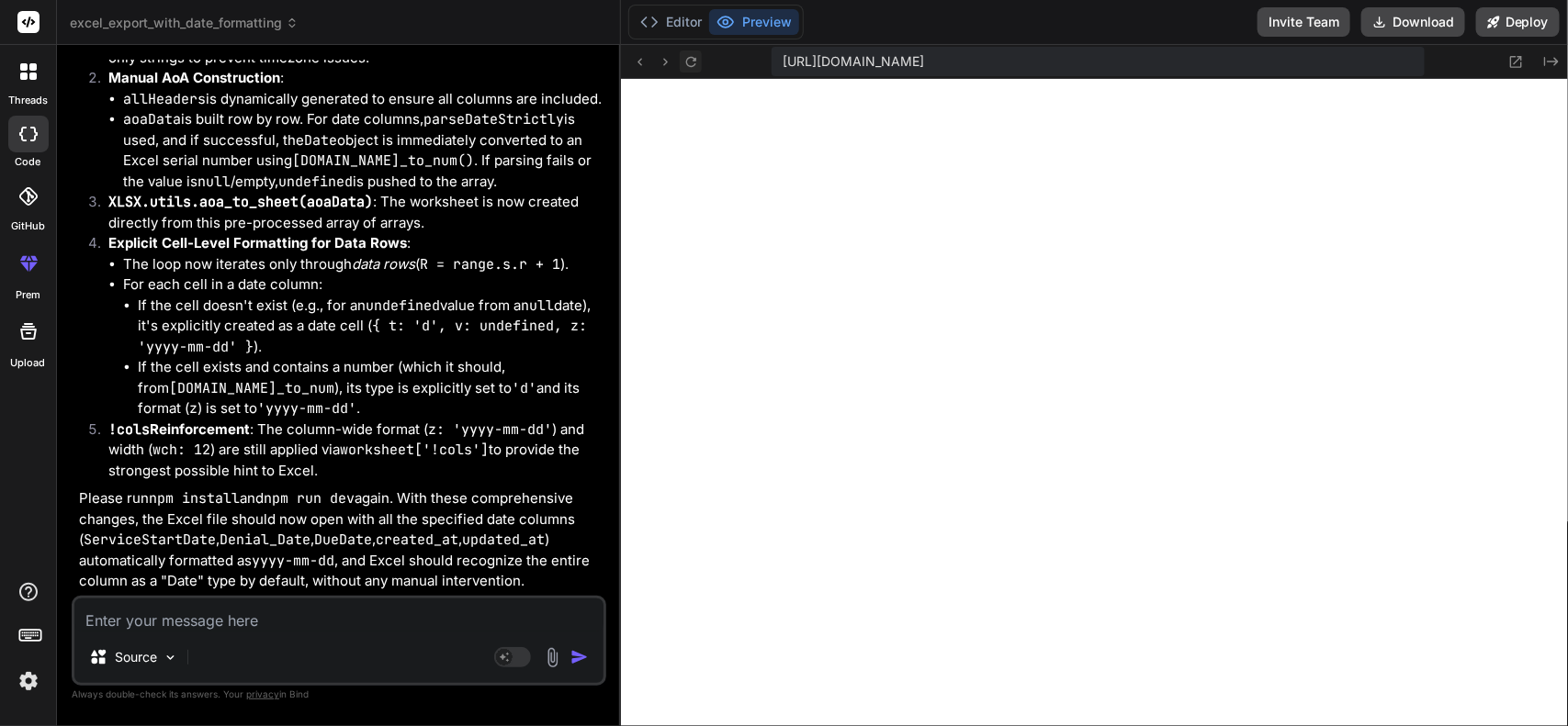
click at [687, 57] on icon at bounding box center [691, 61] width 10 height 10
click at [301, 580] on div "Source Agent Mode. When this toggle is activated, AI automatically makes decisi…" at bounding box center [339, 640] width 535 height 90
click at [301, 580] on textarea at bounding box center [339, 615] width 529 height 33
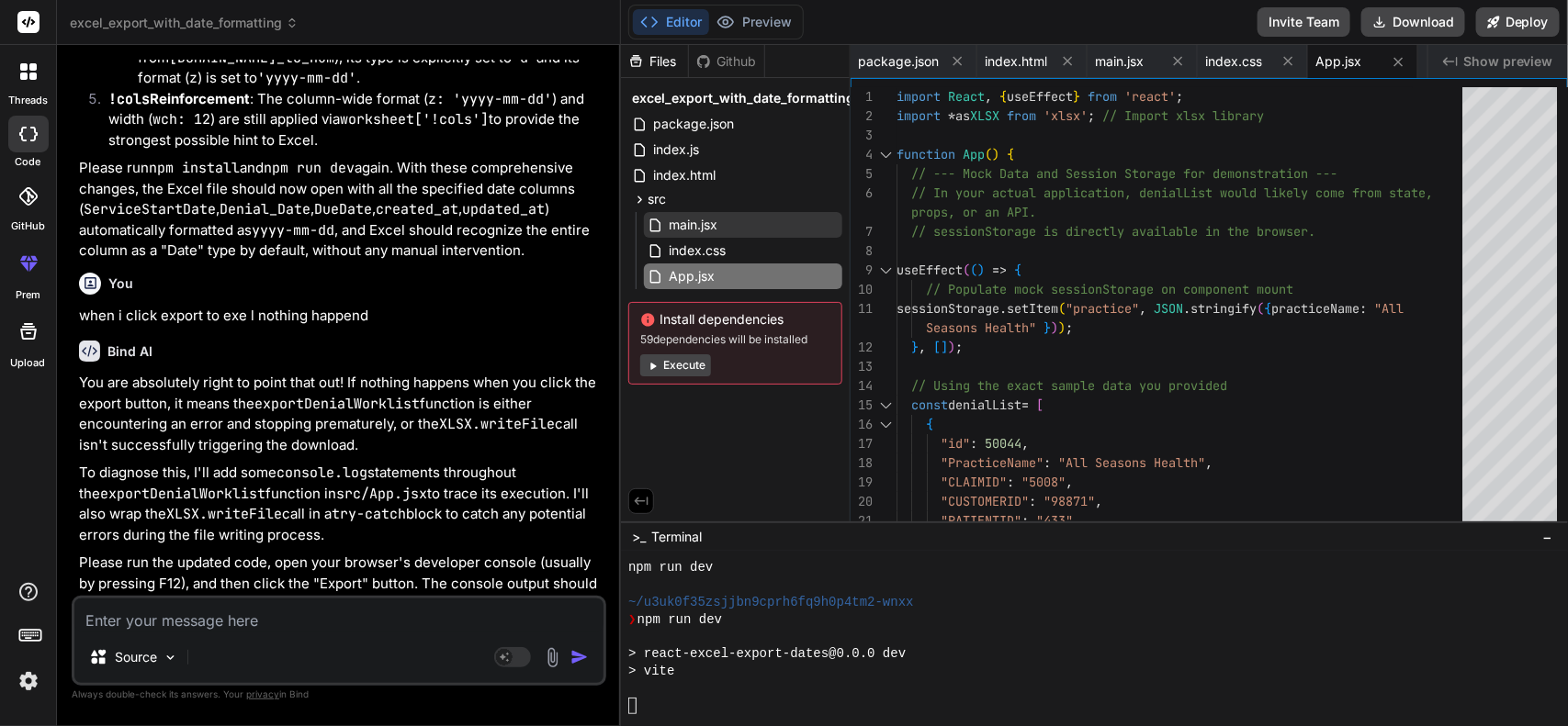
scroll to position [5867, 0]
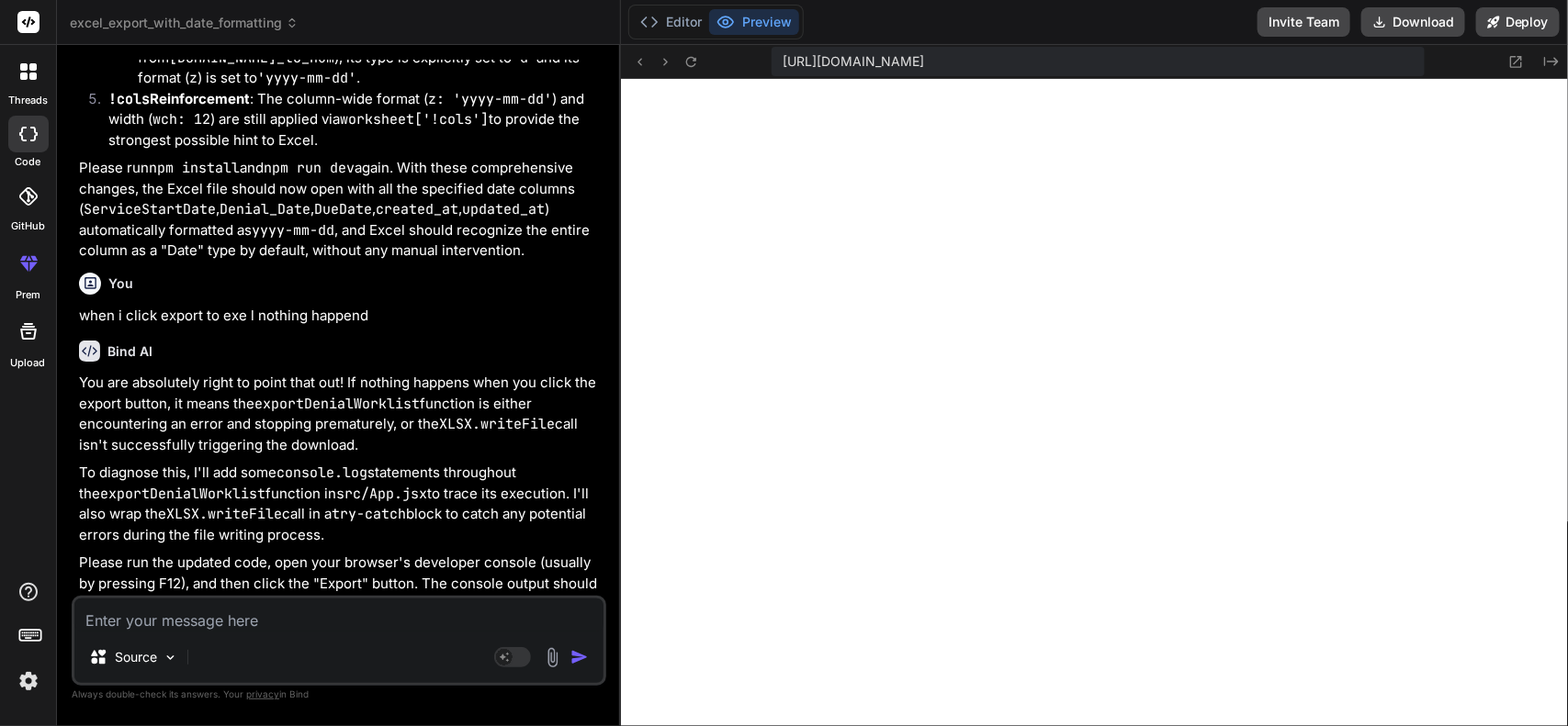
click at [273, 261] on p "Please run npm install and npm run dev again. With these comprehensive changes,…" at bounding box center [341, 209] width 523 height 104
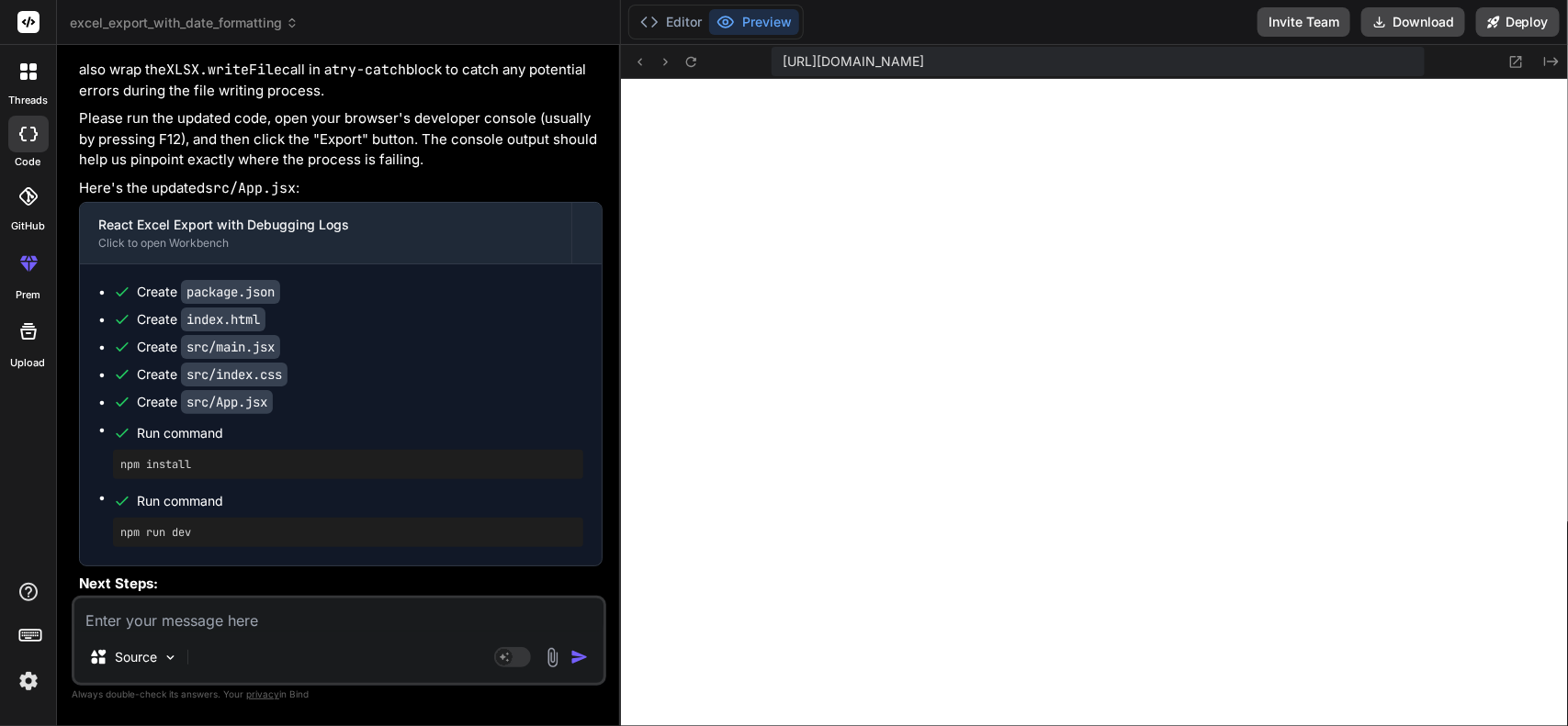
scroll to position [16458, 0]
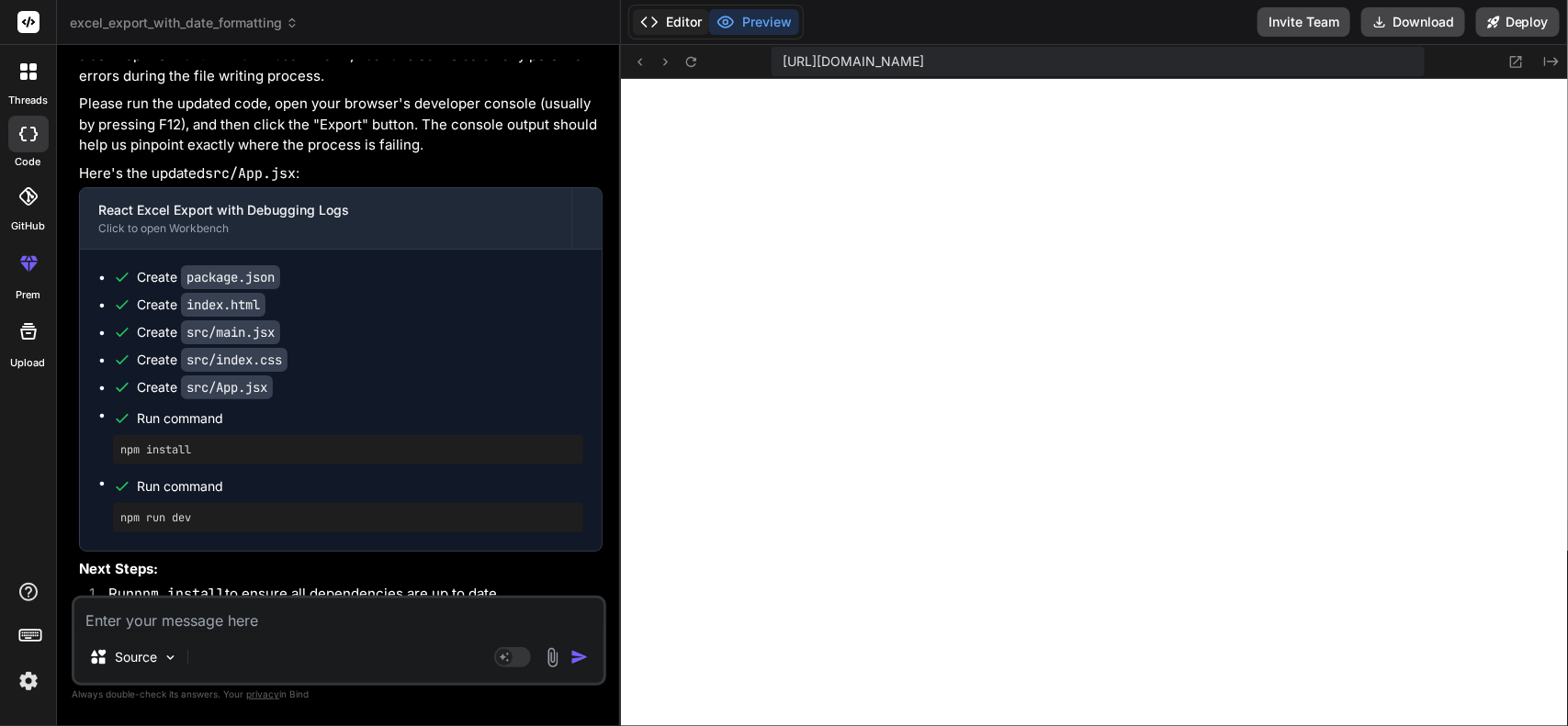
click at [685, 14] on button "Editor" at bounding box center [670, 21] width 77 height 26
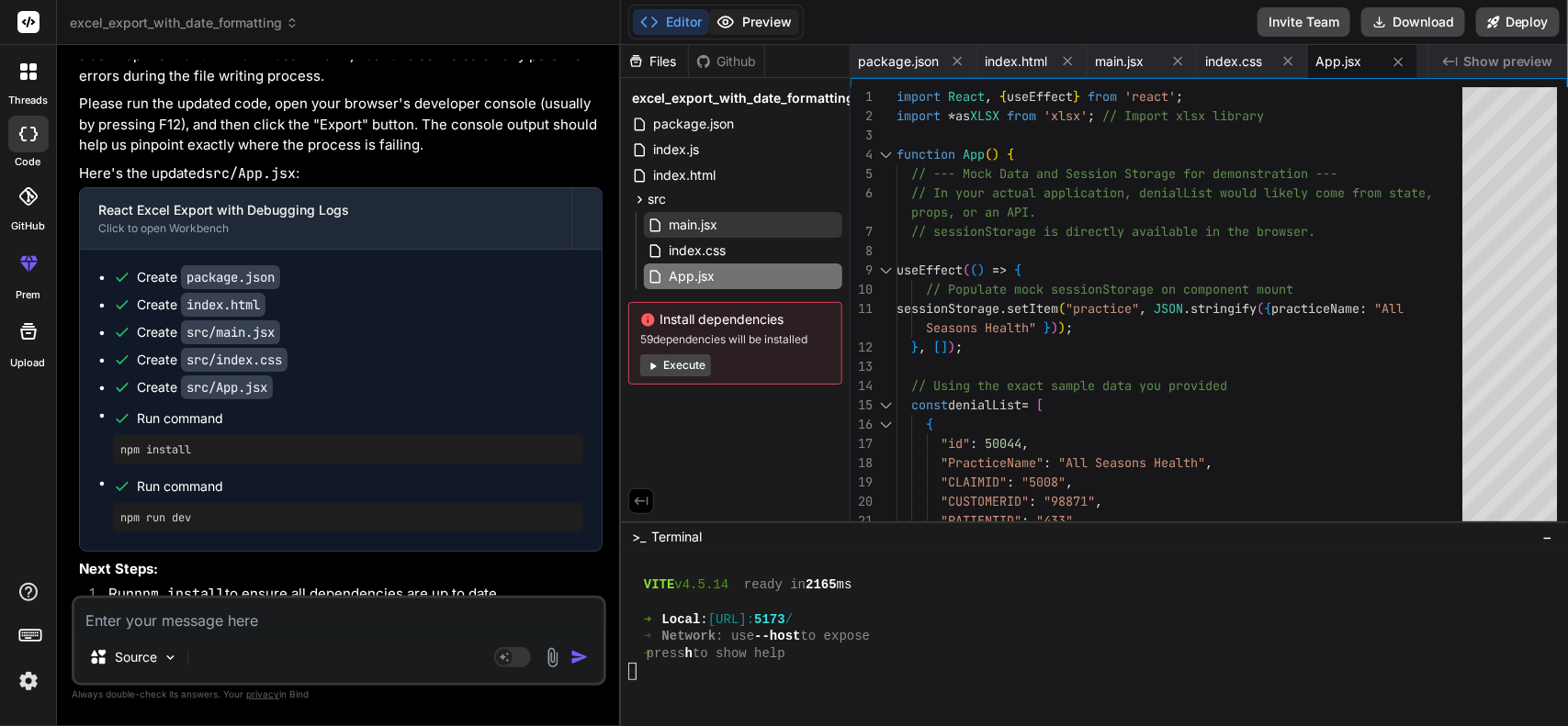
click at [770, 26] on button "Preview" at bounding box center [753, 21] width 90 height 26
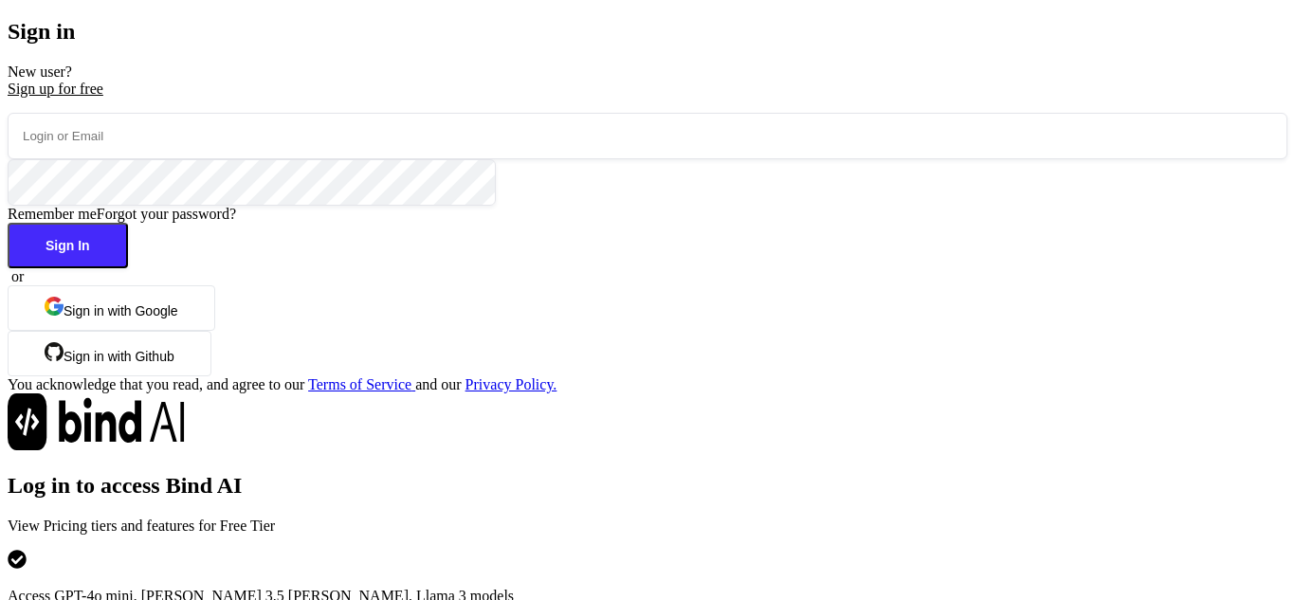
click at [266, 159] on input "email" at bounding box center [648, 136] width 1280 height 46
type input "[EMAIL_ADDRESS][DOMAIN_NAME]"
click at [128, 268] on button "Sign In" at bounding box center [68, 246] width 120 height 46
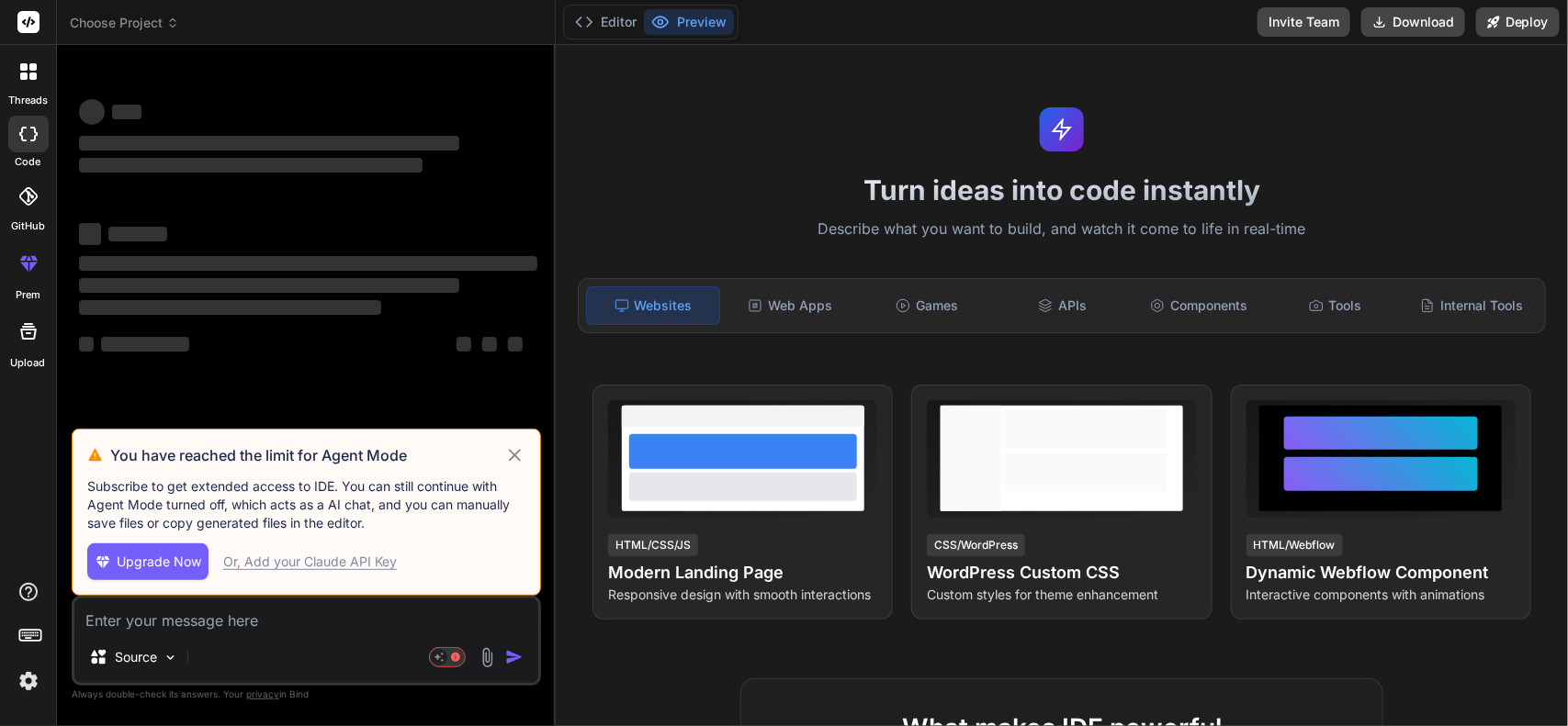
click at [833, 153] on div "Turn ideas into code instantly Describe what you want to build, and watch it co…" at bounding box center [1061, 385] width 1012 height 681
click at [515, 457] on icon at bounding box center [514, 455] width 12 height 12
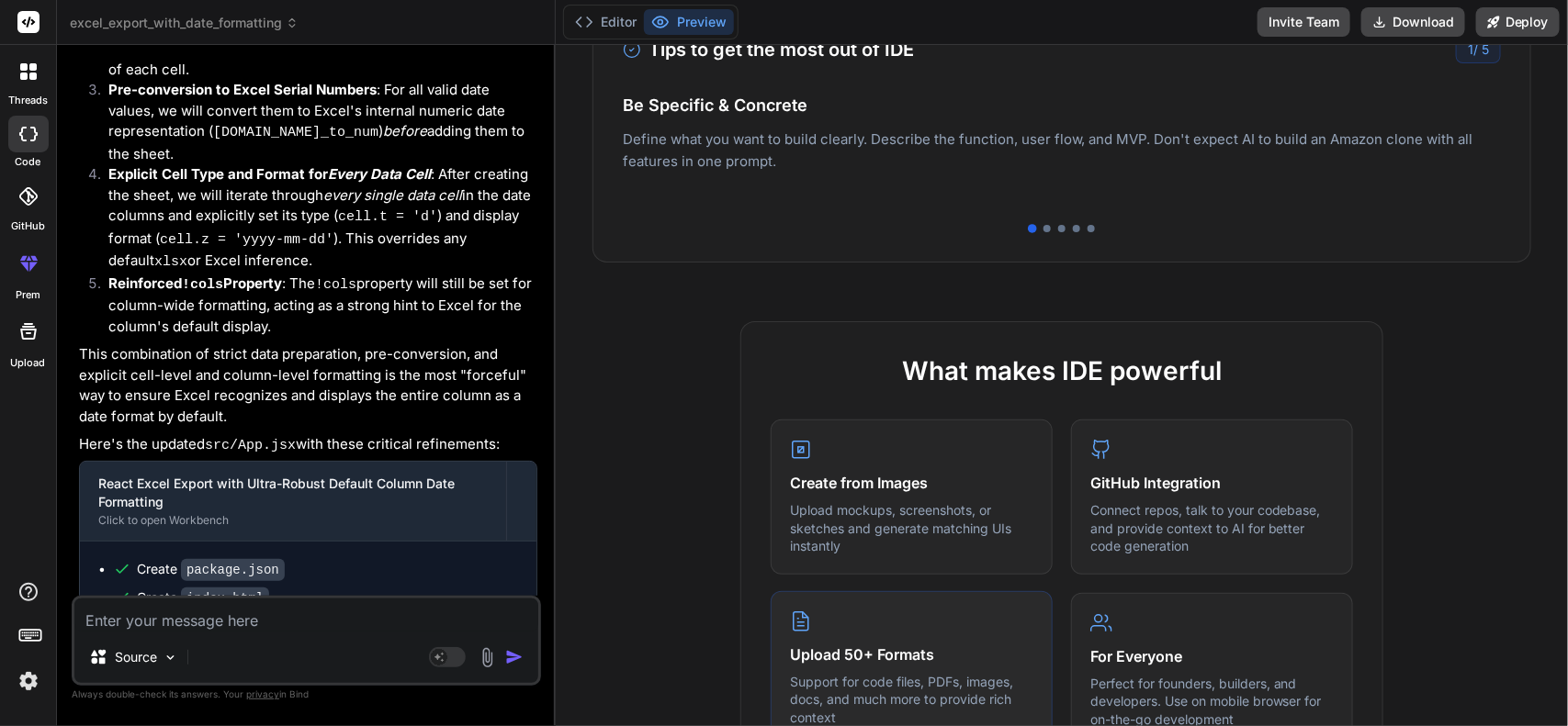
scroll to position [803, 0]
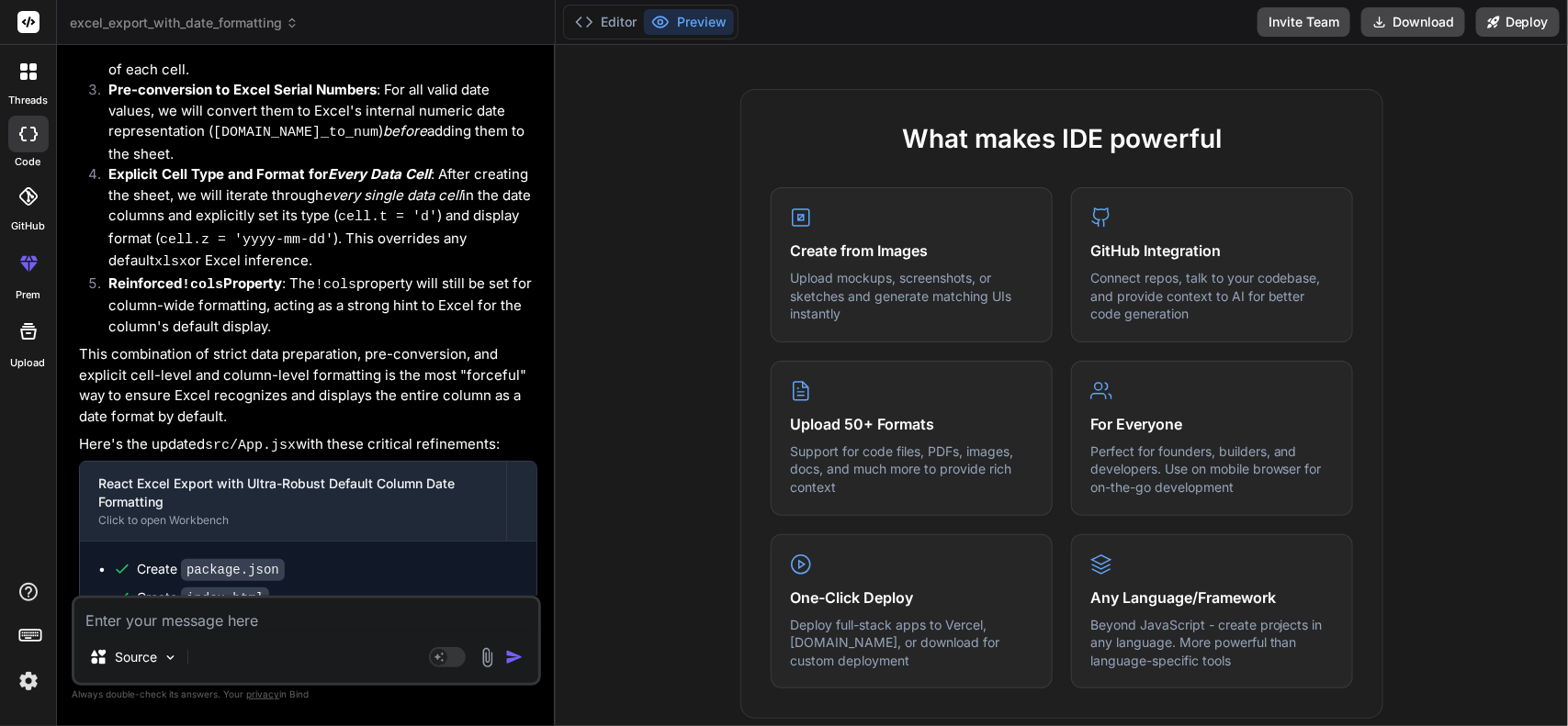
click at [699, 26] on button "Preview" at bounding box center [689, 21] width 90 height 26
click at [622, 21] on button "Editor" at bounding box center [605, 21] width 77 height 26
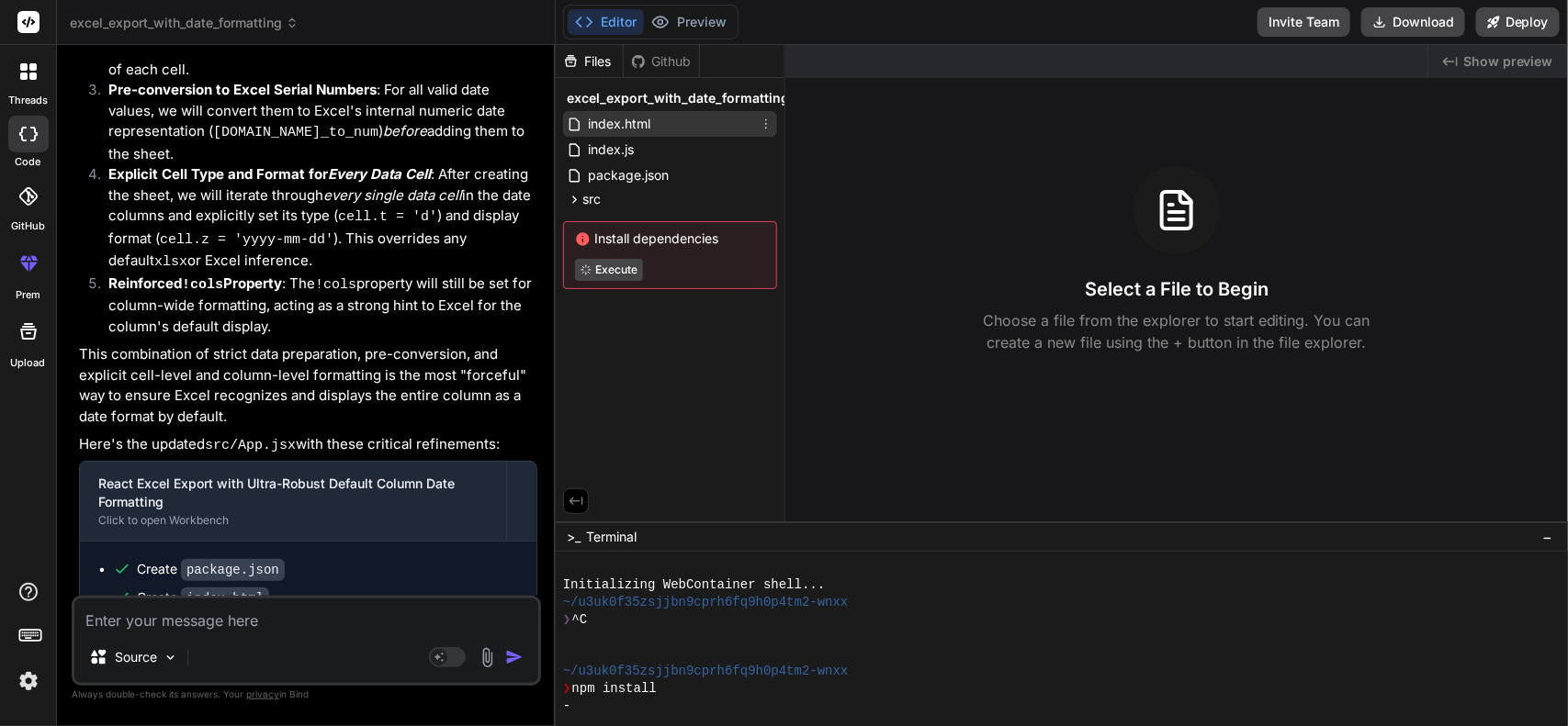
click at [671, 124] on div "index.html" at bounding box center [669, 124] width 214 height 26
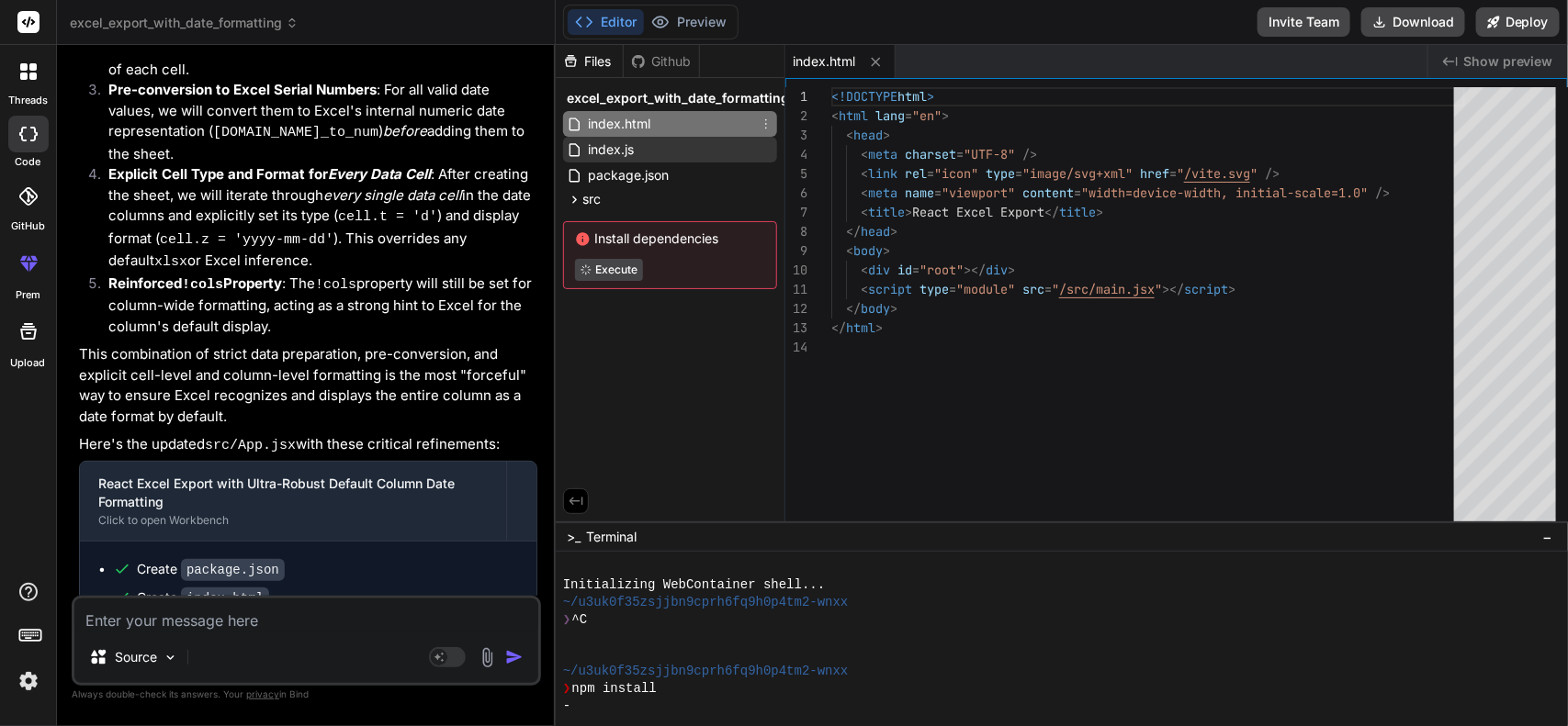
type textarea "x"
click at [680, 140] on div "index.js" at bounding box center [669, 149] width 214 height 26
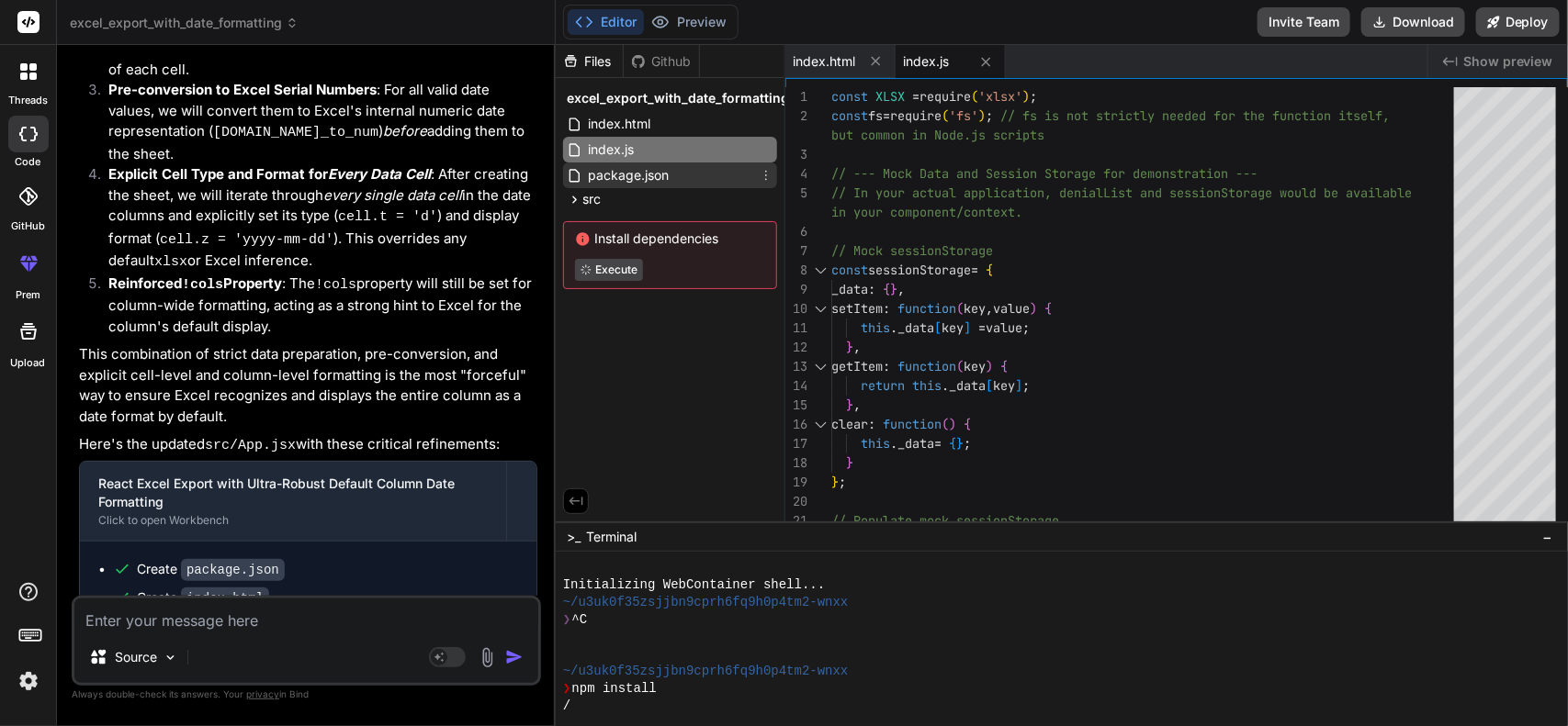
click at [683, 166] on div "package.json" at bounding box center [669, 175] width 214 height 26
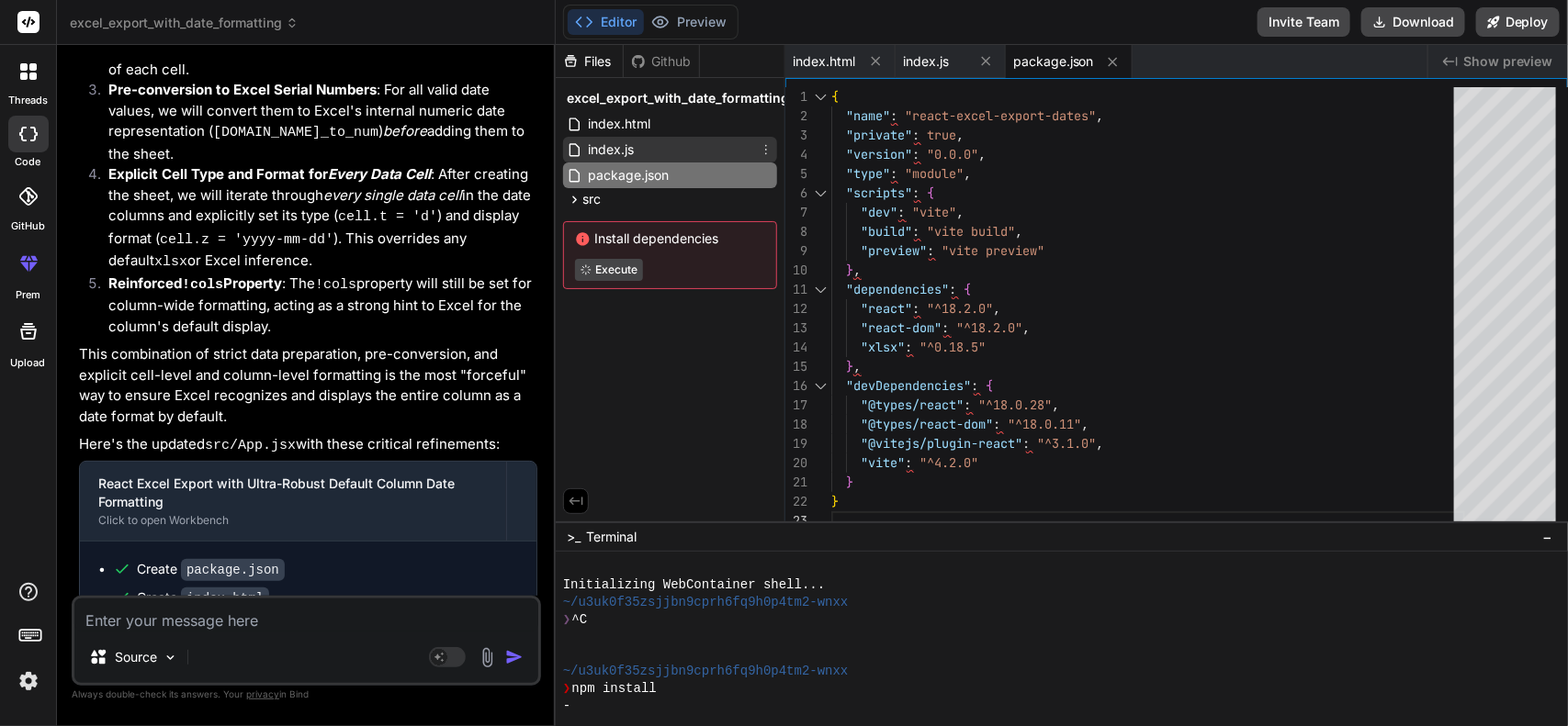
click at [672, 148] on div "index.js" at bounding box center [669, 149] width 214 height 26
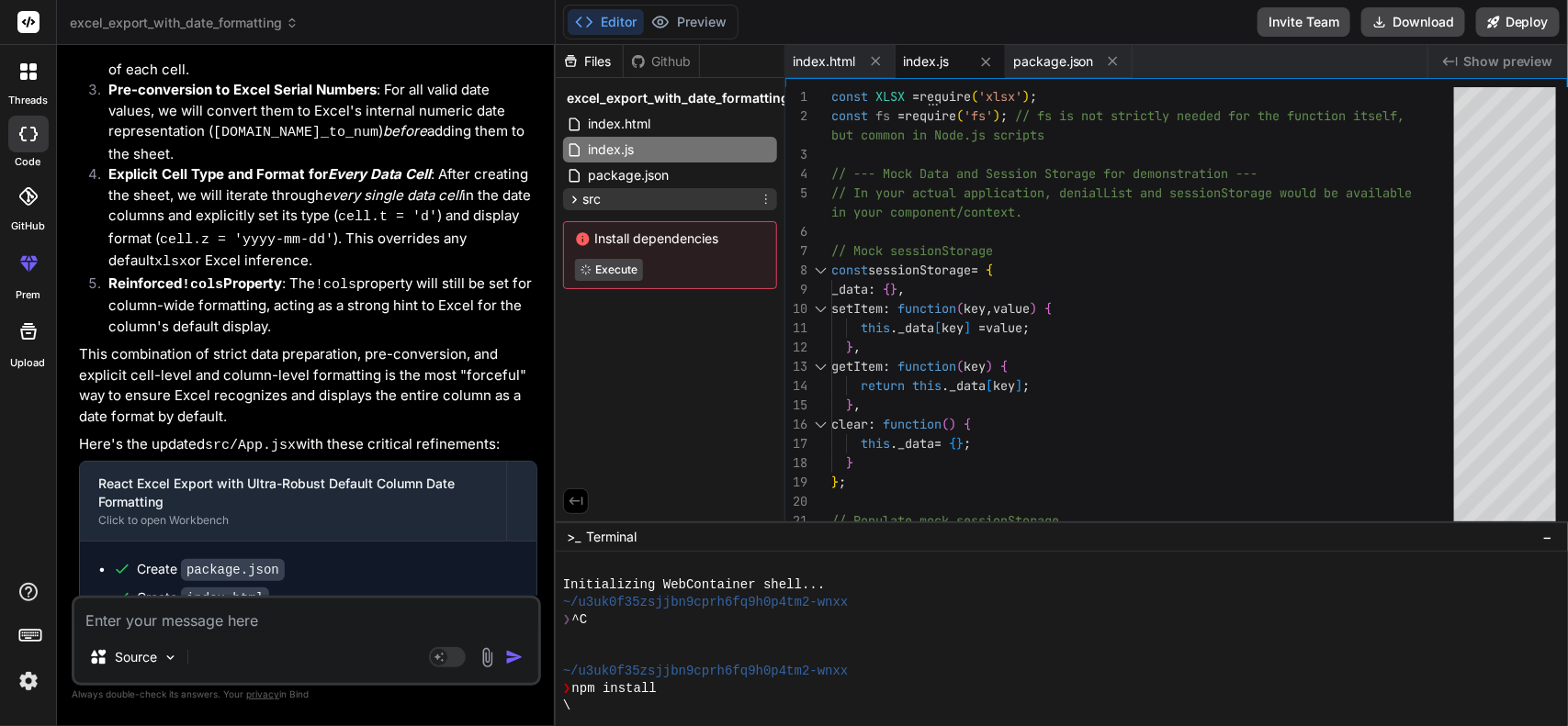
click at [670, 191] on div "src" at bounding box center [669, 198] width 214 height 22
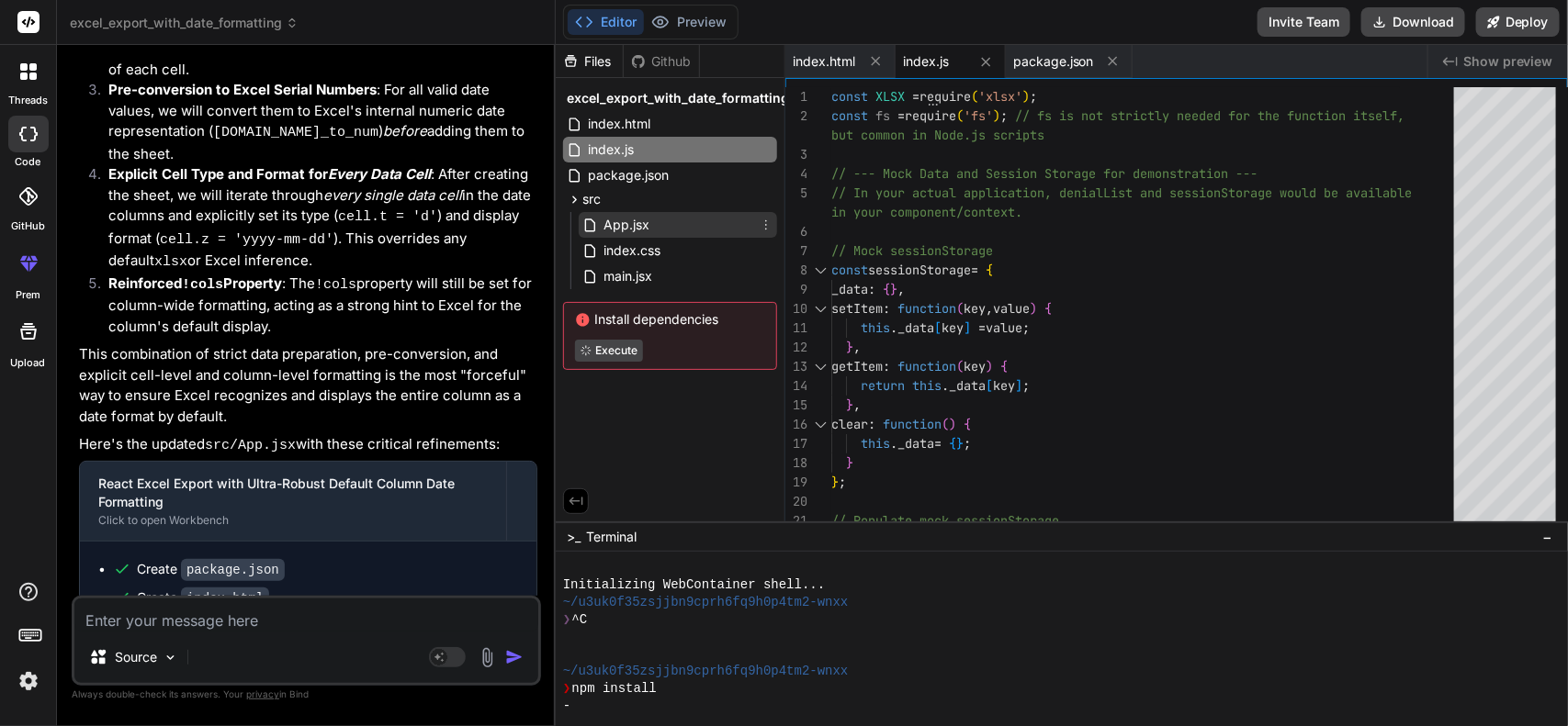
click at [672, 219] on div "App.jsx" at bounding box center [677, 225] width 199 height 26
type textarea "</div> ); } export default App;"
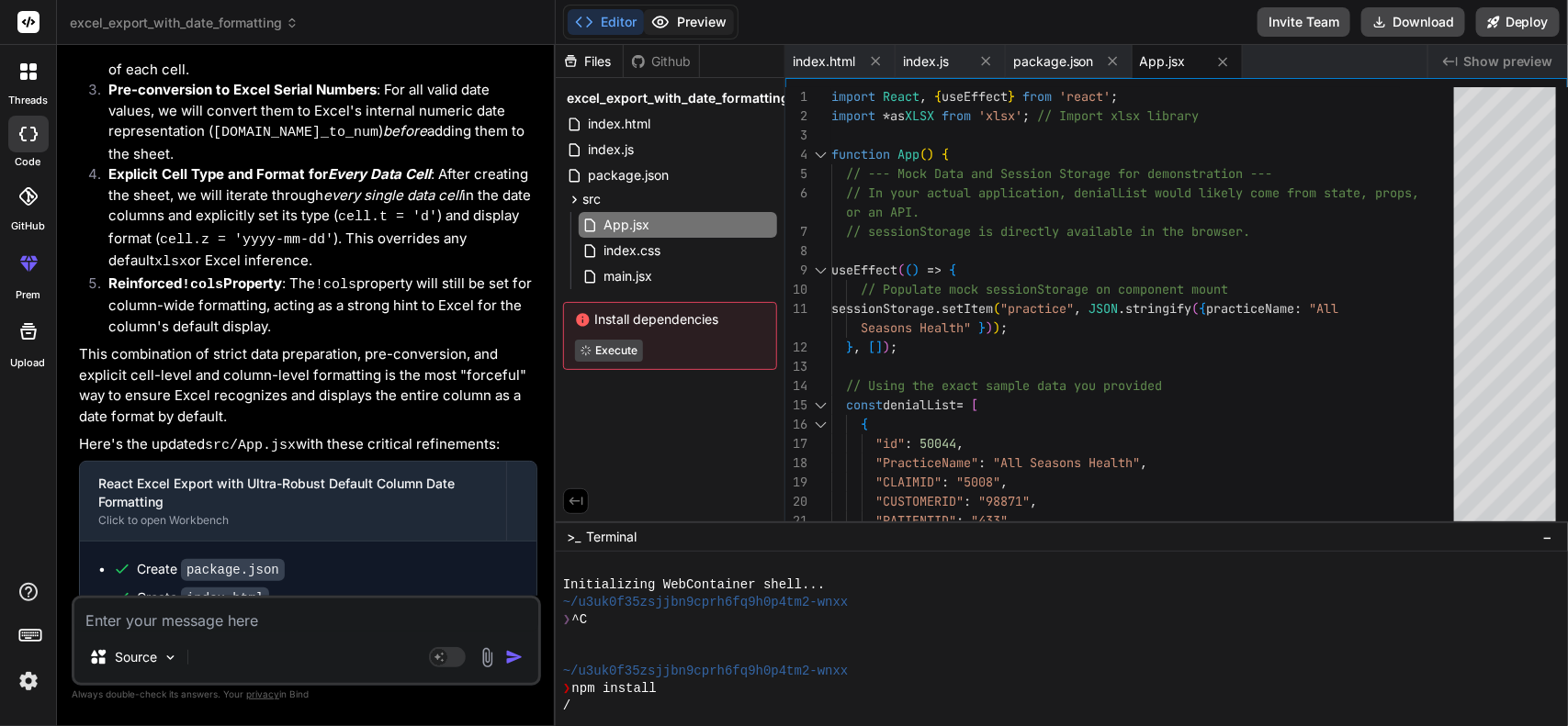
click at [703, 19] on button "Preview" at bounding box center [689, 21] width 90 height 26
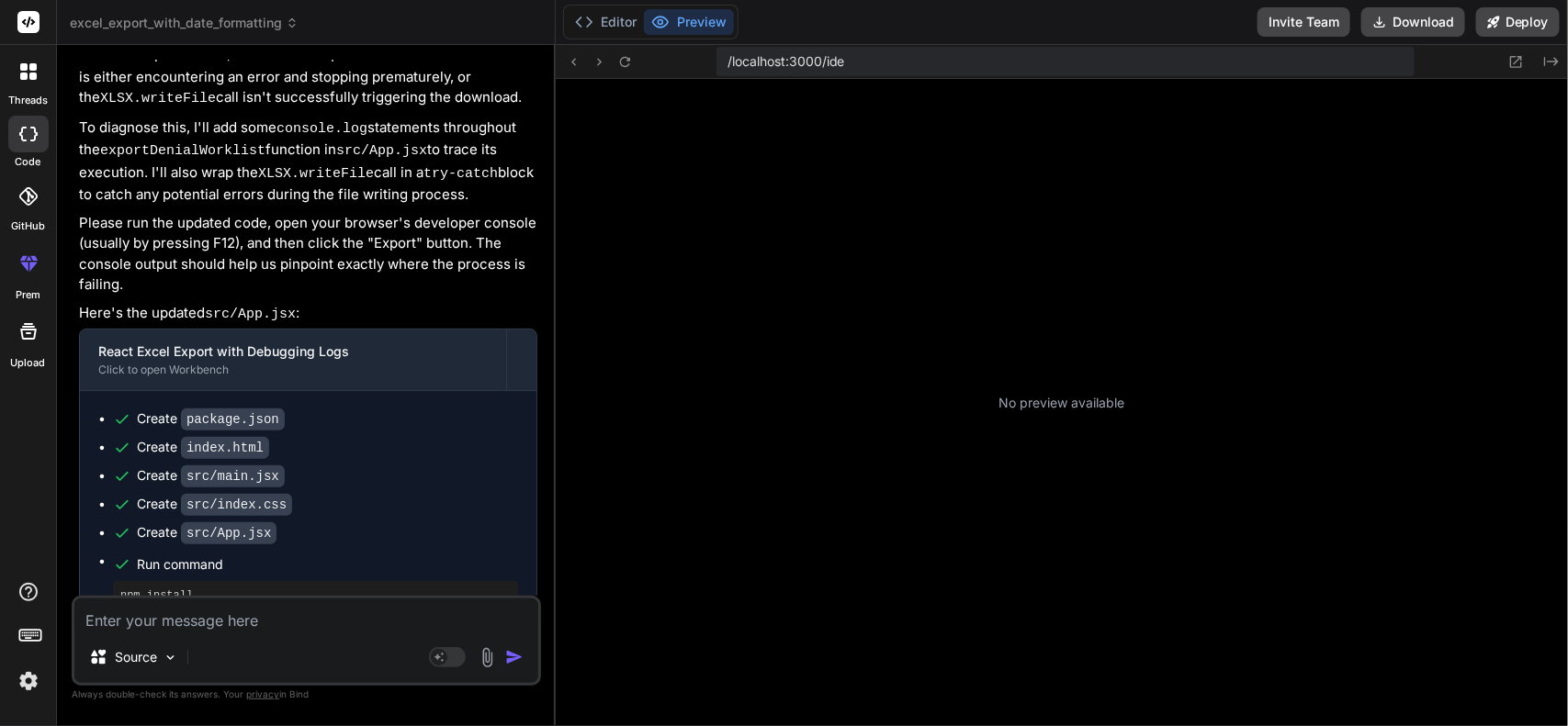
scroll to position [206, 0]
type textarea "x"
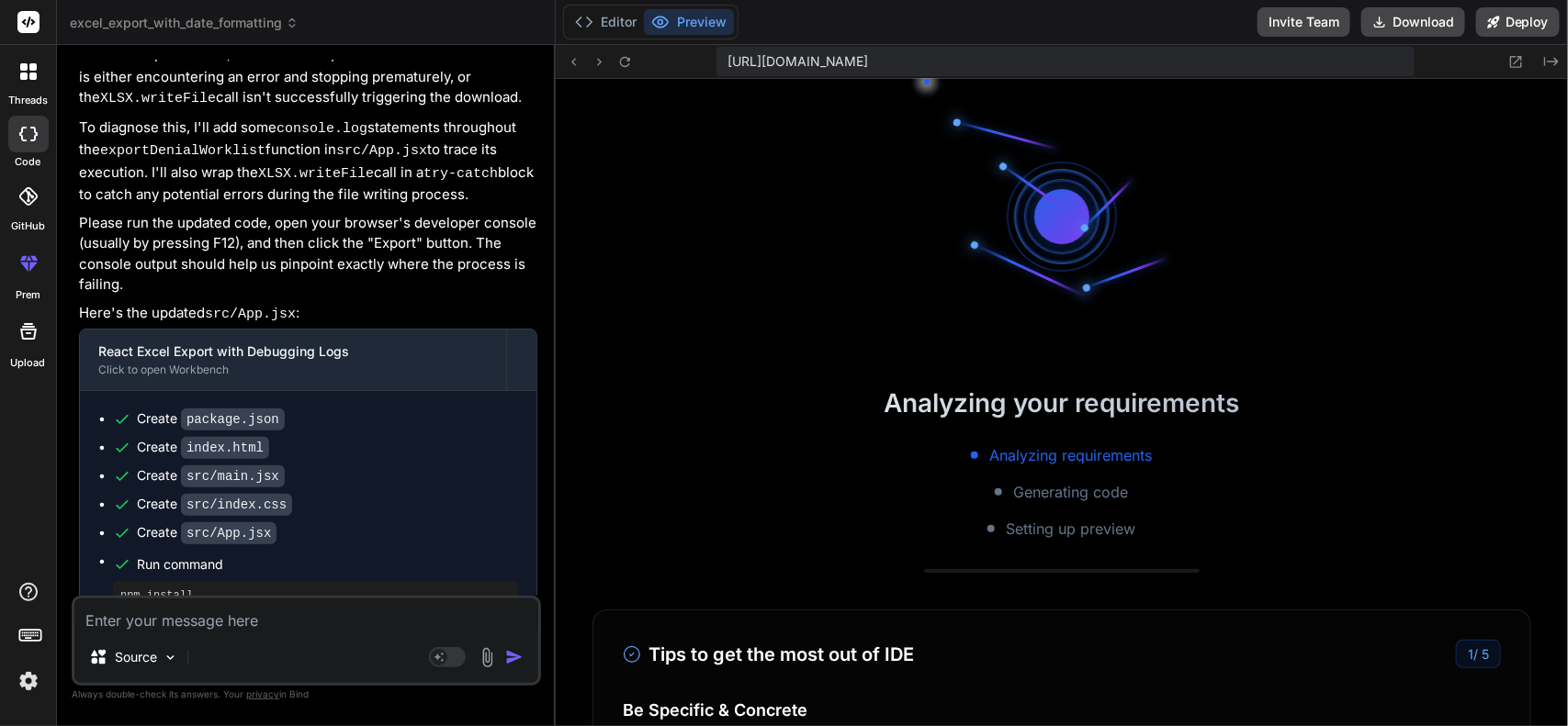
scroll to position [345, 0]
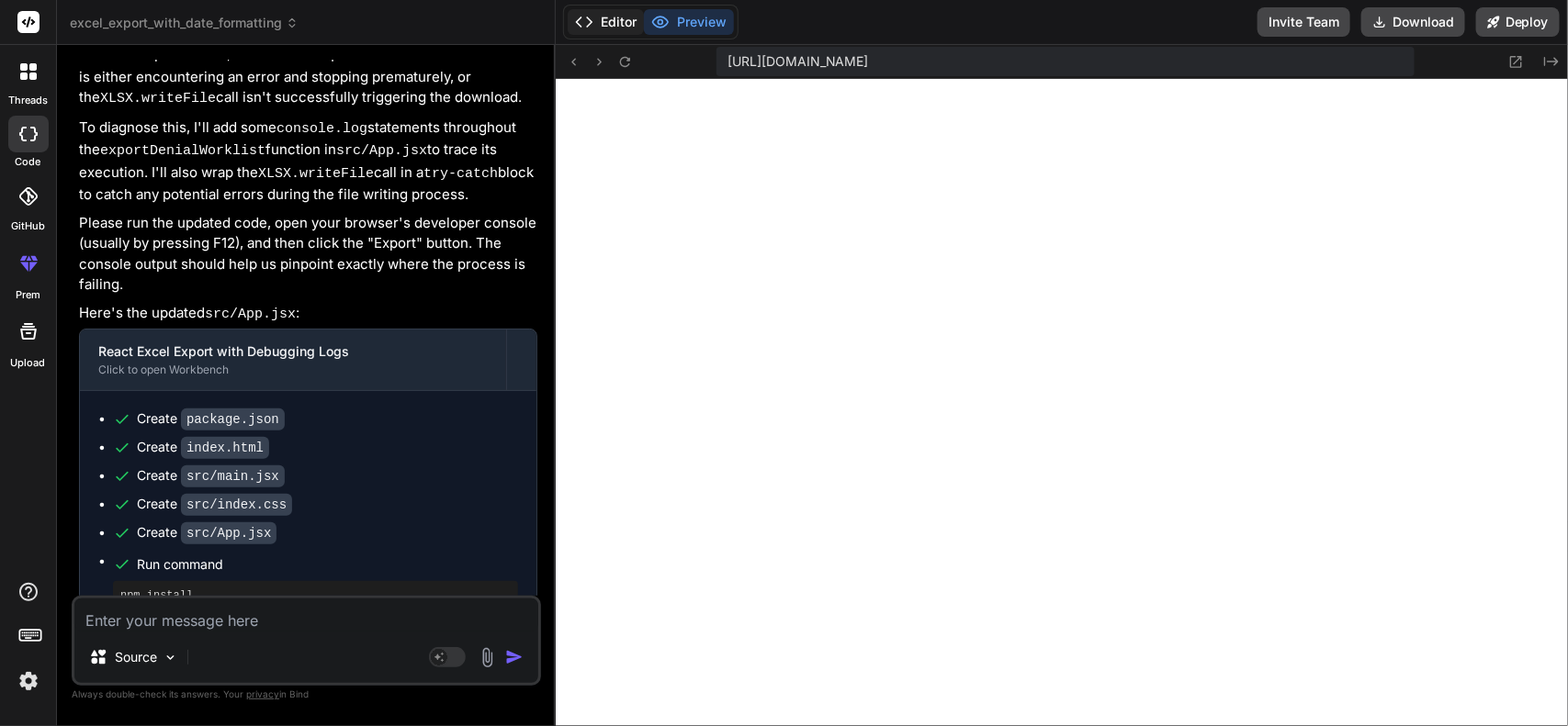
click at [607, 16] on button "Editor" at bounding box center [605, 21] width 77 height 26
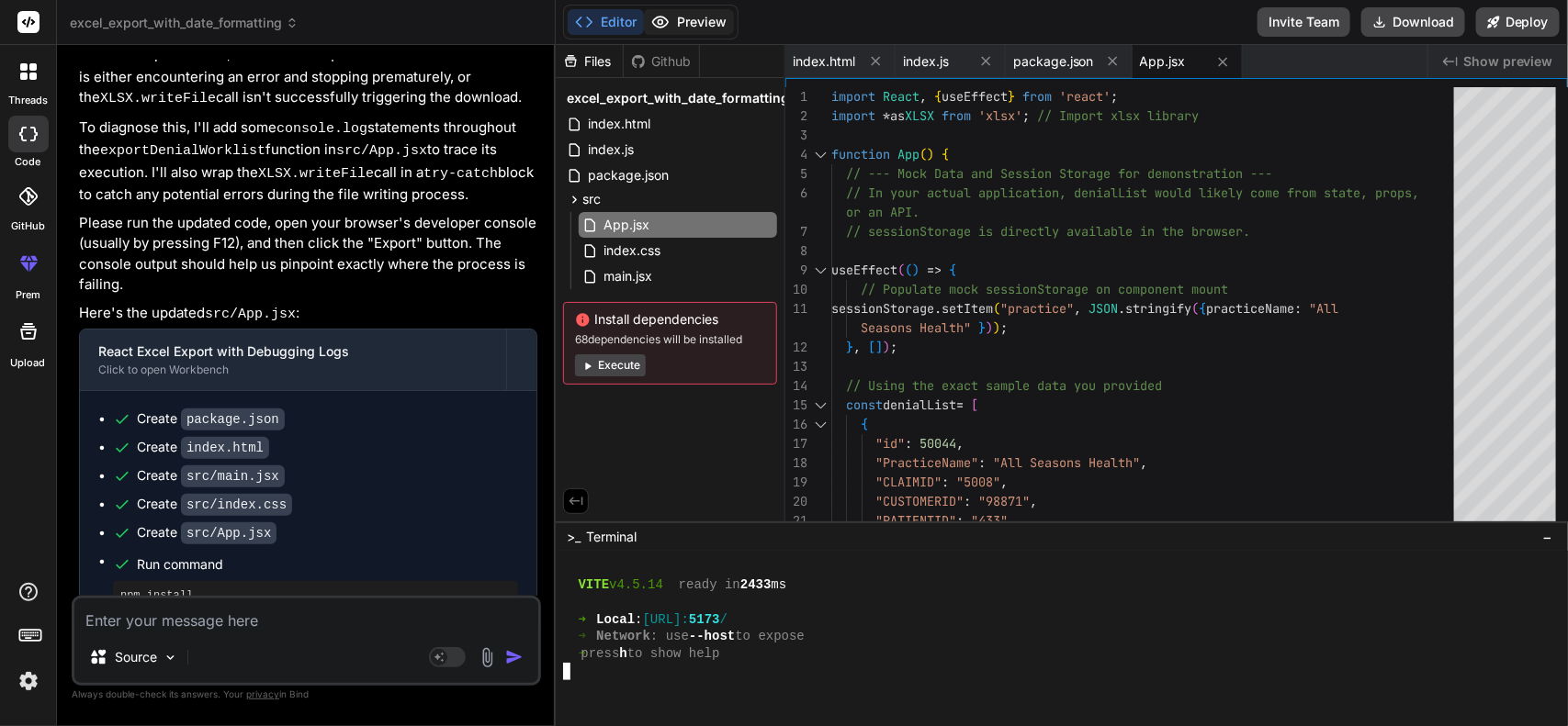
click at [704, 21] on button "Preview" at bounding box center [689, 21] width 90 height 26
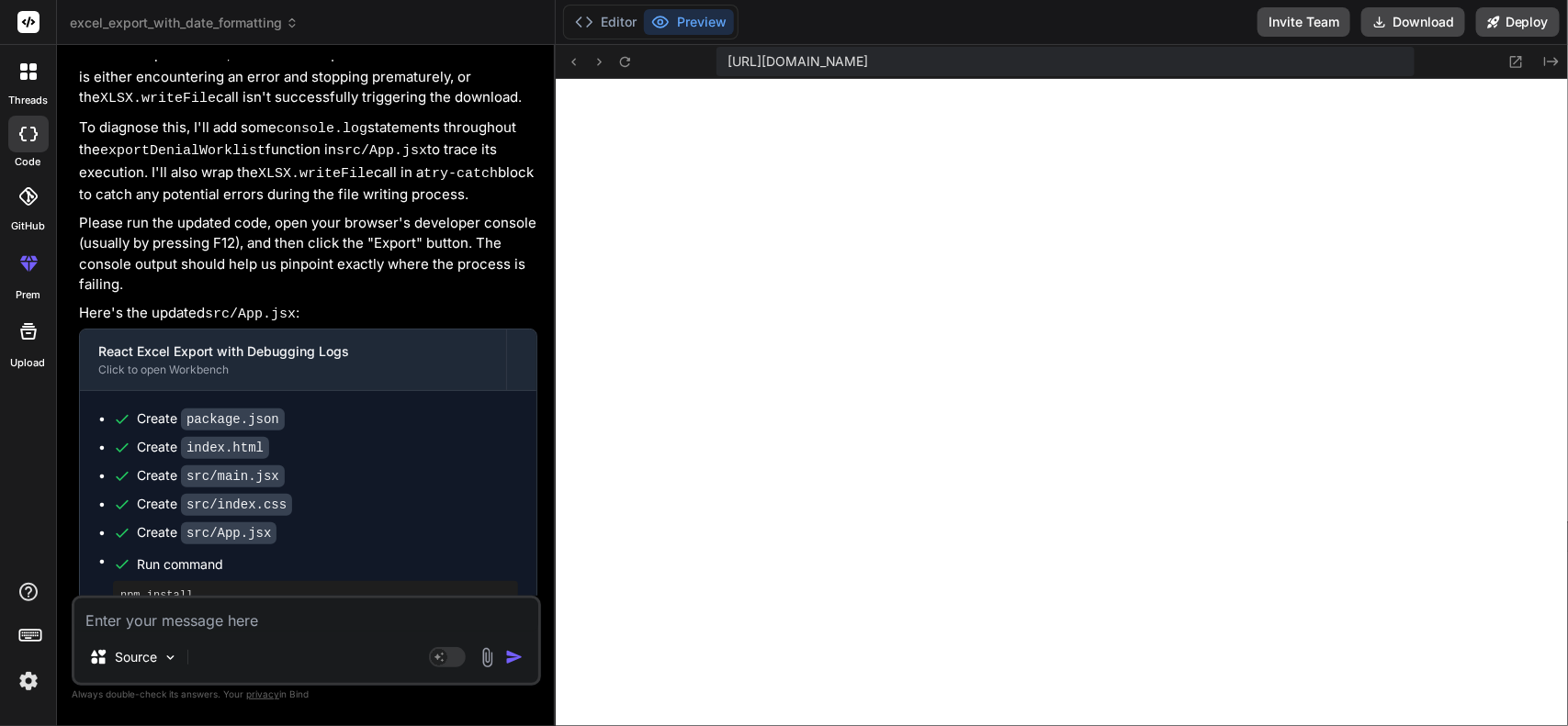
click at [225, 607] on textarea at bounding box center [306, 615] width 464 height 33
type textarea "w"
type textarea "x"
type textarea "wh"
type textarea "x"
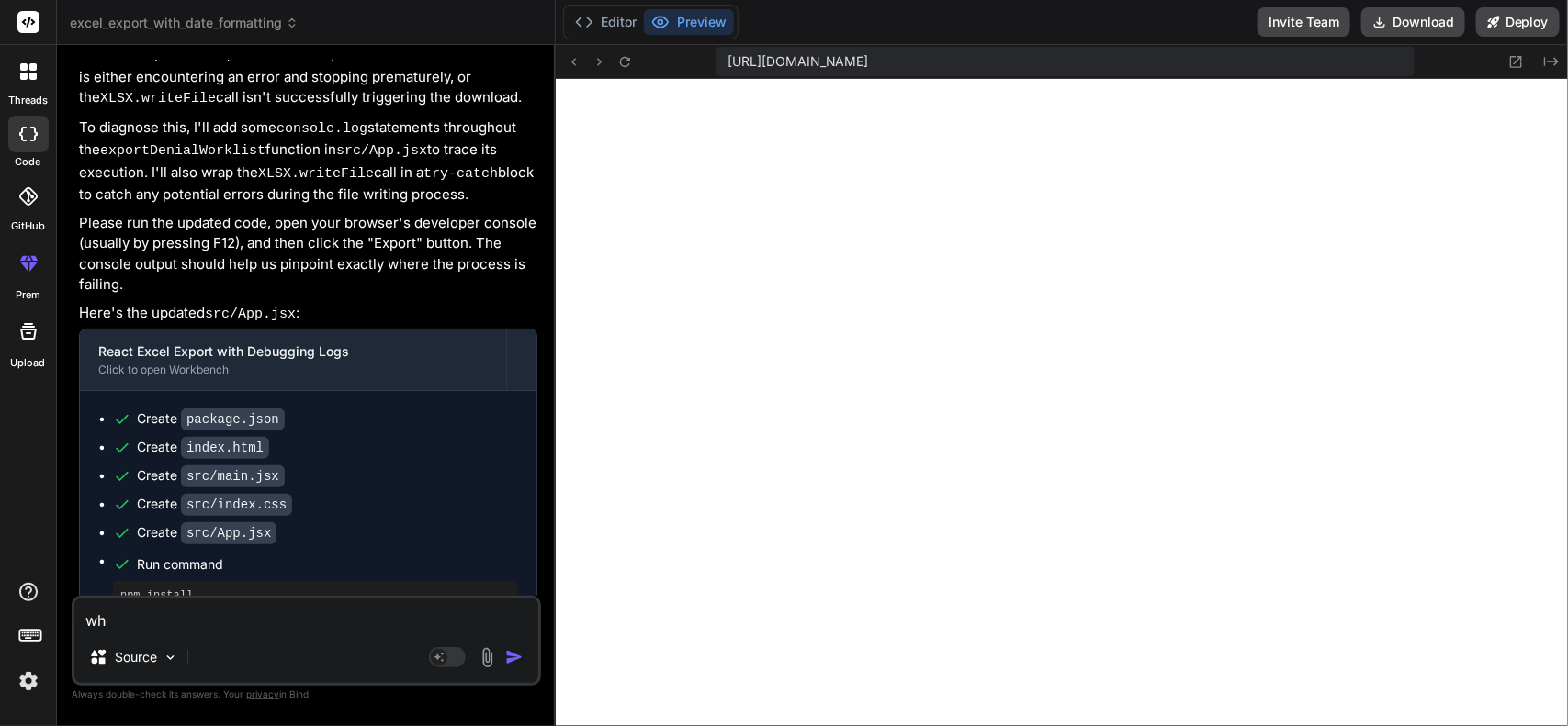
type textarea "whe"
type textarea "x"
type textarea "when"
type textarea "x"
type textarea "when"
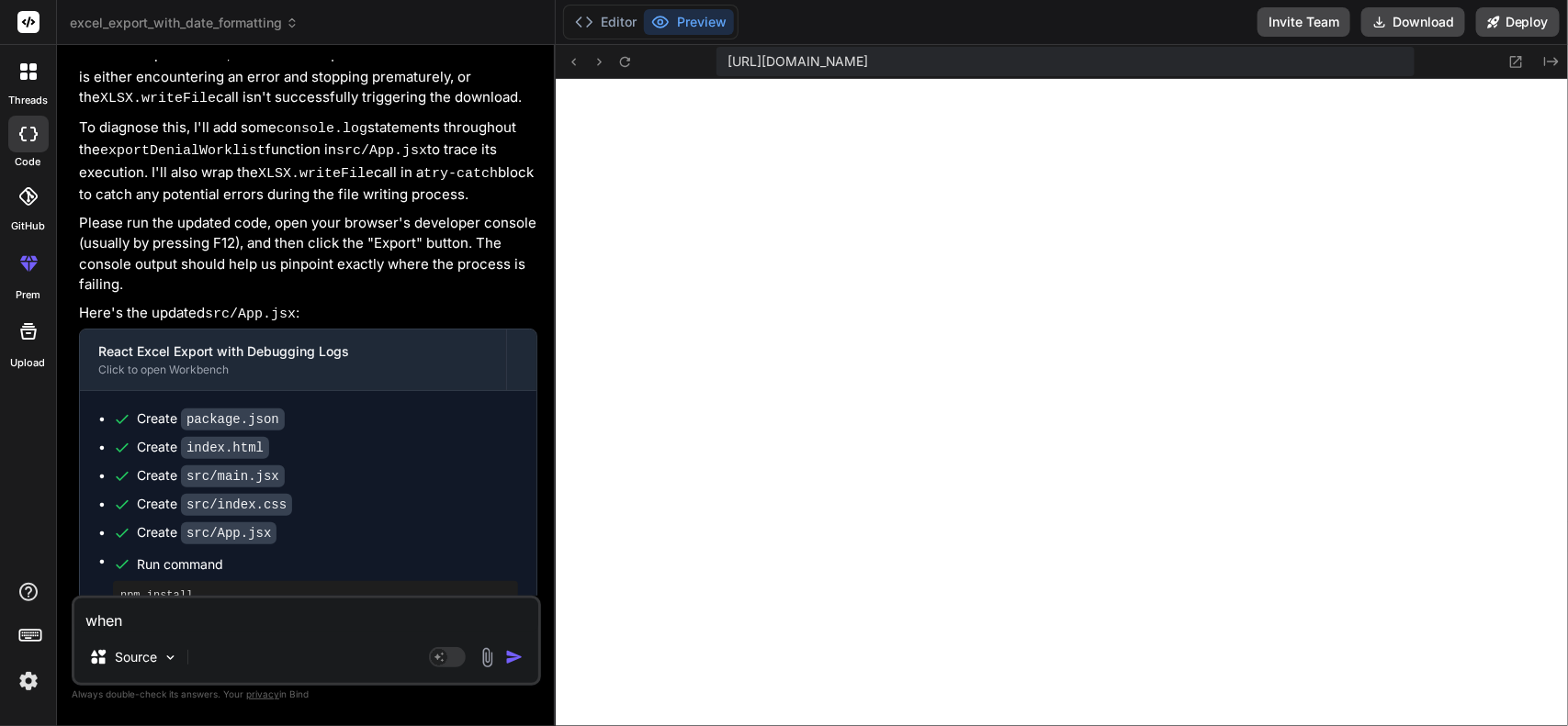
type textarea "x"
type textarea "when i"
type textarea "x"
type textarea "when i"
type textarea "x"
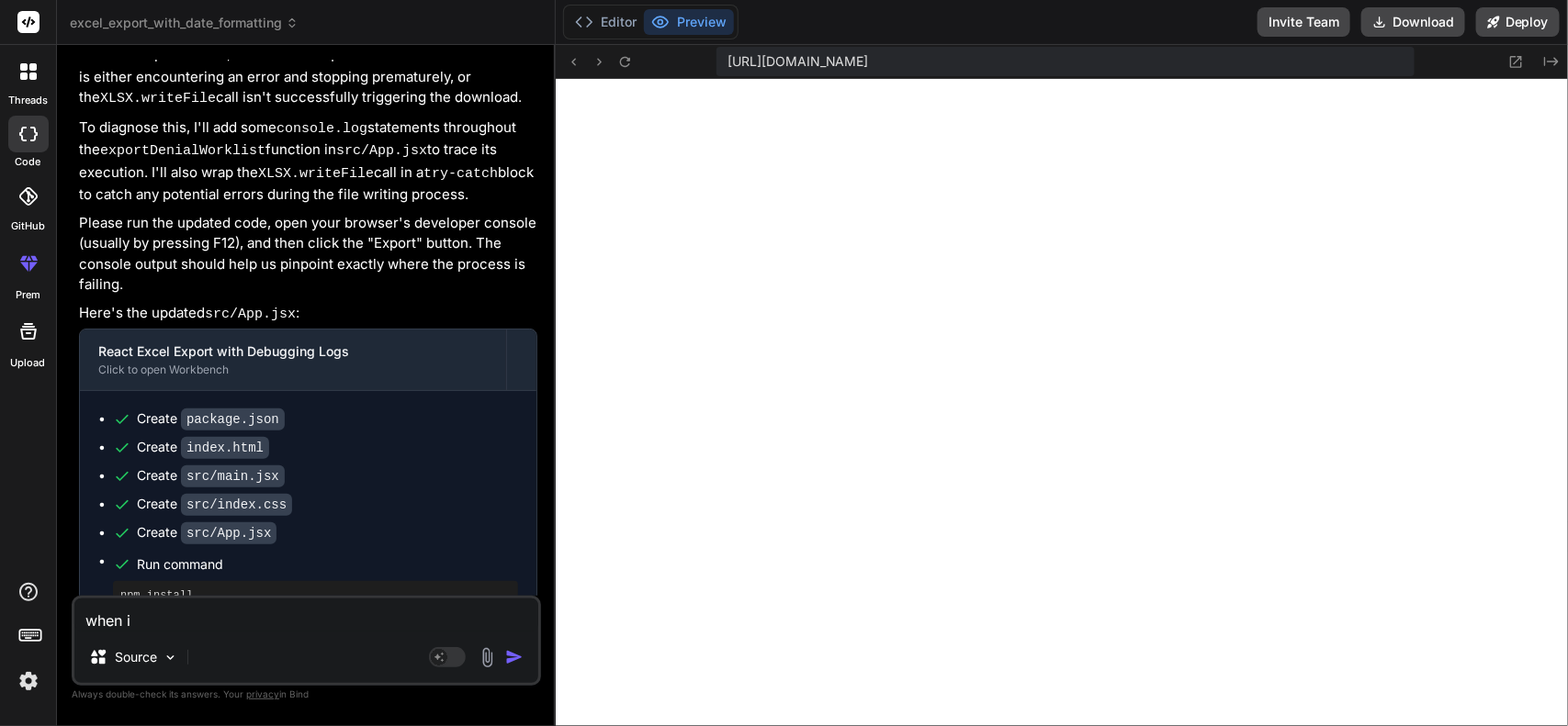
type textarea "when i c"
type textarea "x"
type textarea "when i cl"
type textarea "x"
type textarea "when i cli"
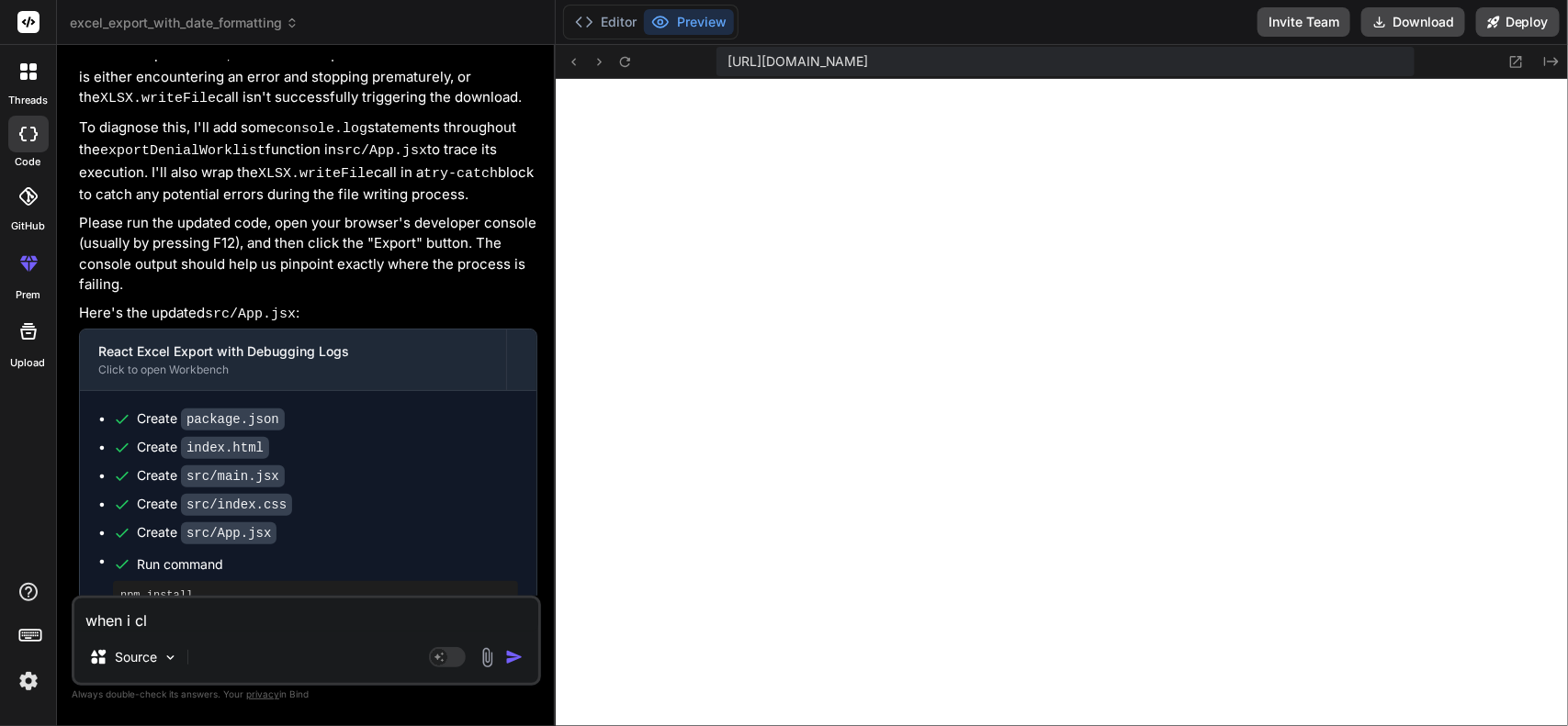
type textarea "x"
type textarea "when i clic"
type textarea "x"
type textarea "when i click"
type textarea "x"
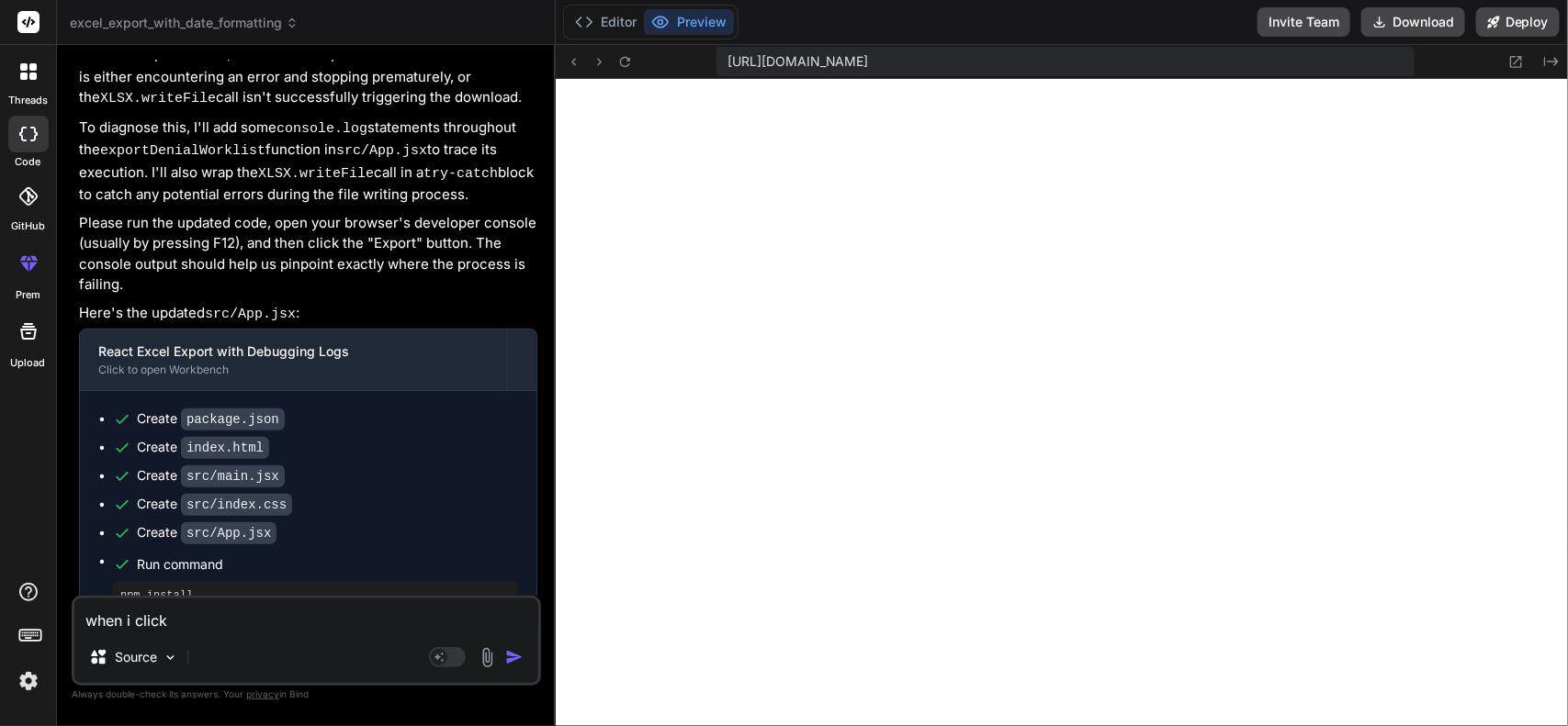
type textarea "when i click"
type textarea "x"
type textarea "when i click n"
type textarea "x"
type textarea "when i click no"
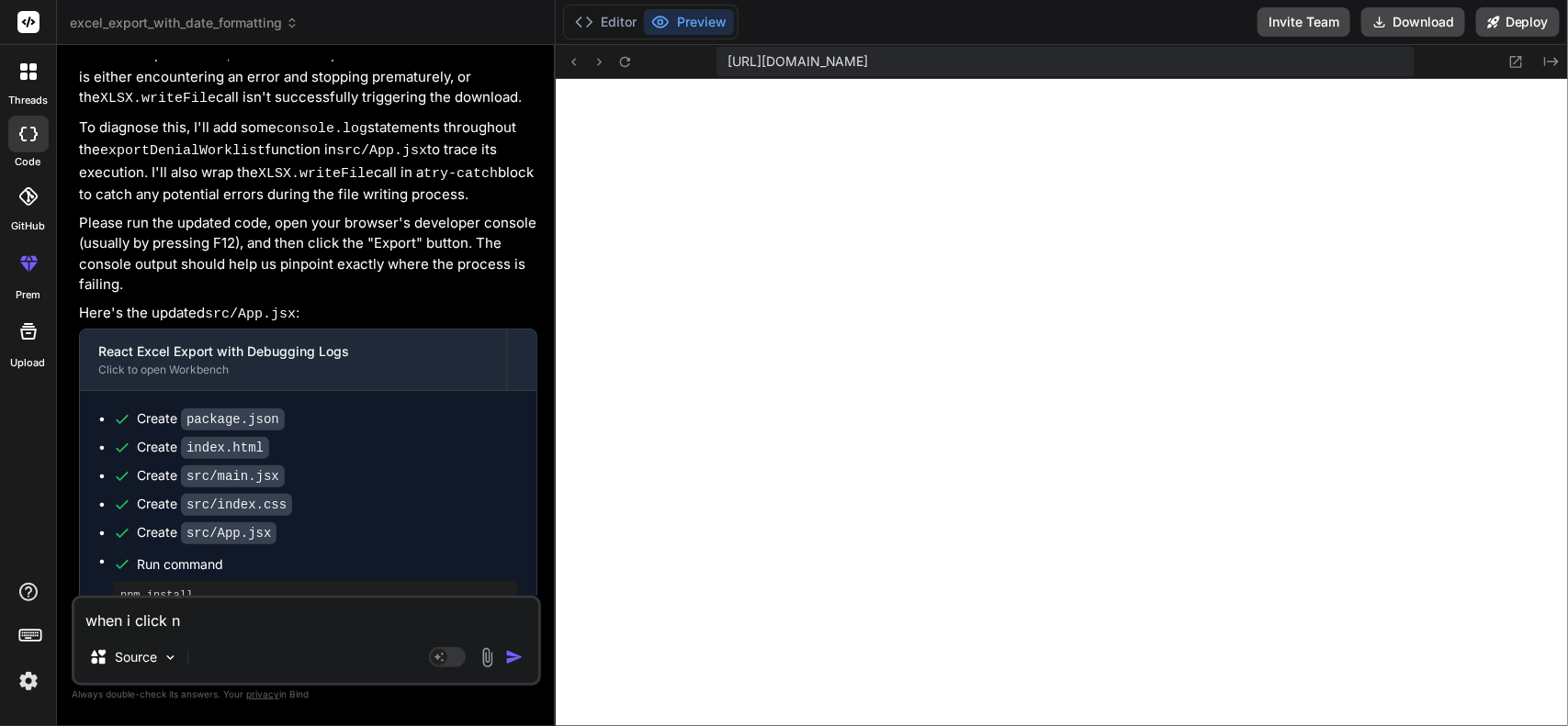
type textarea "x"
type textarea "when i click not"
type textarea "x"
type textarea "when i click notj"
type textarea "x"
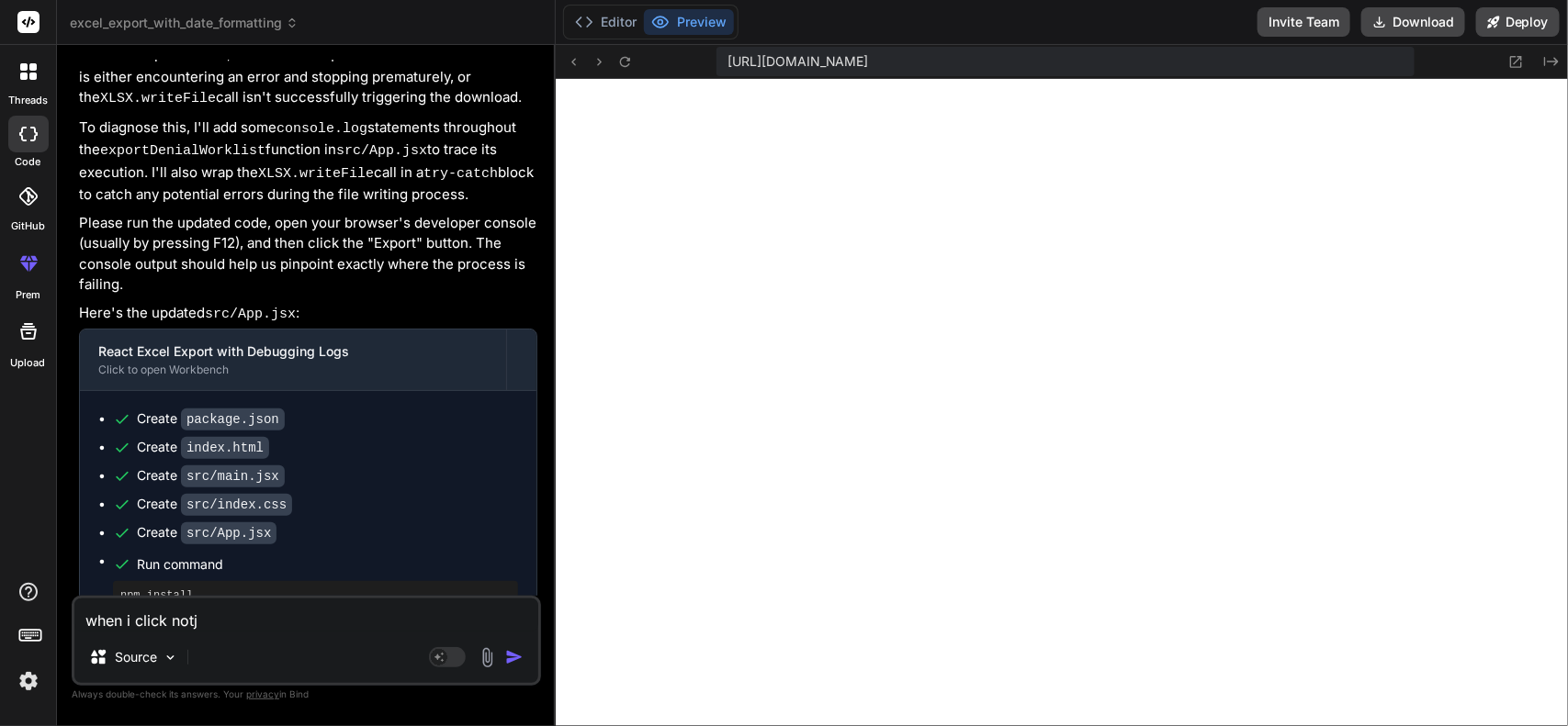
type textarea "when i click notji"
type textarea "x"
type textarea "when i click notjin"
type textarea "x"
type textarea "when i click notjing"
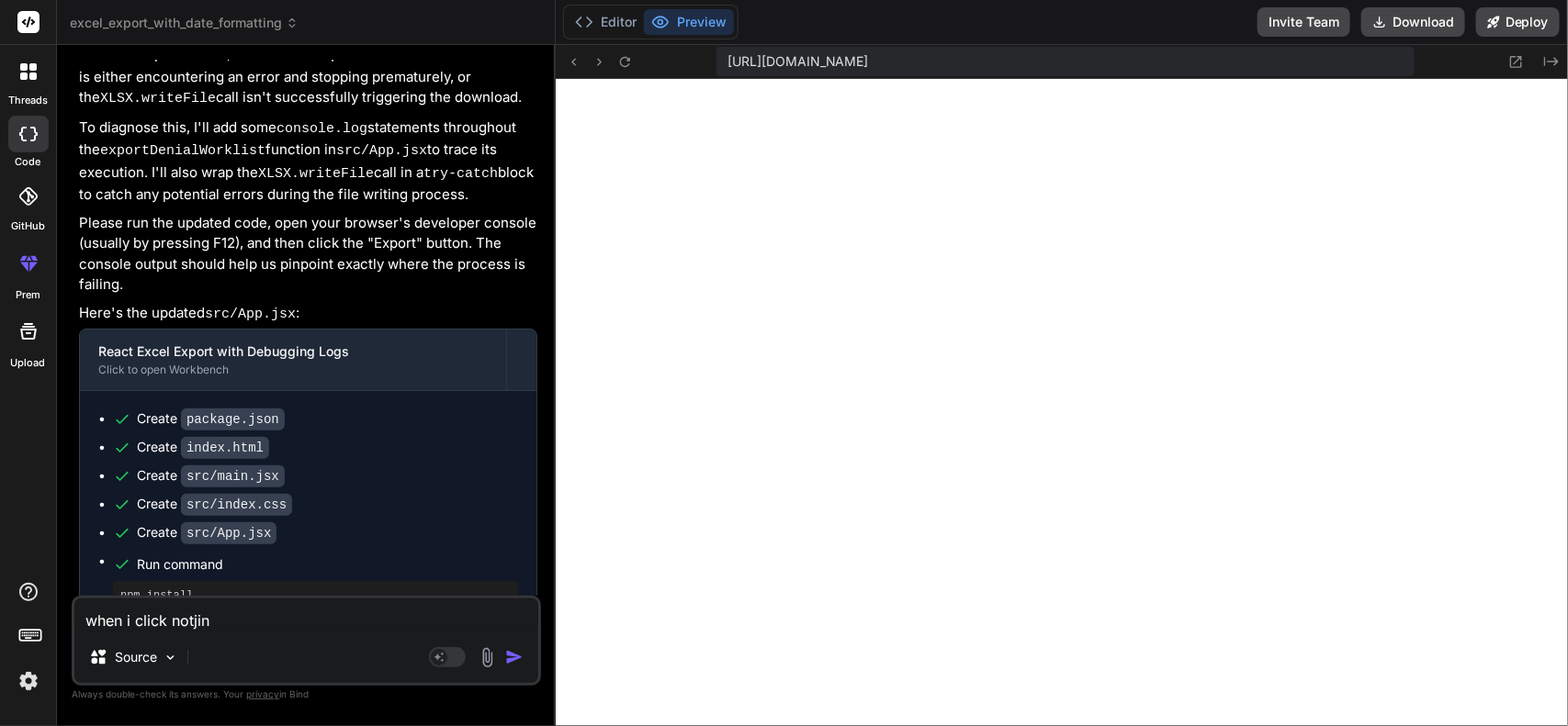
type textarea "x"
type textarea "when i click notjing"
type textarea "x"
type textarea "when i click notjing a"
type textarea "x"
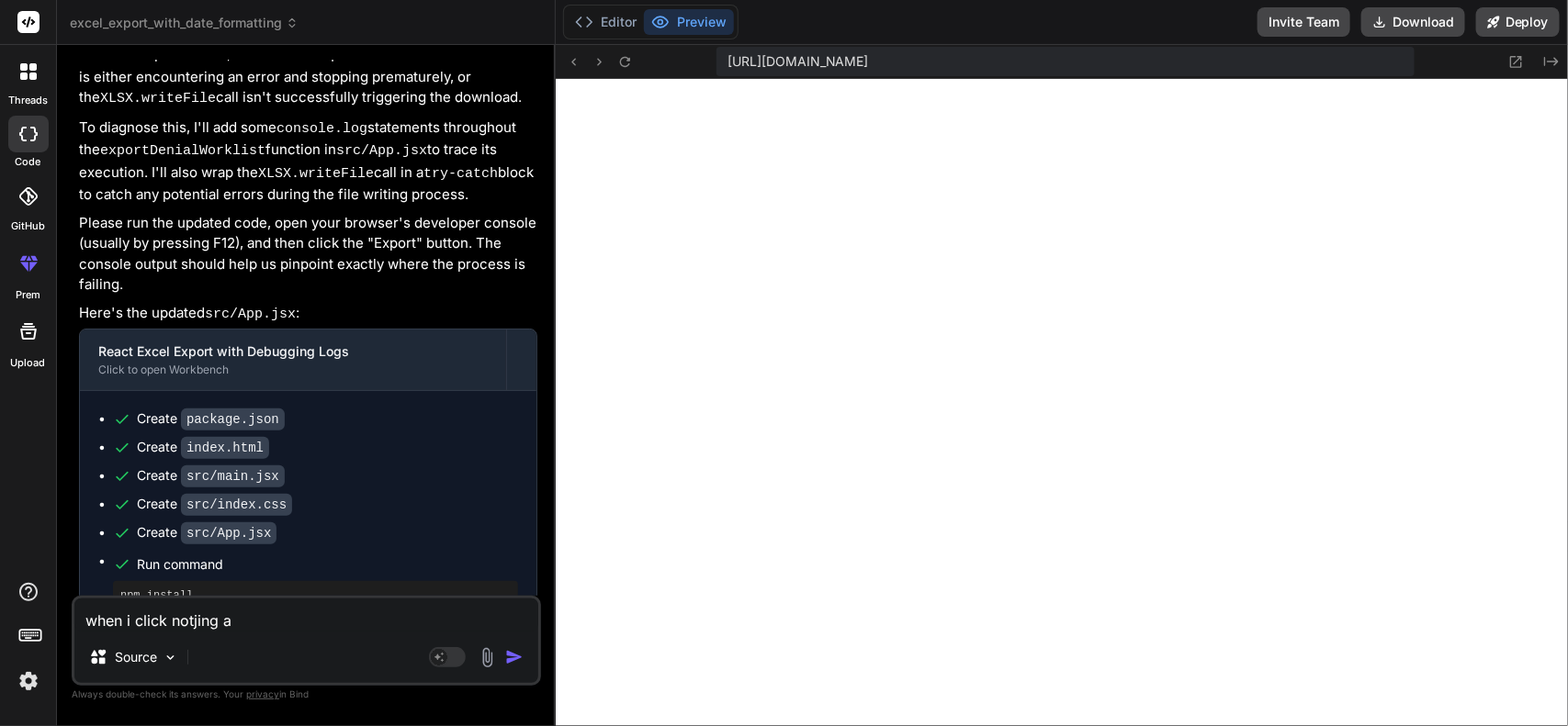
type textarea "when i click notjing ap"
type textarea "x"
type textarea "when i click notjing app"
type textarea "x"
type textarea "when i click notjing appe"
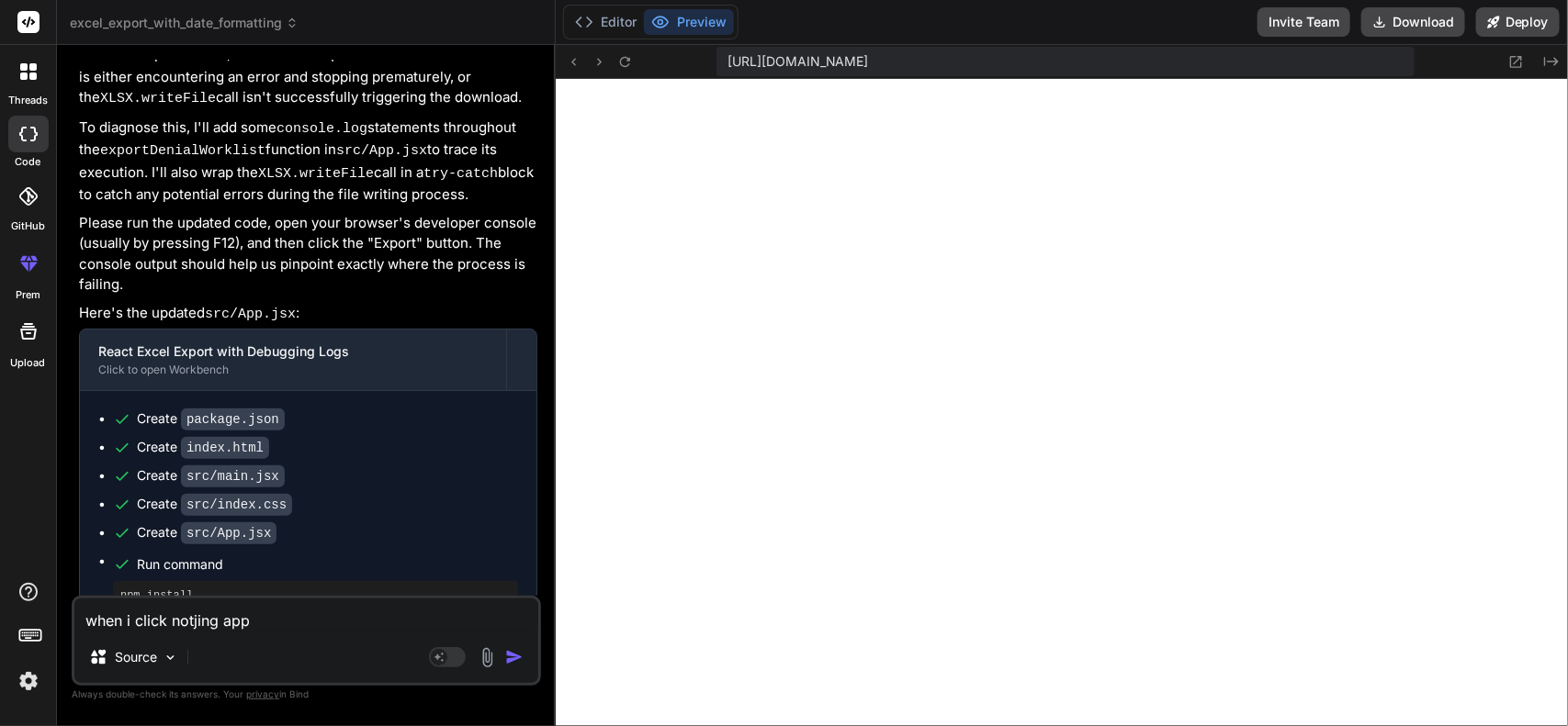
type textarea "x"
type textarea "when i click notjing apped"
type textarea "x"
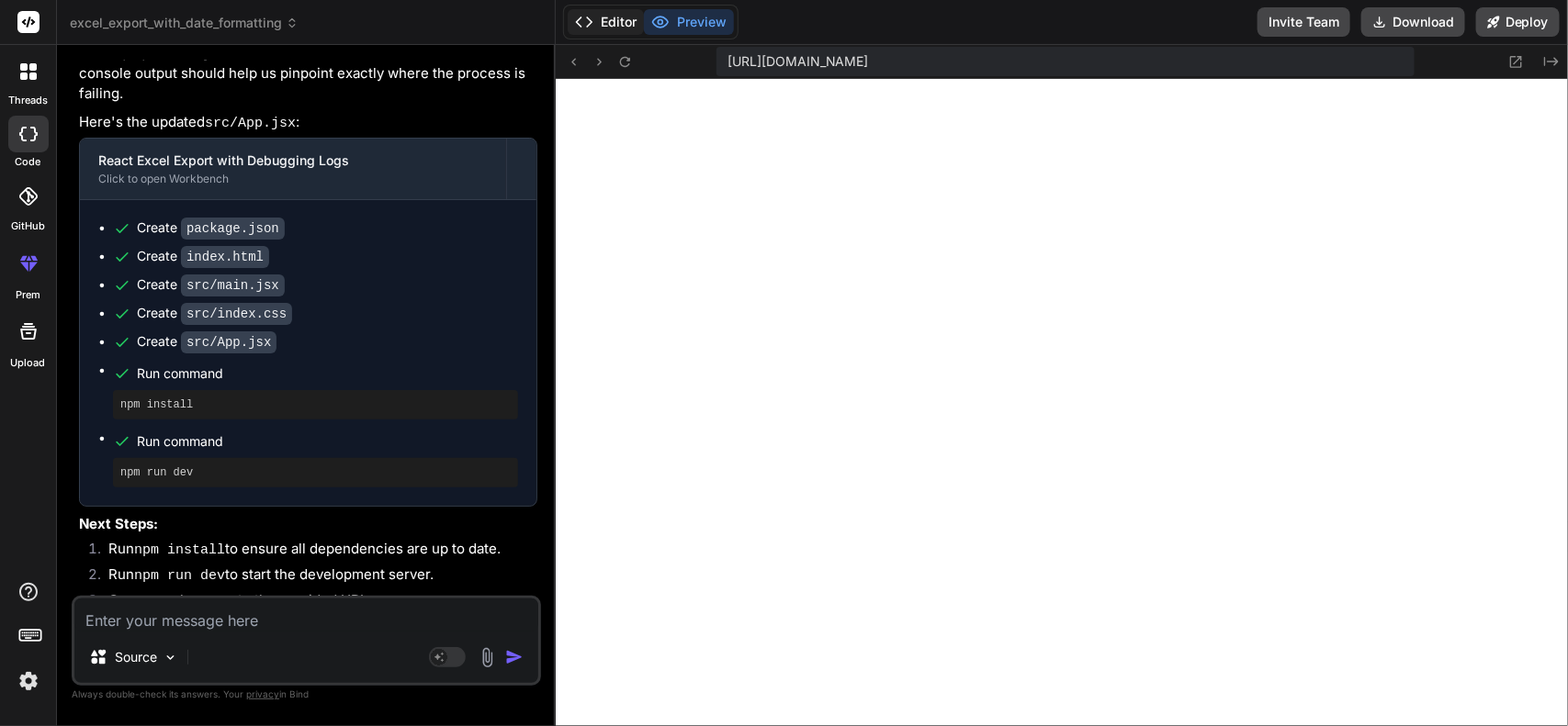
click at [600, 21] on button "Editor" at bounding box center [605, 21] width 77 height 26
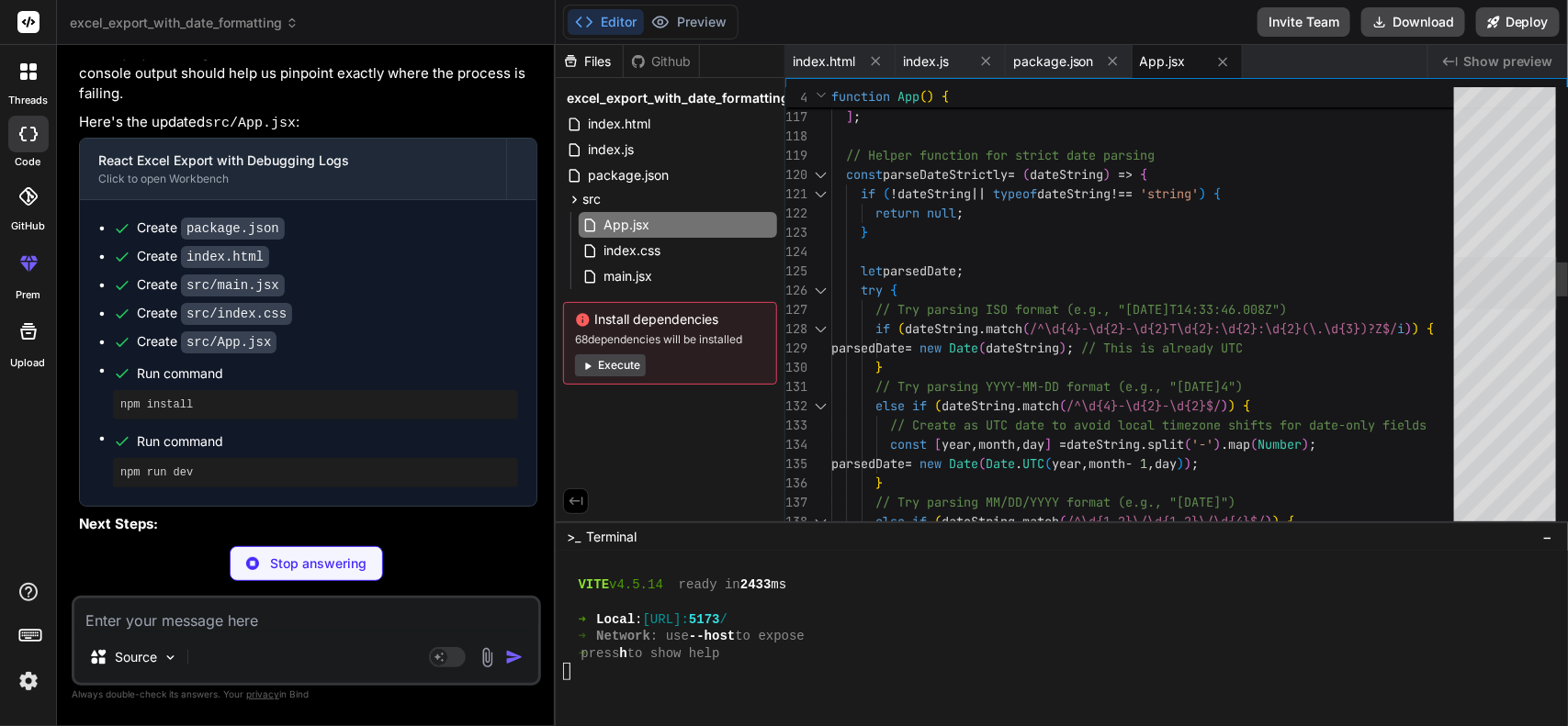
type textarea "x"
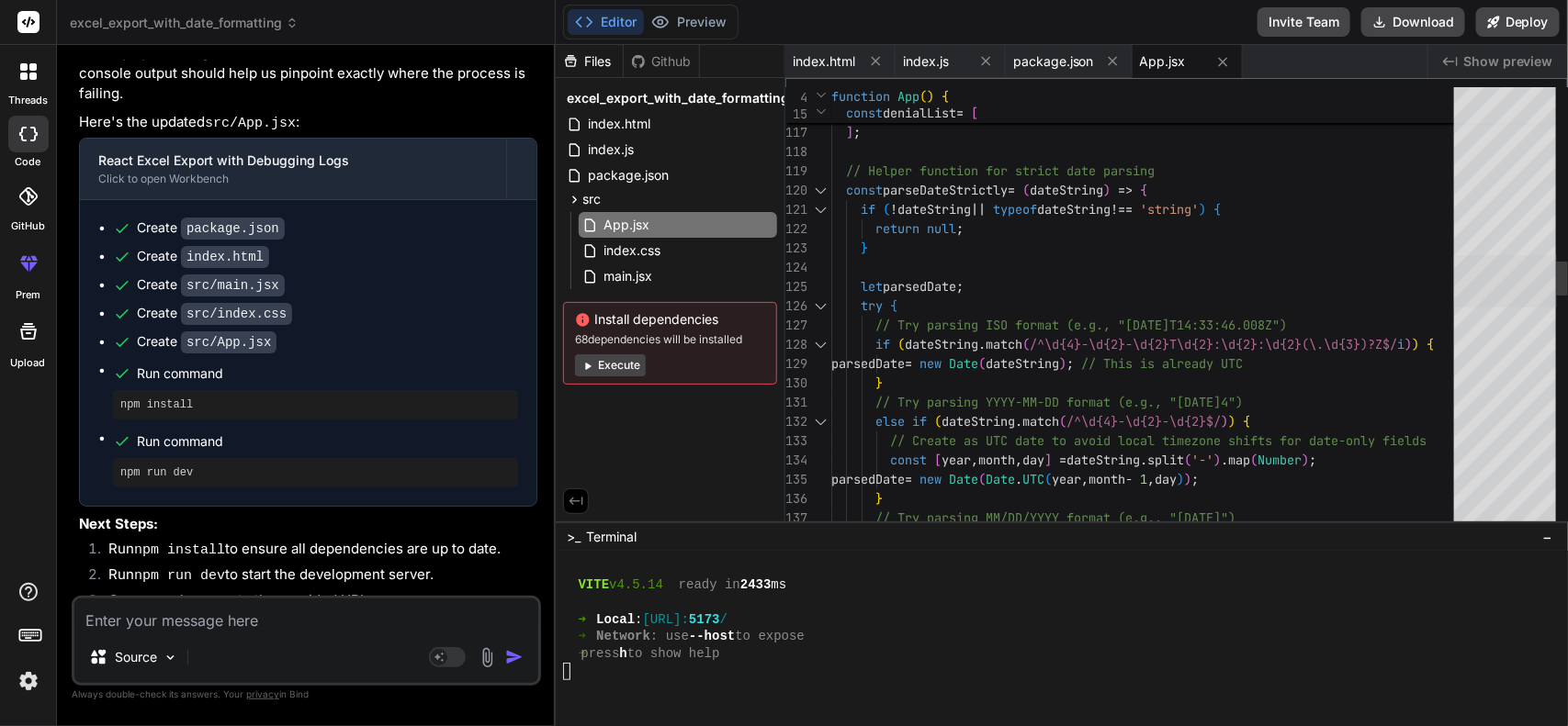
click at [1527, 277] on div at bounding box center [1505, 282] width 103 height 52
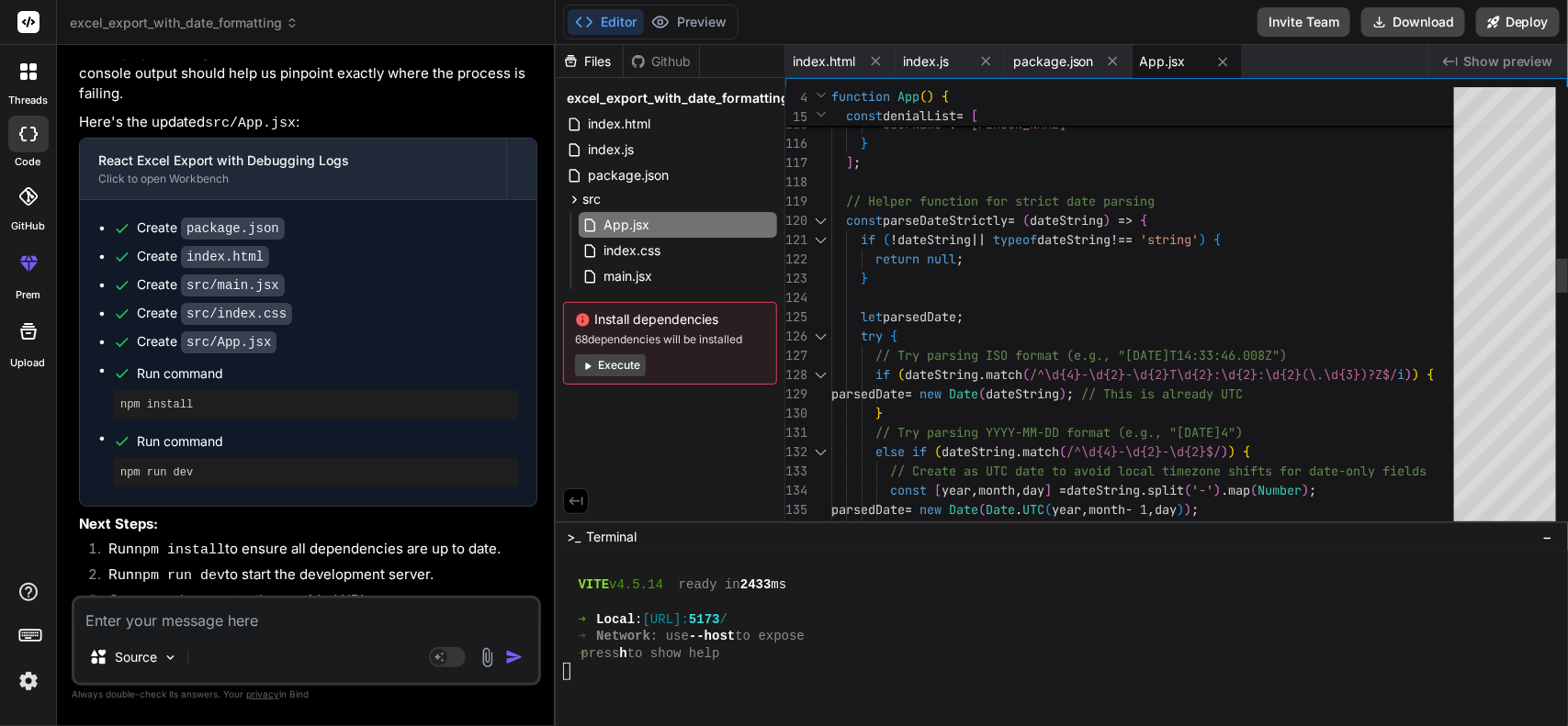
click at [819, 219] on div at bounding box center [820, 221] width 24 height 19
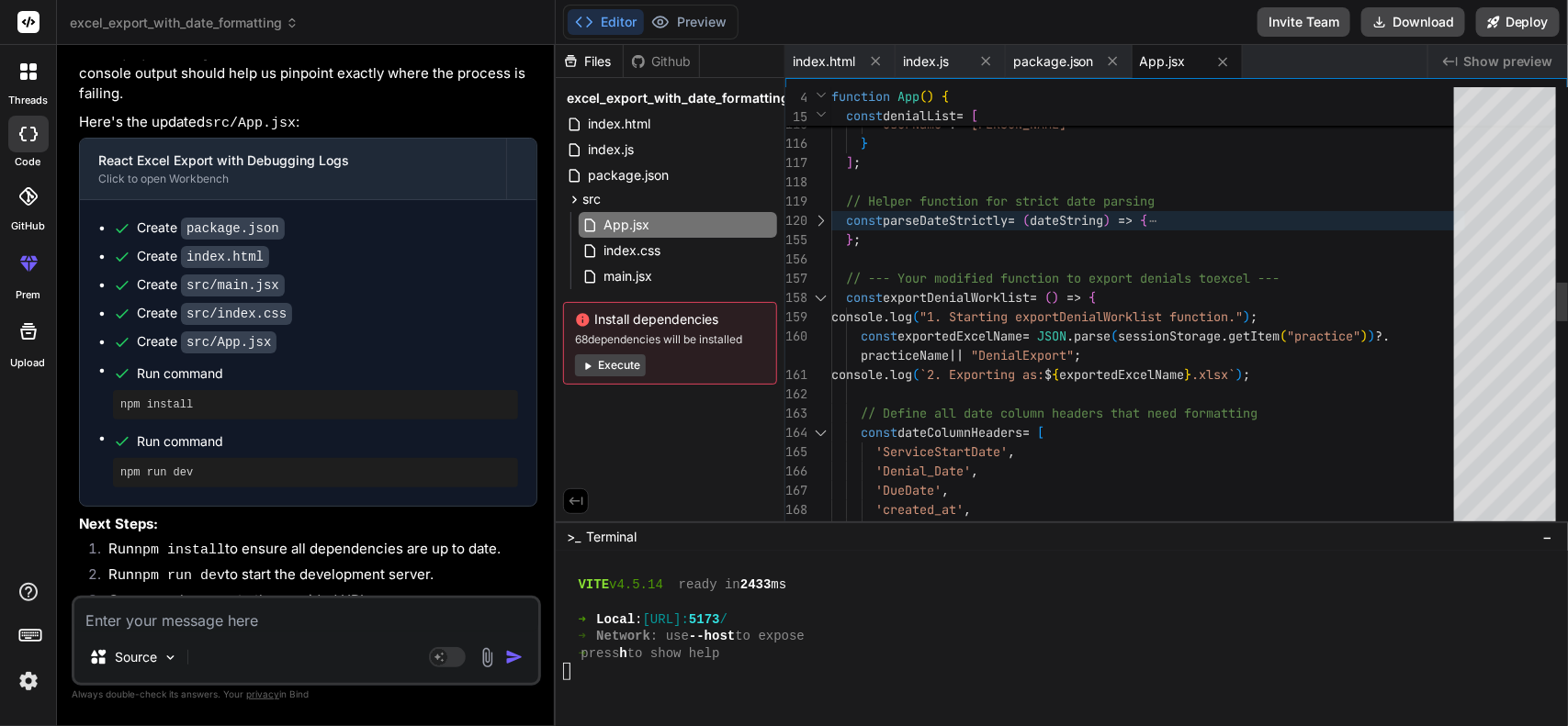
click at [822, 296] on div at bounding box center [820, 298] width 24 height 19
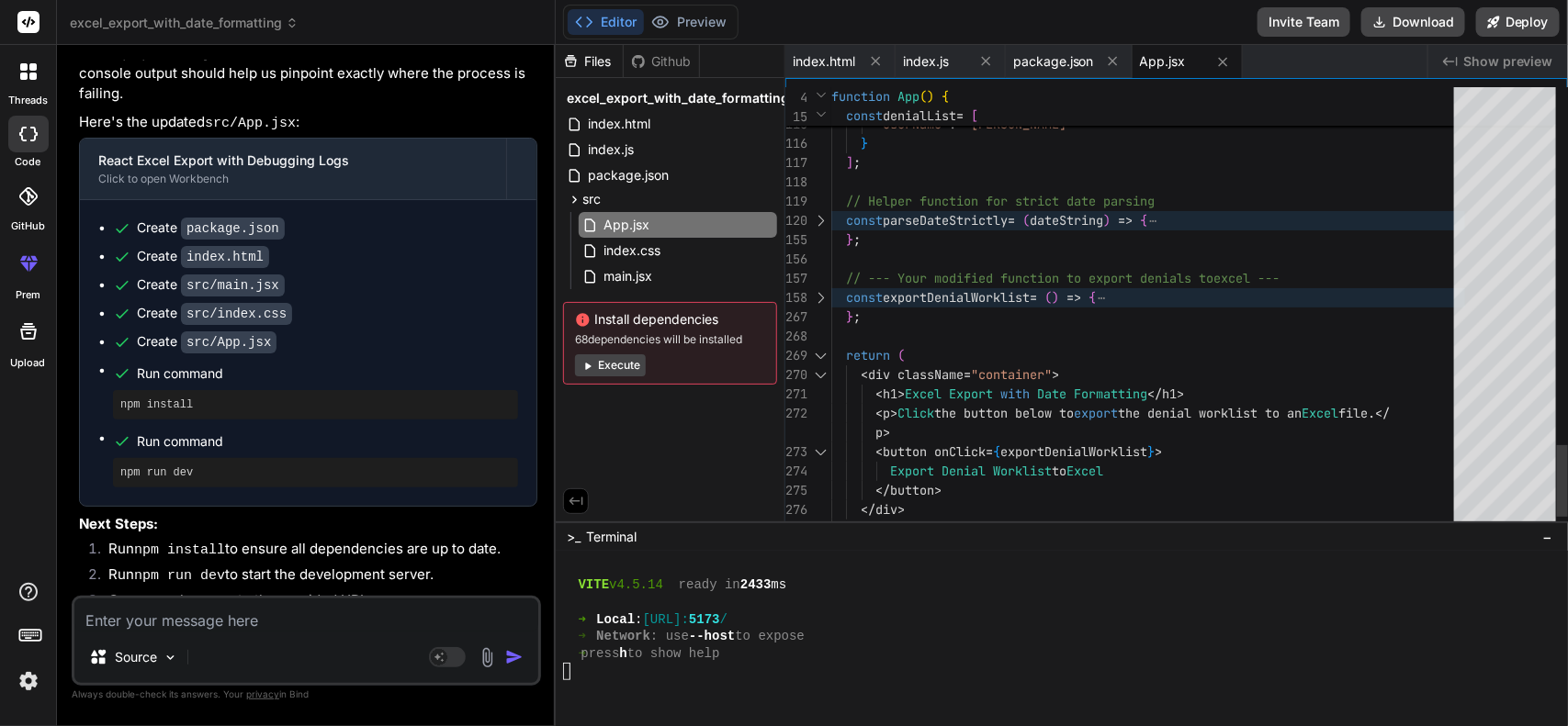
scroll to position [0, 0]
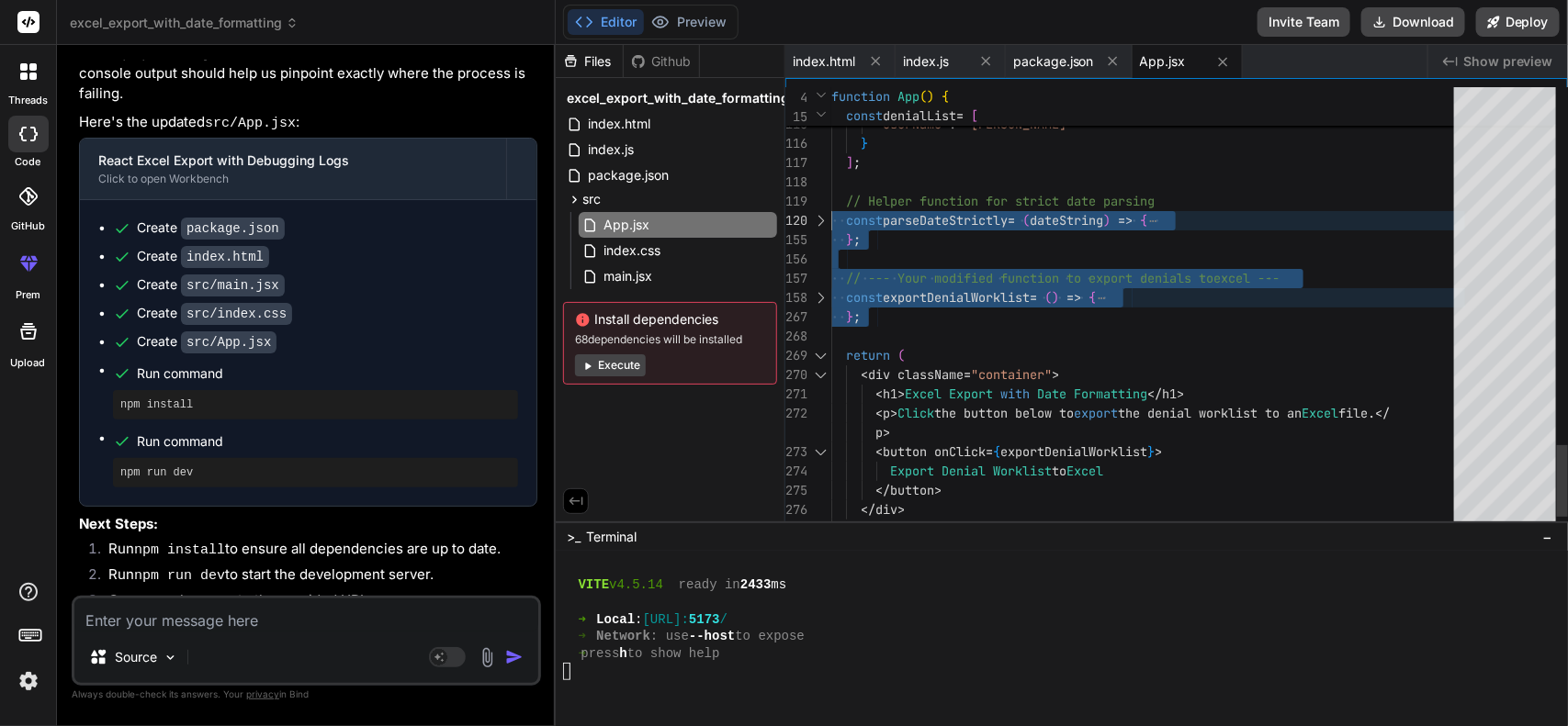
type textarea ""status": "Completed", "IsOverridden": false, "created_at": "2024-09-10T08:00:0…"
drag, startPoint x: 886, startPoint y: 323, endPoint x: 815, endPoint y: 181, distance: 158.8
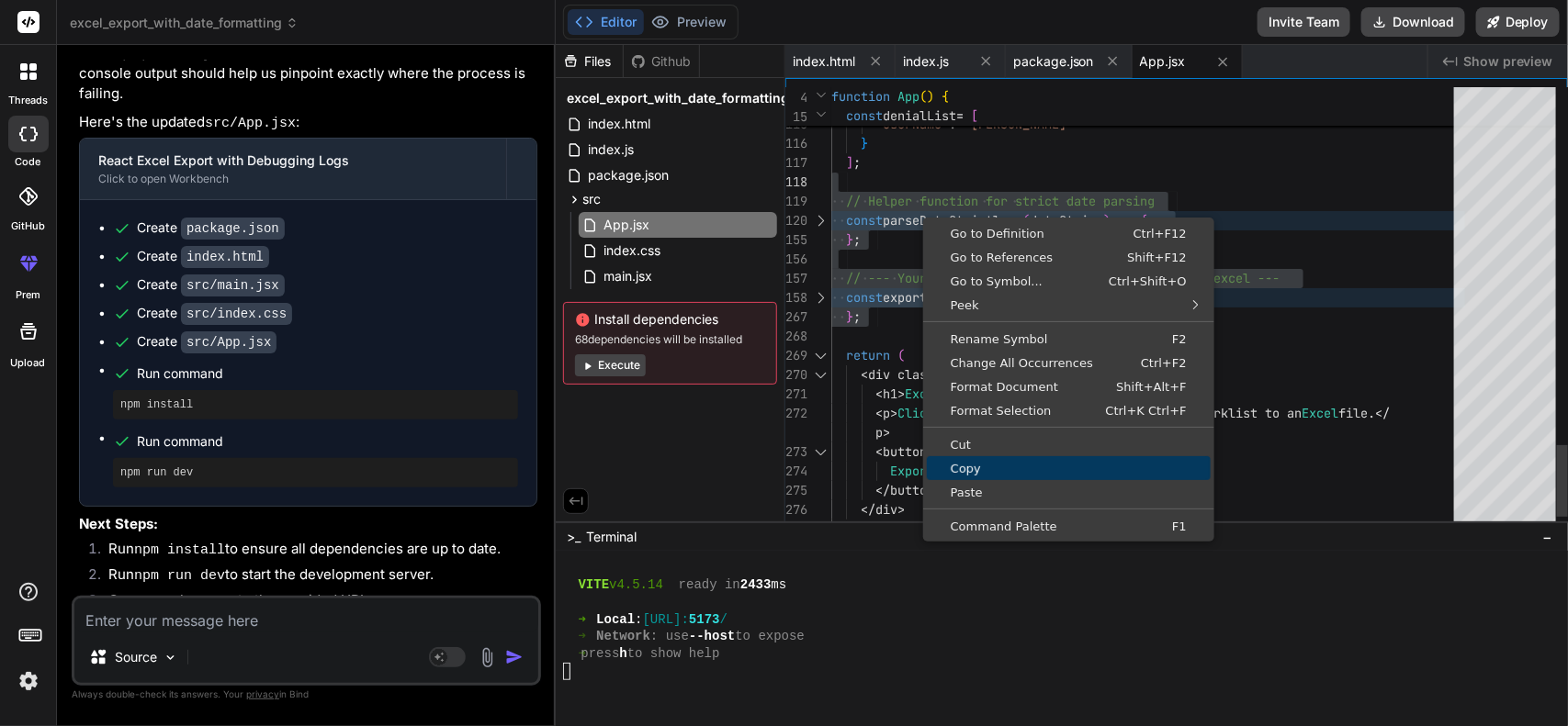
click at [1020, 456] on link "Copy" at bounding box center [1068, 468] width 284 height 24
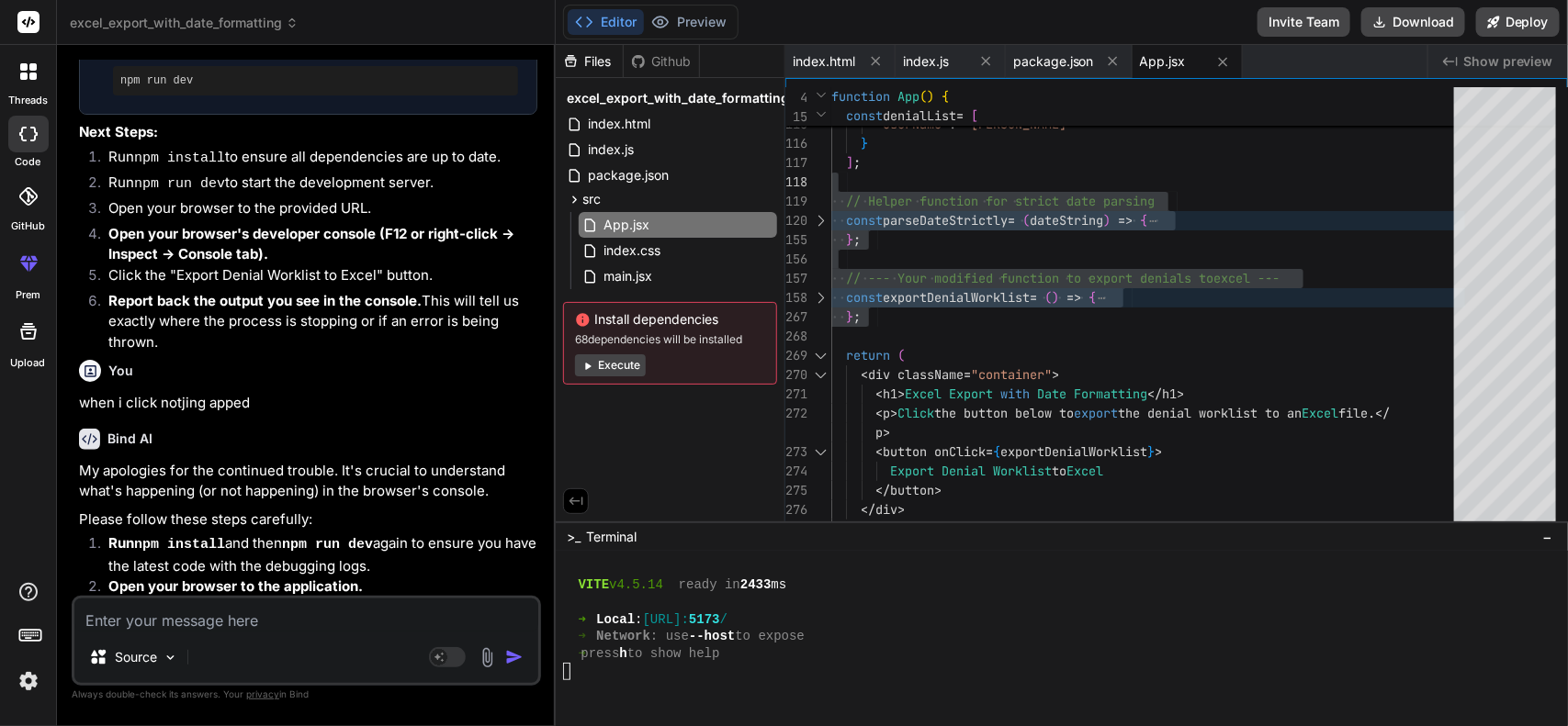
scroll to position [7917, 0]
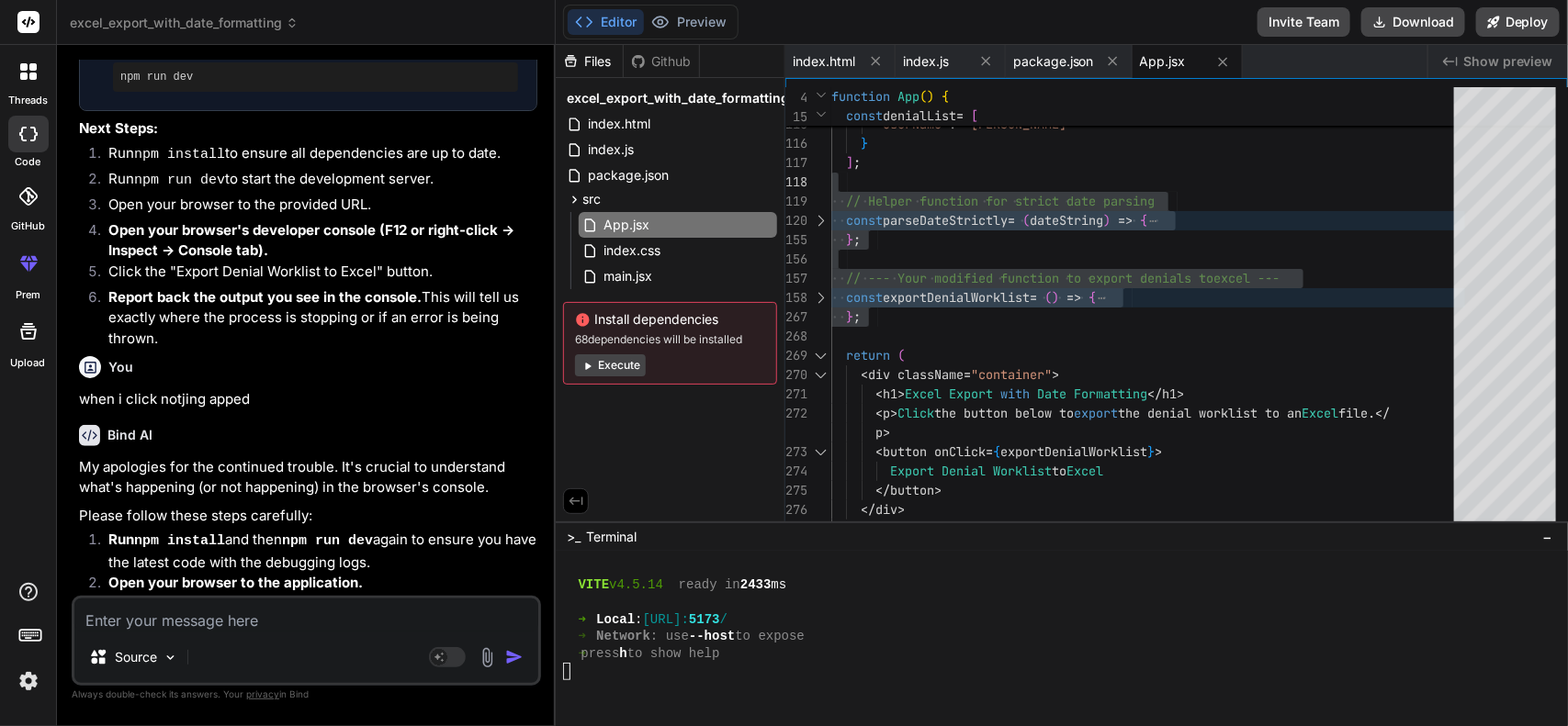
click at [615, 369] on button "Execute" at bounding box center [610, 365] width 71 height 22
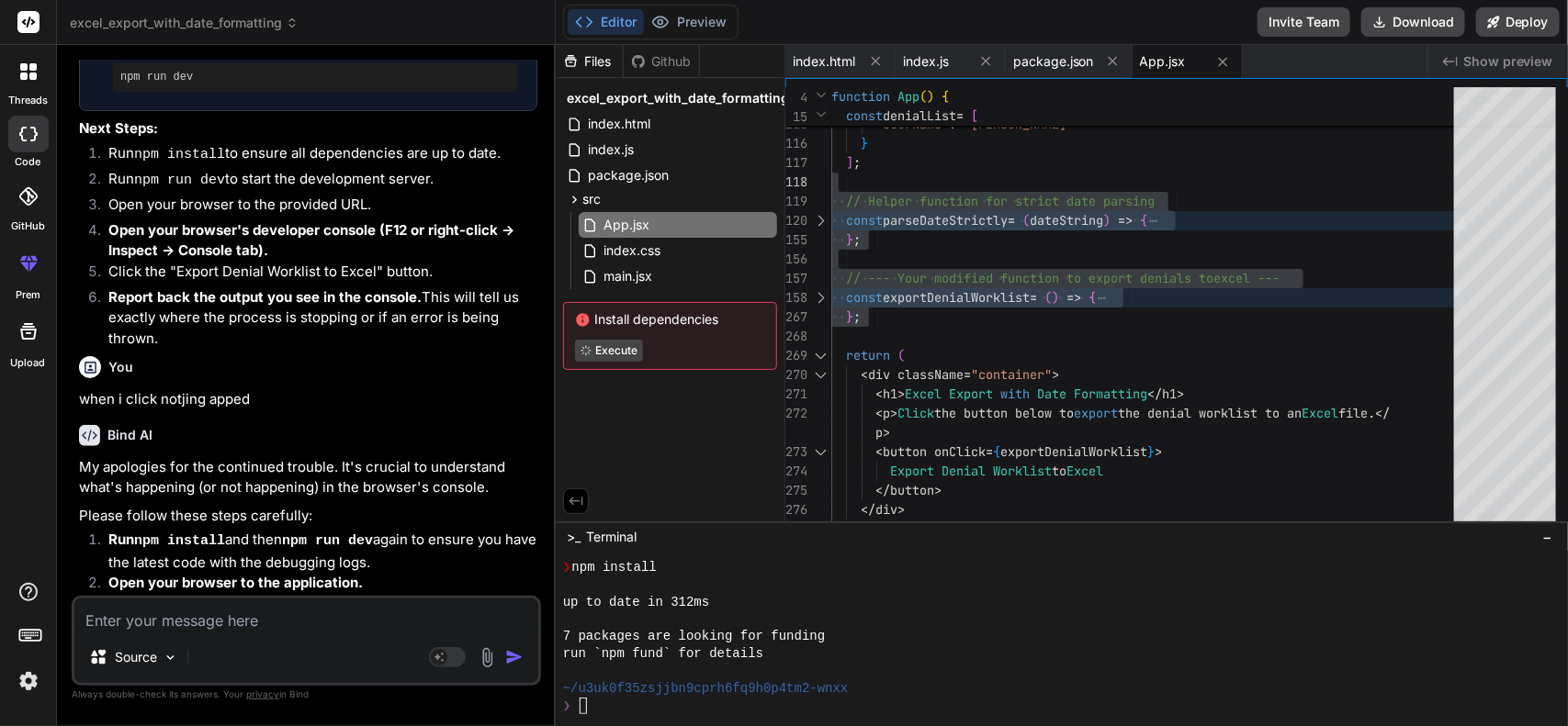
scroll to position [498, 0]
type textarea "x"
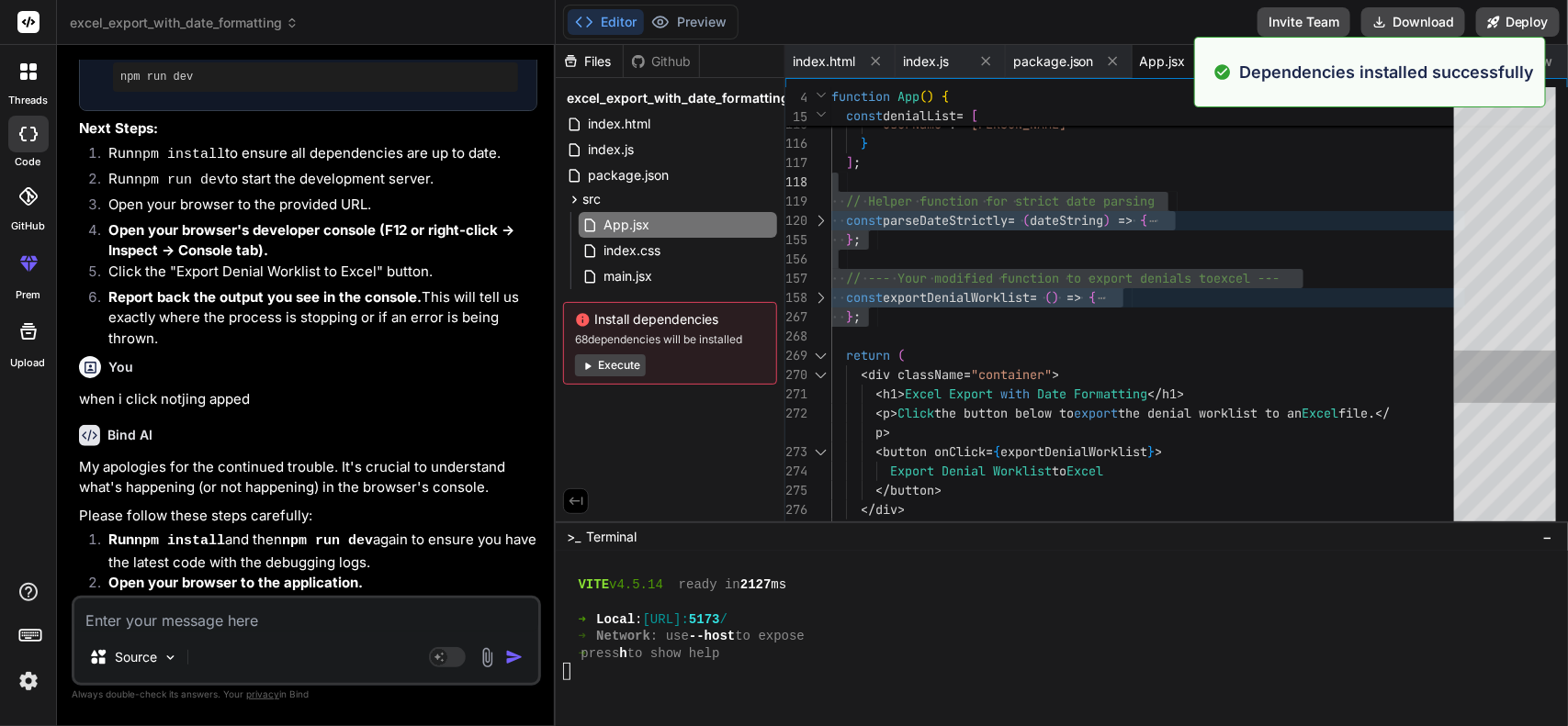
scroll to position [722, 0]
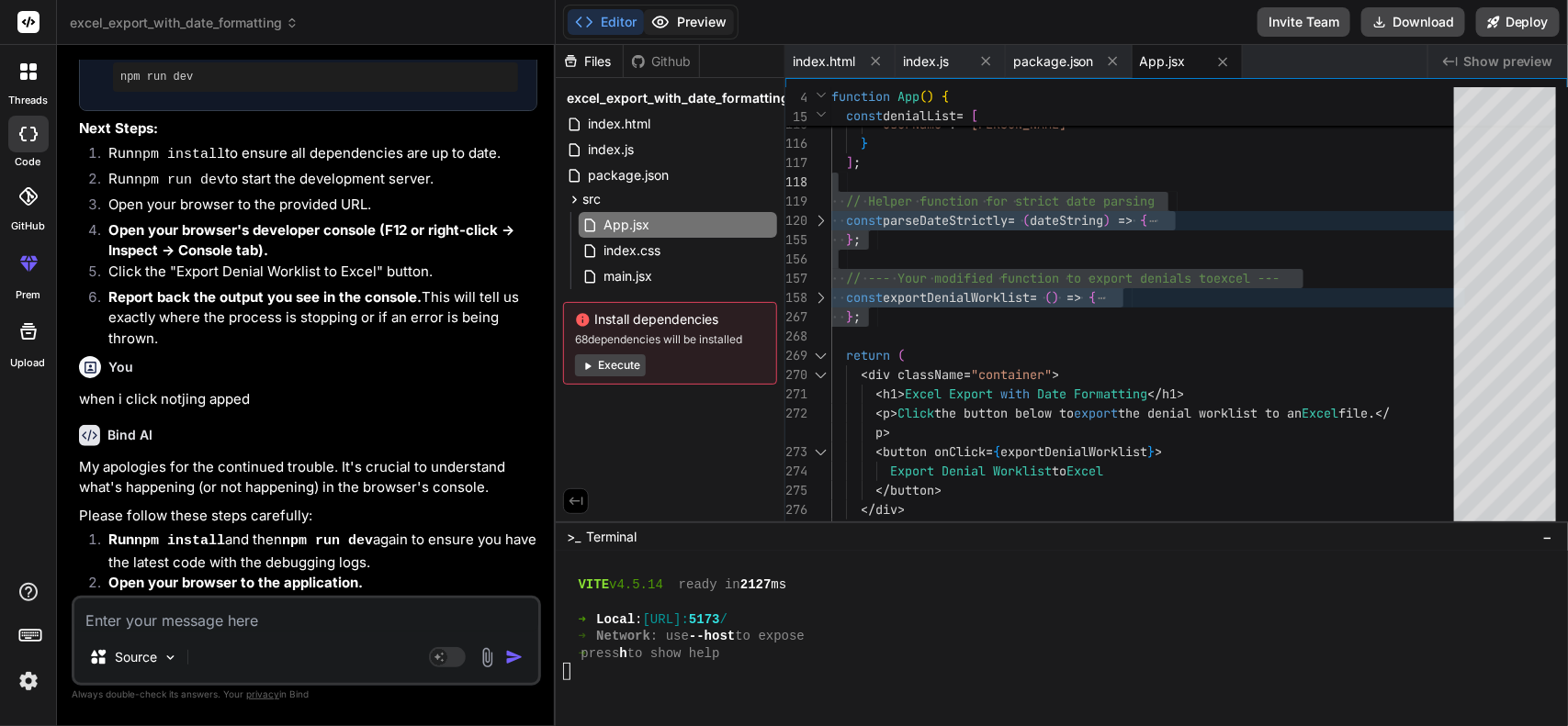
click at [686, 27] on button "Preview" at bounding box center [689, 21] width 90 height 26
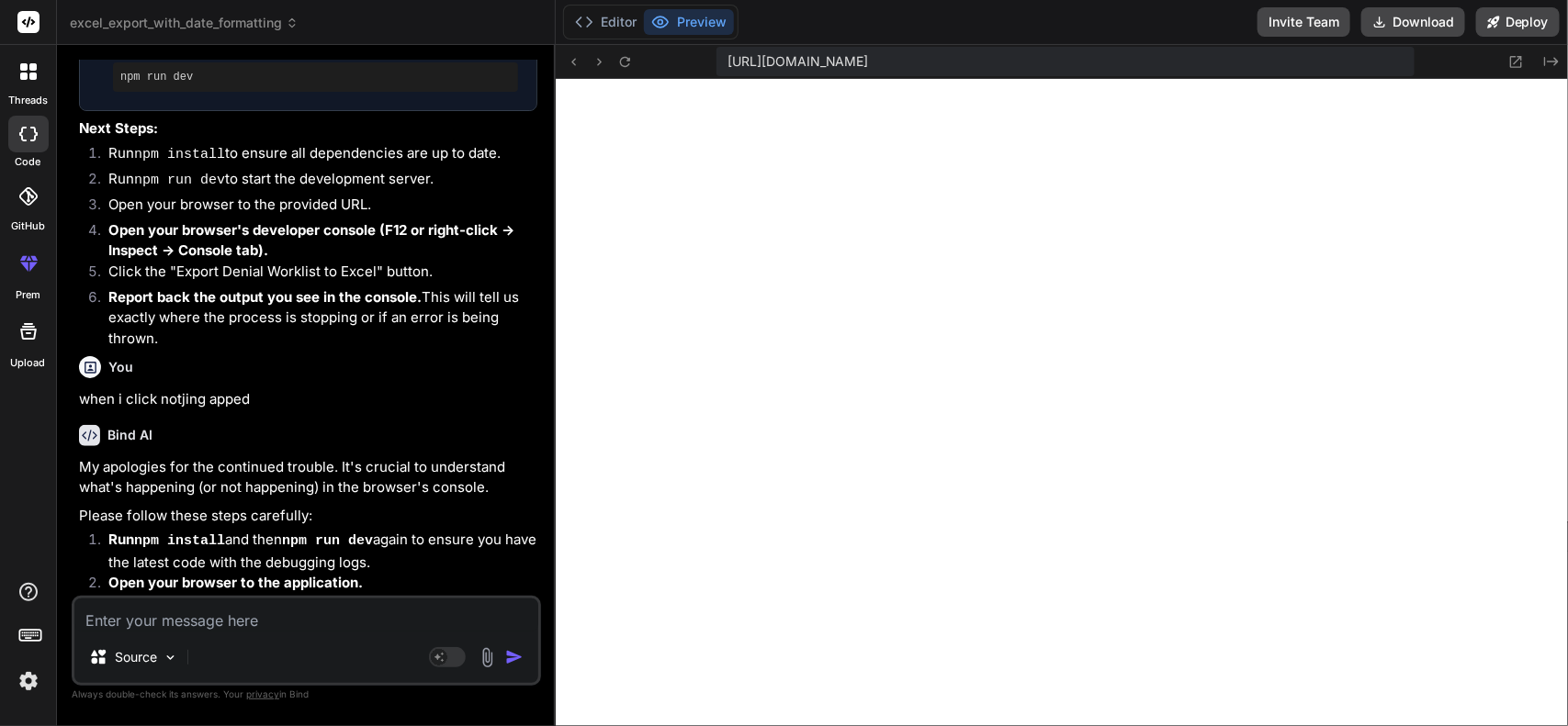
click at [200, 609] on textarea at bounding box center [306, 615] width 464 height 33
paste textarea "TypeError: xlsx__WEBPACK_IMPORTED_MODULE_22__.utils.date_to_num is not a functi…"
type textarea "TypeError: xlsx__WEBPACK_IMPORTED_MODULE_22__.utils.date_to_num is not a functi…"
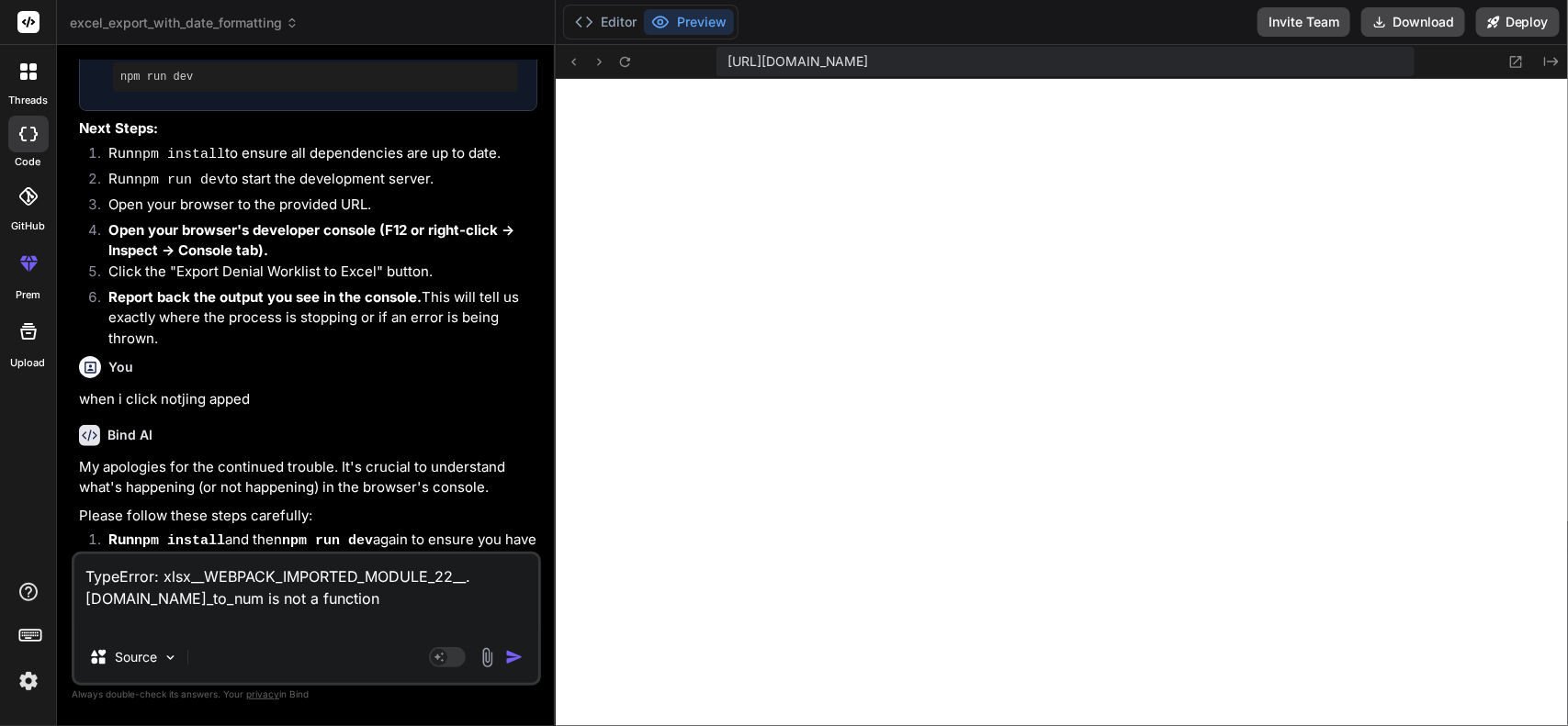
type textarea "x"
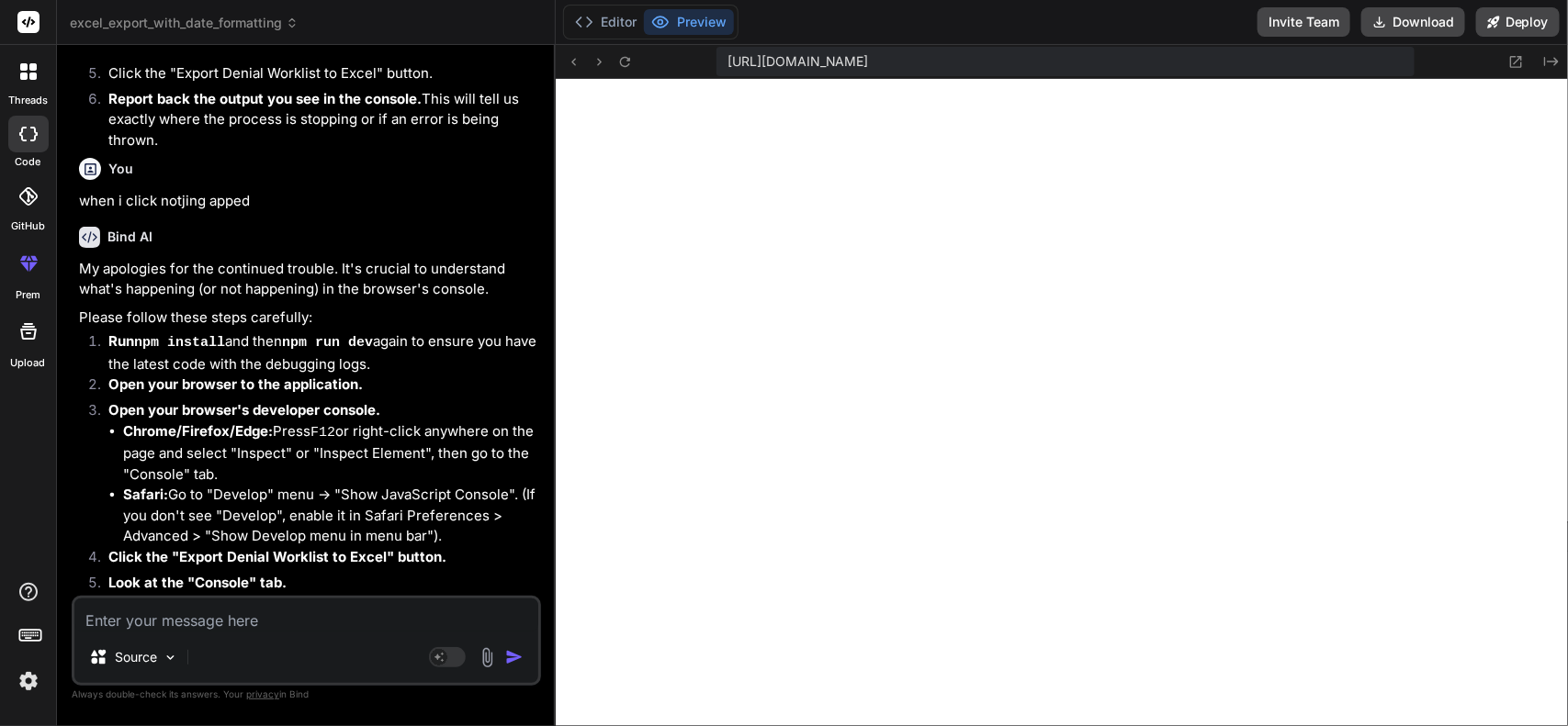
scroll to position [8149, 0]
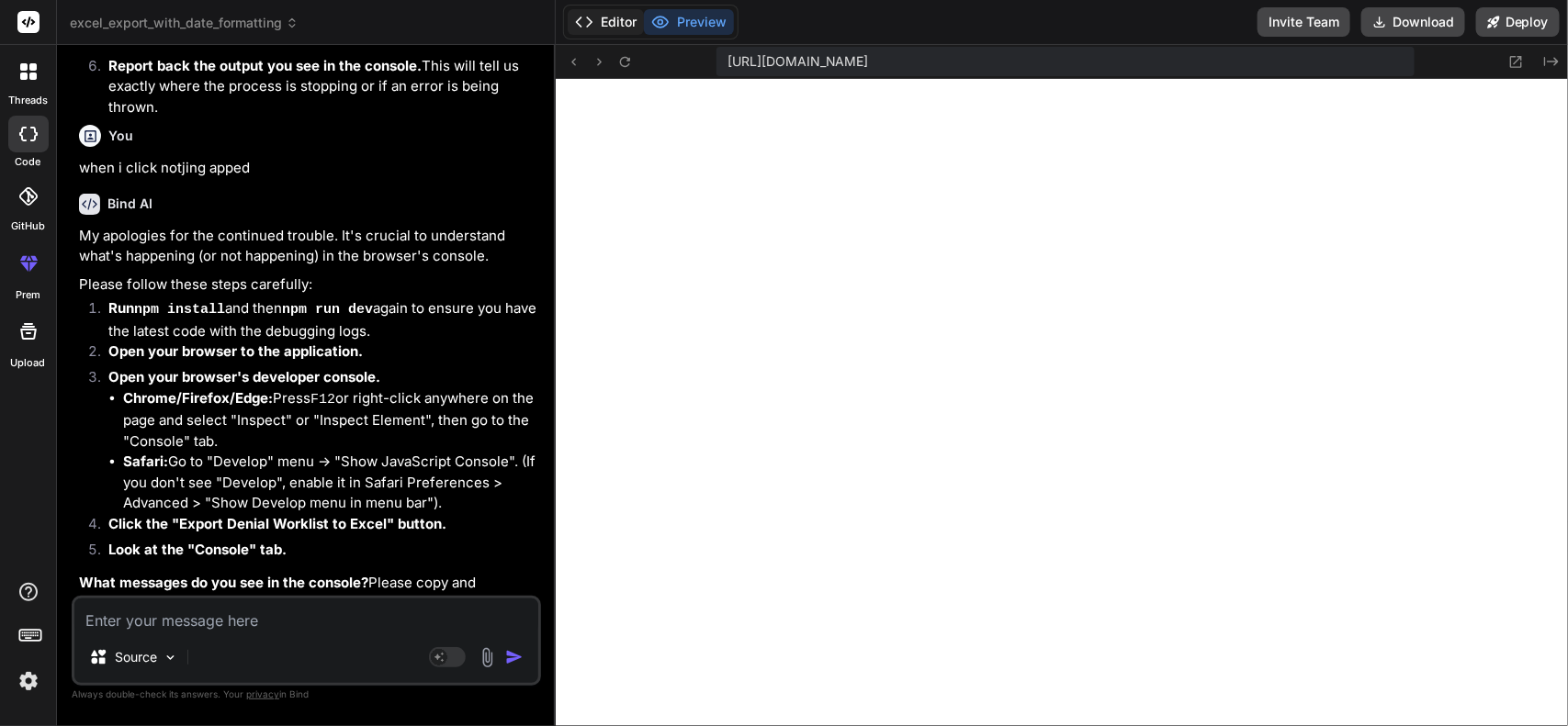
click at [609, 33] on button "Editor" at bounding box center [605, 21] width 77 height 26
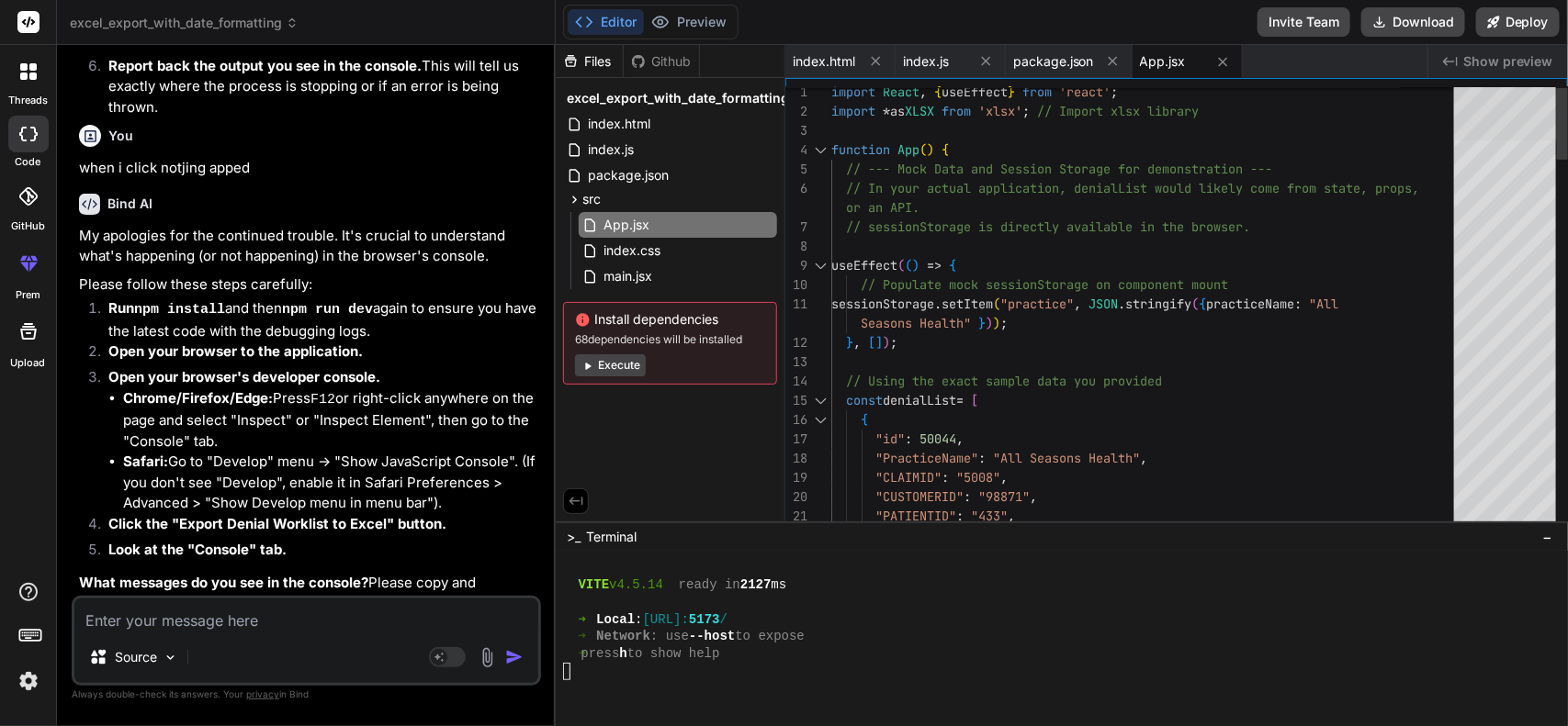
click at [1471, 120] on div at bounding box center [1505, 114] width 103 height 52
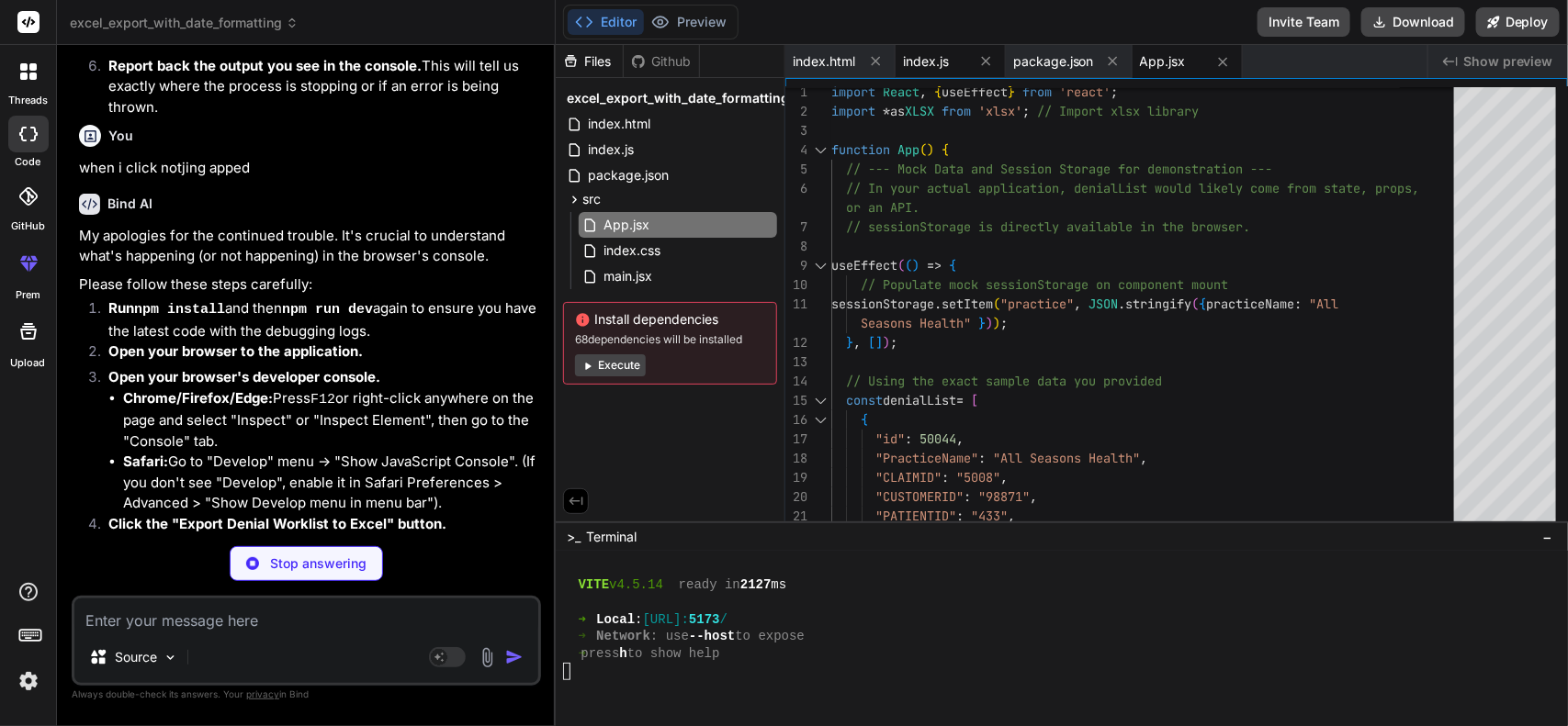
type textarea "x"
click at [935, 50] on div "index.js" at bounding box center [950, 61] width 110 height 33
type textarea "XLSX.utils.book_append_sheet(workbook, worksheet, "Denial Worklist"); XLSX.writ…"
type textarea "x"
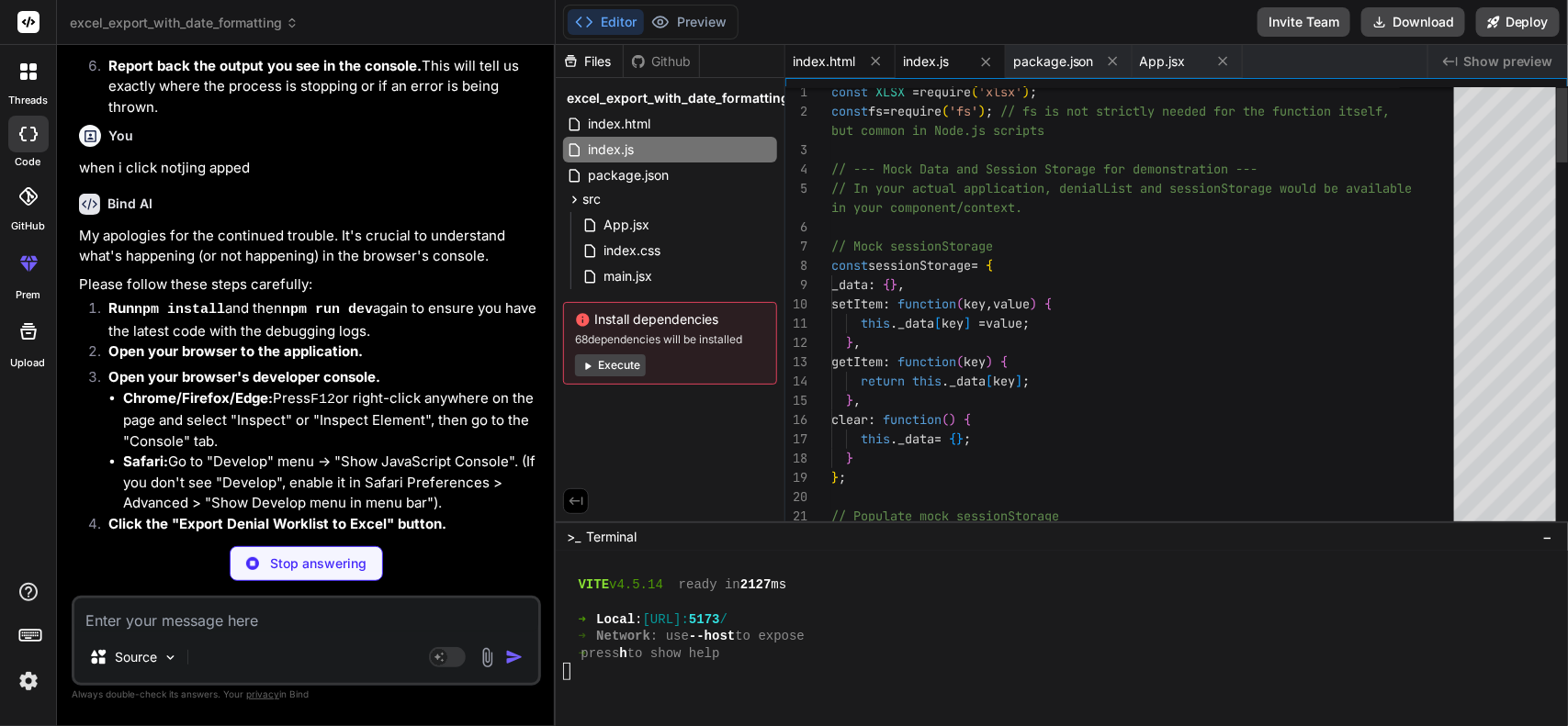
type textarea "[DOMAIN_NAME]_append_sheet(workbook, worksheet, "Denial Worklist"); XLSX.writeF…"
type textarea "x"
click at [1068, 53] on span "package.json" at bounding box center [1053, 61] width 80 height 18
type textarea "} }"
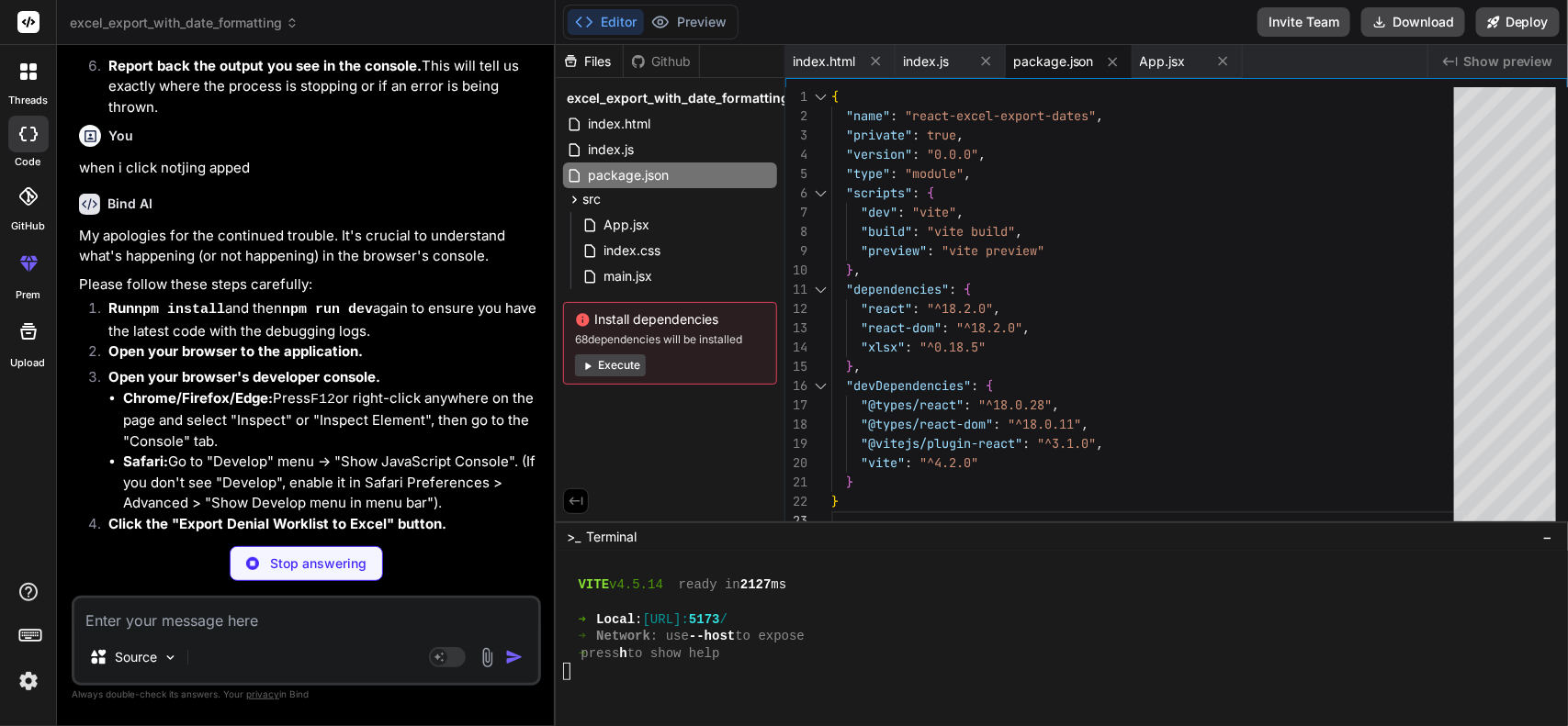
type textarea "x"
type textarea "<script type="module" src="/src/main.jsx"></script> </body> </html>"
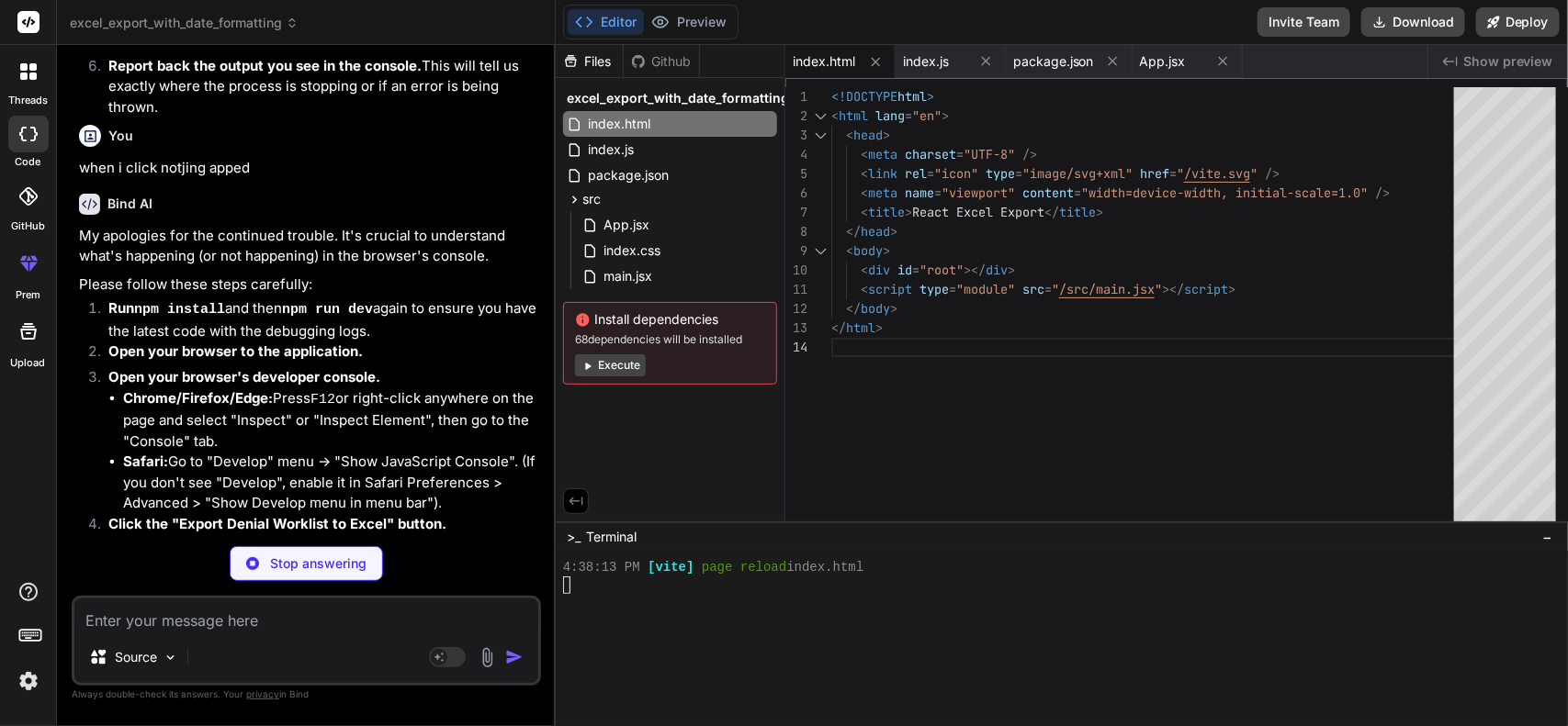
type textarea "x"
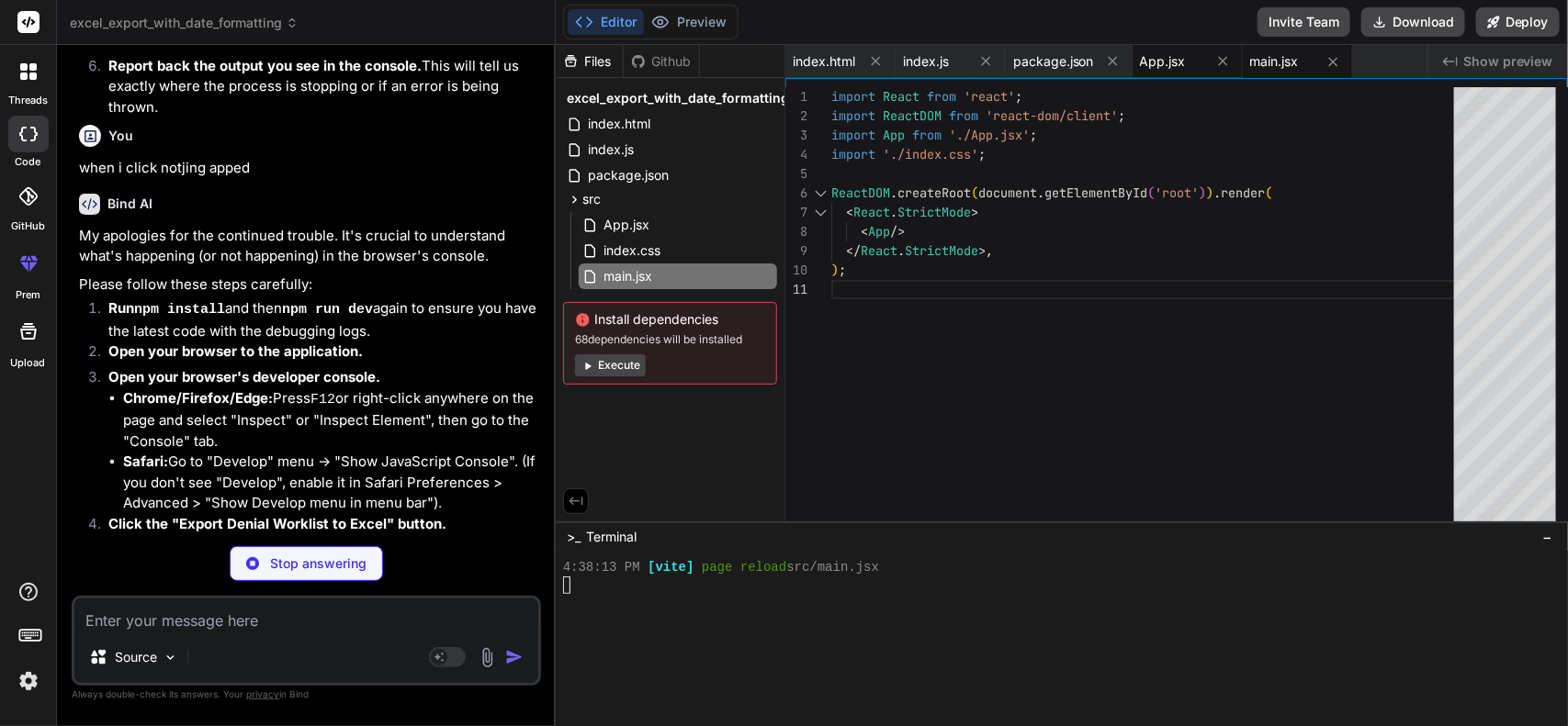
type textarea "x"
type textarea "margin-bottom: 20px; }"
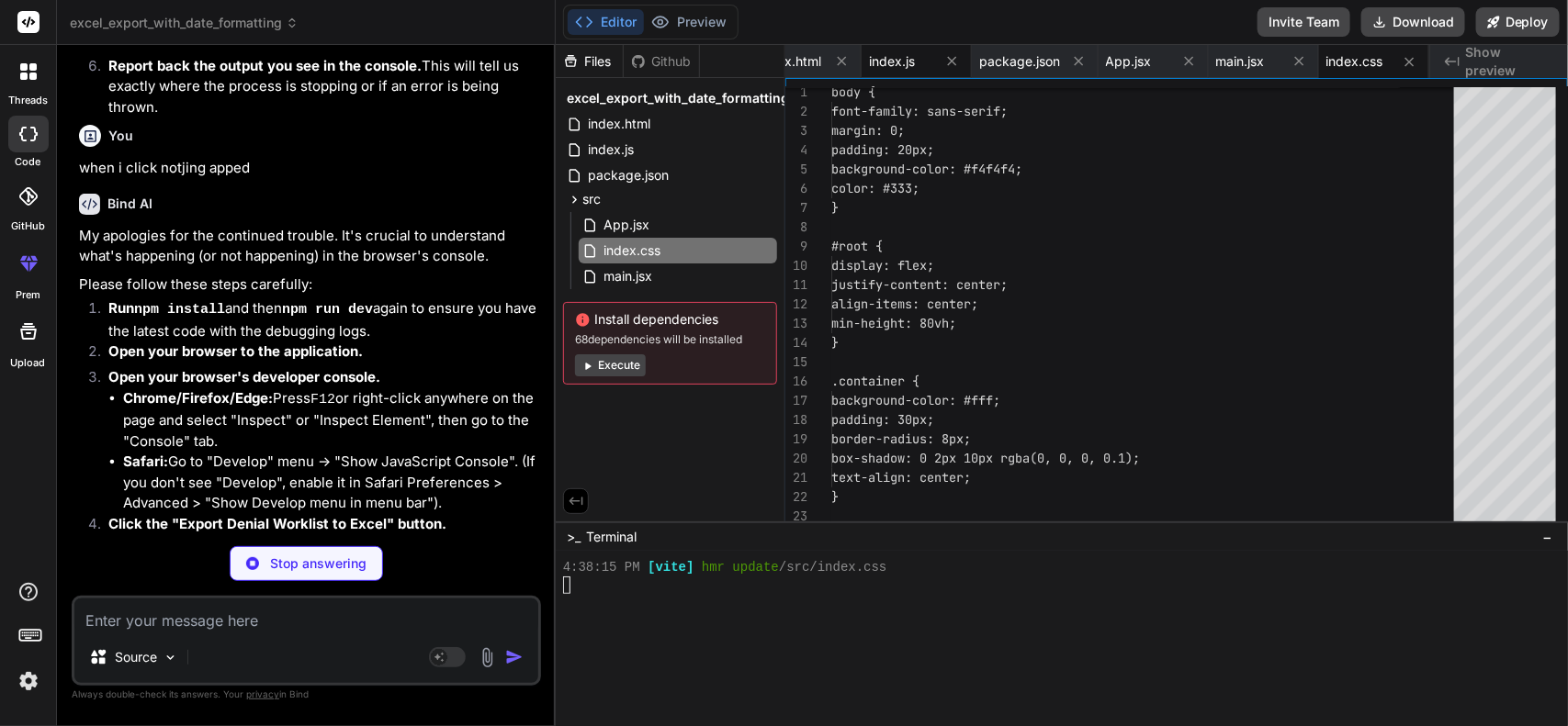
scroll to position [860, 0]
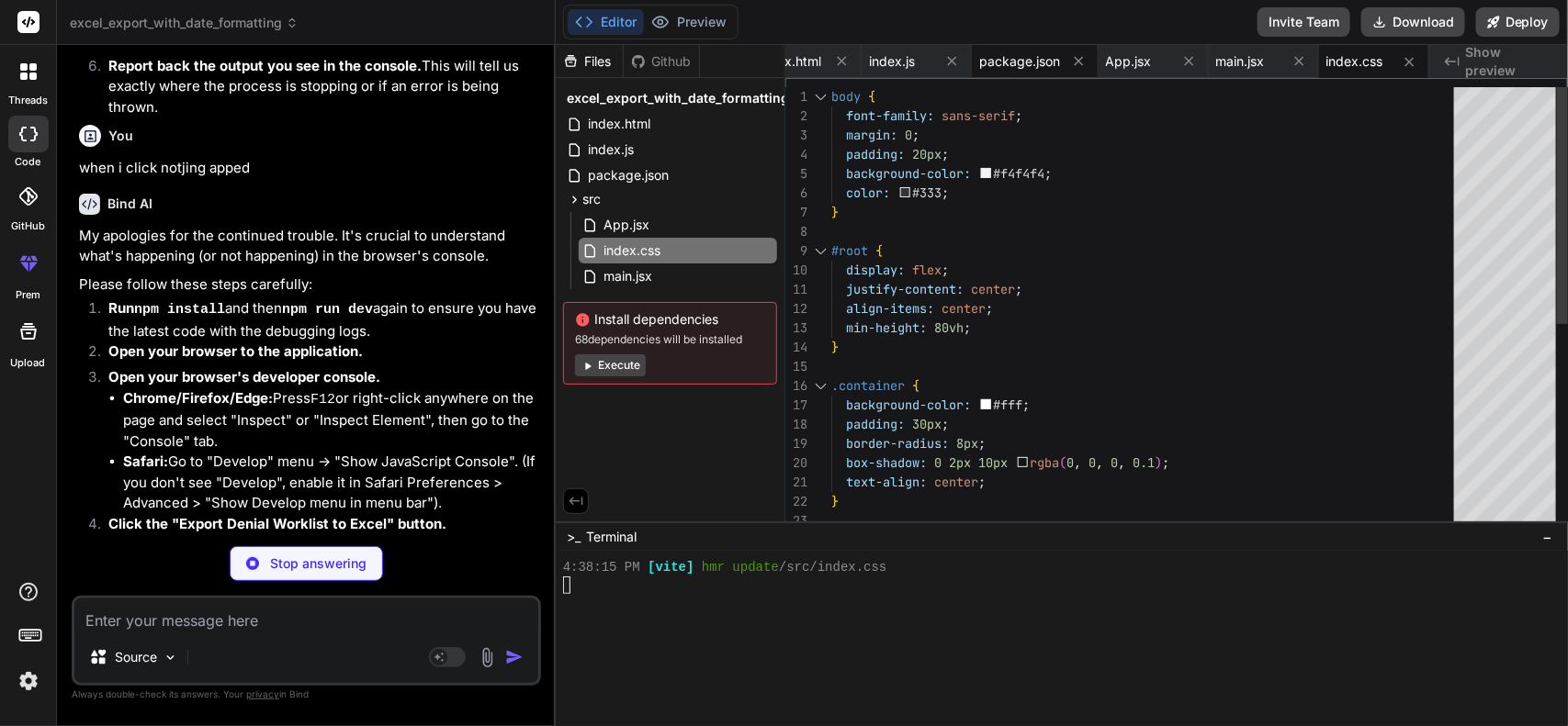
type textarea "x"
click at [1024, 53] on span "package.json" at bounding box center [1019, 61] width 80 height 18
type textarea "} }"
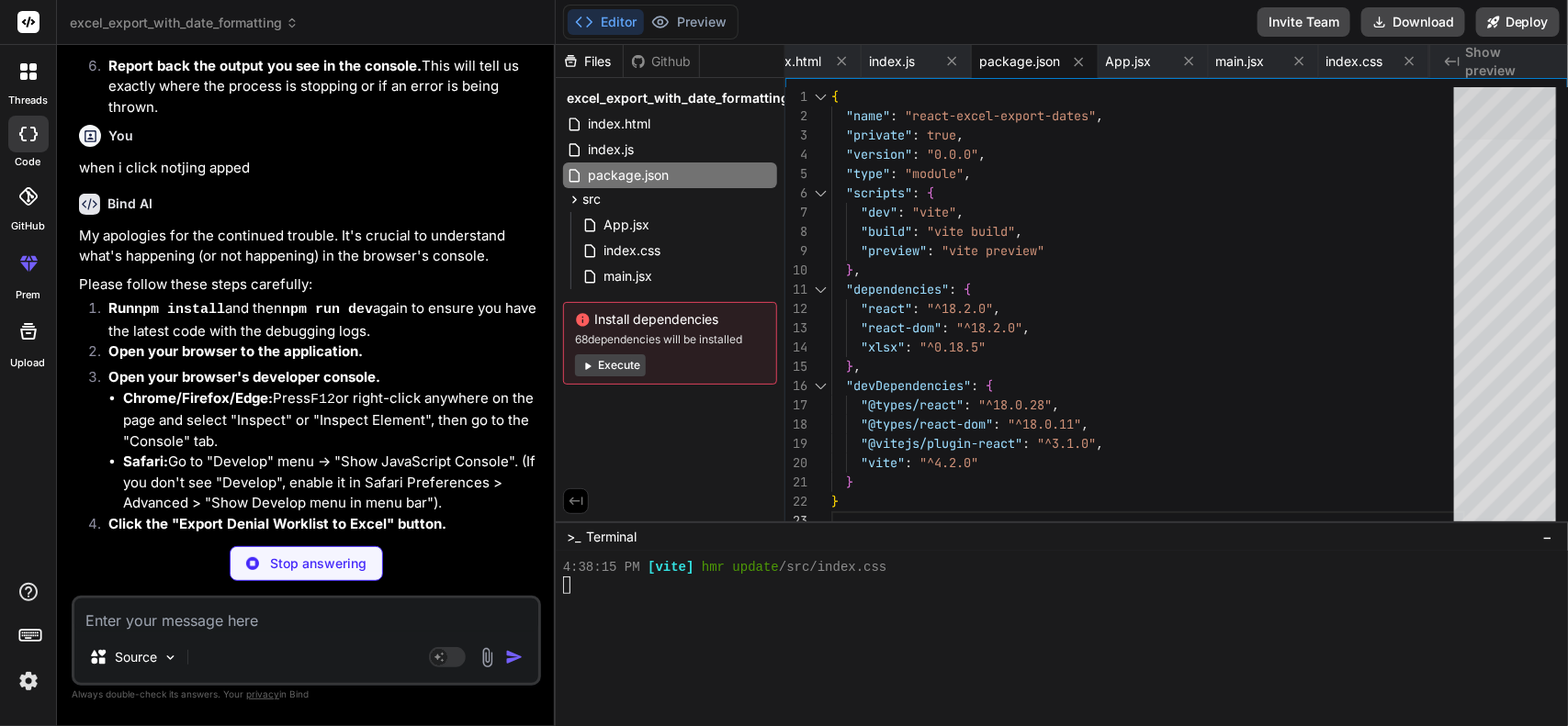
click at [1491, 139] on div at bounding box center [1505, 113] width 103 height 52
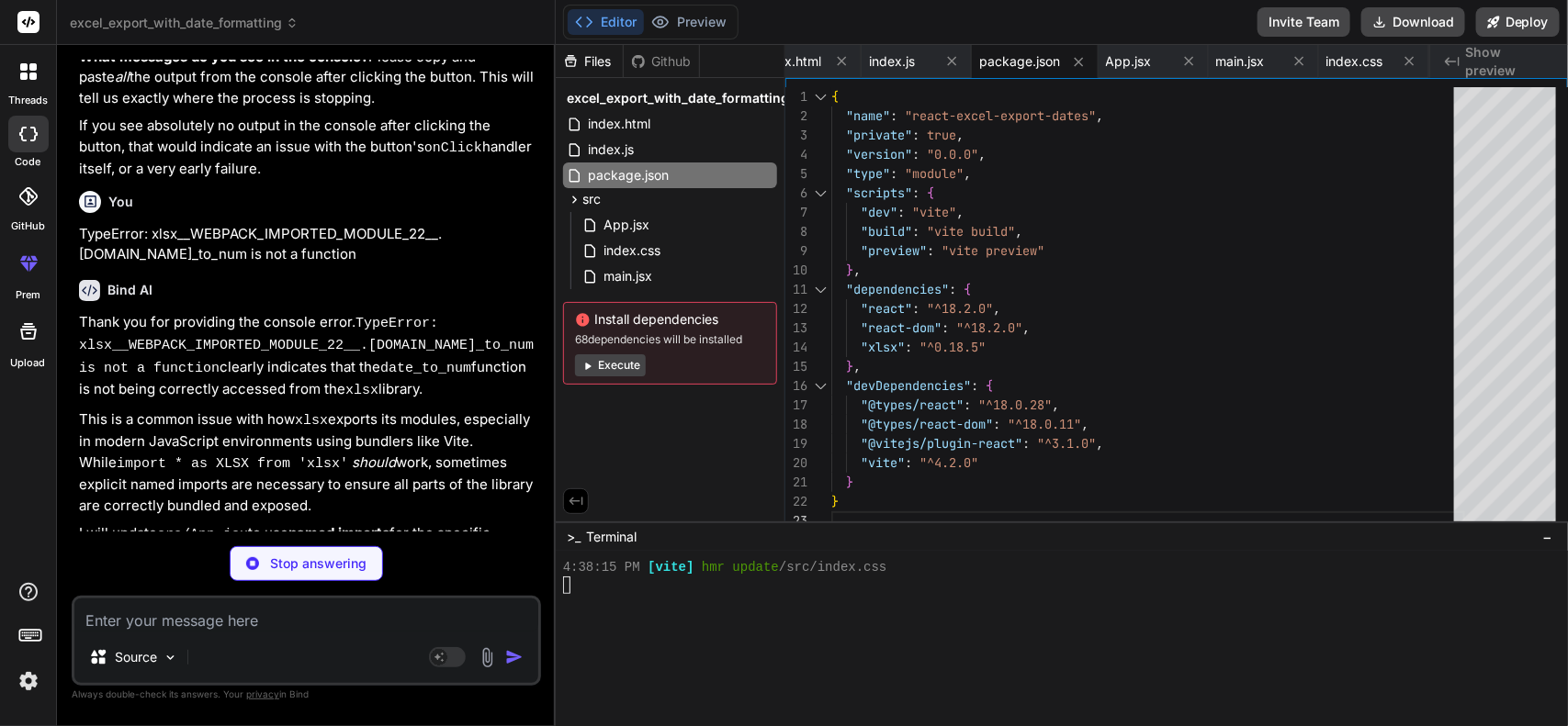
scroll to position [8701, 0]
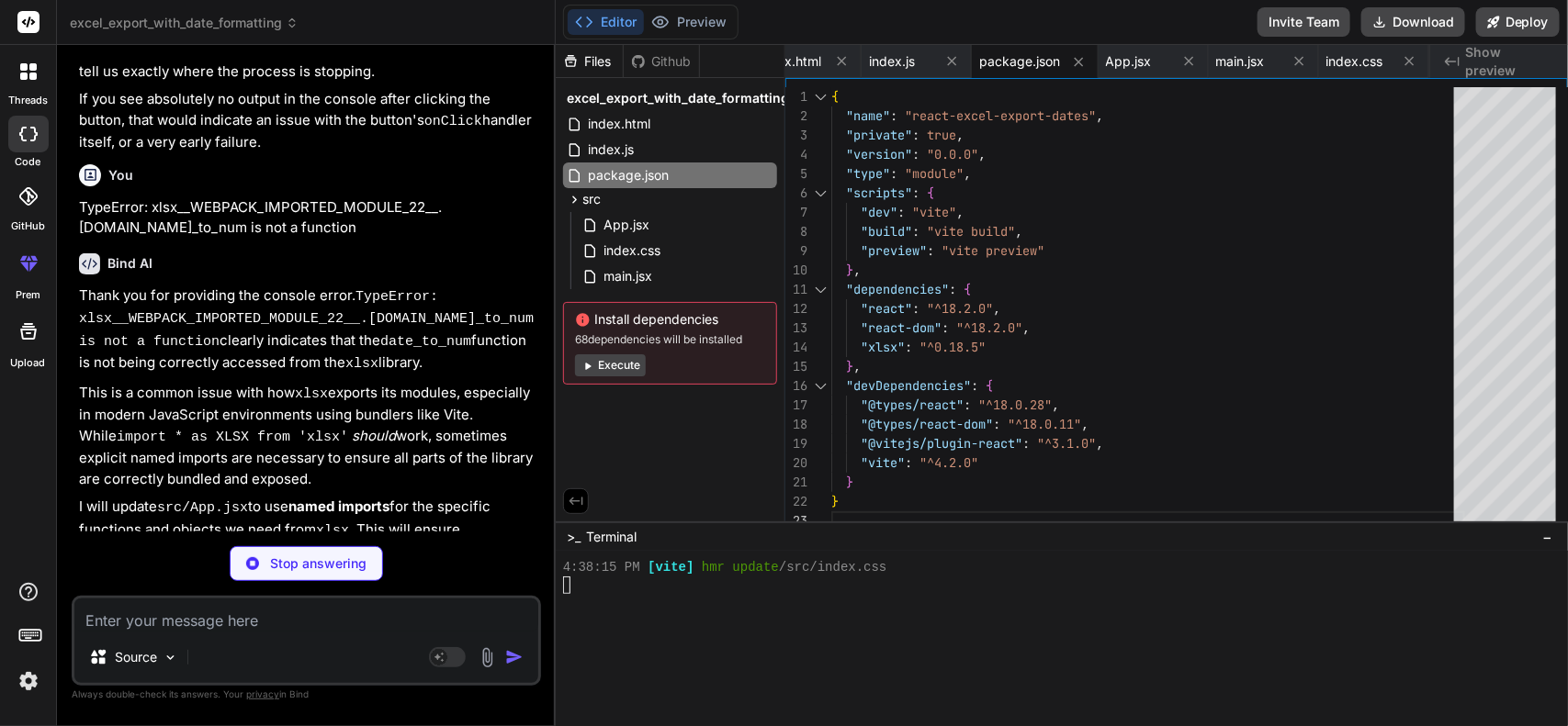
type textarea "x"
type textarea "Export Denial Worklist to Excel </button> </div> ); } export default App;"
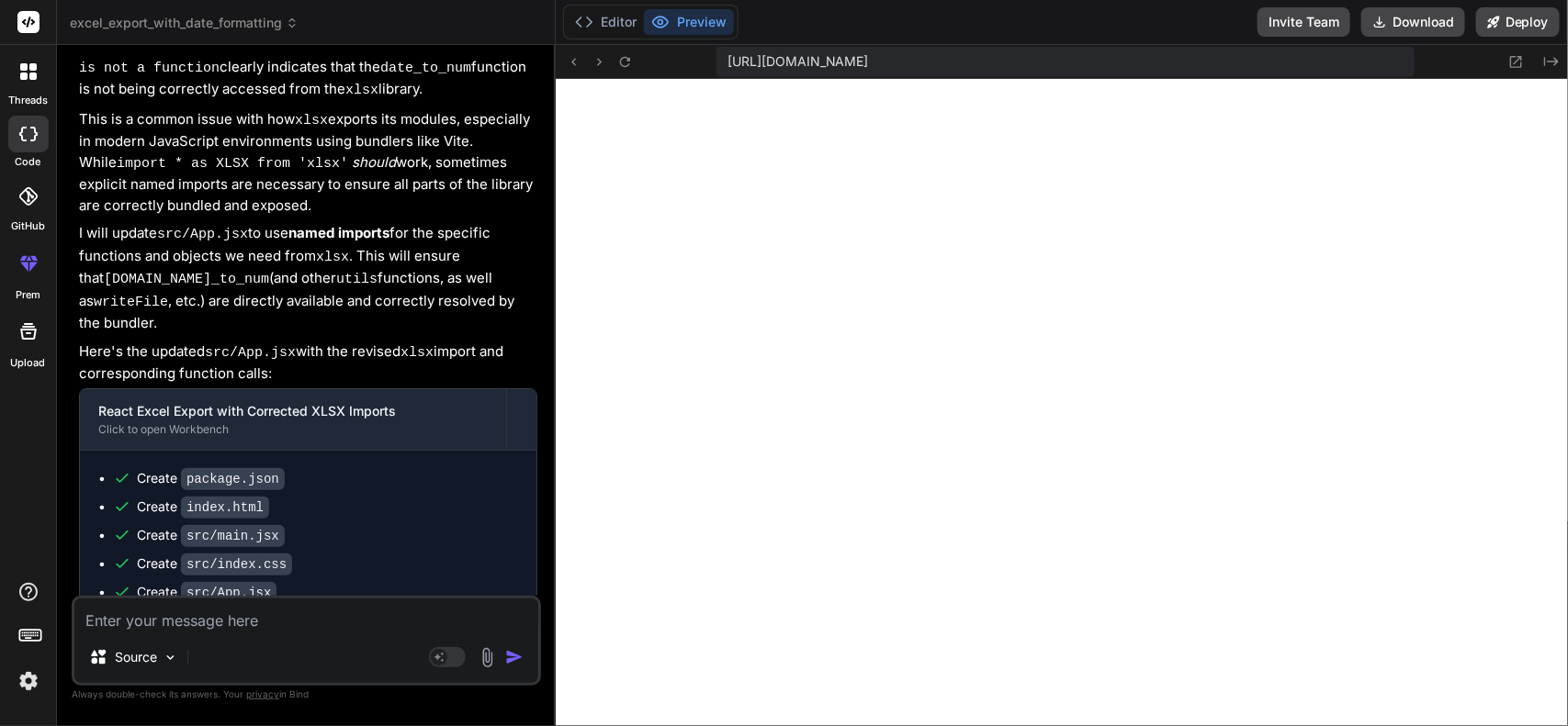
scroll to position [9000, 0]
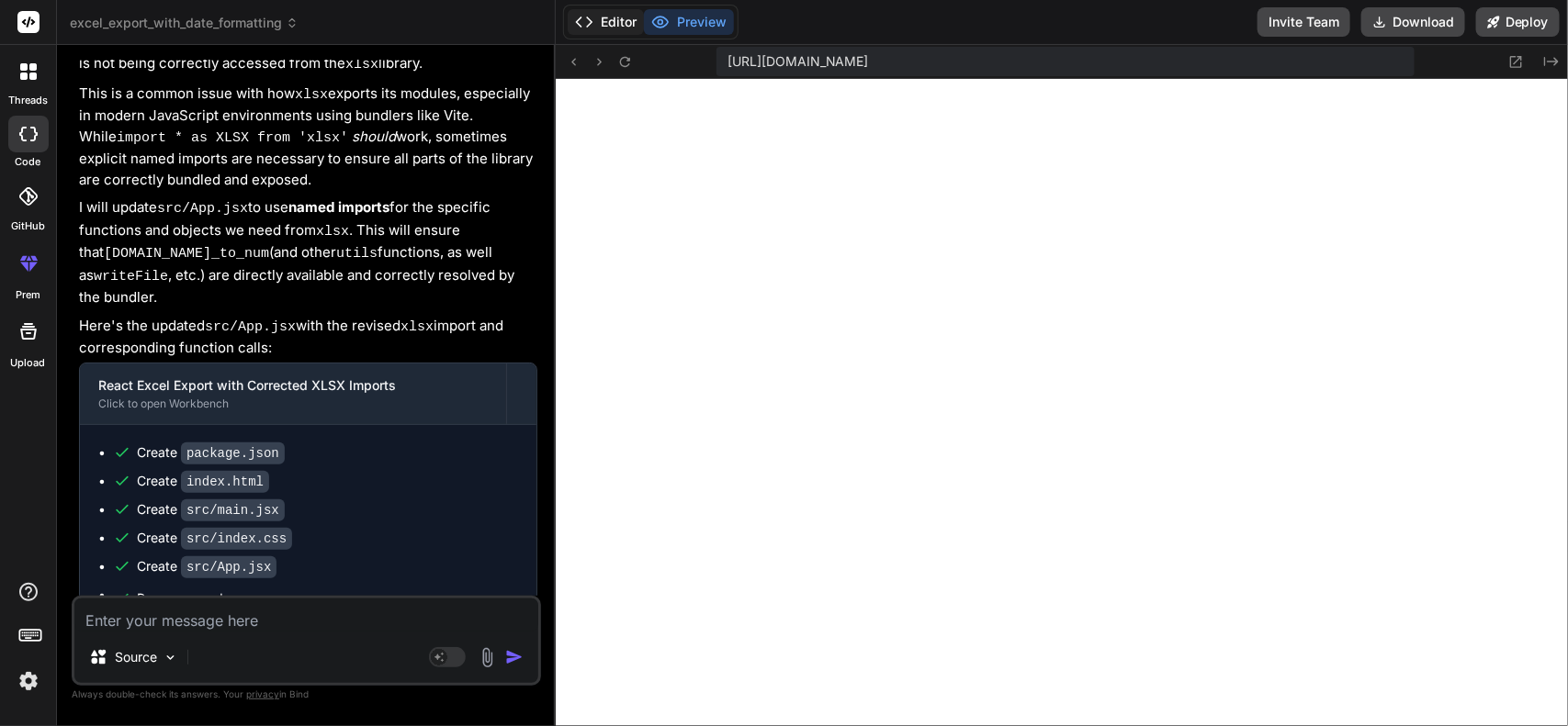
click at [612, 28] on button "Editor" at bounding box center [605, 21] width 77 height 26
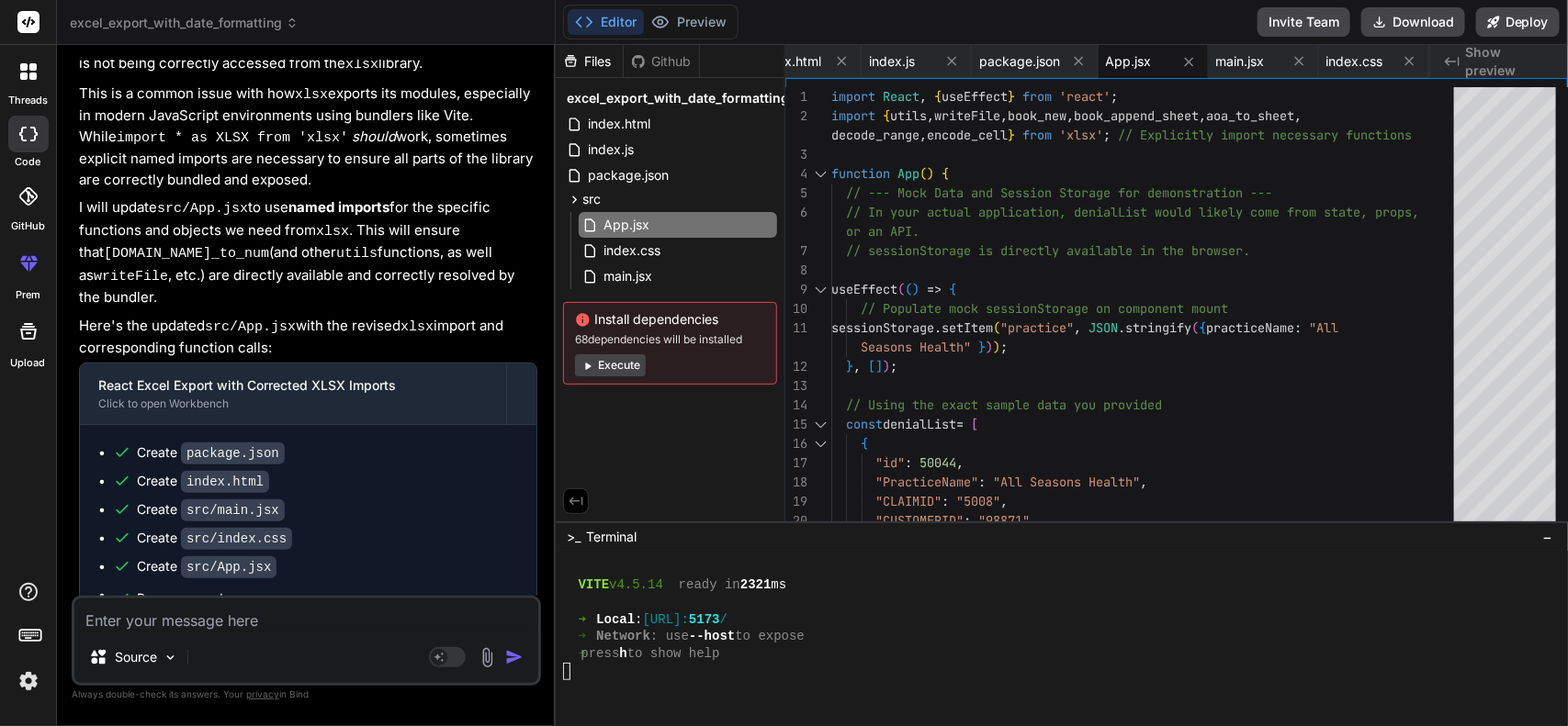
click at [594, 360] on icon at bounding box center [587, 366] width 14 height 14
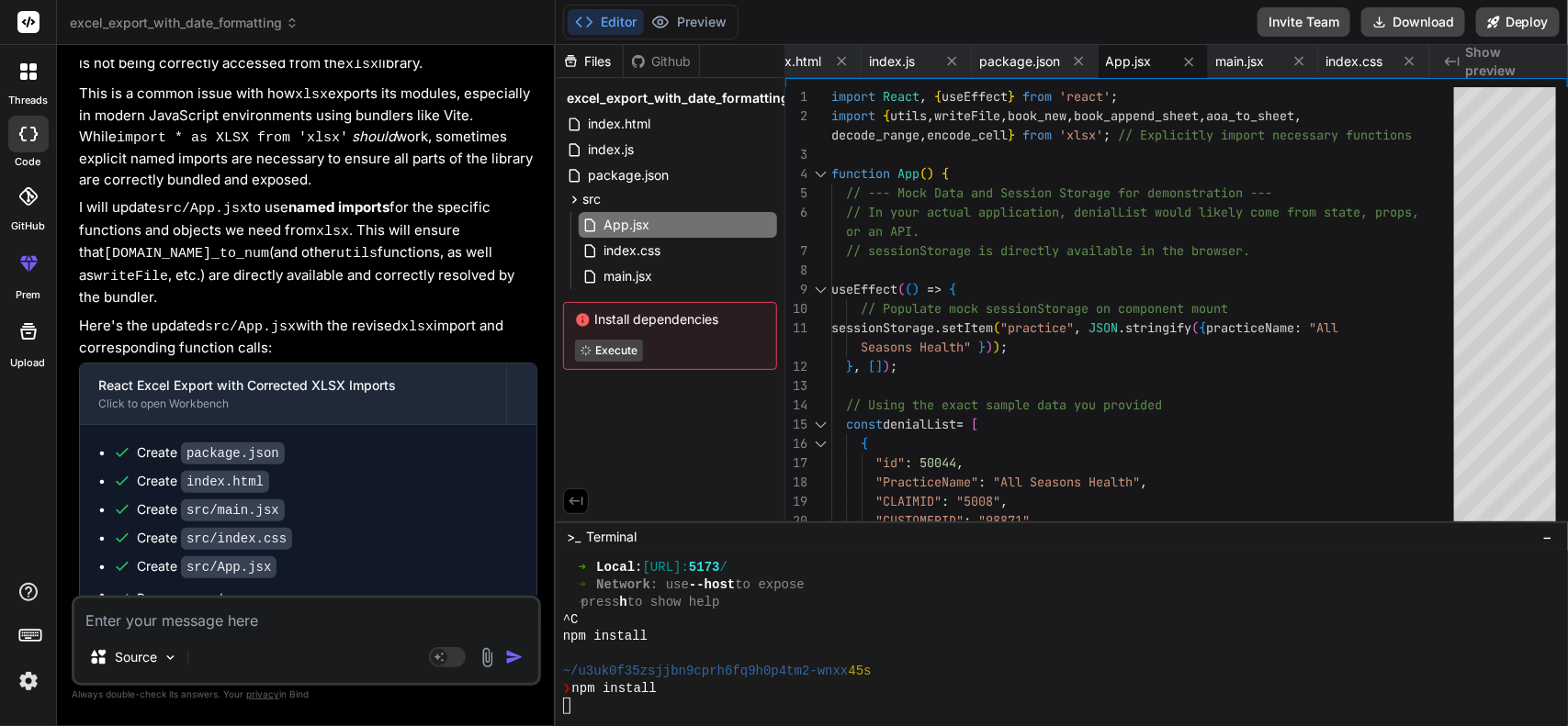
scroll to position [1479, 0]
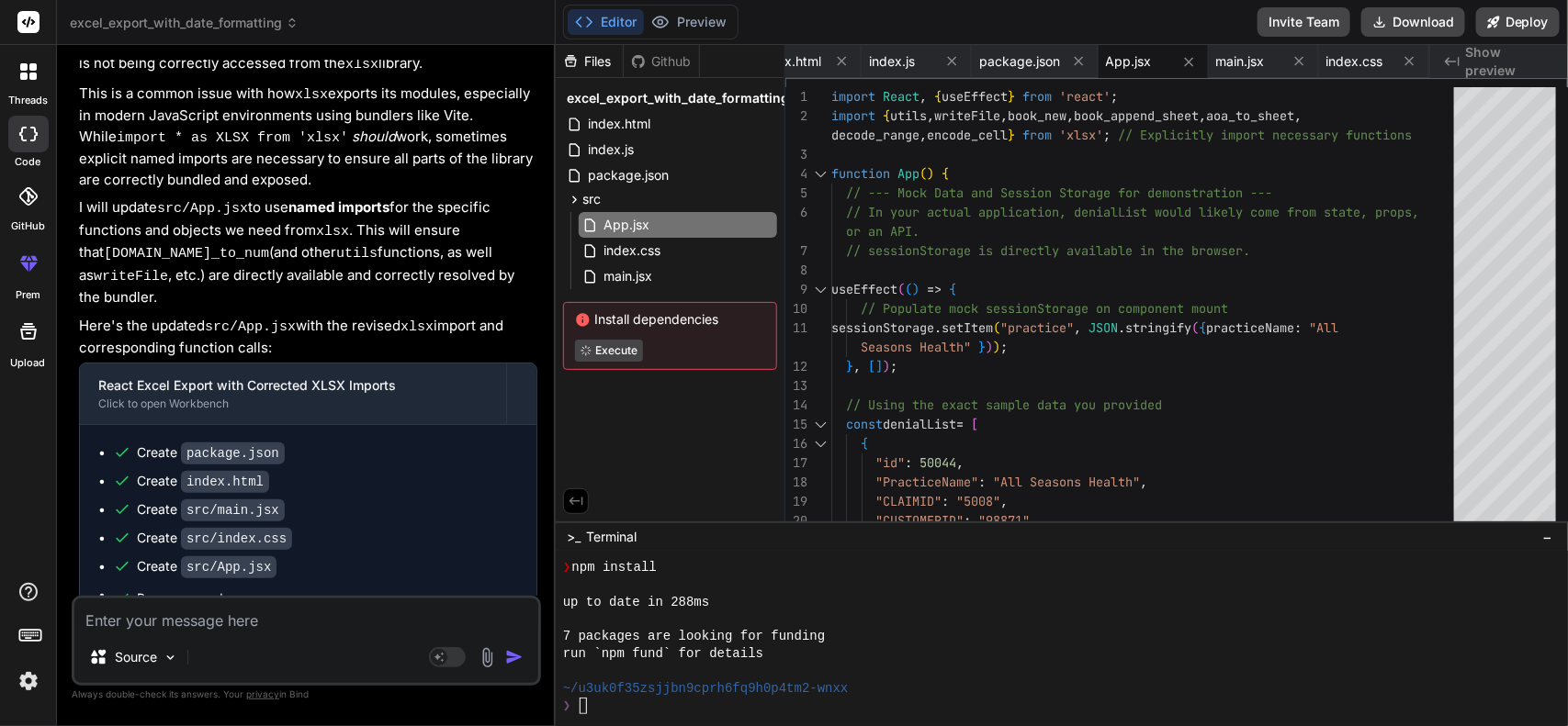
type textarea "x"
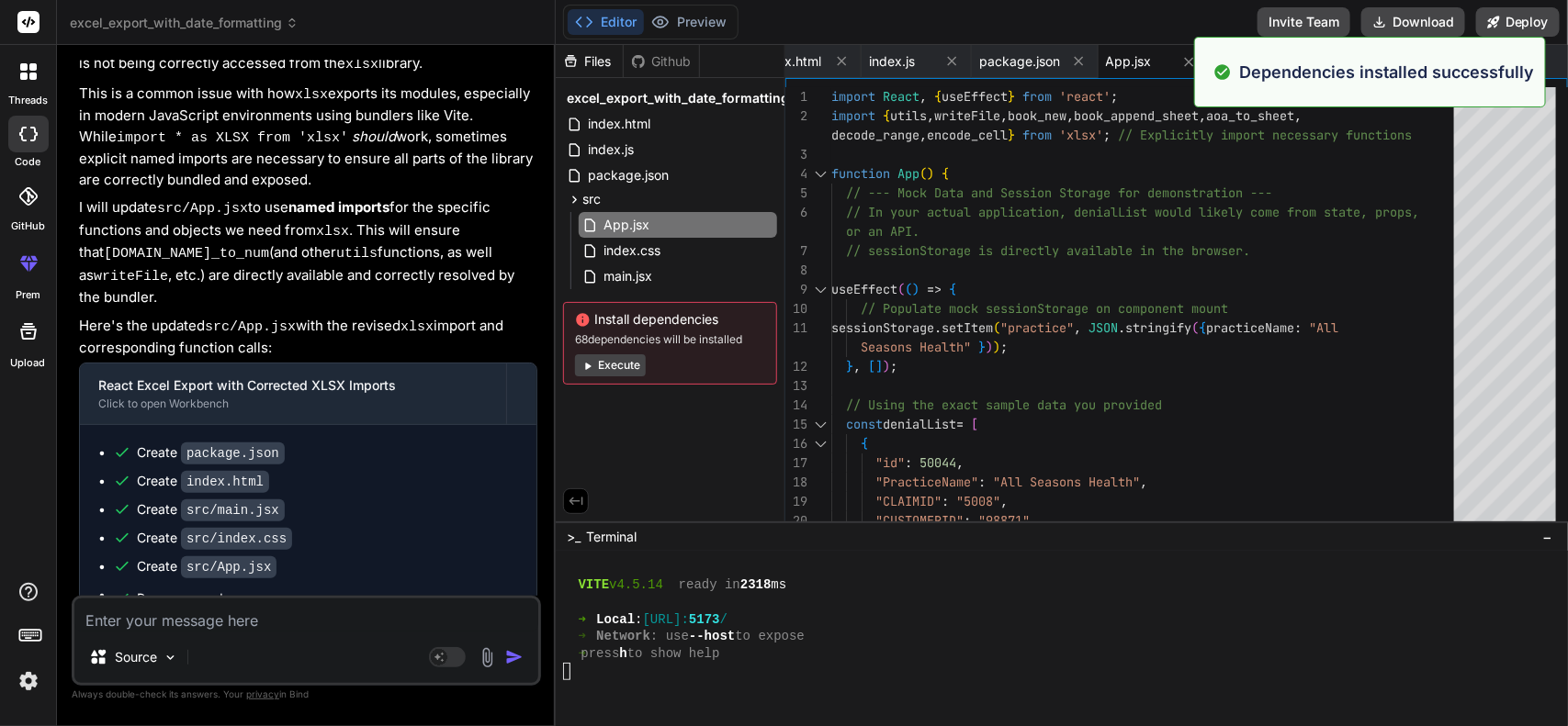
scroll to position [1704, 0]
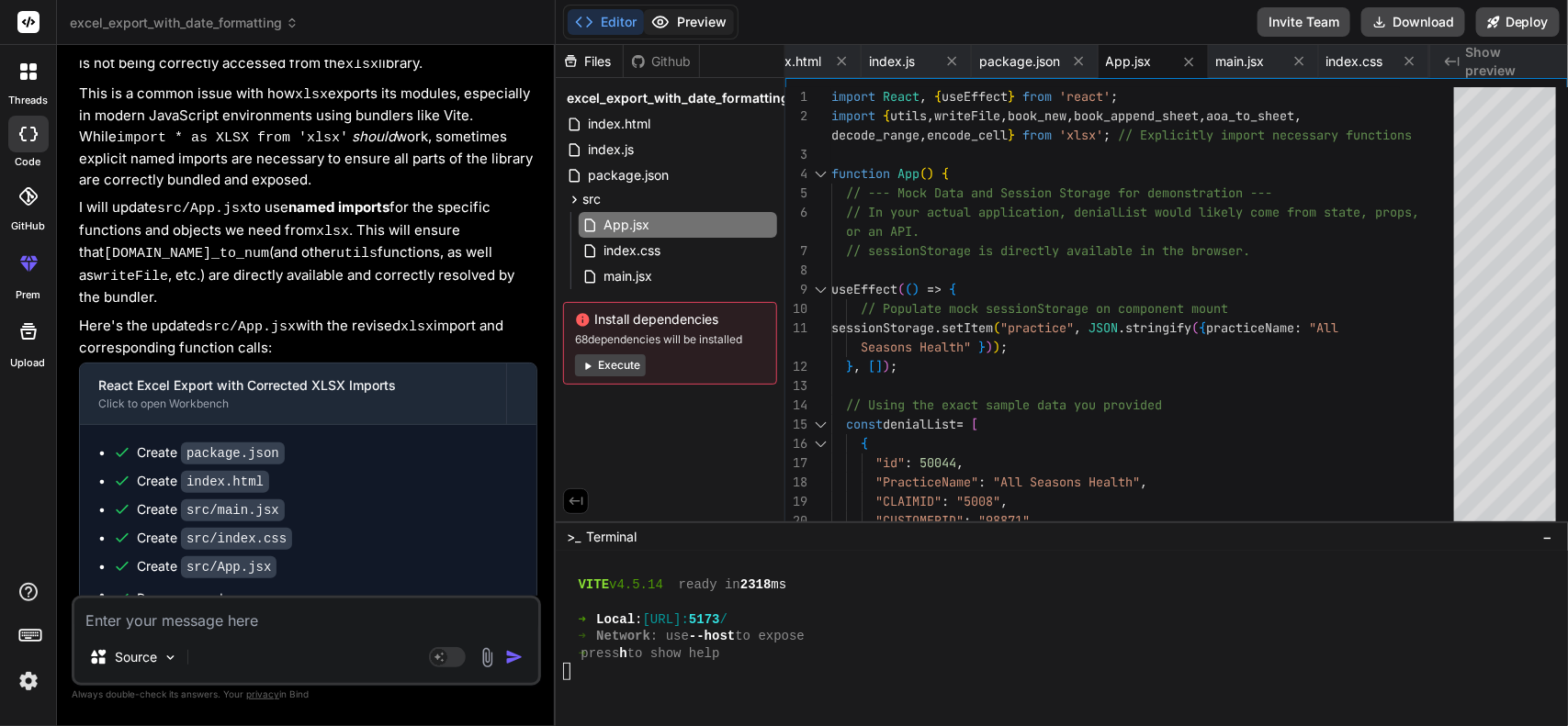
click at [705, 18] on button "Preview" at bounding box center [689, 21] width 90 height 26
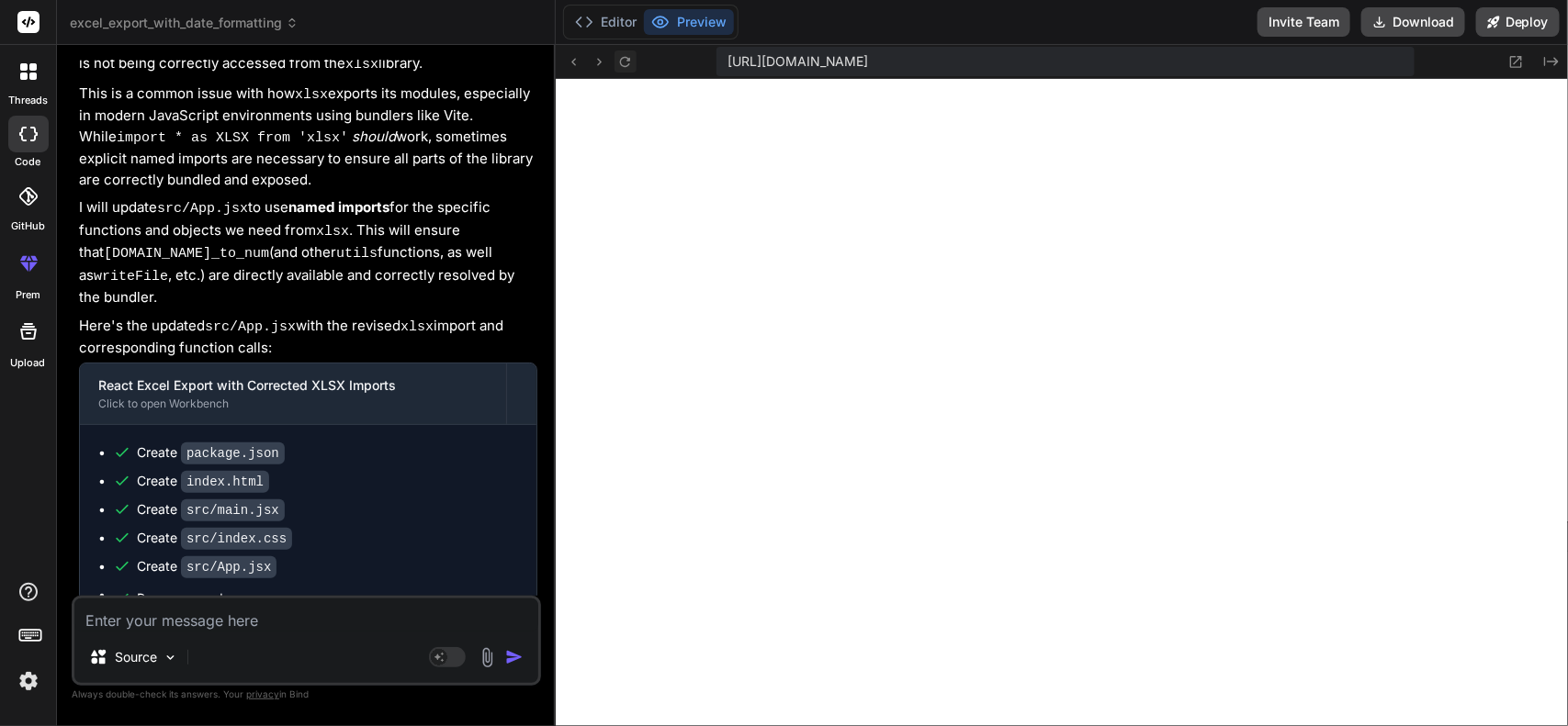
click at [630, 62] on icon at bounding box center [625, 62] width 15 height 15
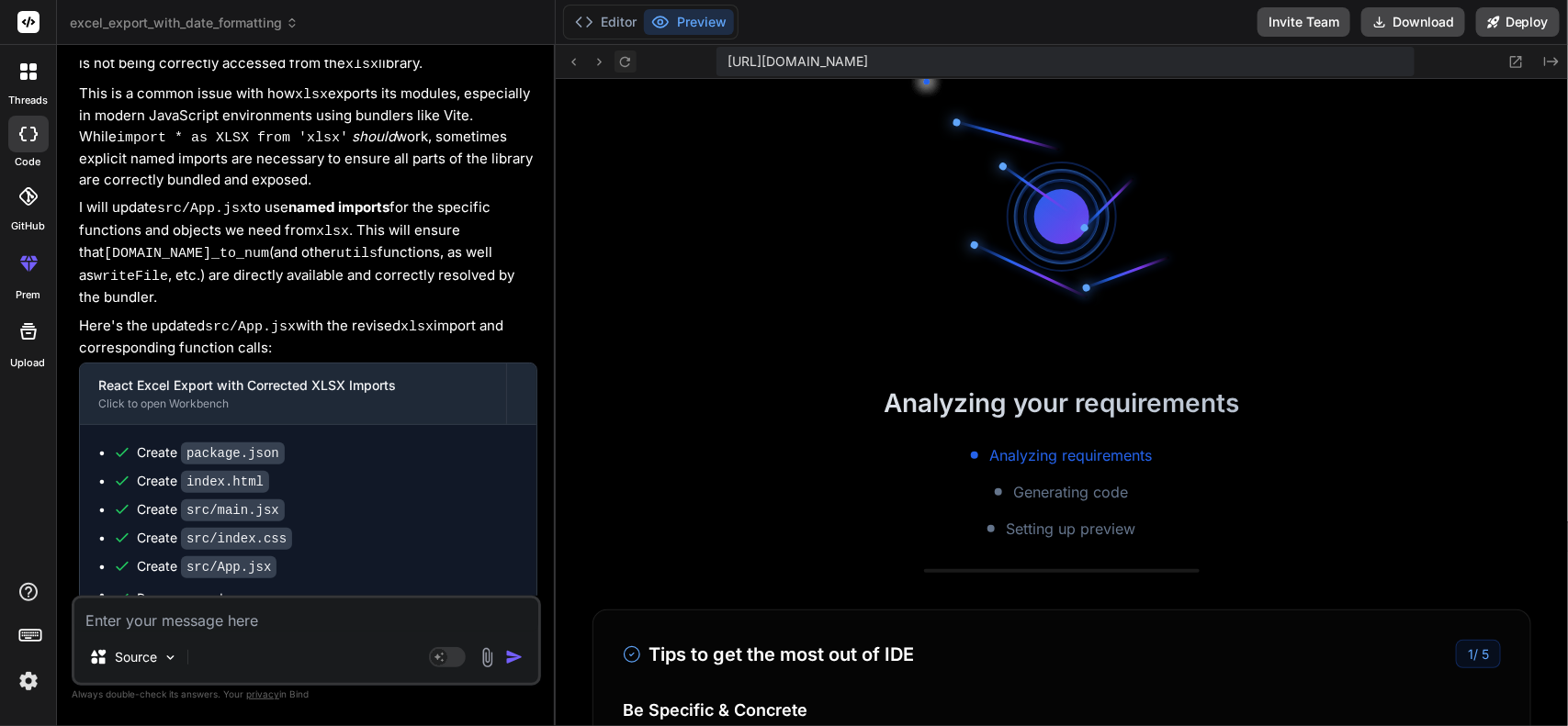
click at [630, 62] on icon at bounding box center [625, 62] width 15 height 15
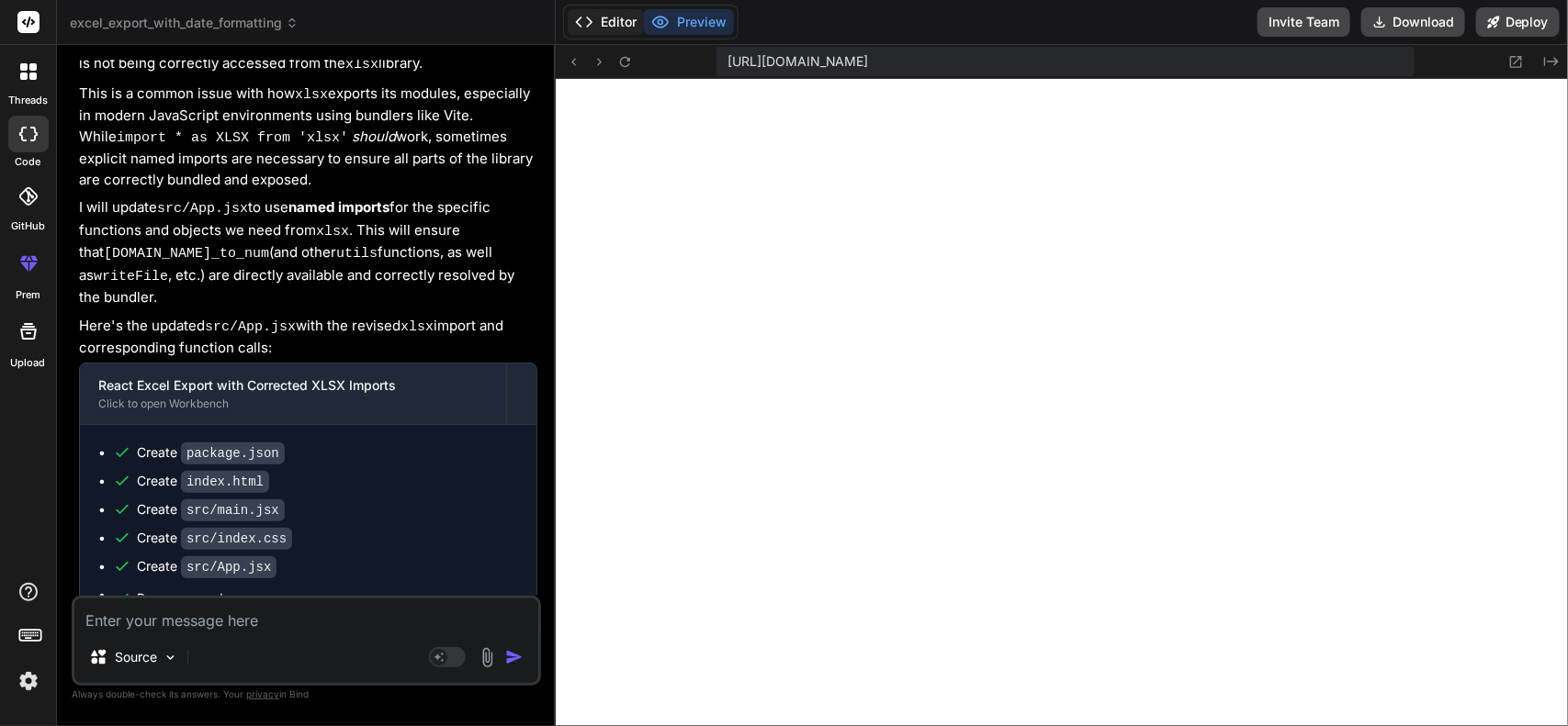
click at [602, 27] on button "Editor" at bounding box center [605, 21] width 77 height 26
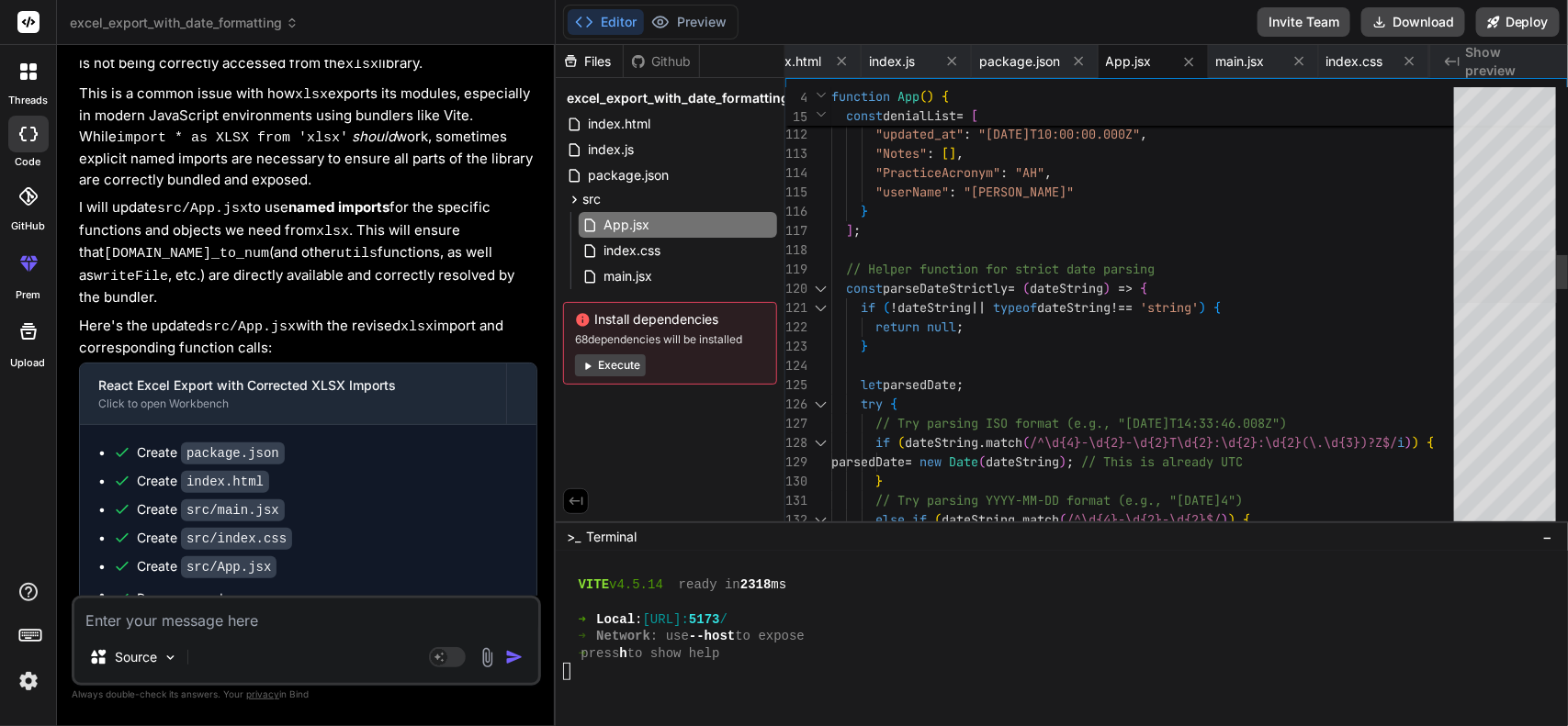
click at [1541, 271] on div at bounding box center [1505, 277] width 103 height 52
click at [819, 286] on div at bounding box center [820, 288] width 24 height 19
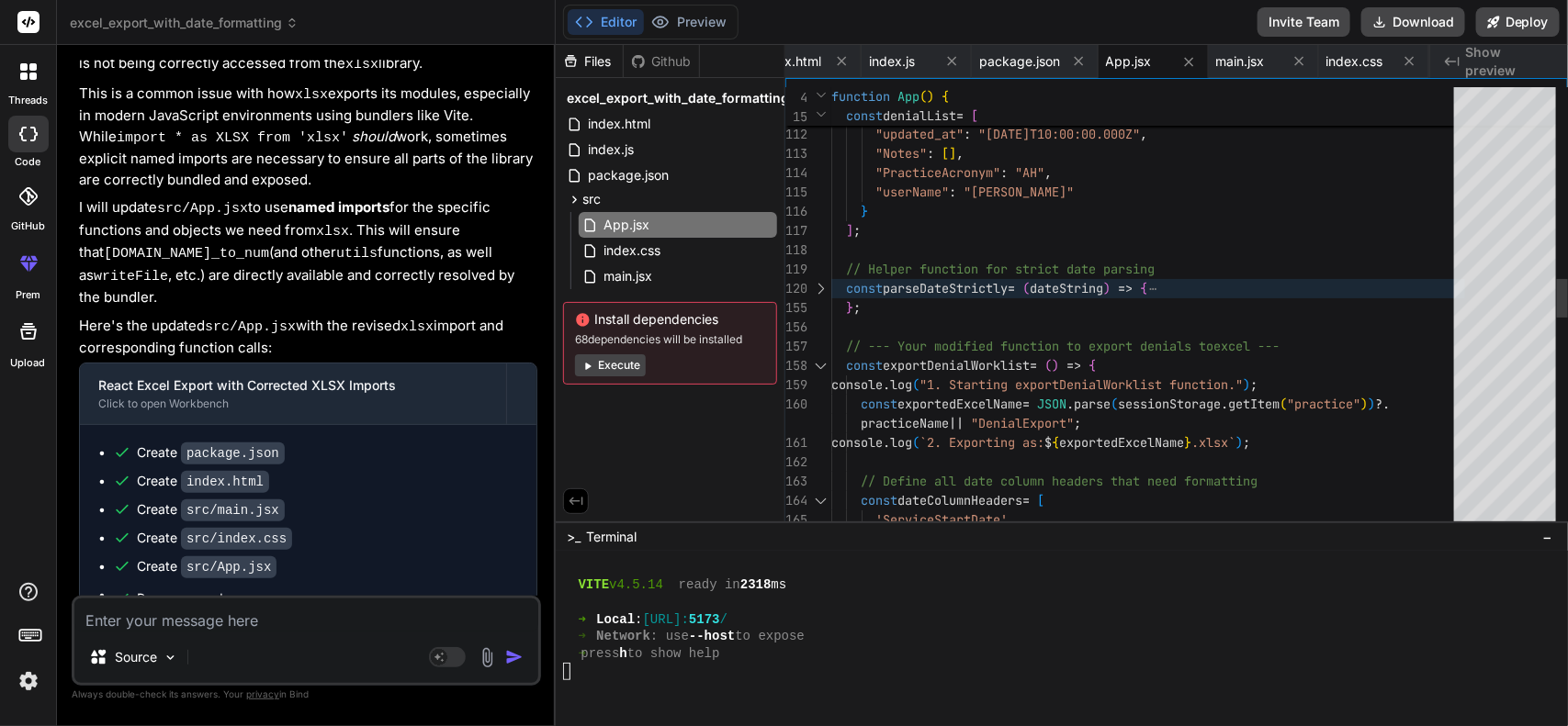
click at [815, 360] on div at bounding box center [820, 366] width 24 height 19
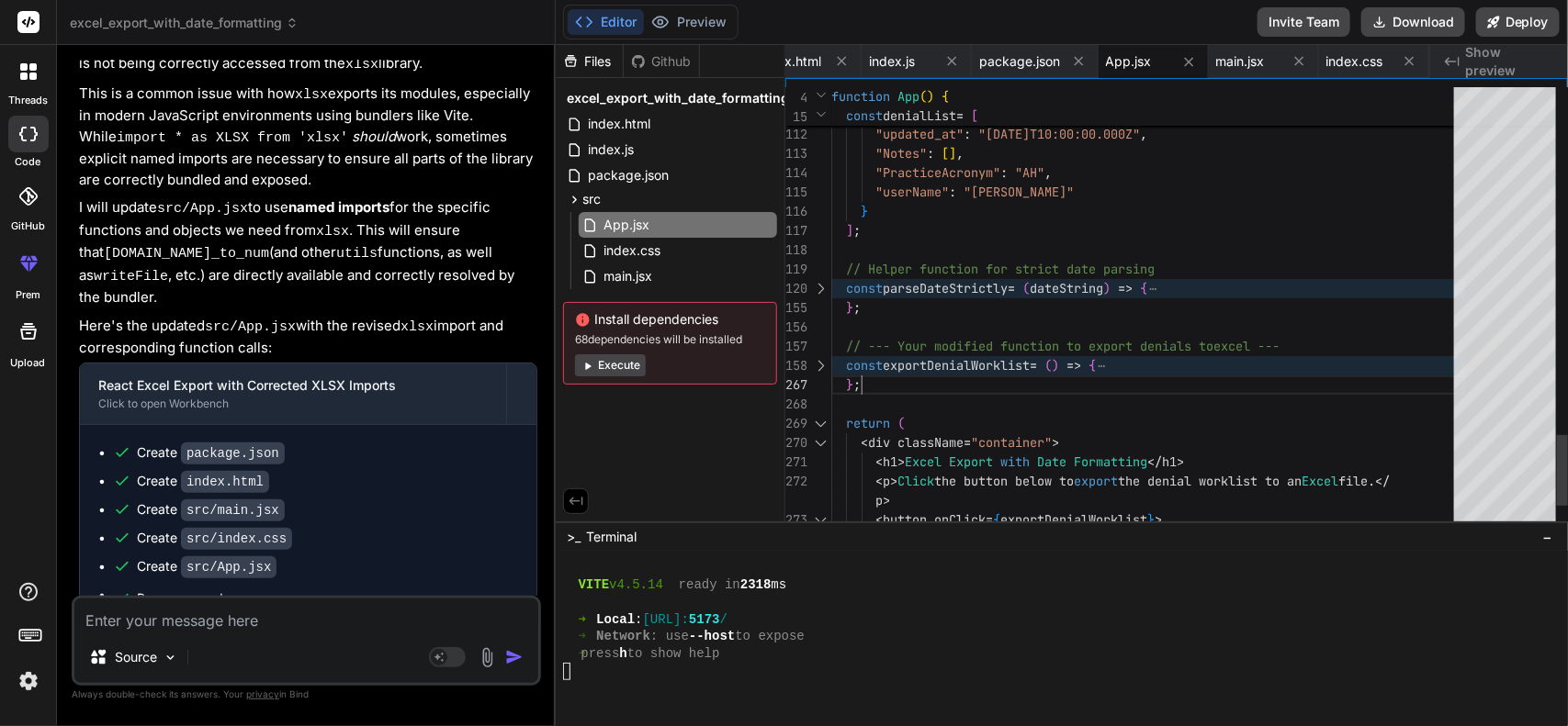
scroll to position [0, 0]
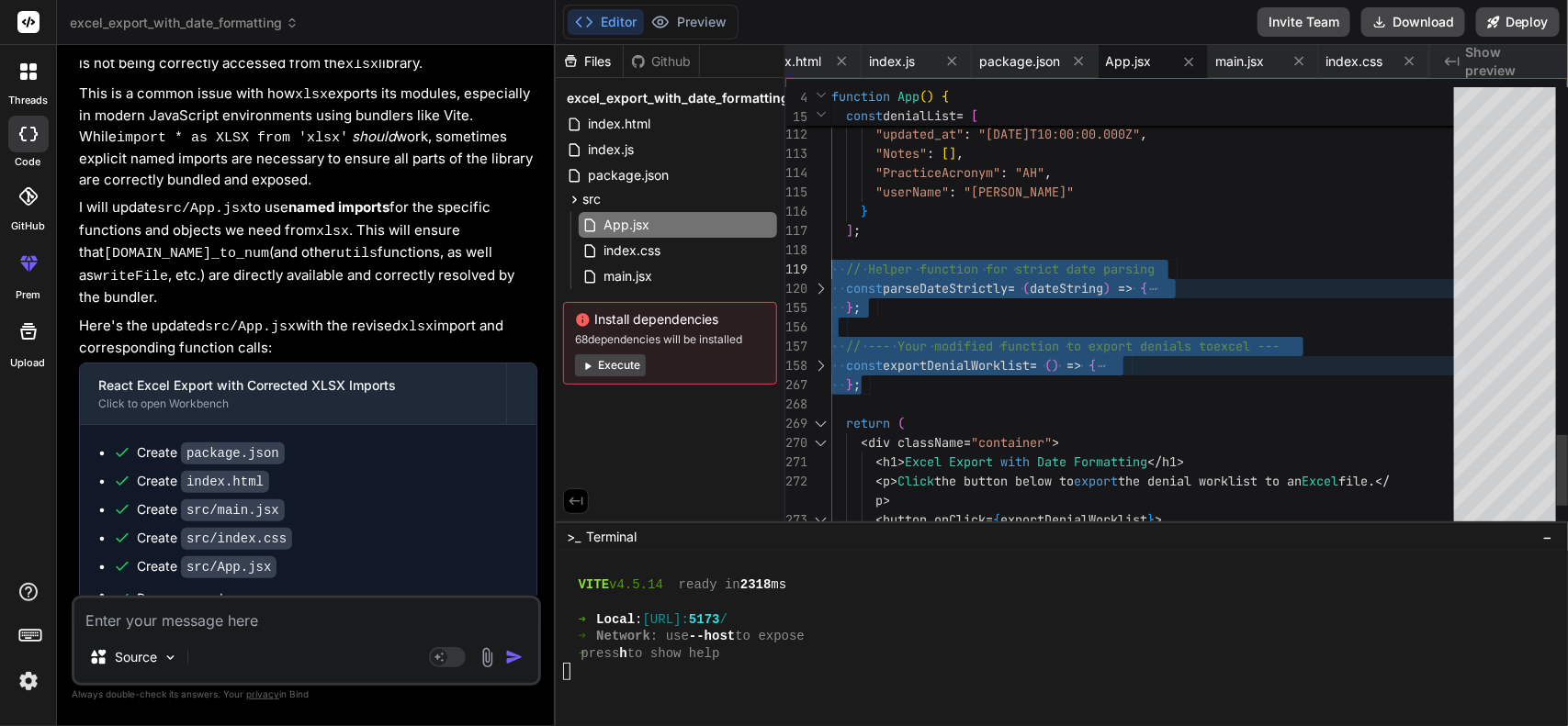
drag, startPoint x: 888, startPoint y: 382, endPoint x: 833, endPoint y: 257, distance: 136.6
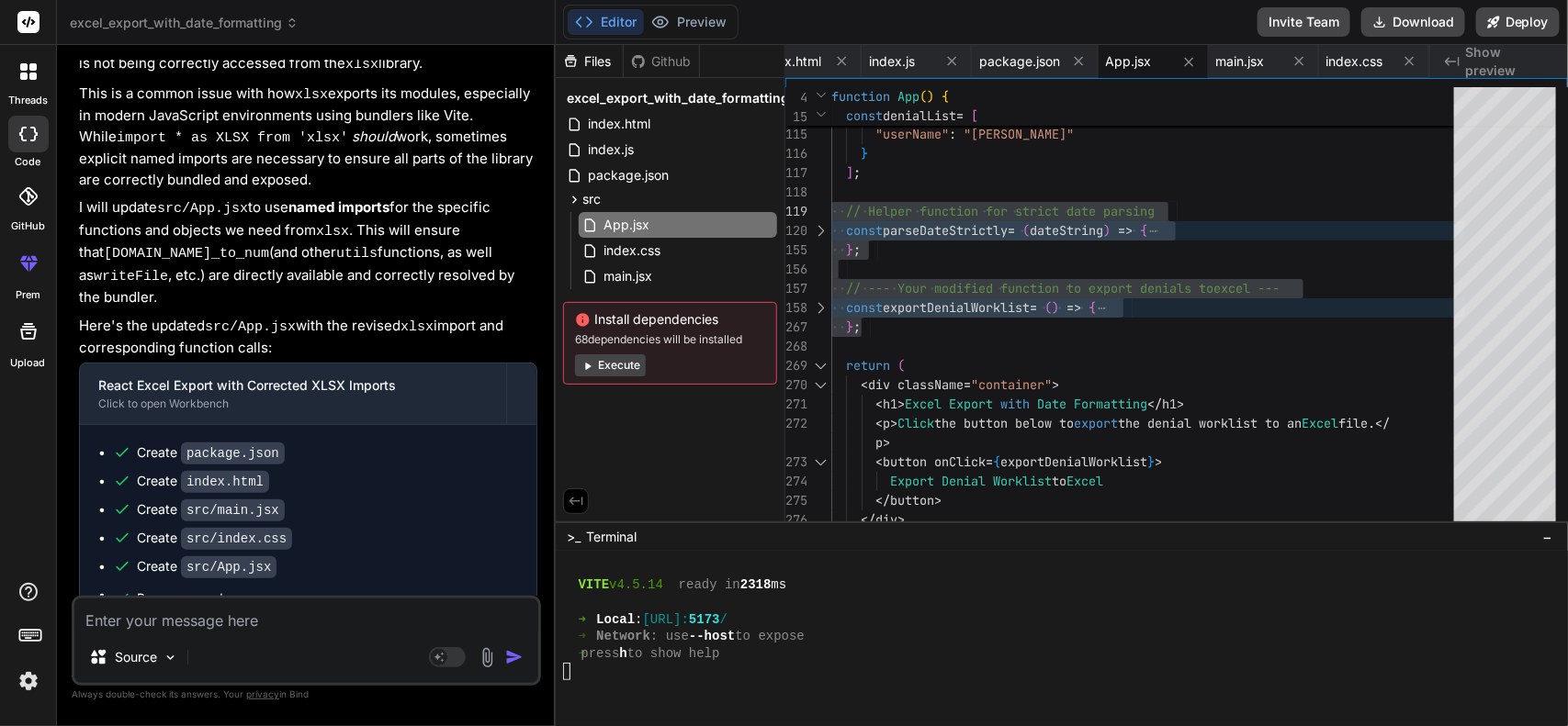
type textarea "console.log("1. Starting exportDenialWorklist function."); const exportedExcelN…"
